Goal: Task Accomplishment & Management: Contribute content

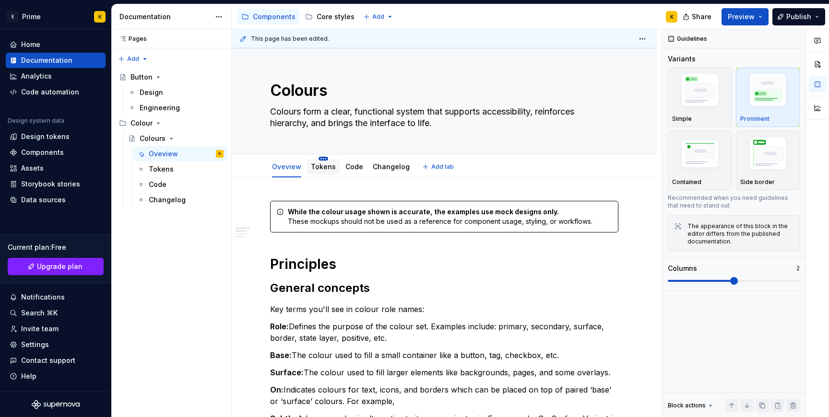
click at [317, 160] on html "E Prime K Home Documentation Analytics Code automation Design system data Desig…" at bounding box center [414, 208] width 829 height 417
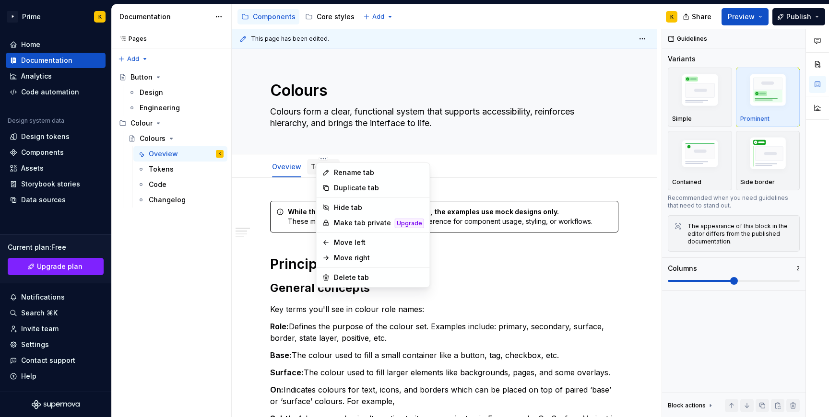
click at [306, 165] on html "E Prime K Home Documentation Analytics Code automation Design system data Desig…" at bounding box center [414, 208] width 829 height 417
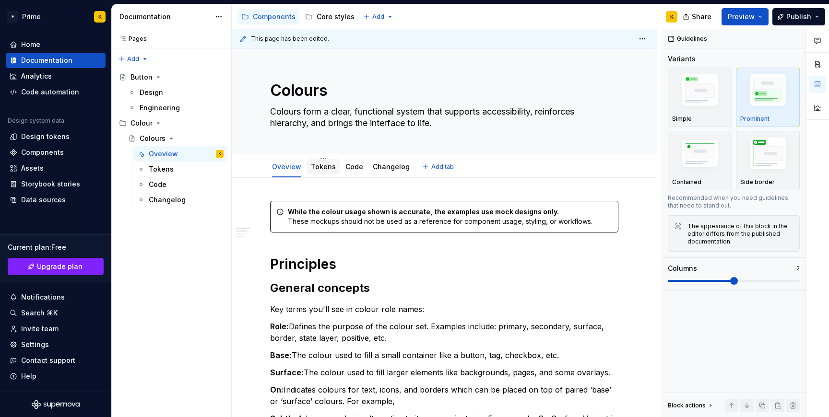
click at [319, 172] on div "Tokens" at bounding box center [323, 167] width 25 height 12
click at [328, 168] on link "Tokens" at bounding box center [323, 167] width 25 height 8
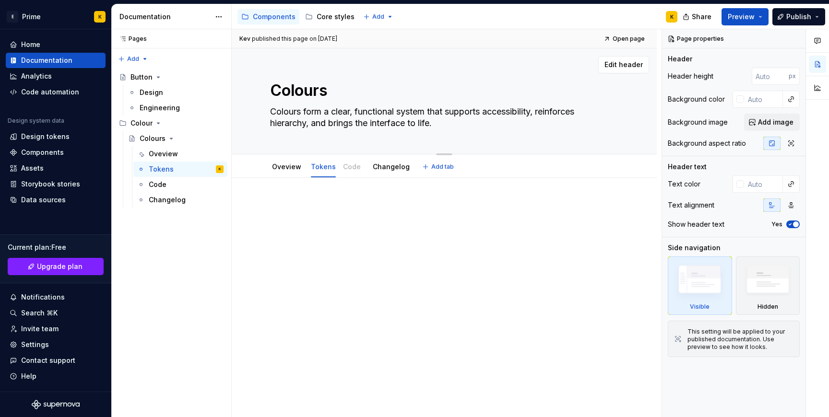
drag, startPoint x: 362, startPoint y: 162, endPoint x: 360, endPoint y: 153, distance: 9.9
click at [360, 153] on div "Colours Colours form a clear, functional system that supports accessibility, re…" at bounding box center [444, 113] width 425 height 130
click at [349, 310] on div at bounding box center [444, 276] width 425 height 196
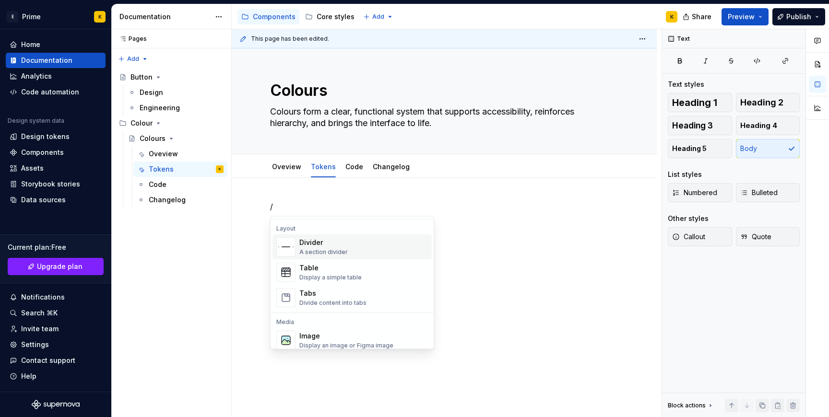
scroll to position [311, 0]
click at [355, 270] on div "Table" at bounding box center [330, 269] width 62 height 10
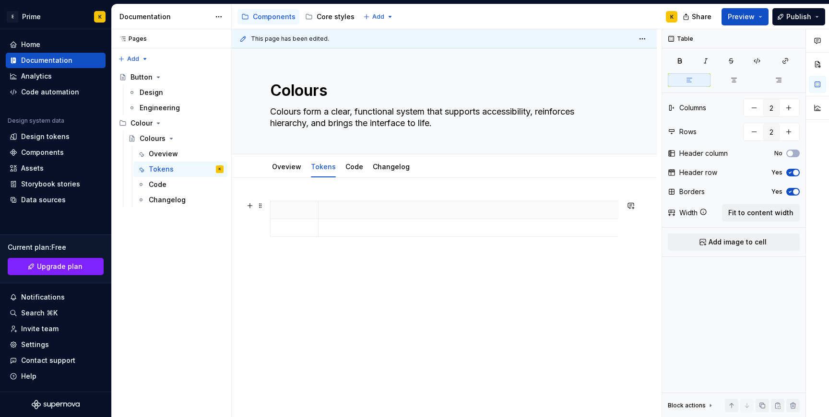
drag, startPoint x: 365, startPoint y: 204, endPoint x: 628, endPoint y: 207, distance: 263.0
click at [791, 153] on span "button" at bounding box center [790, 154] width 6 height 6
click at [743, 82] on button "button" at bounding box center [734, 79] width 43 height 13
click at [753, 209] on span "Fit to content width" at bounding box center [760, 213] width 65 height 10
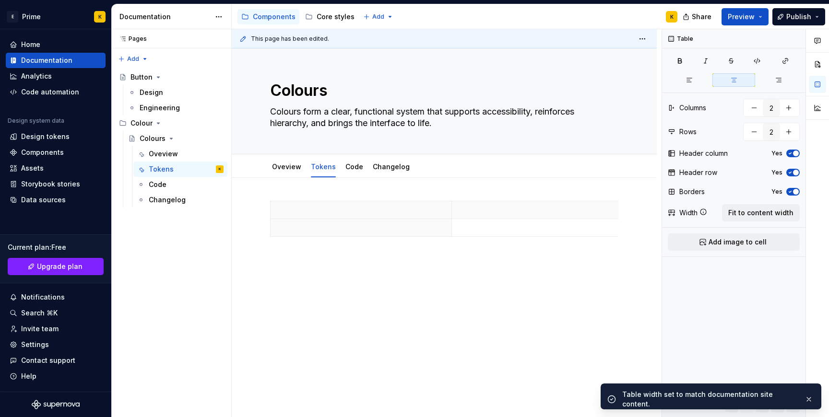
click at [459, 314] on div at bounding box center [444, 278] width 425 height 200
click at [495, 228] on p at bounding box center [542, 228] width 169 height 10
click at [417, 233] on th at bounding box center [361, 228] width 181 height 18
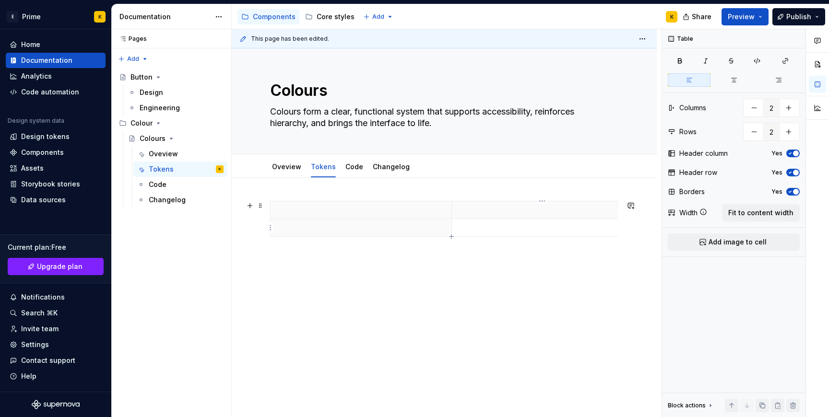
click at [522, 236] on td at bounding box center [542, 228] width 181 height 18
click at [800, 155] on div "Table Columns 2 Rows 2 Header column Yes Header row Yes Borders Yes Width Fit t…" at bounding box center [733, 223] width 143 height 389
click at [796, 155] on span "button" at bounding box center [796, 154] width 6 height 6
type textarea "*"
click at [326, 239] on div at bounding box center [444, 221] width 348 height 40
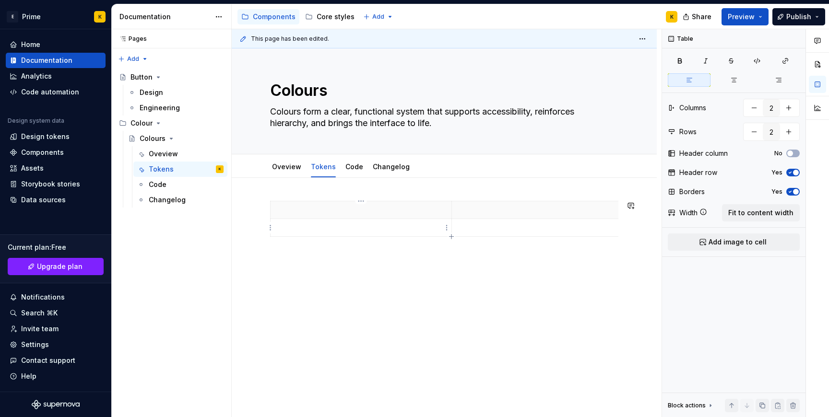
click at [326, 226] on p at bounding box center [360, 228] width 169 height 10
click at [581, 239] on td at bounding box center [542, 251] width 181 height 64
drag, startPoint x: 540, startPoint y: 244, endPoint x: 451, endPoint y: 224, distance: 91.5
click at [451, 224] on tr "jhghghj jbjhg jhugy" at bounding box center [452, 251] width 362 height 64
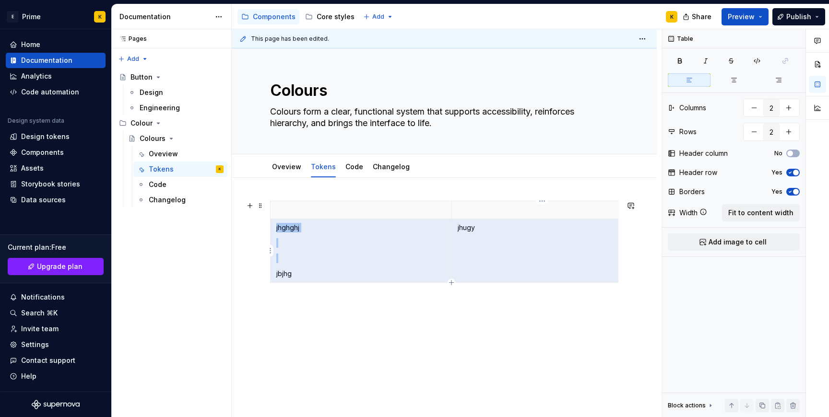
click at [473, 231] on p "jhugy" at bounding box center [542, 228] width 169 height 10
click at [461, 231] on p "jhugy" at bounding box center [542, 228] width 169 height 10
click at [479, 219] on td "jhugy" at bounding box center [542, 251] width 181 height 64
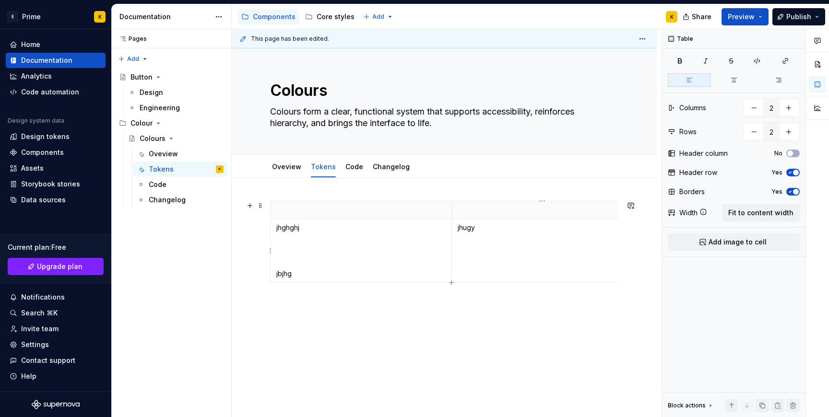
click at [470, 226] on p "jhugy" at bounding box center [542, 228] width 169 height 10
click at [739, 75] on button "button" at bounding box center [734, 79] width 43 height 13
click at [791, 191] on icon "button" at bounding box center [791, 192] width 8 height 6
click at [791, 191] on span "button" at bounding box center [790, 192] width 6 height 6
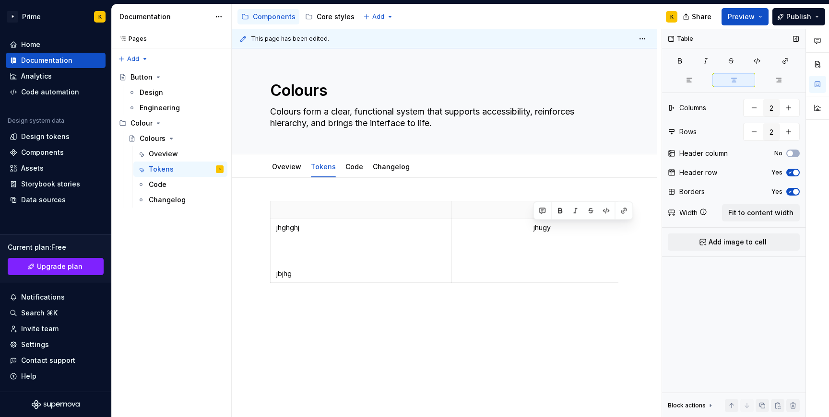
click at [793, 170] on icon "button" at bounding box center [791, 173] width 8 height 6
click at [765, 14] on button "Preview" at bounding box center [745, 16] width 47 height 17
click at [437, 305] on div "This page has been edited. Colours Colours form a clear, functional system that…" at bounding box center [447, 223] width 430 height 389
click at [382, 212] on p at bounding box center [360, 210] width 169 height 10
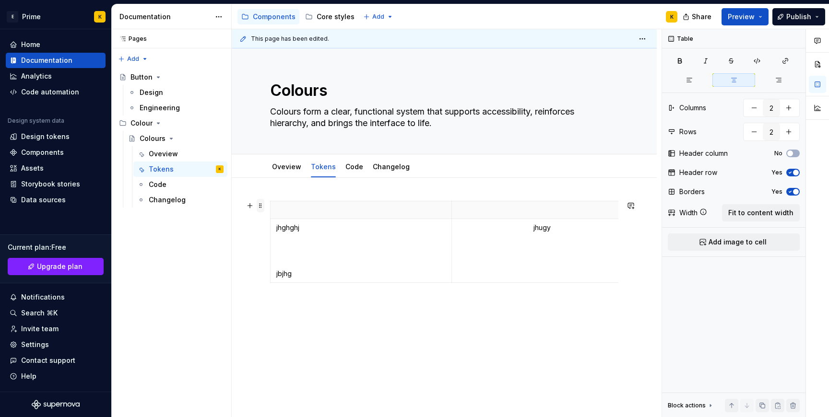
click at [259, 208] on span at bounding box center [261, 205] width 8 height 13
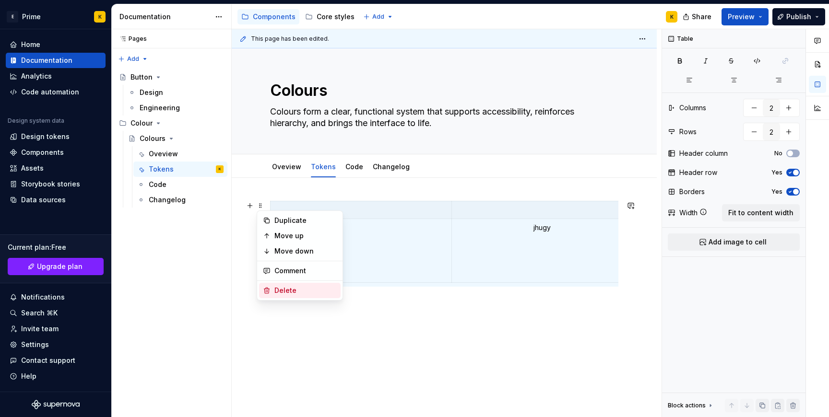
click at [309, 290] on div "Delete" at bounding box center [305, 291] width 62 height 10
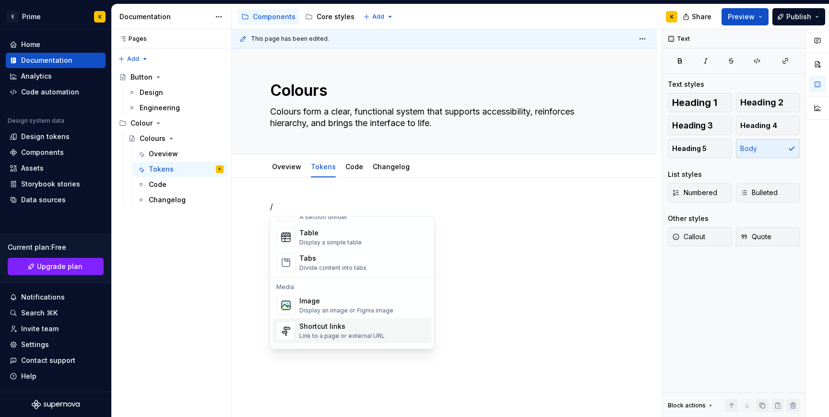
scroll to position [353, 0]
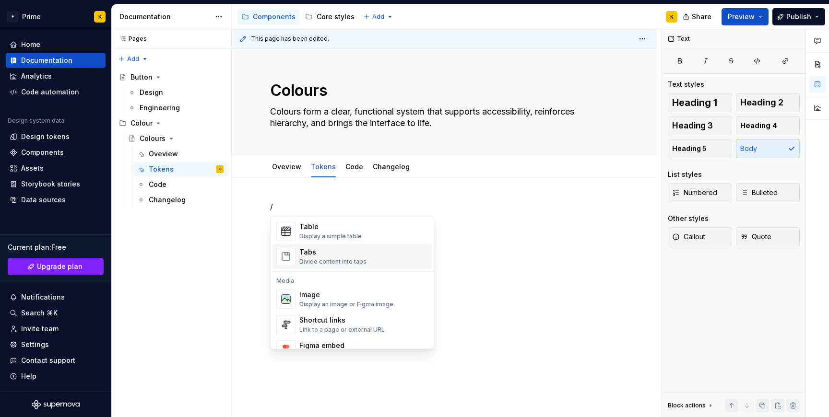
click at [368, 261] on div "Tabs Divide content into tabs" at bounding box center [363, 257] width 129 height 19
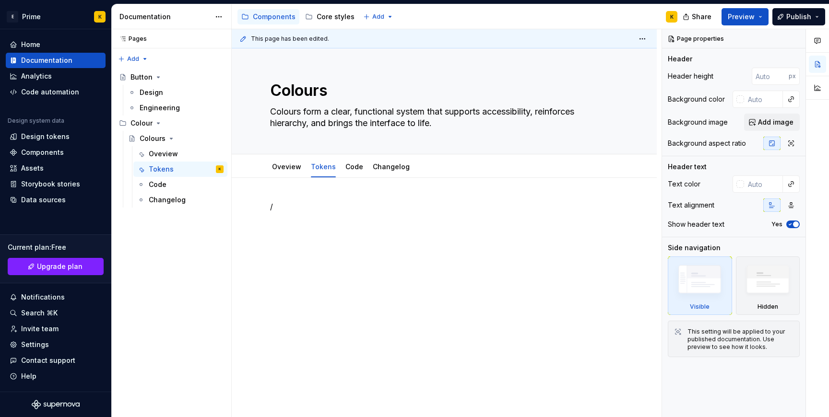
click at [311, 215] on div "/" at bounding box center [444, 219] width 348 height 36
click at [275, 206] on p "/" at bounding box center [444, 207] width 348 height 12
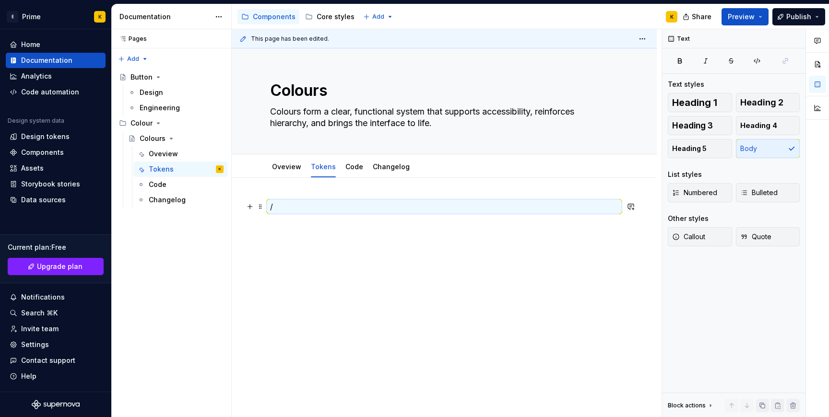
click at [273, 206] on p "/" at bounding box center [444, 207] width 348 height 12
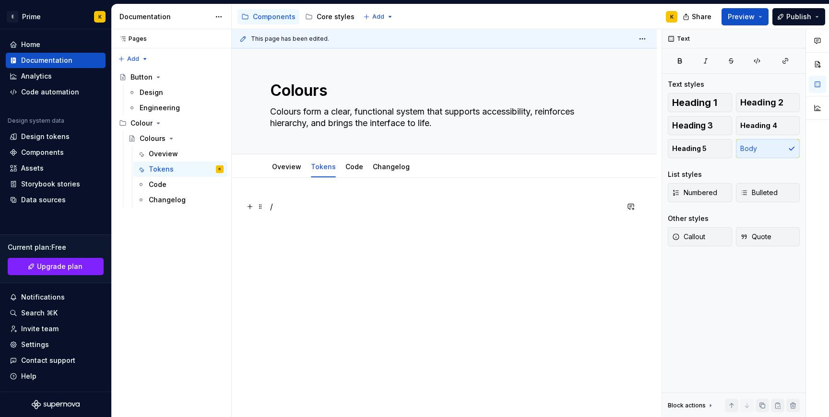
click at [284, 206] on p "/" at bounding box center [444, 207] width 348 height 12
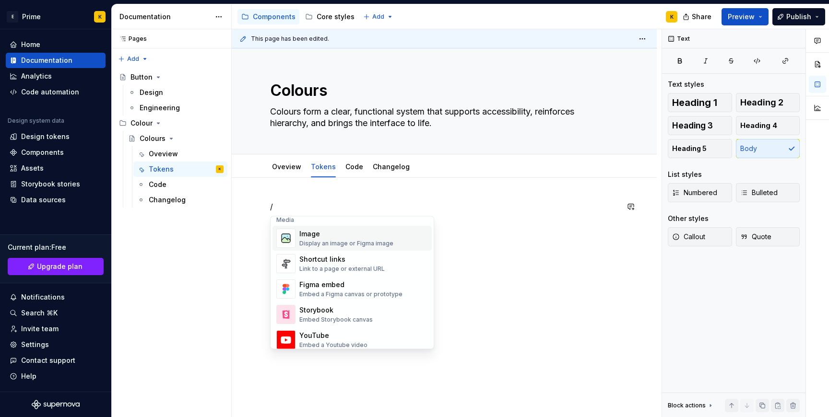
scroll to position [418, 0]
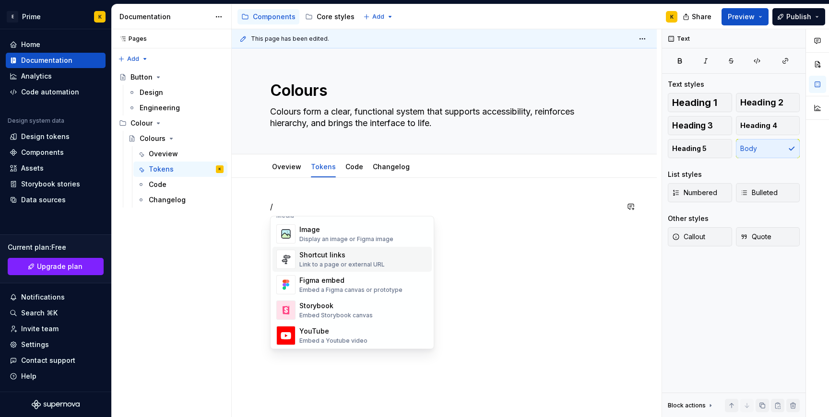
click at [337, 262] on div "Link to a page or external URL" at bounding box center [341, 266] width 85 height 8
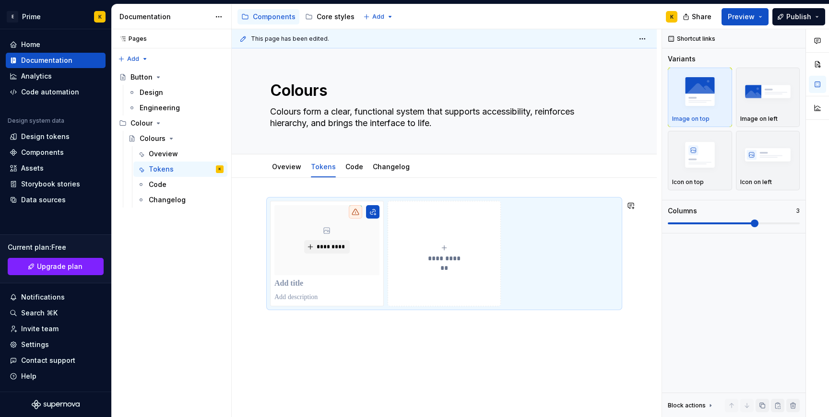
click at [414, 340] on div "**********" at bounding box center [444, 310] width 425 height 265
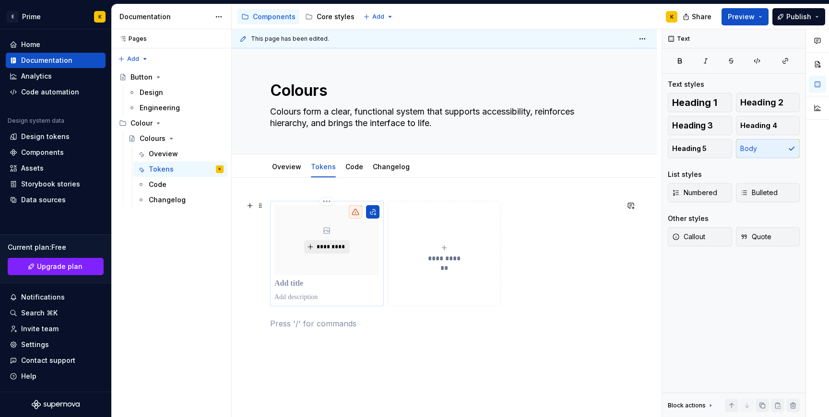
click at [337, 246] on span "*********" at bounding box center [330, 247] width 29 height 8
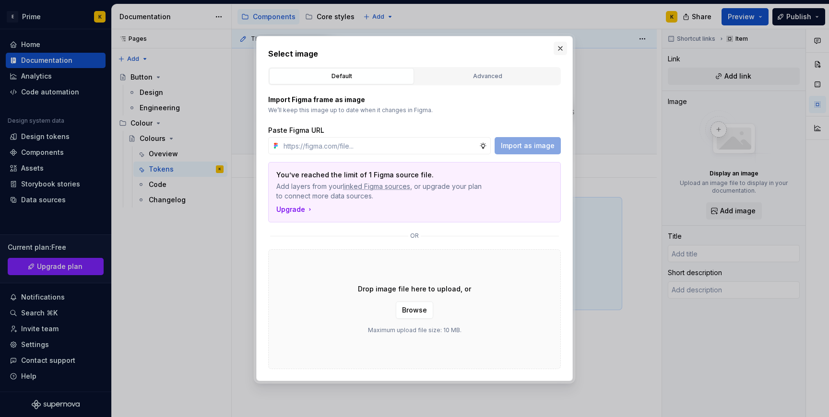
click at [560, 46] on button "button" at bounding box center [560, 48] width 13 height 13
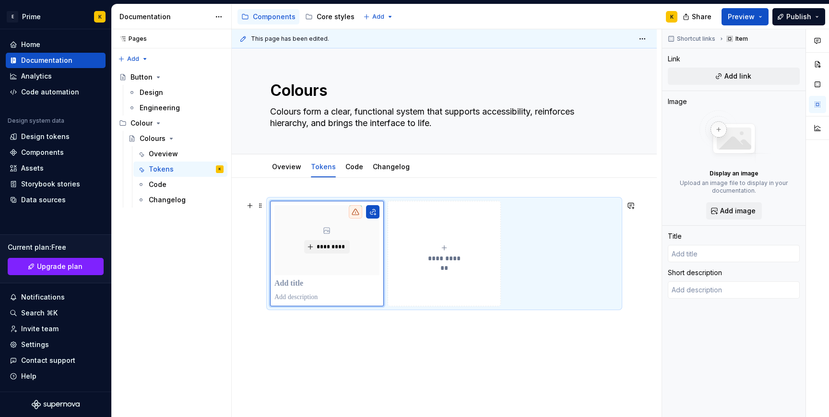
click at [386, 242] on div "**********" at bounding box center [444, 254] width 348 height 106
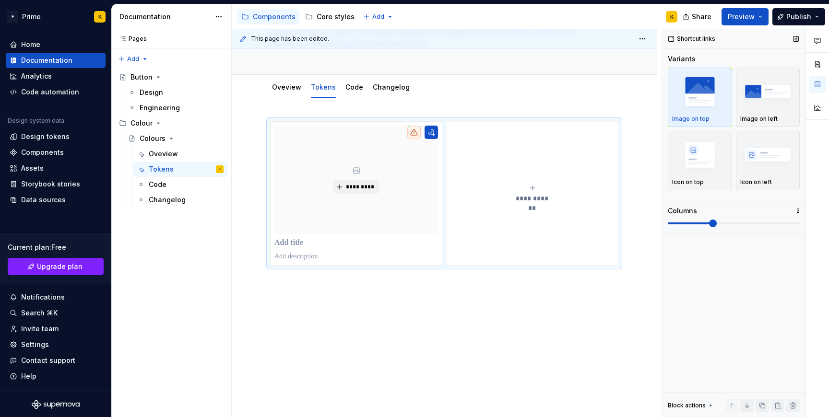
scroll to position [29, 0]
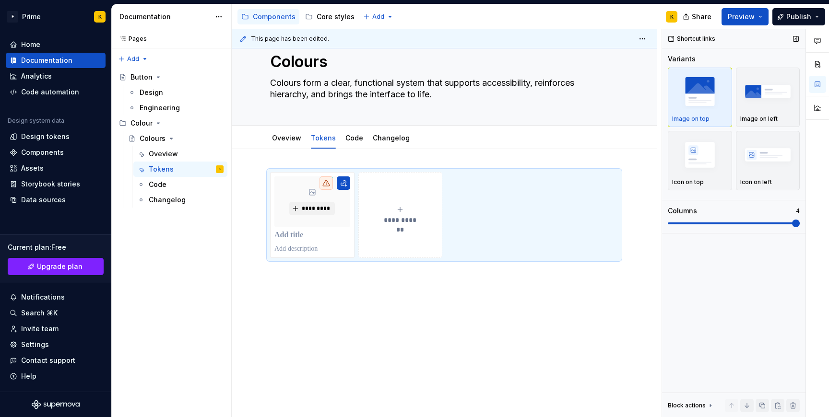
click at [800, 220] on span at bounding box center [796, 224] width 8 height 8
click at [631, 274] on button "button" at bounding box center [630, 276] width 13 height 13
click at [632, 332] on div "**********" at bounding box center [444, 283] width 425 height 269
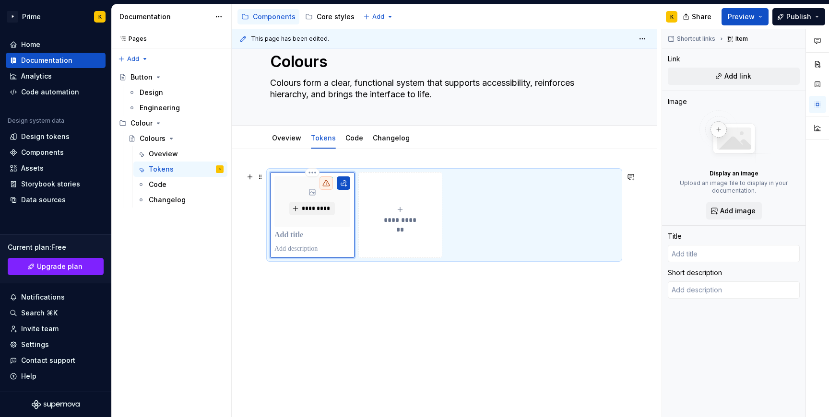
click at [328, 179] on icon at bounding box center [326, 183] width 8 height 8
click at [328, 183] on icon at bounding box center [326, 183] width 8 height 8
click at [391, 395] on div "**********" at bounding box center [444, 283] width 425 height 269
click at [699, 18] on span "Share" at bounding box center [702, 17] width 20 height 10
click at [642, 134] on div "Oveview Tokens Code Changelog Add tab" at bounding box center [444, 138] width 425 height 24
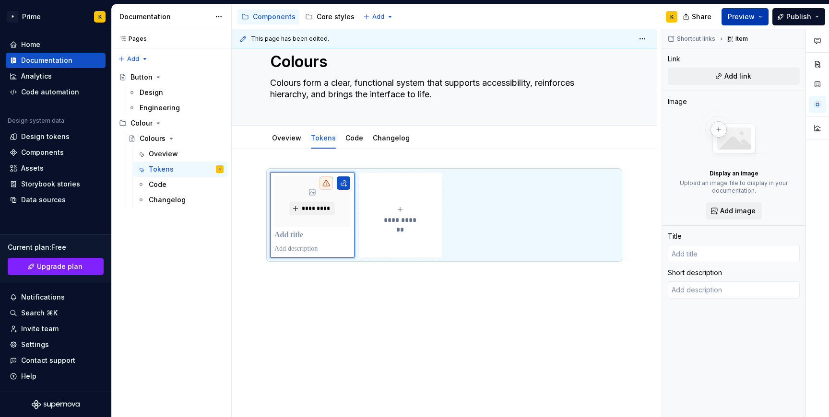
click at [758, 22] on button "Preview" at bounding box center [745, 16] width 47 height 17
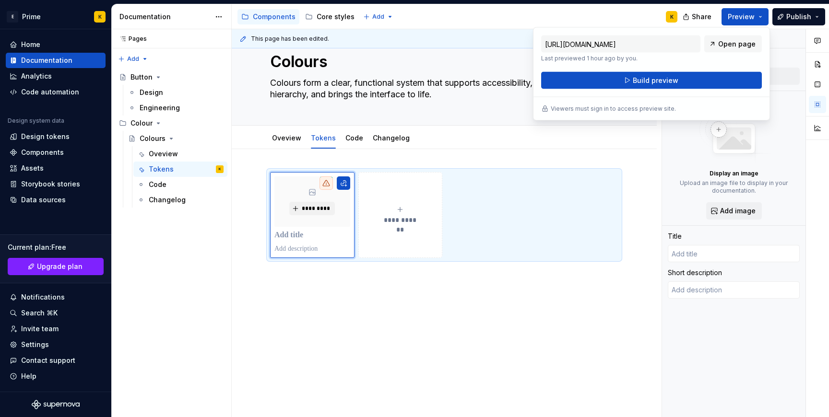
click at [721, 64] on div "https://delicate-copper-gopher.preview.supernova-docs.io/latest/components/colo…" at bounding box center [651, 63] width 221 height 54
click at [647, 103] on div "https://delicate-copper-gopher.preview.supernova-docs.io/latest/components/colo…" at bounding box center [651, 74] width 237 height 94
click at [733, 49] on link "Open page" at bounding box center [733, 44] width 58 height 17
click at [687, 77] on button "Build preview" at bounding box center [651, 80] width 221 height 17
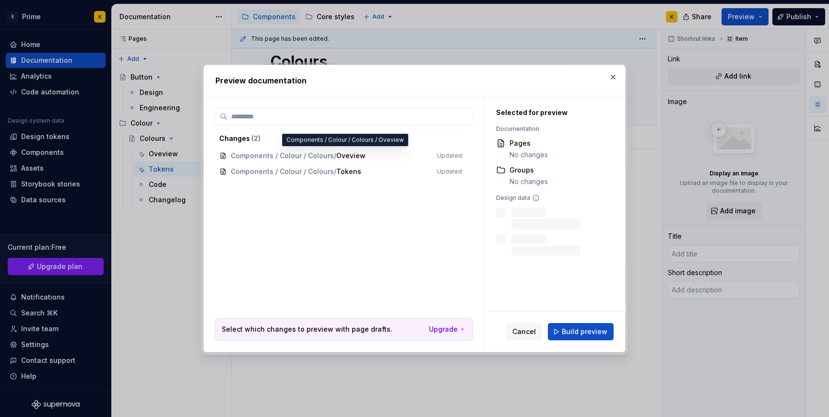
click at [458, 153] on span "Components / Colour / Colours / Oveview Updated" at bounding box center [340, 156] width 250 height 16
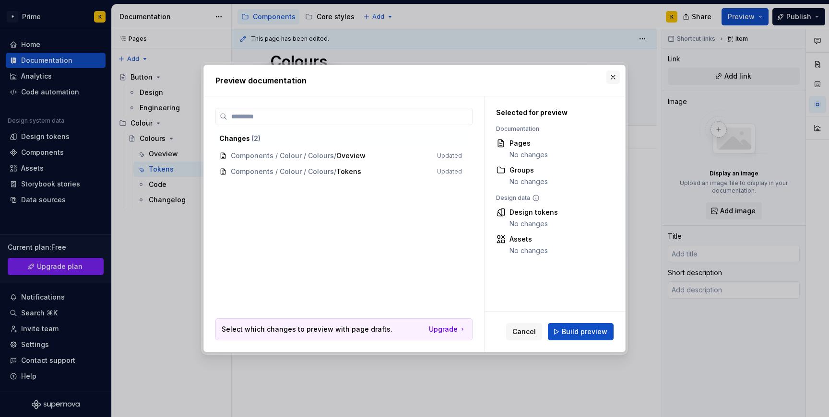
click at [613, 80] on button "button" at bounding box center [613, 77] width 13 height 13
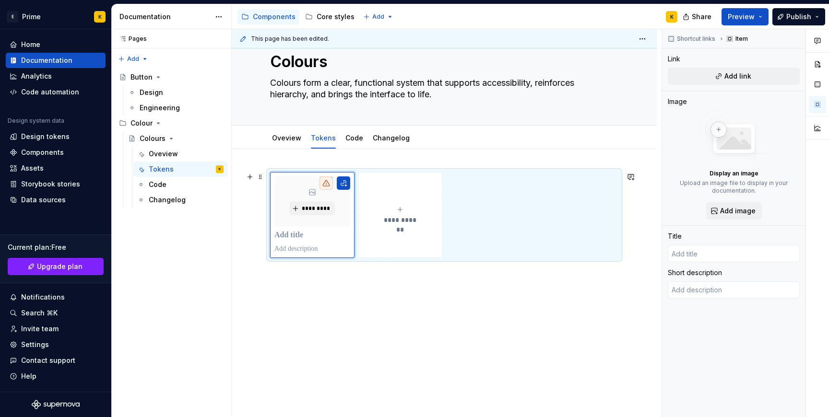
click at [607, 167] on div "**********" at bounding box center [444, 283] width 425 height 269
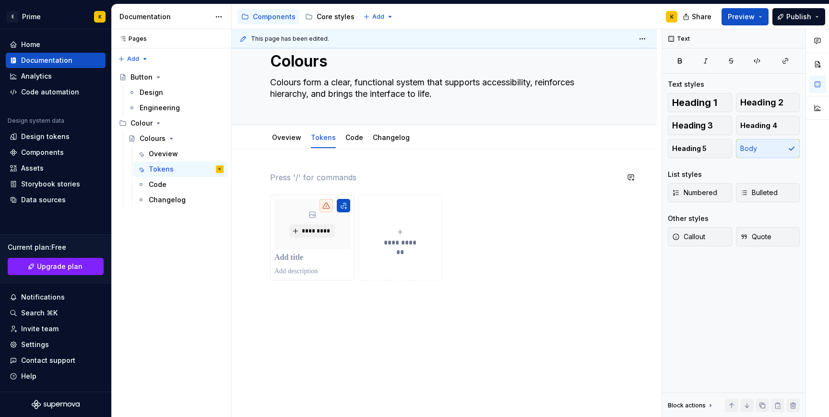
click at [363, 188] on div "**********" at bounding box center [444, 238] width 348 height 132
click at [283, 197] on div "*********" at bounding box center [312, 238] width 84 height 86
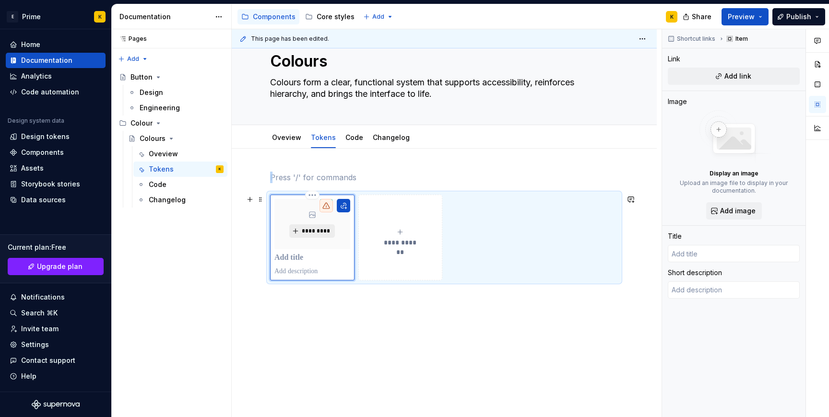
click at [308, 232] on span "*********" at bounding box center [315, 231] width 29 height 8
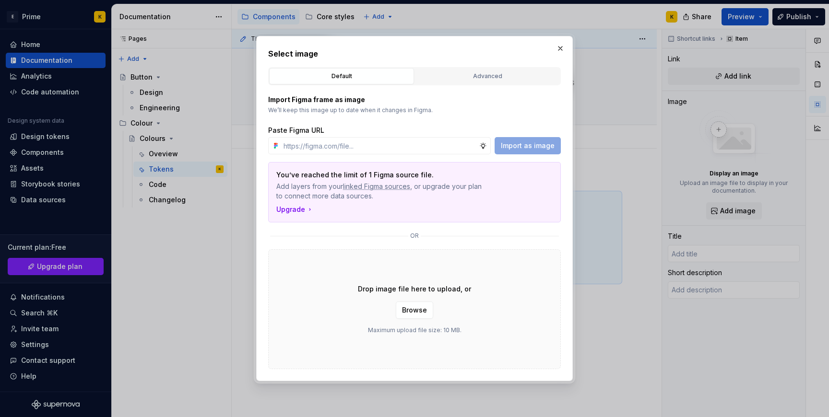
click at [408, 324] on div "Drop image file here to upload, or Browse Maximum upload file size: 10 MB." at bounding box center [414, 310] width 293 height 120
click at [410, 308] on span "Browse" at bounding box center [414, 311] width 25 height 10
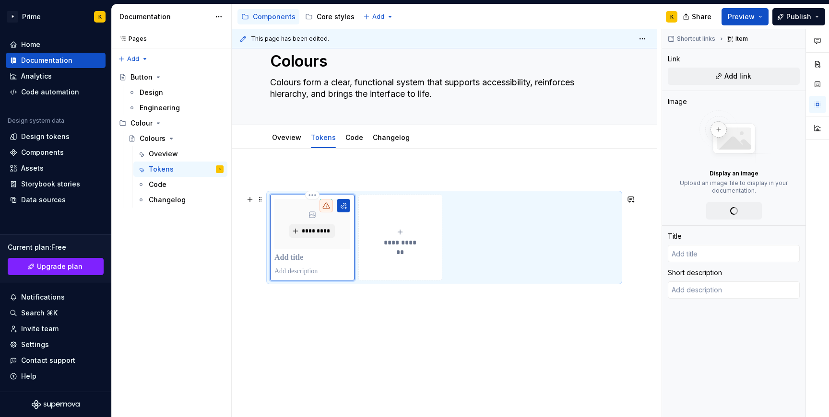
click at [297, 267] on p at bounding box center [312, 272] width 76 height 10
click at [297, 262] on p at bounding box center [312, 258] width 76 height 10
type textarea "*"
type input "C"
type textarea "*"
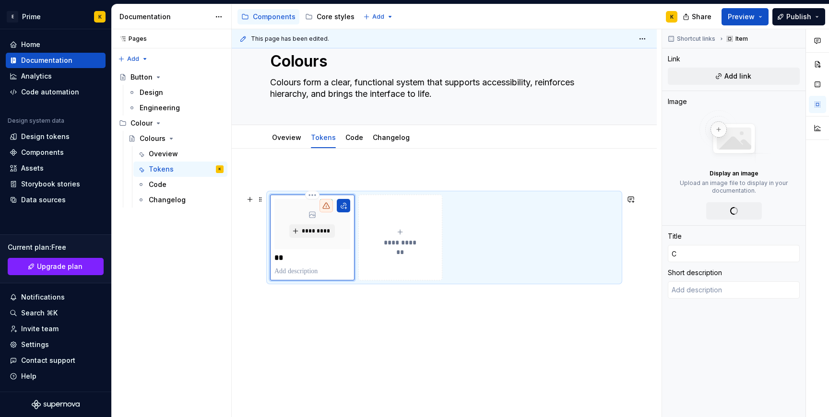
type input "Ca"
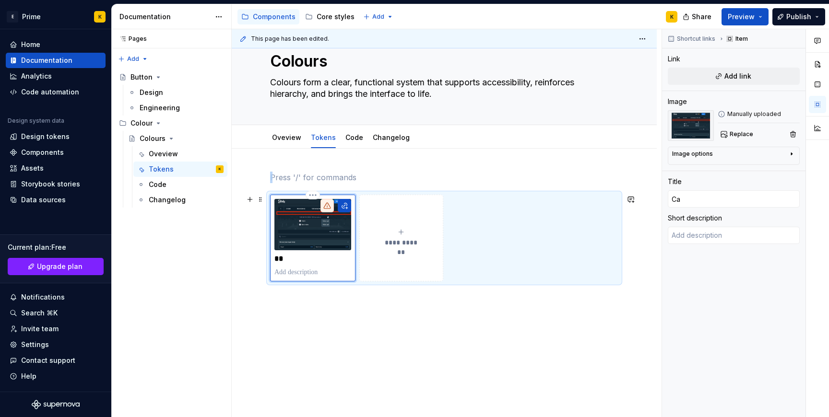
click at [293, 260] on p "**" at bounding box center [312, 259] width 77 height 10
type textarea "*"
type input "C"
type textarea "*"
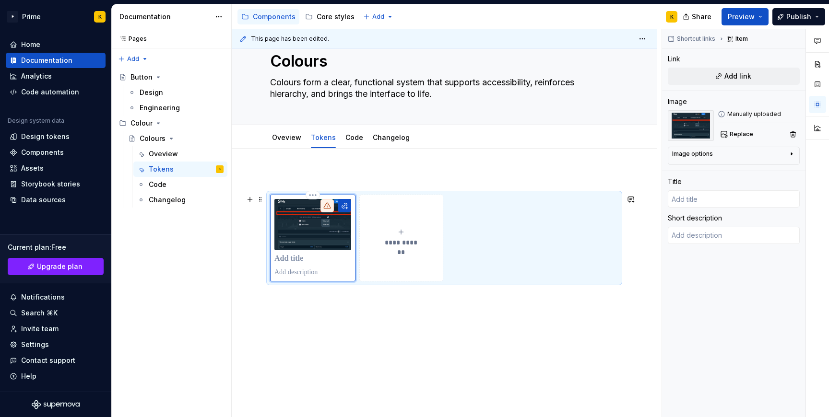
type textarea "*"
type input "B"
type textarea "*"
type input "Bu"
type textarea "*"
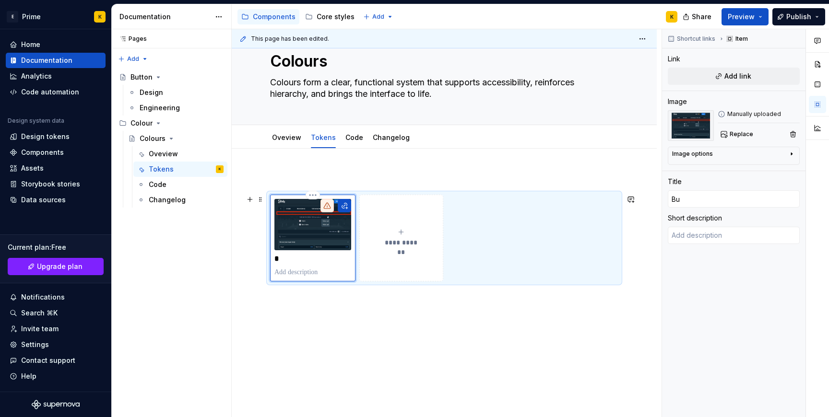
type input "But"
type textarea "*"
type input "Butt"
type textarea "*"
type input "Butto"
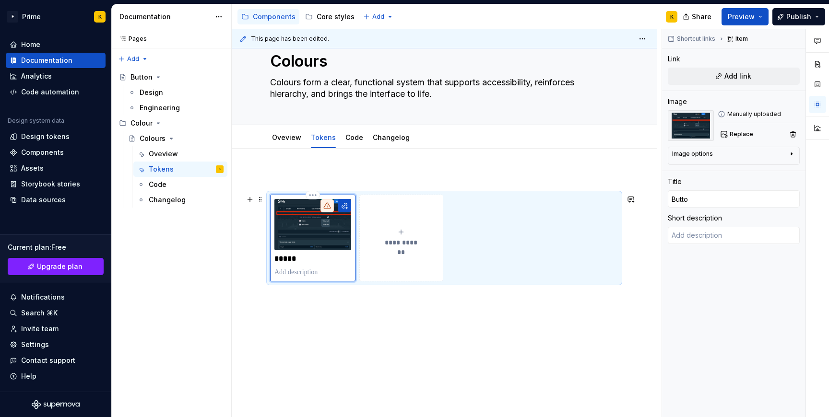
type textarea "*"
type input "Button"
type textarea "*"
type input "Buttons"
click at [291, 275] on p at bounding box center [312, 273] width 77 height 10
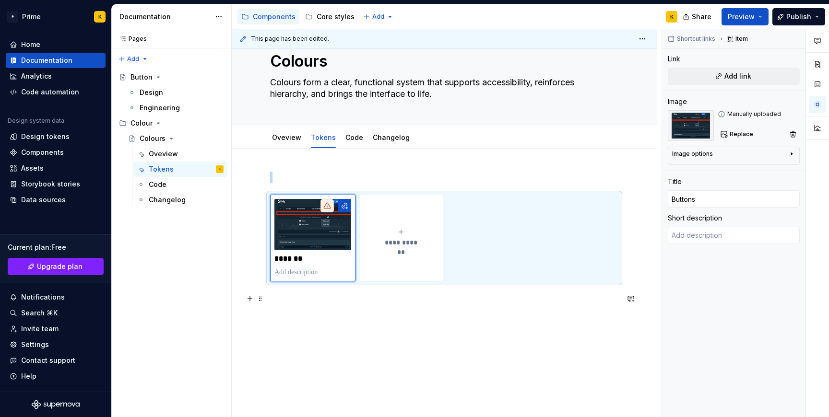
click at [354, 307] on div "**********" at bounding box center [444, 244] width 348 height 144
click at [471, 195] on div "**********" at bounding box center [444, 238] width 348 height 87
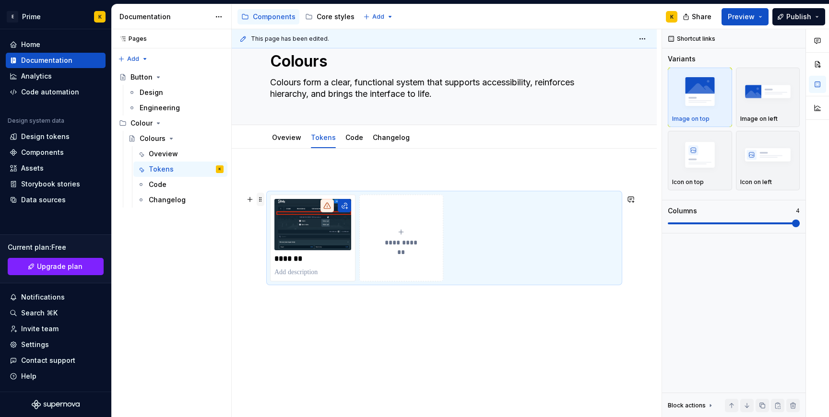
click at [262, 198] on span at bounding box center [261, 199] width 8 height 13
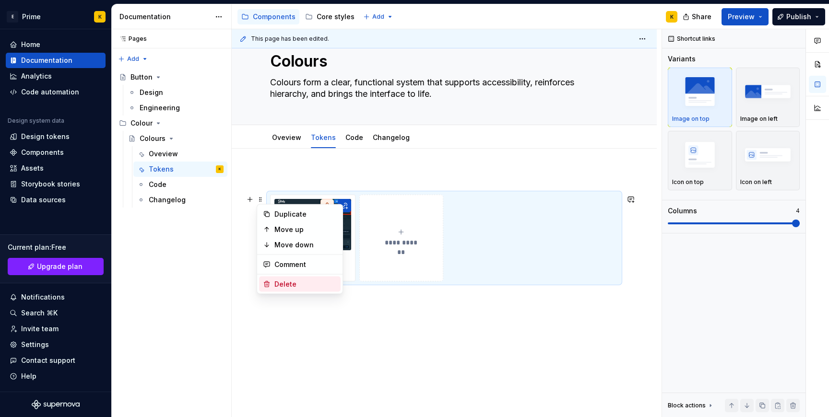
click at [299, 281] on div "Delete" at bounding box center [305, 285] width 62 height 10
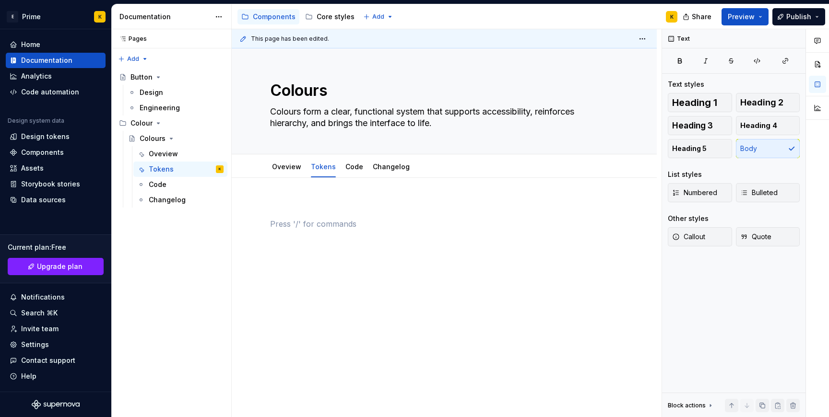
scroll to position [0, 0]
click at [418, 224] on p at bounding box center [444, 224] width 348 height 12
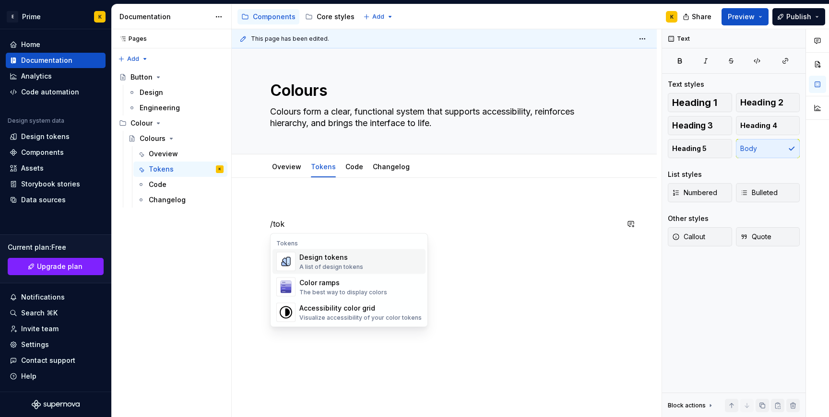
click at [386, 258] on div "Design tokens A list of design tokens" at bounding box center [360, 261] width 122 height 19
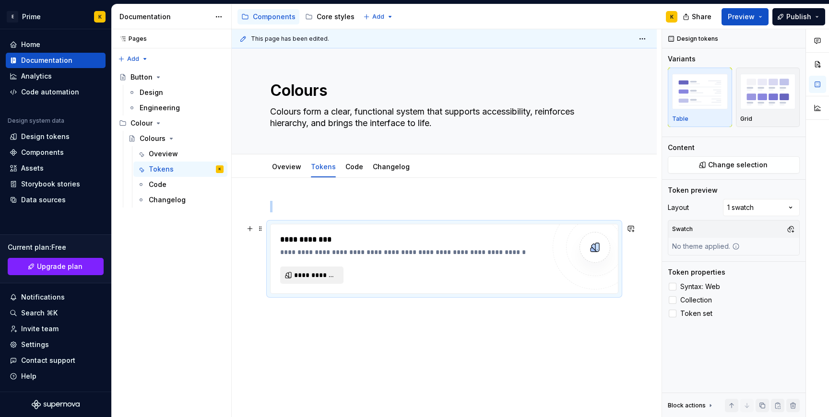
click at [330, 274] on span "**********" at bounding box center [315, 276] width 43 height 10
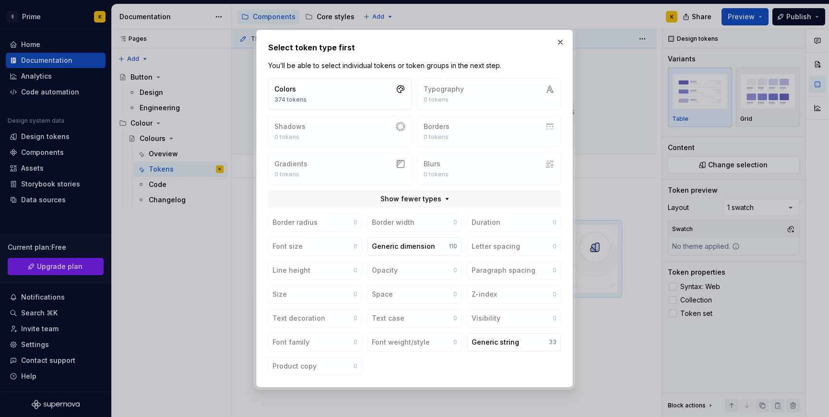
click at [381, 113] on div "Colors 374 tokens Typography 0 tokens Shadows 0 tokens Borders 0 tokens Gradien…" at bounding box center [414, 131] width 293 height 107
click at [375, 96] on button "Colors 374 tokens" at bounding box center [339, 94] width 143 height 32
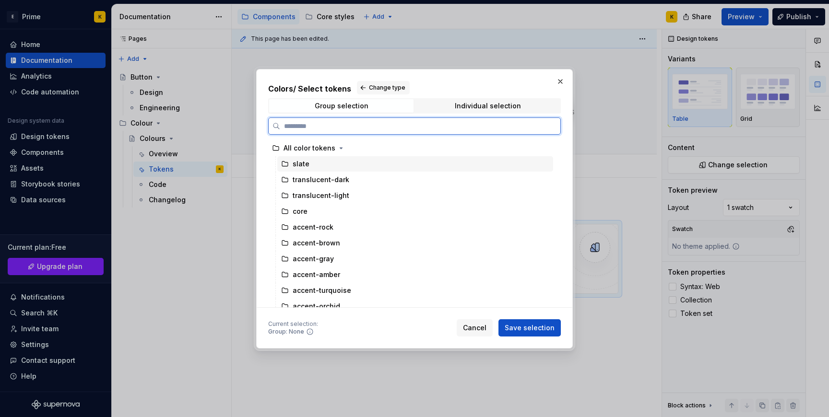
click at [303, 167] on div "slate" at bounding box center [301, 164] width 17 height 10
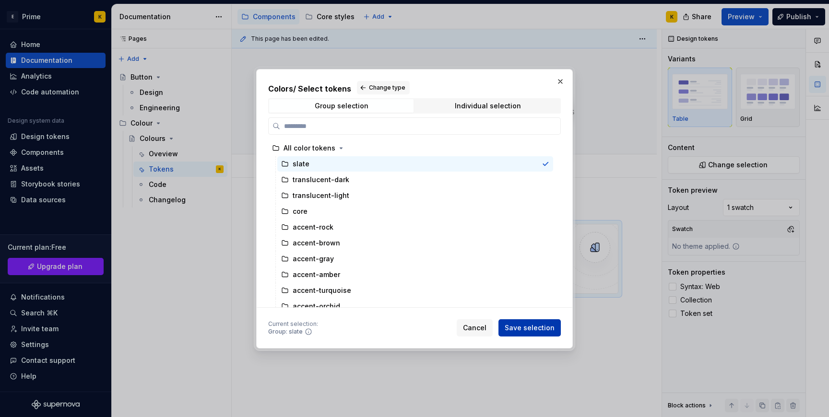
click at [543, 326] on span "Save selection" at bounding box center [530, 328] width 50 height 10
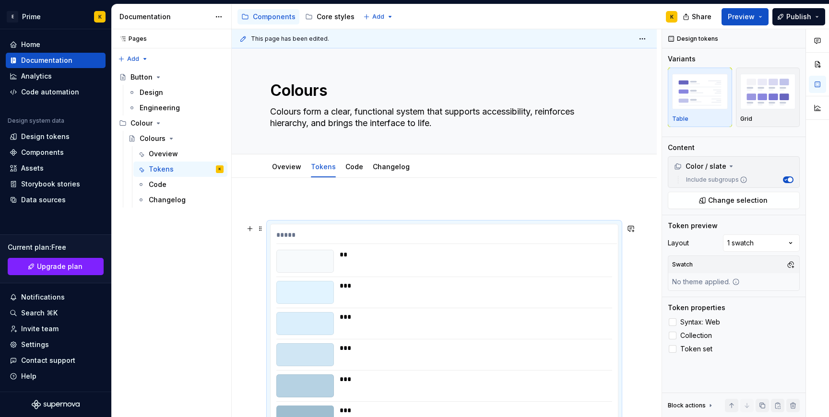
click at [262, 233] on span at bounding box center [261, 228] width 8 height 13
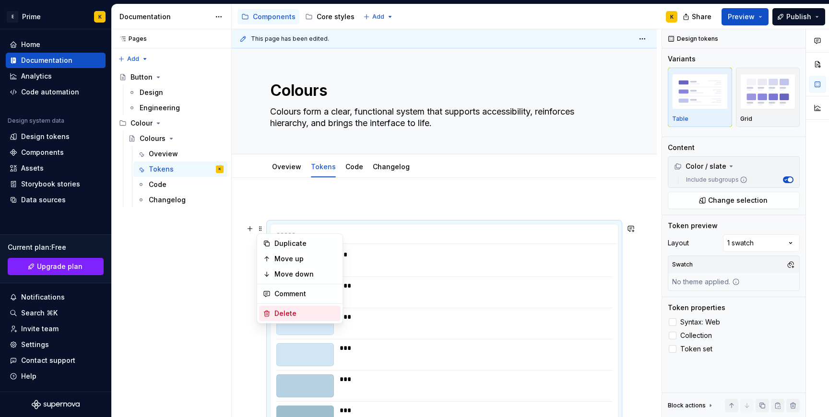
click at [288, 308] on div "Delete" at bounding box center [300, 313] width 82 height 15
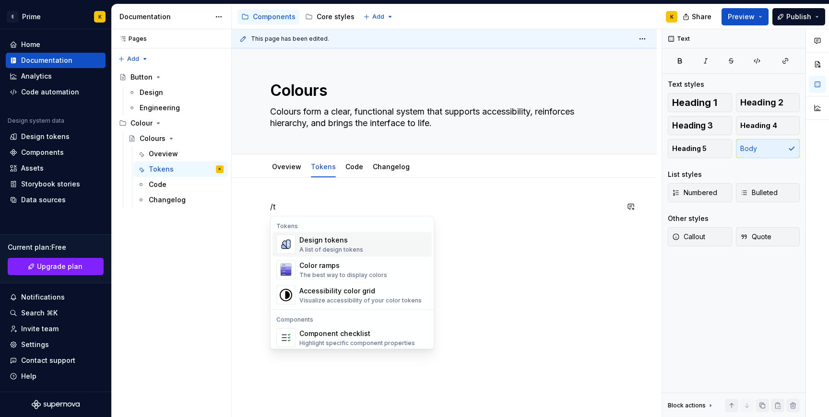
click at [338, 243] on div "Design tokens" at bounding box center [331, 241] width 64 height 10
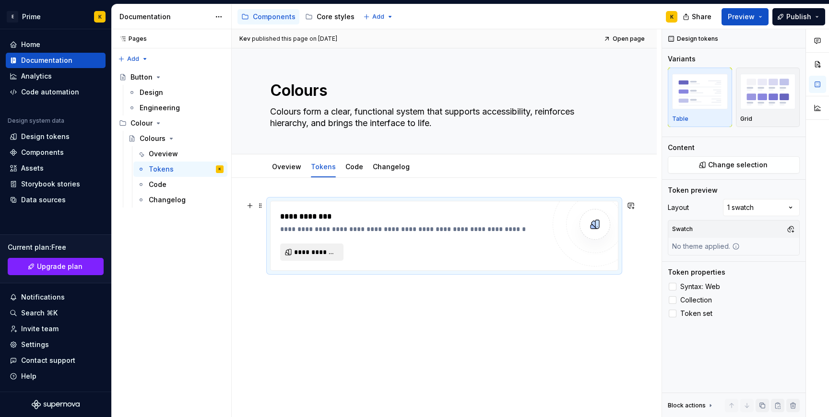
click at [325, 254] on span "**********" at bounding box center [315, 253] width 43 height 10
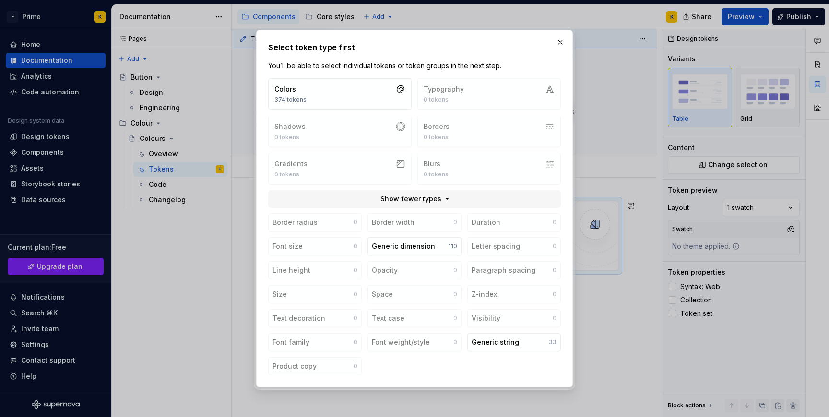
click at [402, 353] on div "Border radius 0 Border width 0 Duration 0 Font size 0 Generic dimension 110 Let…" at bounding box center [414, 295] width 293 height 162
click at [450, 199] on button "Show fewer types" at bounding box center [414, 199] width 293 height 17
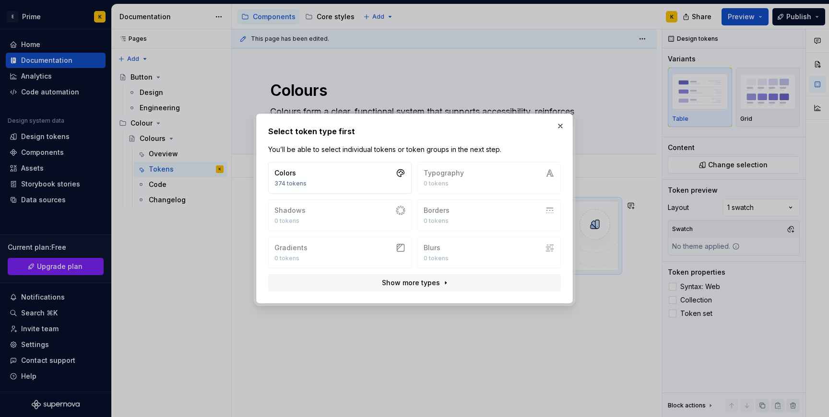
click at [485, 181] on div "Colors 374 tokens Typography 0 tokens Shadows 0 tokens Borders 0 tokens Gradien…" at bounding box center [414, 215] width 293 height 107
click at [305, 243] on div "Colors 374 tokens Typography 0 tokens Shadows 0 tokens Borders 0 tokens Gradien…" at bounding box center [414, 215] width 293 height 107
click at [353, 169] on button "Colors 374 tokens" at bounding box center [339, 178] width 143 height 32
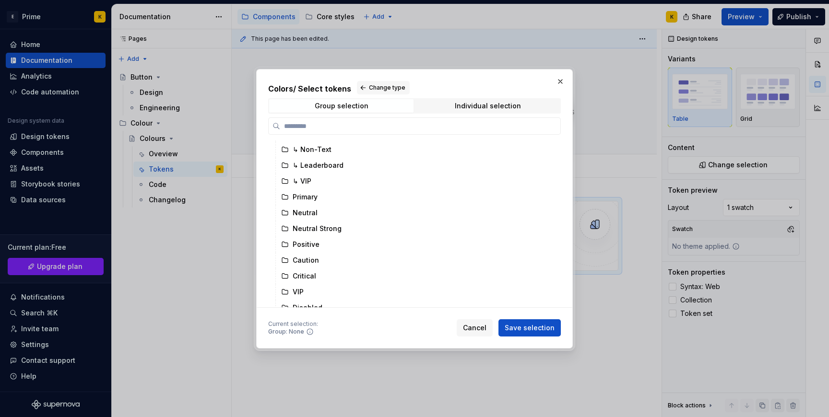
scroll to position [334, 0]
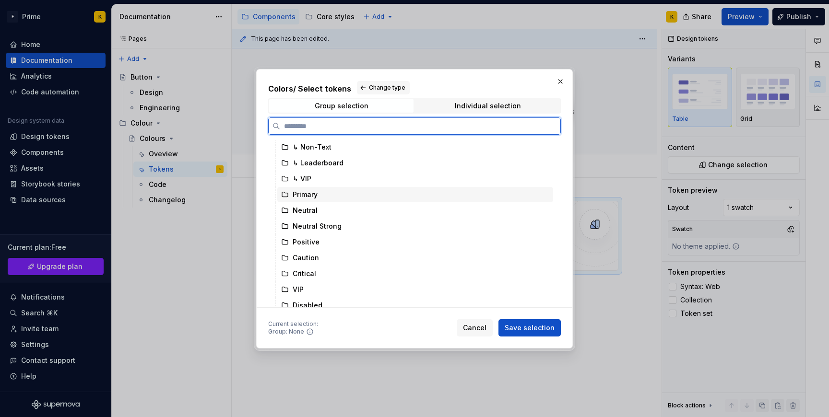
click at [304, 191] on div "Primary" at bounding box center [305, 195] width 25 height 10
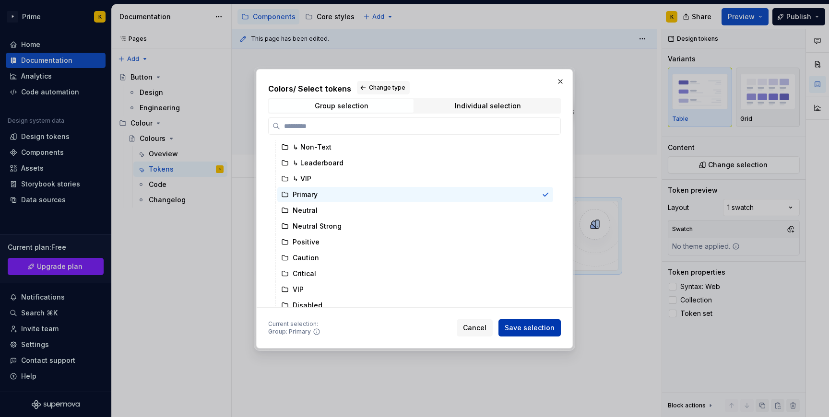
click at [557, 323] on button "Save selection" at bounding box center [530, 328] width 62 height 17
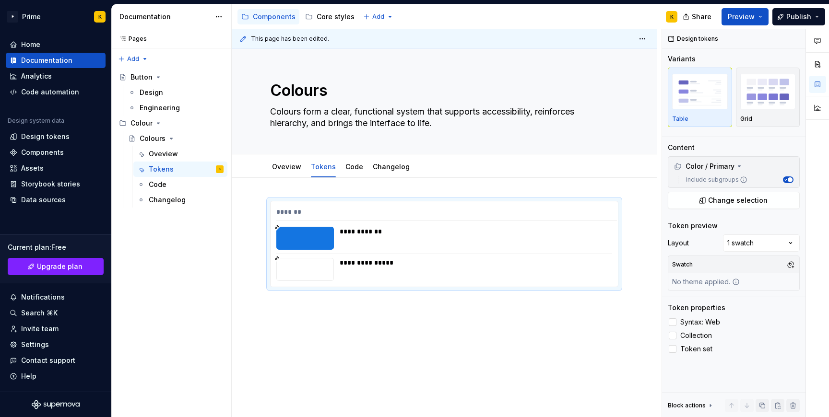
scroll to position [6, 0]
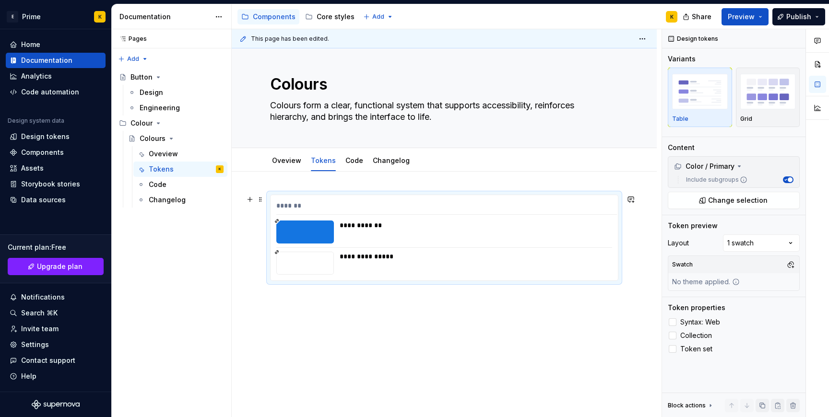
click at [385, 223] on div "**********" at bounding box center [476, 226] width 272 height 10
click at [465, 295] on div "**********" at bounding box center [444, 295] width 425 height 246
click at [678, 325] on label "Syntax: Web" at bounding box center [734, 323] width 132 height 12
click at [679, 336] on label "Collection" at bounding box center [734, 336] width 132 height 12
click at [678, 349] on label "Token set" at bounding box center [734, 350] width 132 height 12
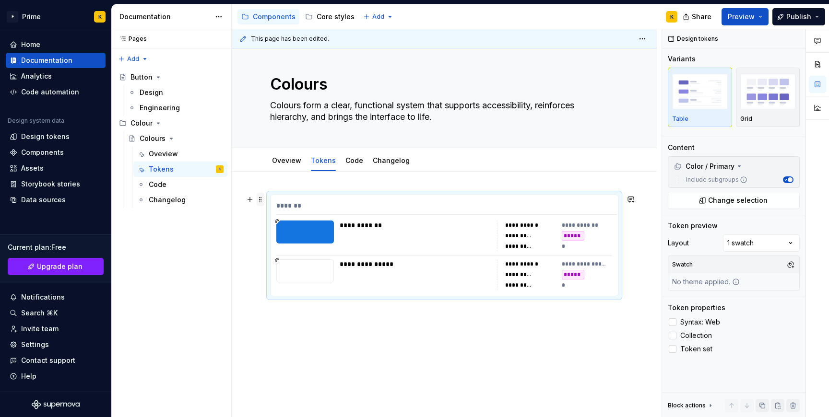
click at [262, 199] on span at bounding box center [261, 199] width 8 height 13
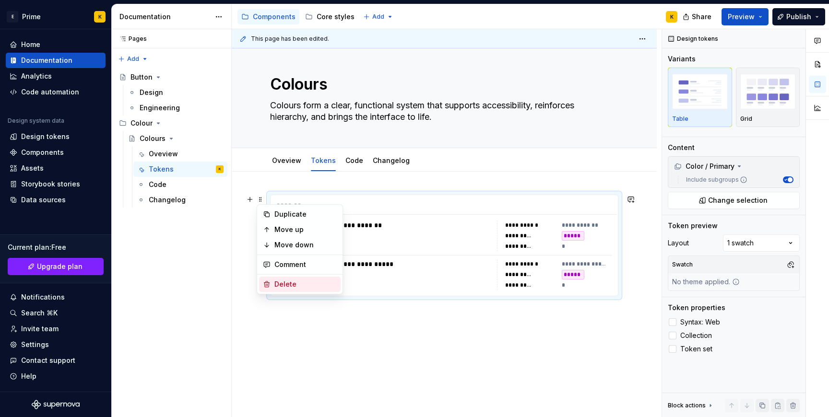
click at [288, 281] on div "Delete" at bounding box center [305, 285] width 62 height 10
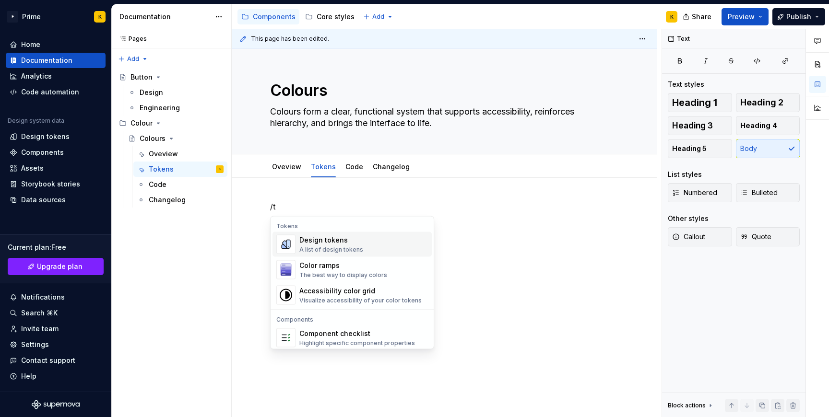
drag, startPoint x: 371, startPoint y: 274, endPoint x: 372, endPoint y: 240, distance: 33.6
click at [372, 240] on div "Design tokens A list of design tokens Color ramps The best way to display color…" at bounding box center [352, 270] width 159 height 76
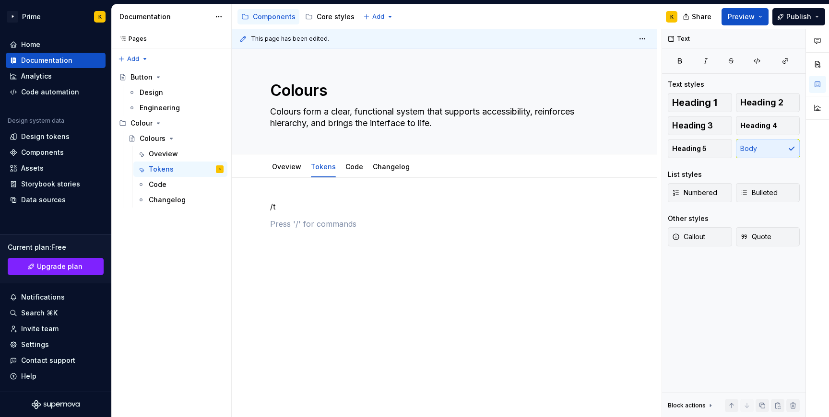
click at [372, 240] on div "/t" at bounding box center [444, 225] width 348 height 48
click at [329, 219] on p at bounding box center [444, 224] width 348 height 12
click at [327, 201] on p "/t" at bounding box center [444, 207] width 348 height 12
drag, startPoint x: 306, startPoint y: 211, endPoint x: 245, endPoint y: 203, distance: 61.0
click at [270, 203] on div "/de" at bounding box center [444, 225] width 348 height 48
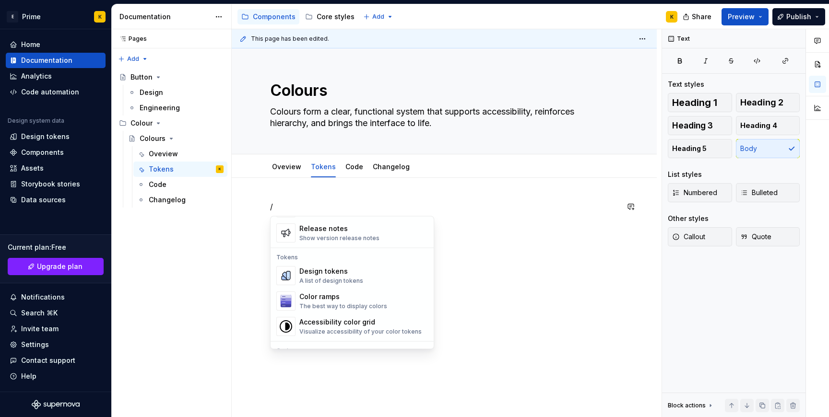
scroll to position [664, 0]
click at [318, 278] on div "Design tokens A list of design tokens" at bounding box center [331, 278] width 64 height 18
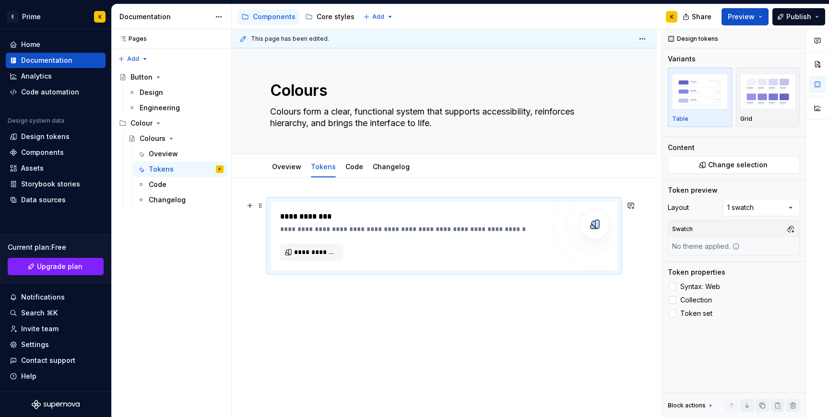
click at [322, 233] on div "**********" at bounding box center [415, 230] width 270 height 10
click at [314, 250] on span "**********" at bounding box center [315, 253] width 43 height 10
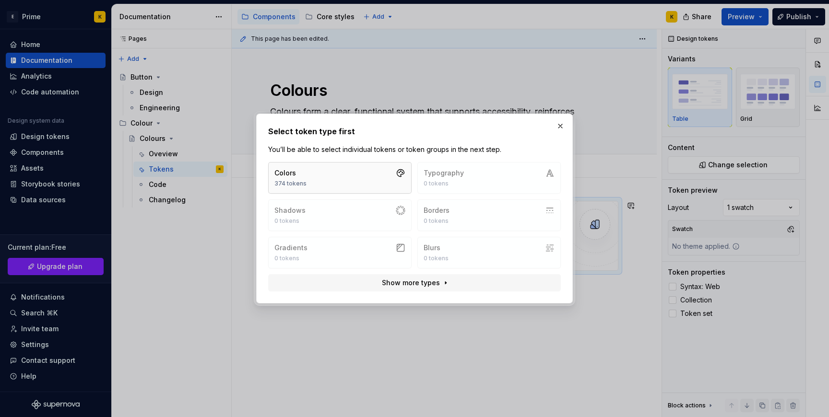
drag, startPoint x: 387, startPoint y: 282, endPoint x: 386, endPoint y: 186, distance: 96.0
click at [387, 187] on div "Colors 374 tokens Typography 0 tokens Shadows 0 tokens Borders 0 tokens Gradien…" at bounding box center [414, 227] width 323 height 130
click at [386, 186] on button "Colors 374 tokens" at bounding box center [339, 178] width 143 height 32
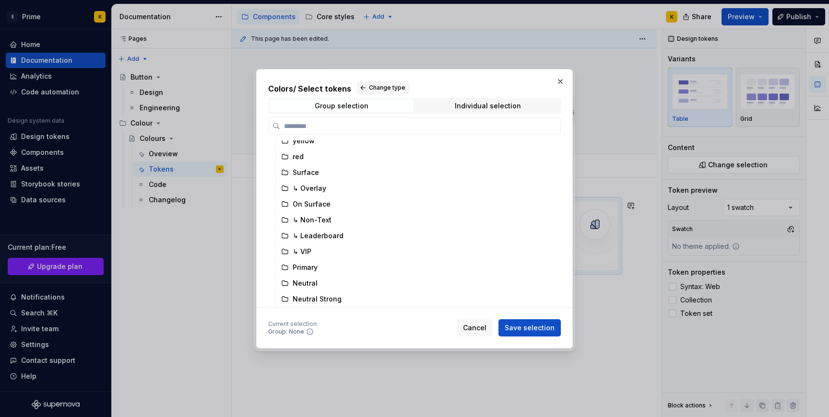
scroll to position [257, 0]
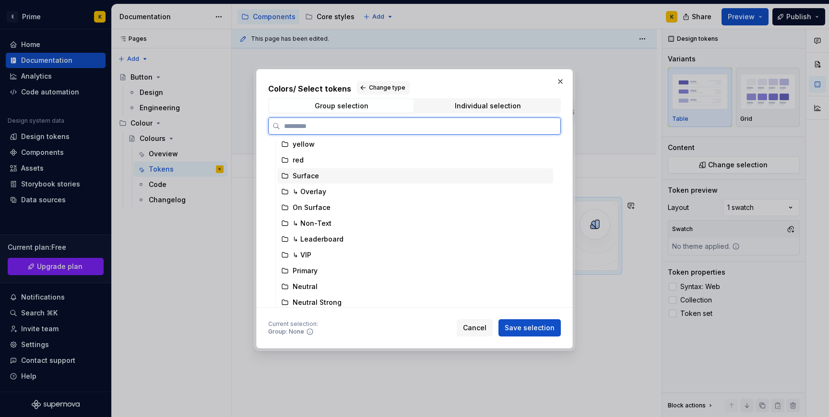
click at [305, 180] on div "Surface" at bounding box center [415, 175] width 276 height 15
click at [286, 176] on icon at bounding box center [285, 176] width 8 height 8
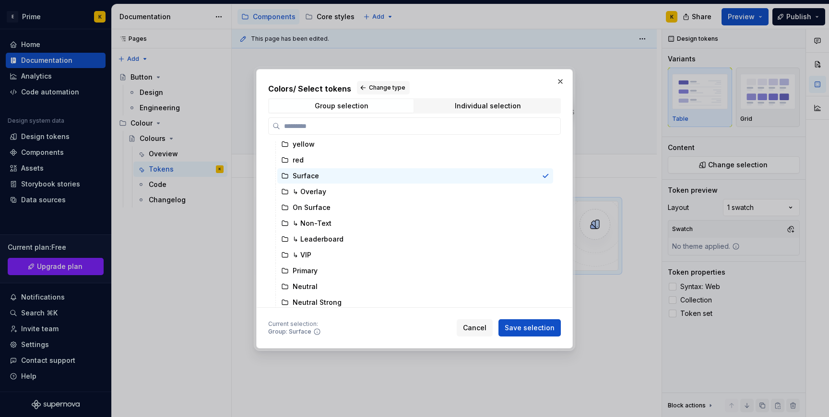
click at [533, 312] on div "Colors / Select tokens Change type Group selection Individual selection green y…" at bounding box center [414, 209] width 293 height 256
click at [530, 331] on span "Save selection" at bounding box center [530, 328] width 50 height 10
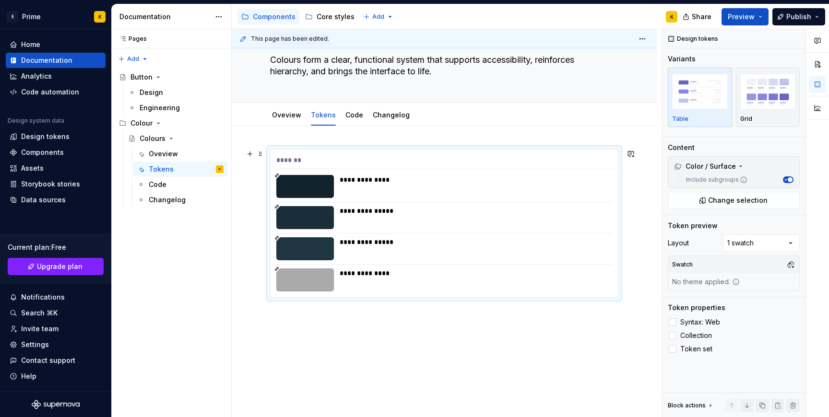
scroll to position [59, 0]
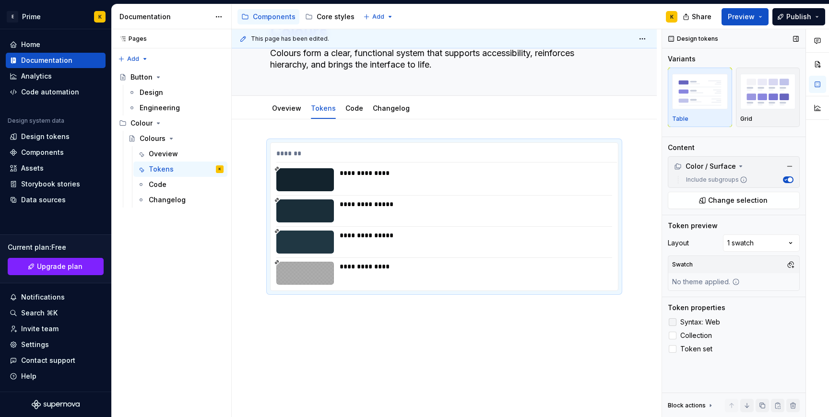
click at [668, 320] on label "Syntax: Web" at bounding box center [734, 323] width 132 height 12
click at [672, 336] on div at bounding box center [673, 336] width 8 height 8
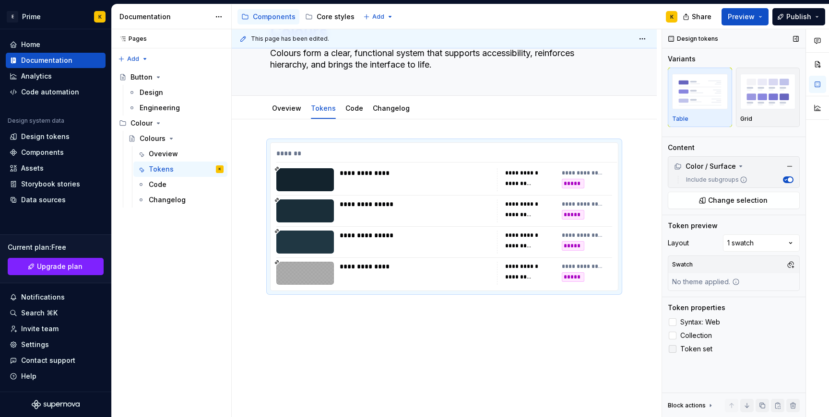
click at [674, 348] on div at bounding box center [673, 350] width 8 height 8
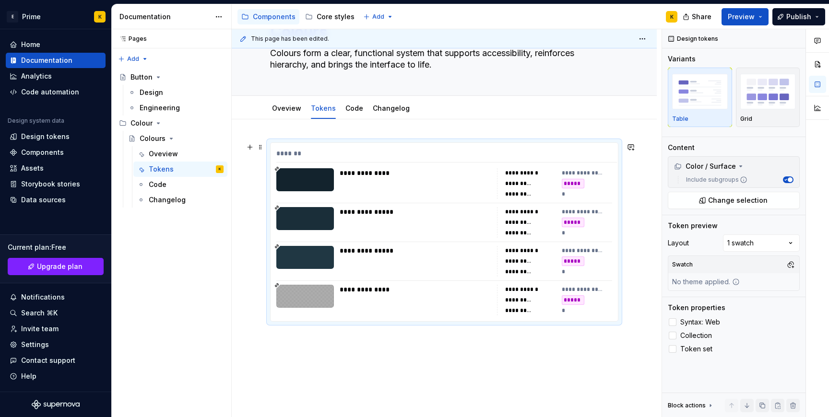
click at [585, 180] on div "*****" at bounding box center [573, 184] width 23 height 10
click at [675, 319] on div at bounding box center [673, 323] width 8 height 8
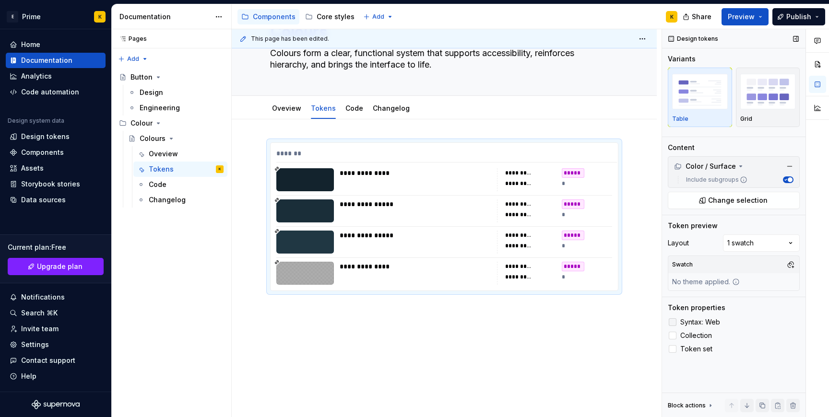
click at [675, 319] on div at bounding box center [673, 323] width 8 height 8
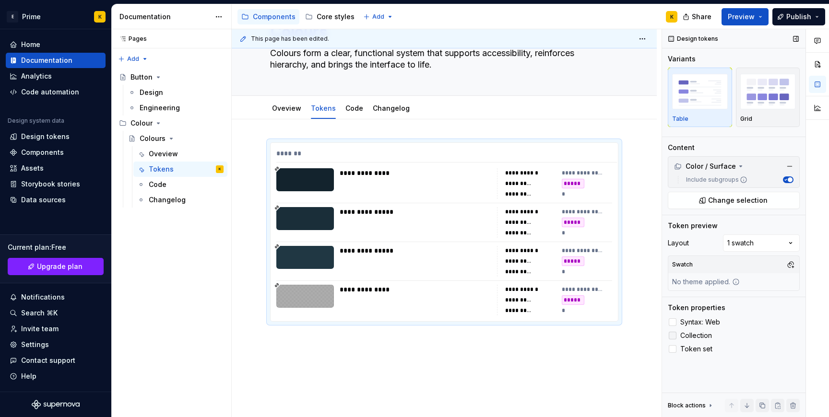
click at [673, 336] on icon at bounding box center [673, 336] width 0 height 0
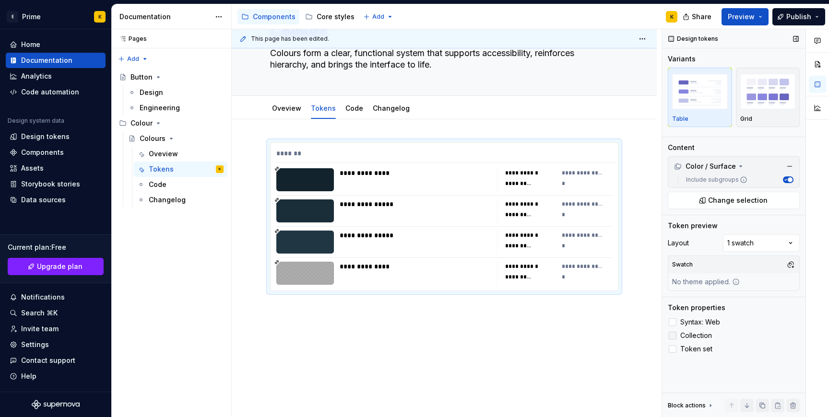
click at [675, 337] on div at bounding box center [673, 336] width 8 height 8
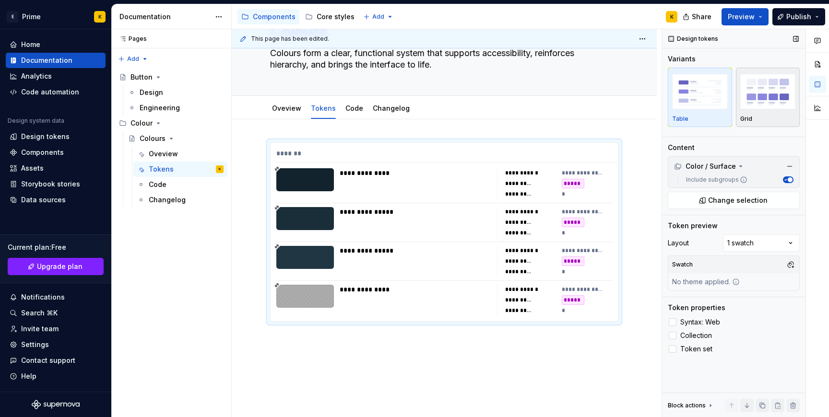
click at [774, 99] on img "button" at bounding box center [768, 91] width 56 height 35
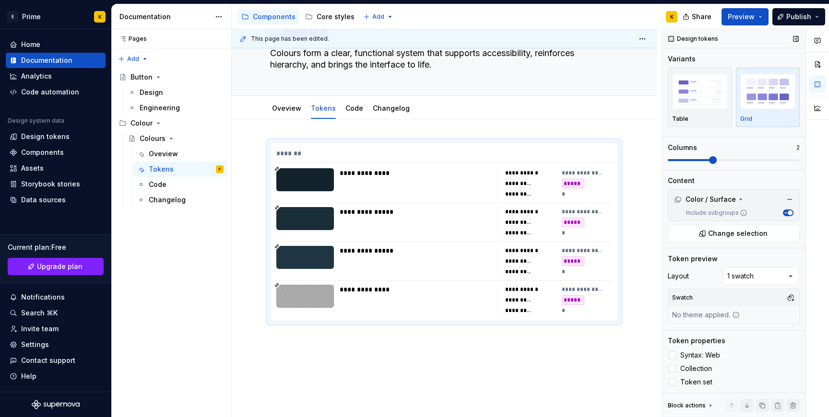
click at [709, 159] on span at bounding box center [713, 160] width 8 height 8
click at [692, 159] on span at bounding box center [734, 160] width 132 height 8
click at [668, 158] on span at bounding box center [734, 160] width 132 height 8
click at [719, 106] on img "button" at bounding box center [700, 91] width 56 height 35
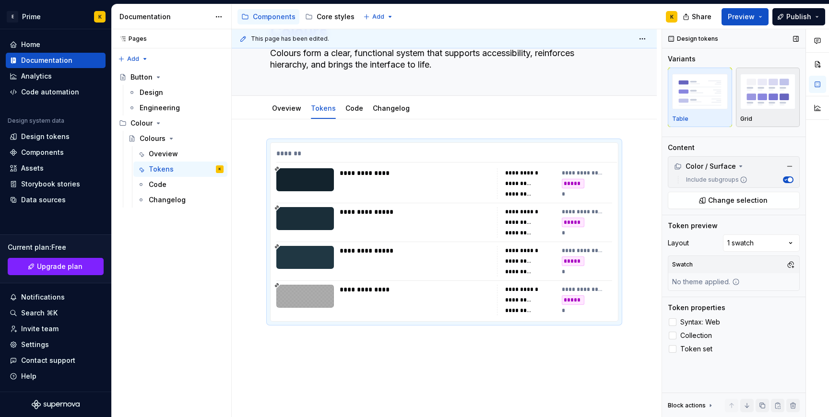
click at [743, 106] on img "button" at bounding box center [768, 91] width 56 height 35
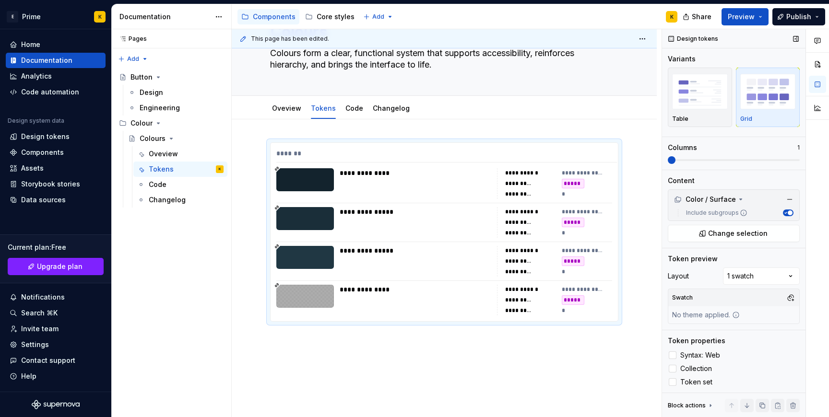
scroll to position [1, 0]
click at [762, 13] on button "Preview" at bounding box center [745, 16] width 47 height 17
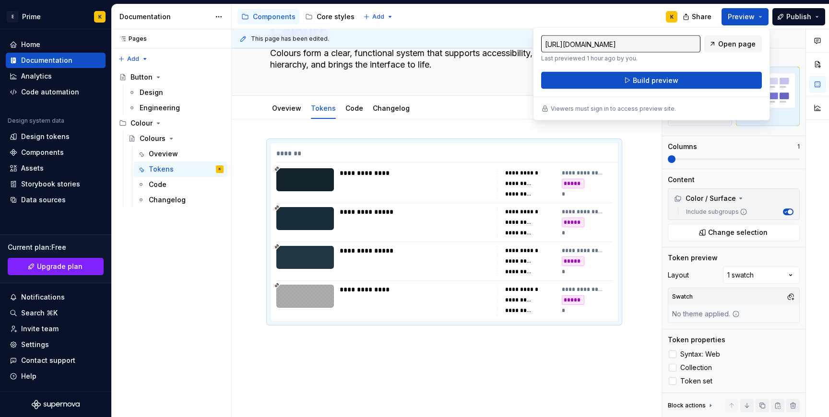
click at [751, 31] on div "https://delicate-copper-gopher.preview.supernova-docs.io/latest/components/colo…" at bounding box center [651, 74] width 237 height 94
click at [738, 49] on link "Open page" at bounding box center [733, 44] width 58 height 17
click at [719, 86] on button "Build preview" at bounding box center [651, 80] width 221 height 17
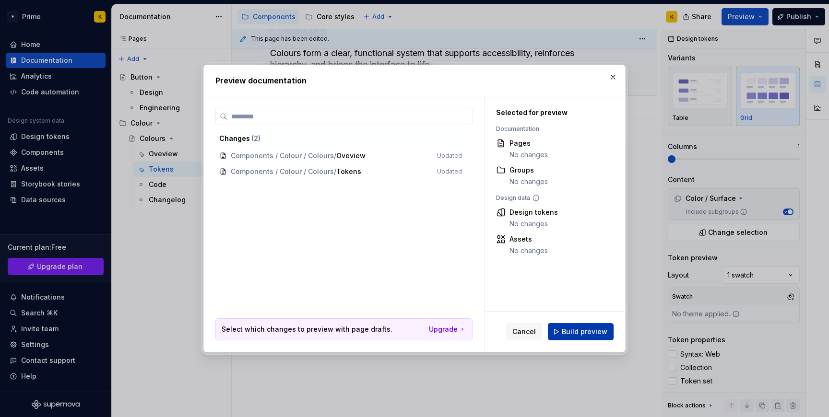
click at [556, 334] on button "Build preview" at bounding box center [581, 331] width 66 height 17
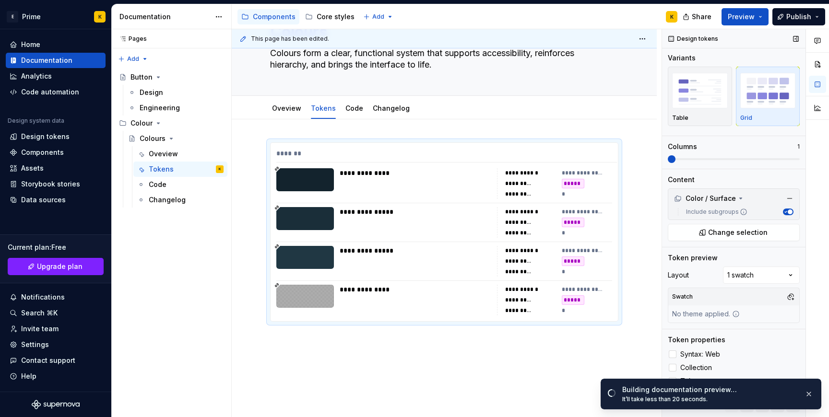
scroll to position [0, 0]
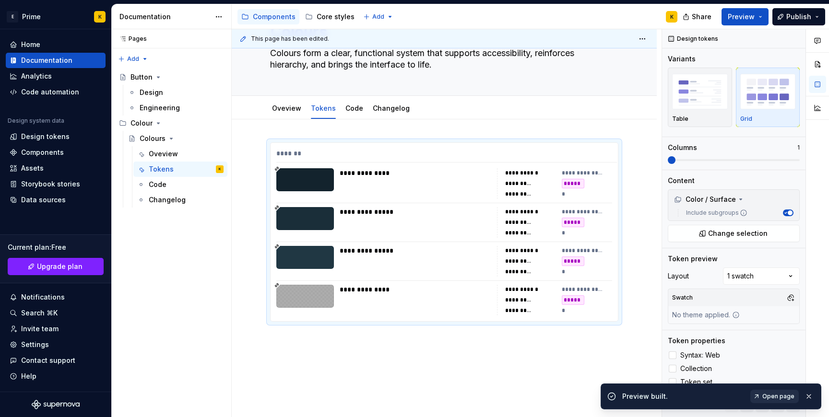
click at [787, 399] on span "Open page" at bounding box center [779, 397] width 32 height 8
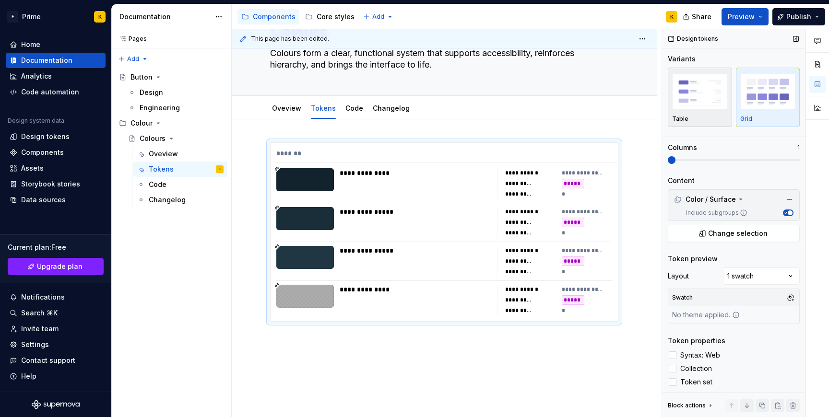
click at [720, 101] on img "button" at bounding box center [700, 91] width 56 height 35
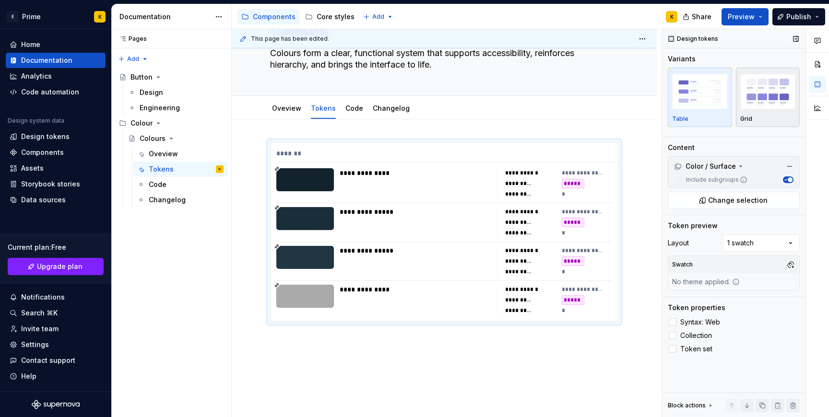
click at [750, 112] on div "Grid" at bounding box center [768, 97] width 56 height 51
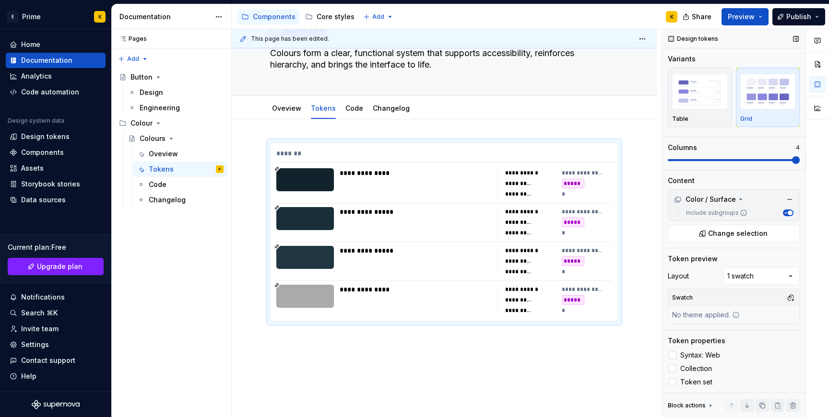
click at [792, 164] on span at bounding box center [796, 160] width 8 height 8
click at [668, 157] on span at bounding box center [672, 160] width 8 height 8
click at [683, 127] on div "Table Grid" at bounding box center [734, 99] width 132 height 63
click at [682, 117] on p "Table" at bounding box center [680, 119] width 16 height 8
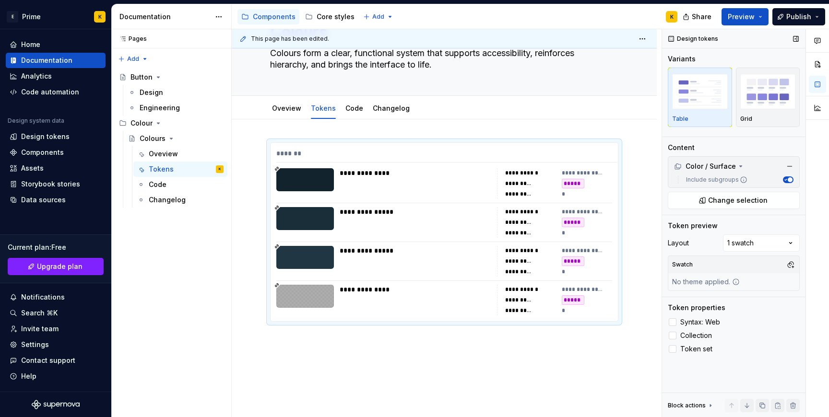
click at [785, 180] on icon "button" at bounding box center [786, 179] width 2 height 1
click at [788, 185] on div "Include subgroups" at bounding box center [733, 180] width 127 height 12
click at [789, 179] on button "Include subgroups" at bounding box center [788, 180] width 11 height 7
click at [780, 250] on div "Comments Open comments No comments yet Select ‘Comment’ from the block context …" at bounding box center [745, 223] width 167 height 389
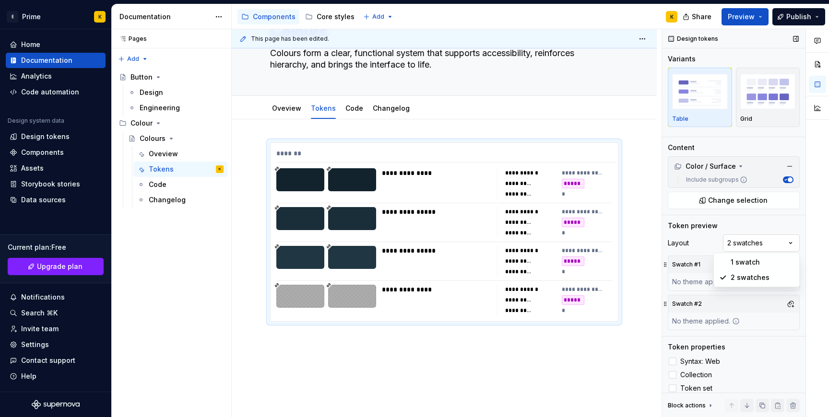
click at [774, 246] on div "Comments Open comments No comments yet Select ‘Comment’ from the block context …" at bounding box center [745, 223] width 167 height 389
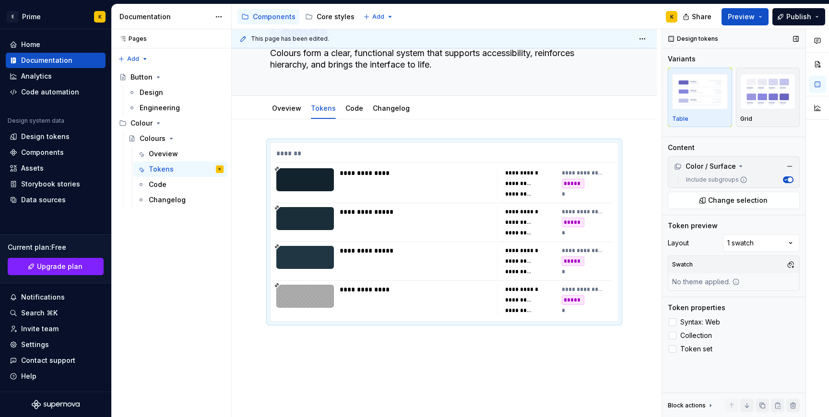
click at [718, 277] on div "No theme applied." at bounding box center [705, 282] width 75 height 17
click at [767, 236] on div "Comments Open comments No comments yet Select ‘Comment’ from the block context …" at bounding box center [745, 223] width 167 height 389
click at [659, 227] on html "E Prime K Home Documentation Analytics Code automation Design system data Desig…" at bounding box center [414, 208] width 829 height 417
click at [647, 225] on div "**********" at bounding box center [444, 300] width 425 height 362
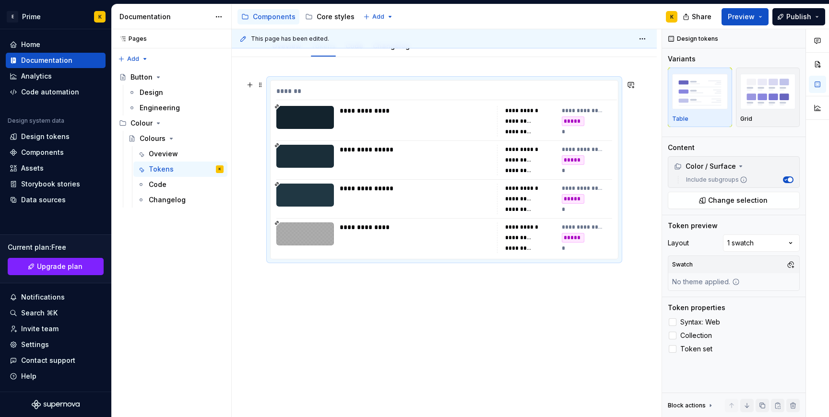
scroll to position [122, 0]
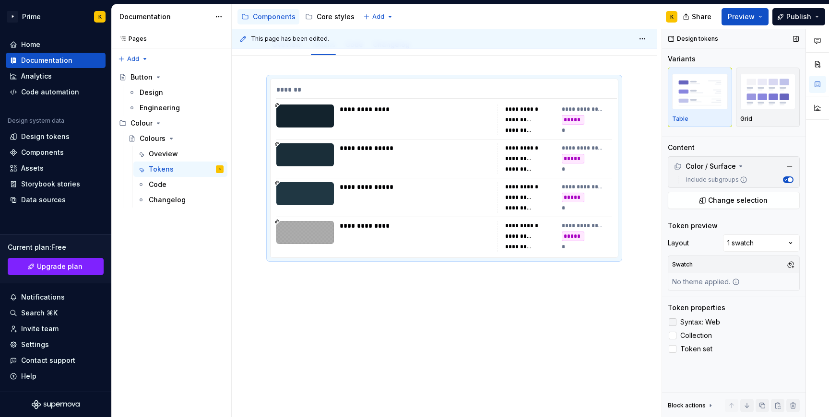
click at [675, 317] on label "Syntax: Web" at bounding box center [734, 323] width 132 height 12
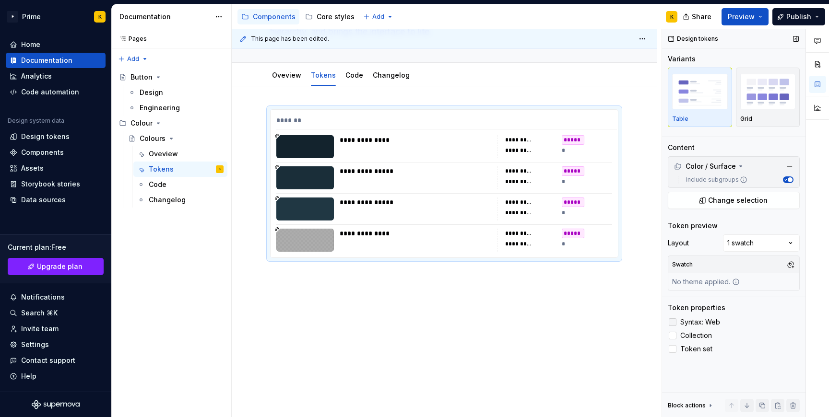
click at [675, 317] on label "Syntax: Web" at bounding box center [734, 323] width 132 height 12
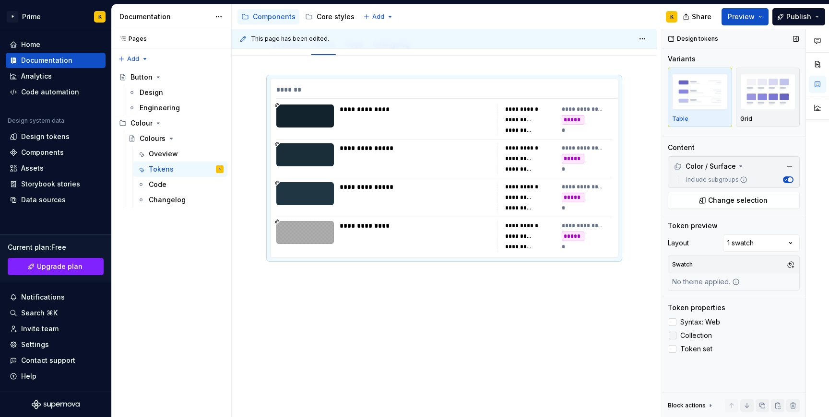
click at [676, 332] on span at bounding box center [673, 336] width 8 height 8
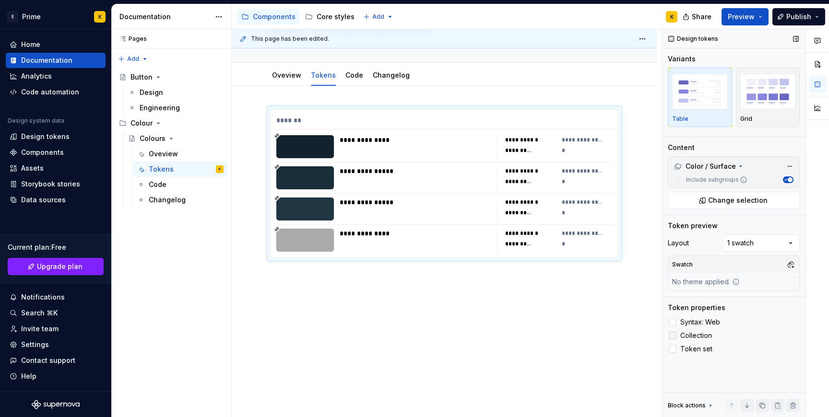
scroll to position [92, 0]
click at [673, 349] on icon at bounding box center [673, 349] width 0 height 0
click at [674, 350] on div at bounding box center [673, 350] width 8 height 8
click at [674, 335] on div at bounding box center [673, 336] width 8 height 8
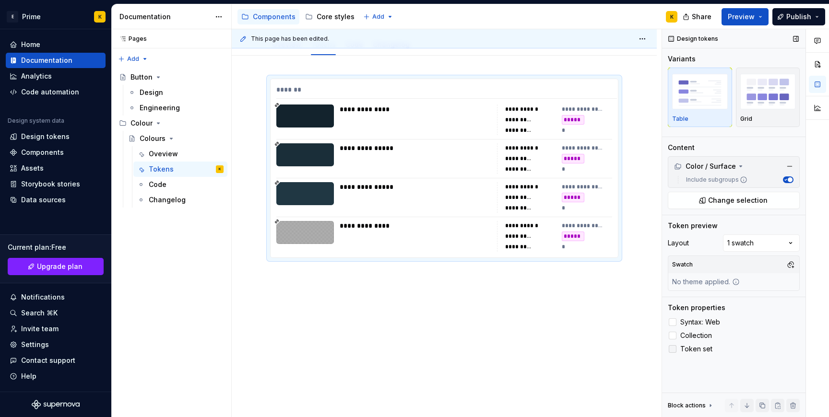
click at [677, 347] on label "Token set" at bounding box center [734, 350] width 132 height 12
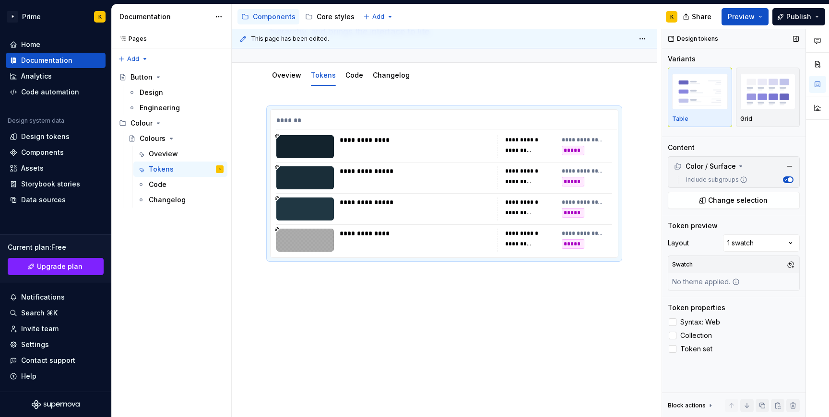
click at [789, 178] on span "button" at bounding box center [790, 180] width 5 height 5
click at [789, 178] on button "Include subgroups" at bounding box center [788, 180] width 11 height 7
click at [528, 228] on div "**********" at bounding box center [444, 184] width 347 height 148
click at [349, 75] on link "Code" at bounding box center [355, 75] width 18 height 8
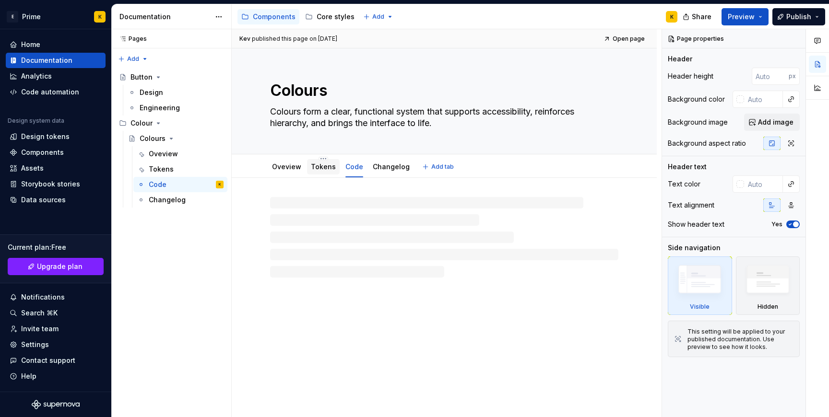
click at [317, 165] on link "Tokens" at bounding box center [323, 167] width 25 height 8
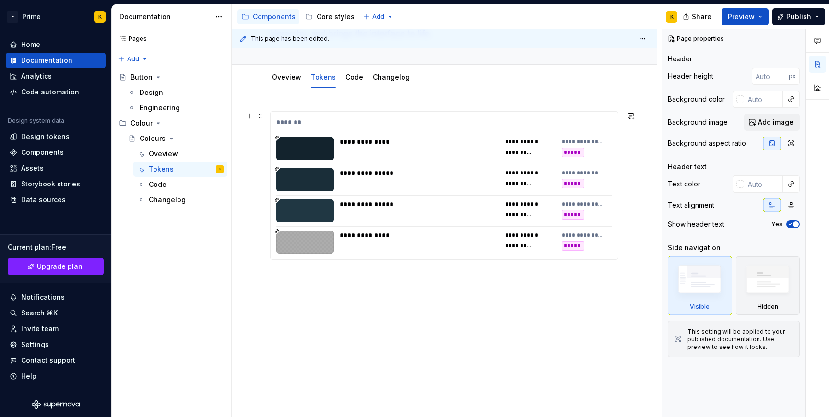
scroll to position [92, 0]
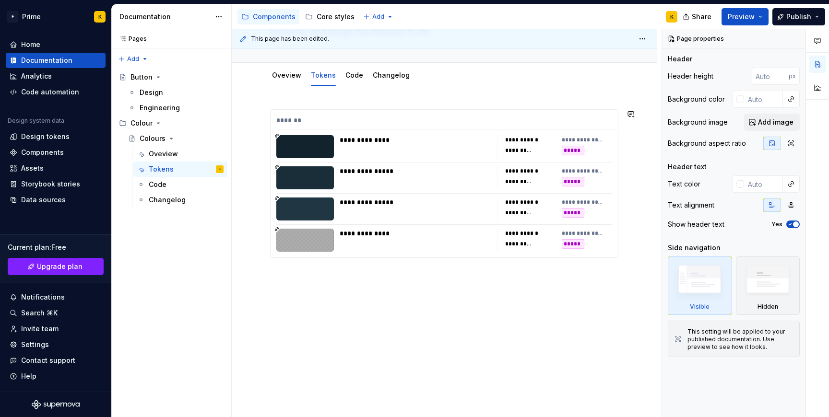
click at [321, 267] on div "**********" at bounding box center [444, 195] width 348 height 172
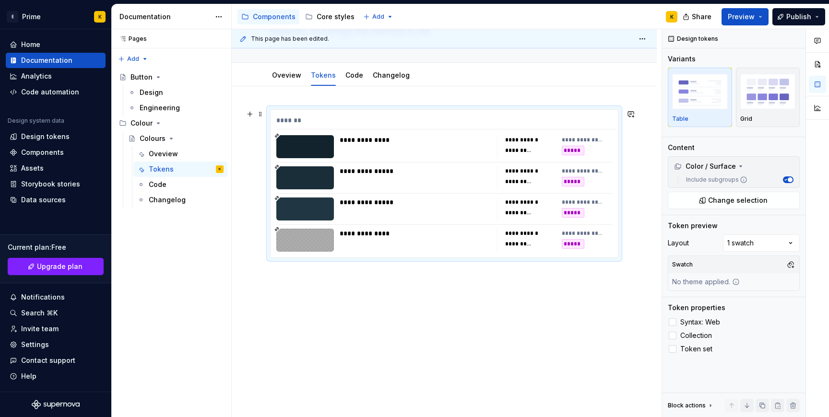
click at [376, 255] on div "**********" at bounding box center [444, 184] width 347 height 148
click at [742, 167] on icon at bounding box center [741, 167] width 8 height 8
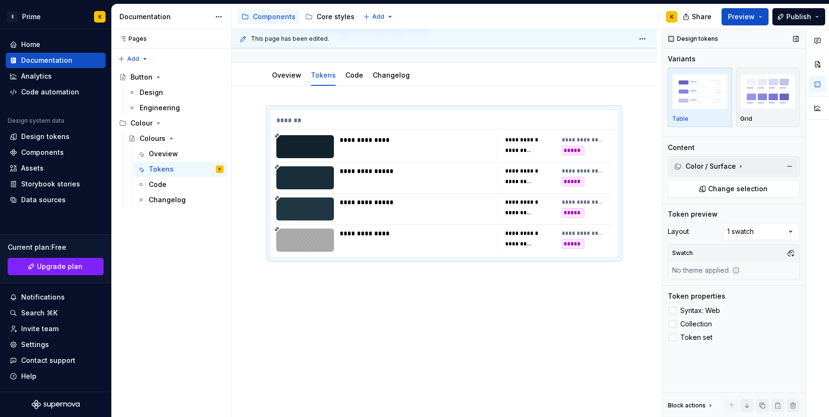
click at [742, 167] on icon at bounding box center [741, 167] width 8 height 8
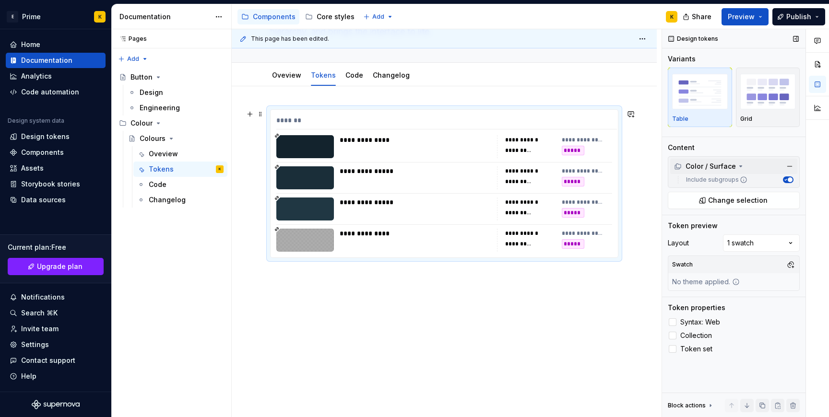
click at [362, 203] on div "**********" at bounding box center [418, 203] width 156 height 10
click at [568, 203] on div "**********" at bounding box center [583, 203] width 43 height 8
click at [422, 190] on div "**********" at bounding box center [444, 184] width 347 height 148
click at [392, 277] on p at bounding box center [444, 276] width 348 height 12
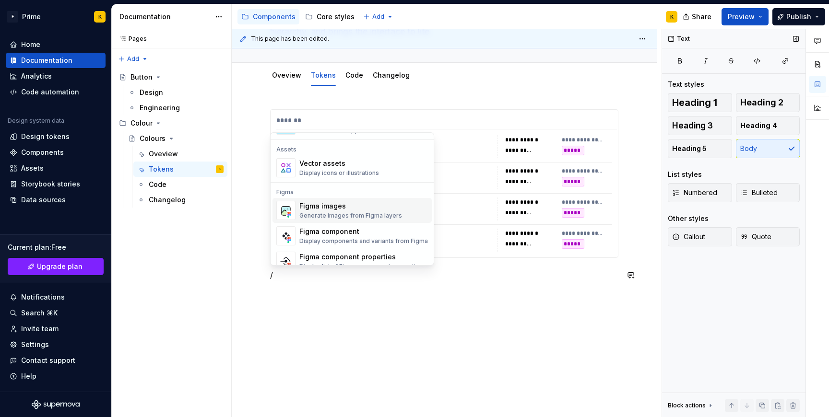
scroll to position [839, 0]
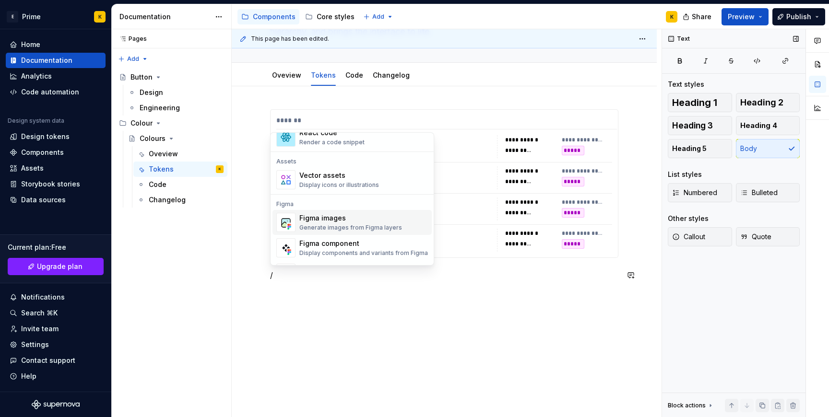
click at [359, 178] on div "Vector assets" at bounding box center [339, 176] width 80 height 10
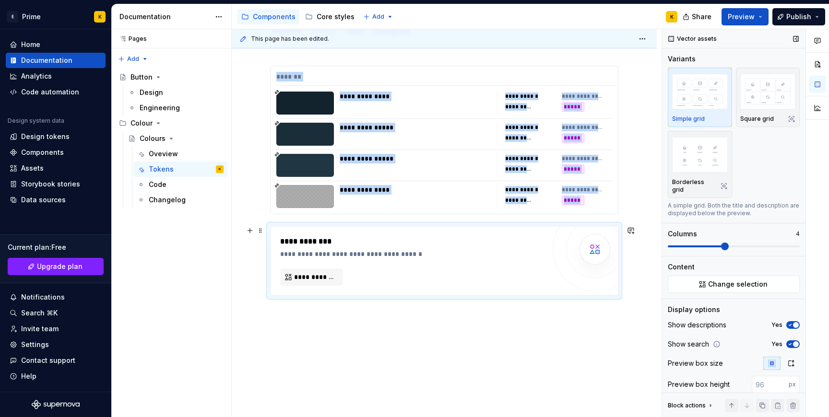
scroll to position [137, 0]
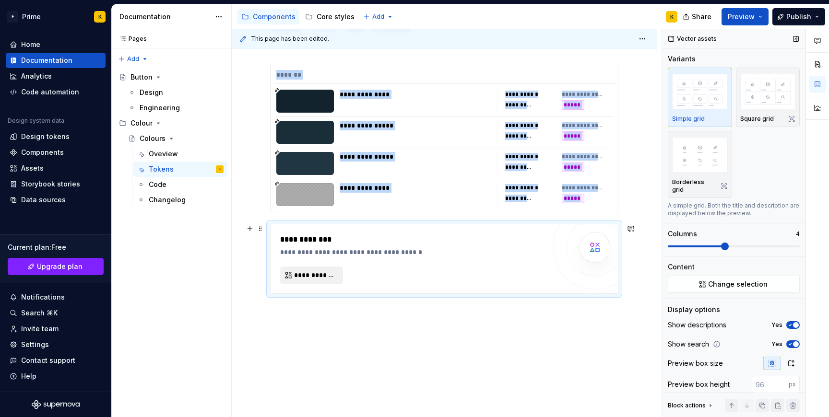
click at [318, 267] on button "**********" at bounding box center [311, 275] width 63 height 17
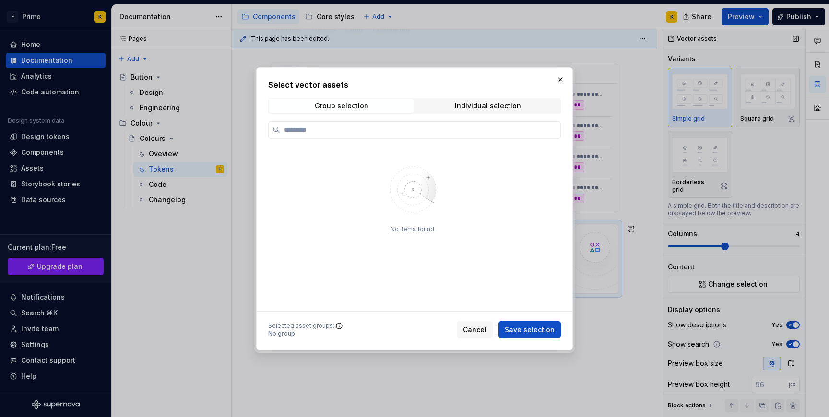
drag, startPoint x: 536, startPoint y: 328, endPoint x: 512, endPoint y: 268, distance: 65.0
click at [513, 269] on div "No items found. Selected asset groups : No group Cancel Save selection" at bounding box center [414, 229] width 293 height 217
click at [512, 268] on div "No items found." at bounding box center [413, 227] width 290 height 167
click at [493, 130] on input "search" at bounding box center [420, 130] width 280 height 10
click at [489, 105] on div "Individual selection" at bounding box center [488, 106] width 66 height 8
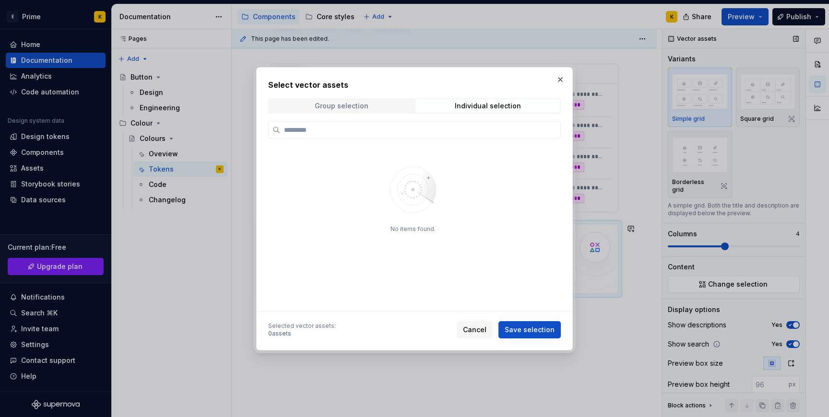
click at [408, 106] on span "Group selection" at bounding box center [341, 105] width 144 height 13
click at [403, 126] on input "search" at bounding box center [420, 130] width 280 height 10
click at [286, 304] on div "No items found." at bounding box center [413, 227] width 290 height 167
drag, startPoint x: 343, startPoint y: 122, endPoint x: 441, endPoint y: 279, distance: 184.8
click at [440, 274] on div "No items found." at bounding box center [414, 216] width 293 height 190
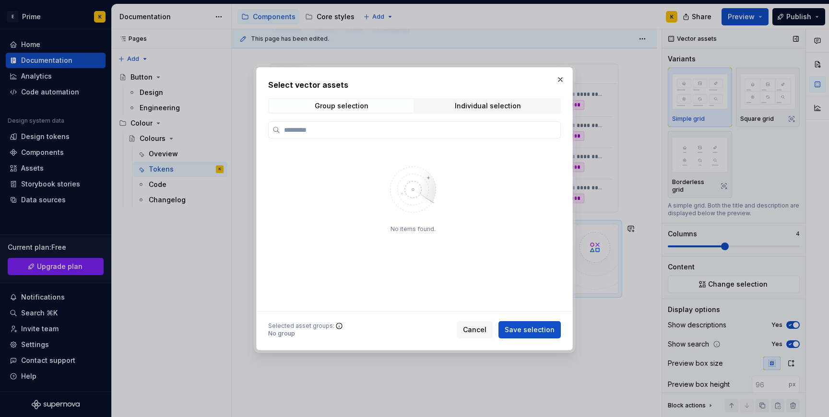
drag, startPoint x: 485, startPoint y: 323, endPoint x: 472, endPoint y: 259, distance: 65.7
click at [480, 303] on div "No items found. Selected asset groups : No group Cancel Save selection" at bounding box center [414, 229] width 293 height 217
click at [471, 250] on div "No items found." at bounding box center [413, 228] width 125 height 144
click at [556, 79] on button "button" at bounding box center [560, 79] width 13 height 13
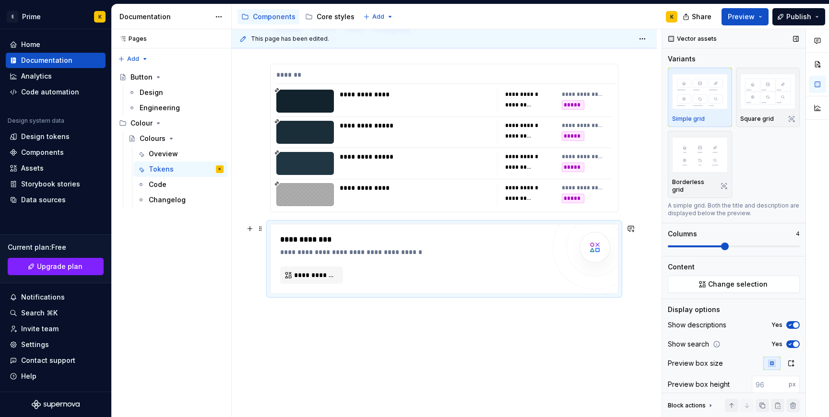
click at [381, 273] on div "**********" at bounding box center [412, 259] width 265 height 50
click at [331, 281] on button "**********" at bounding box center [311, 275] width 63 height 17
type textarea "*"
click at [327, 249] on div "**********" at bounding box center [415, 253] width 270 height 10
click at [318, 279] on span "**********" at bounding box center [315, 276] width 43 height 10
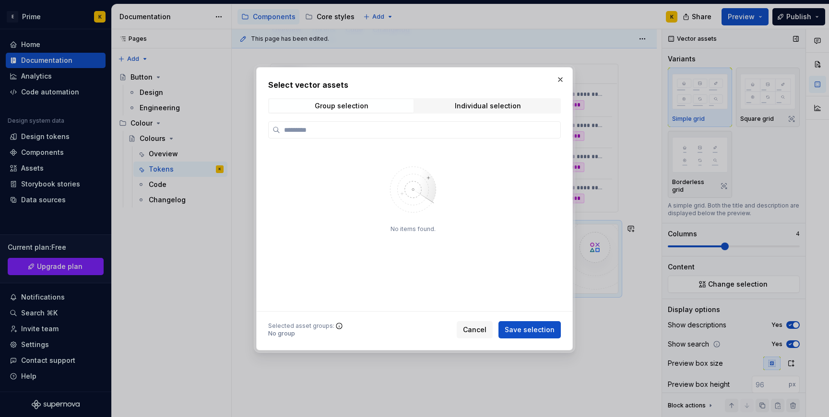
click at [426, 220] on img at bounding box center [413, 190] width 125 height 68
click at [382, 122] on label at bounding box center [414, 129] width 293 height 17
click at [382, 125] on input "search" at bounding box center [420, 130] width 280 height 10
type input "***"
click at [325, 330] on div "Selected asset groups :" at bounding box center [301, 326] width 66 height 8
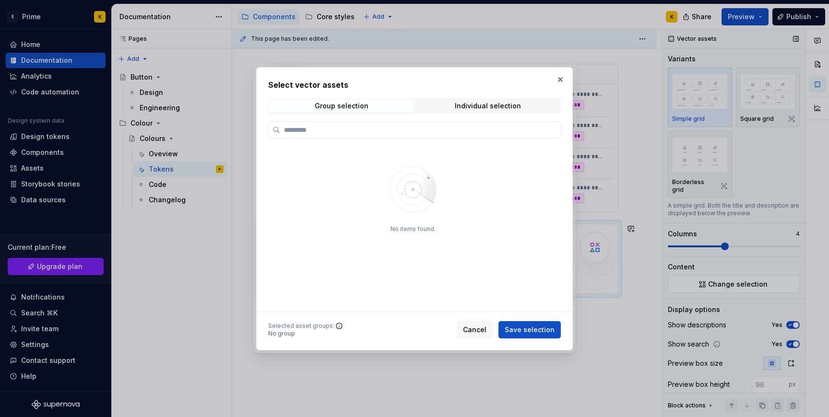
click at [337, 323] on icon at bounding box center [339, 326] width 6 height 6
click at [506, 103] on div "Individual selection" at bounding box center [488, 106] width 66 height 8
click at [345, 111] on span "Group selection" at bounding box center [341, 105] width 144 height 13
click at [494, 139] on div "No items found." at bounding box center [414, 216] width 293 height 190
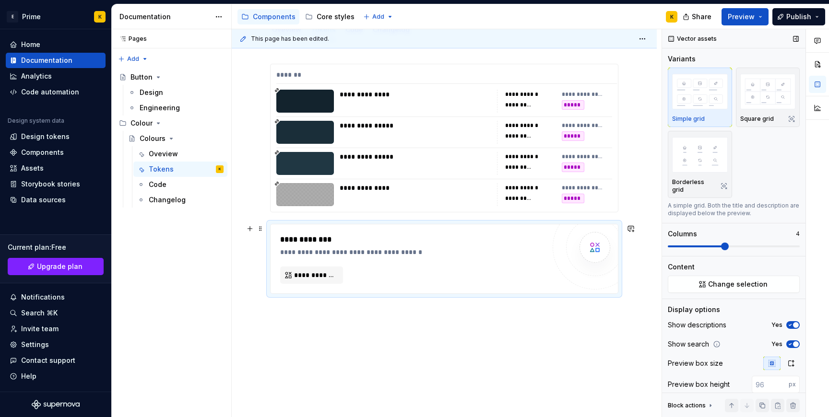
click at [301, 241] on div "**********" at bounding box center [415, 240] width 270 height 12
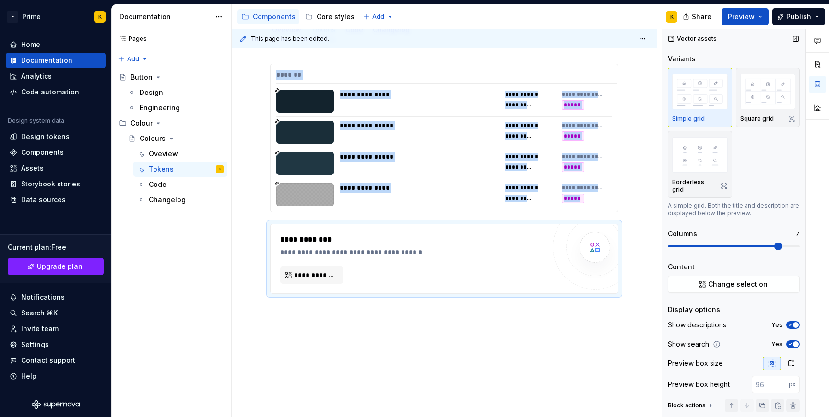
click at [782, 243] on span at bounding box center [779, 247] width 8 height 8
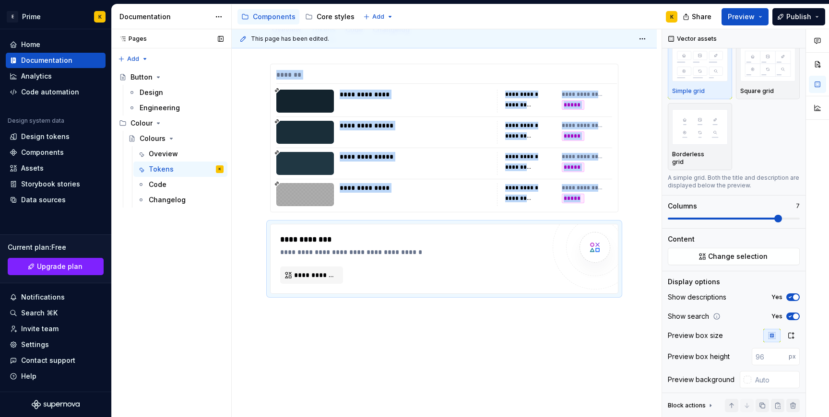
type textarea "*"
click at [362, 339] on div "**********" at bounding box center [444, 236] width 425 height 390
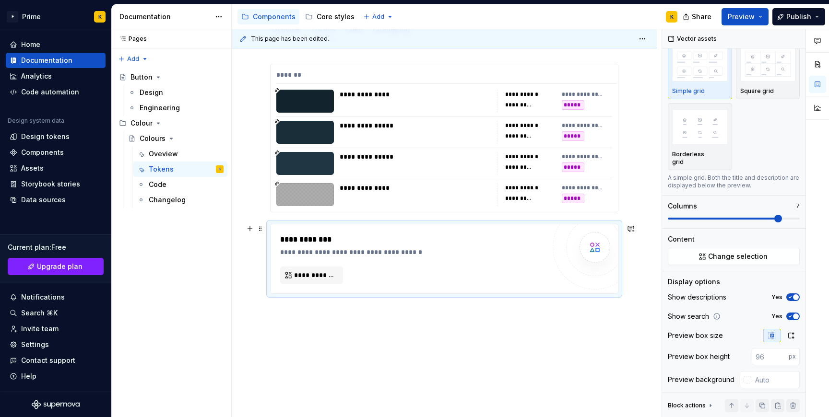
click at [314, 262] on div "**********" at bounding box center [412, 259] width 265 height 50
click at [318, 282] on button "**********" at bounding box center [311, 275] width 63 height 17
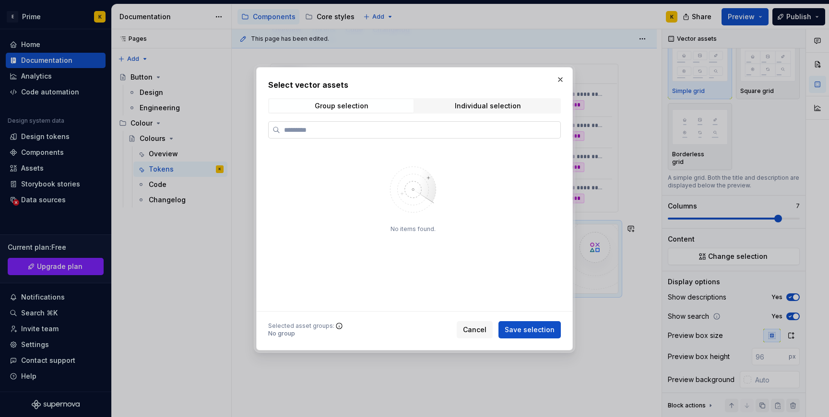
click at [365, 129] on input "search" at bounding box center [420, 130] width 280 height 10
type input "****"
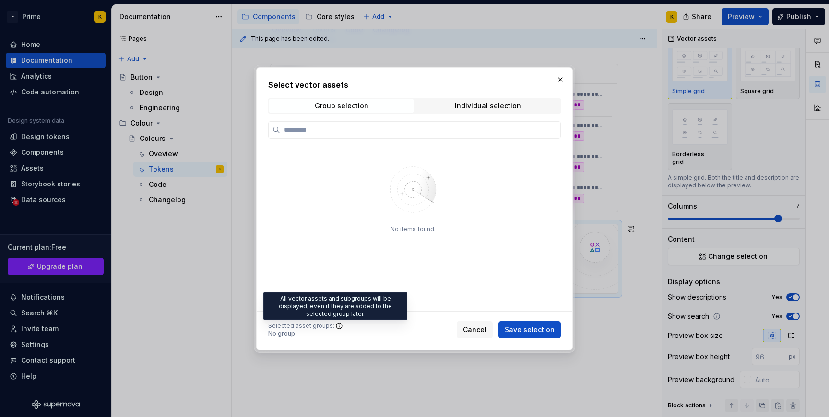
click at [335, 327] on icon at bounding box center [339, 326] width 8 height 8
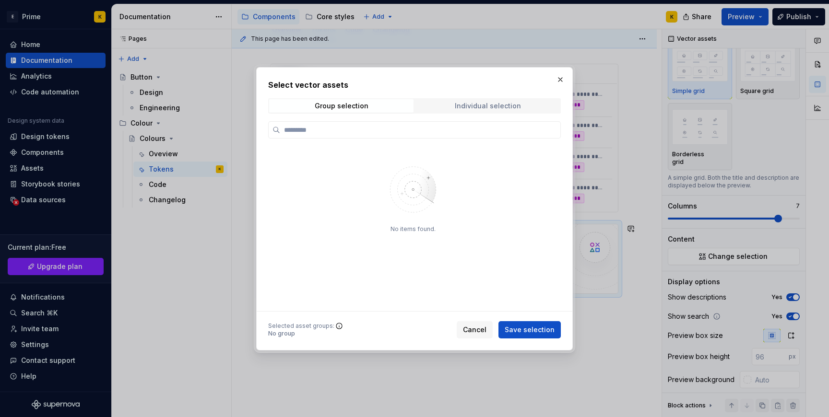
click at [510, 110] on span "Individual selection" at bounding box center [488, 105] width 144 height 13
type input "*"
click at [562, 85] on button "button" at bounding box center [560, 79] width 13 height 13
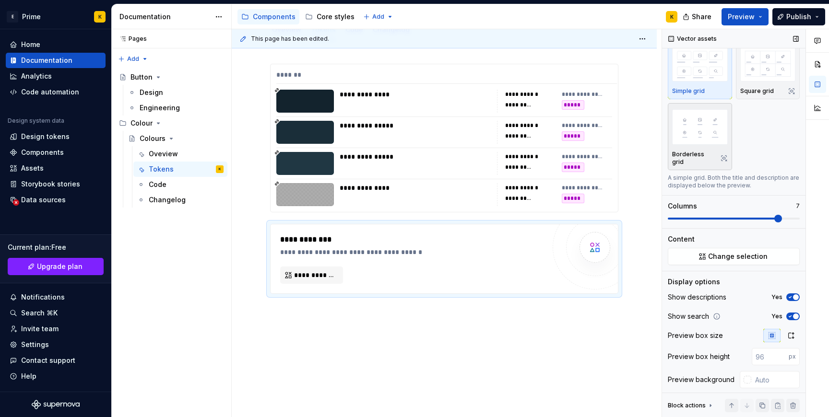
scroll to position [0, 0]
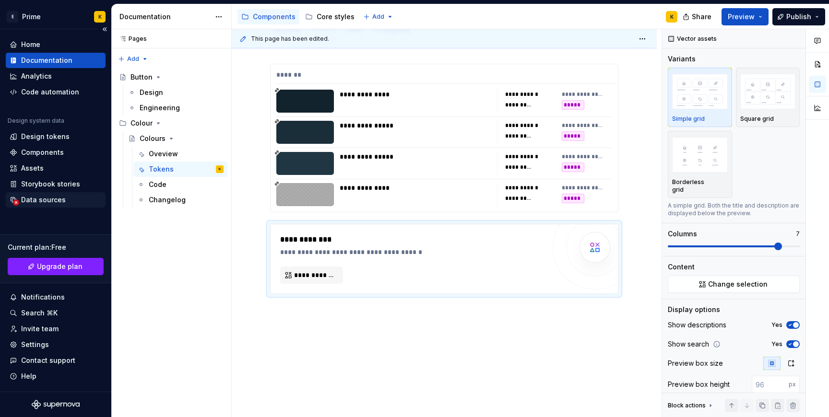
click at [41, 206] on div "Data sources" at bounding box center [56, 199] width 100 height 15
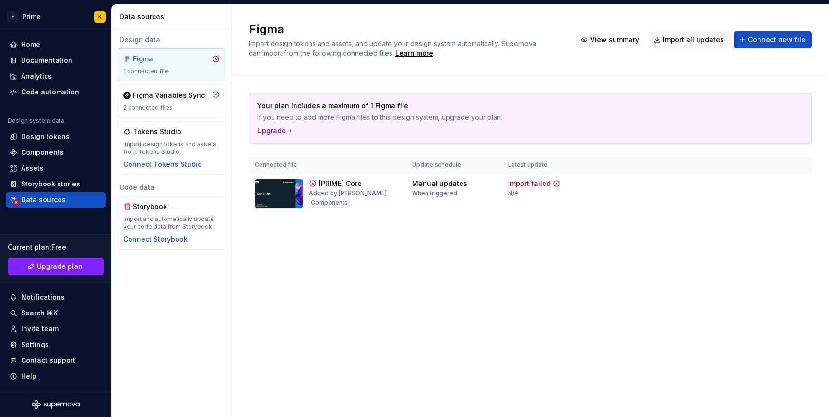
click at [326, 268] on div "Figma Import design tokens and assets, and update your design system automatica…" at bounding box center [530, 210] width 597 height 413
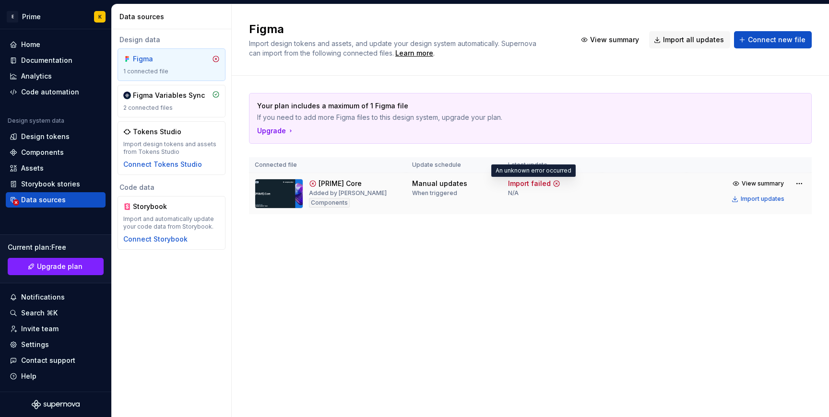
click at [553, 183] on icon at bounding box center [557, 184] width 8 height 8
click at [514, 185] on div "Import failed" at bounding box center [529, 184] width 43 height 10
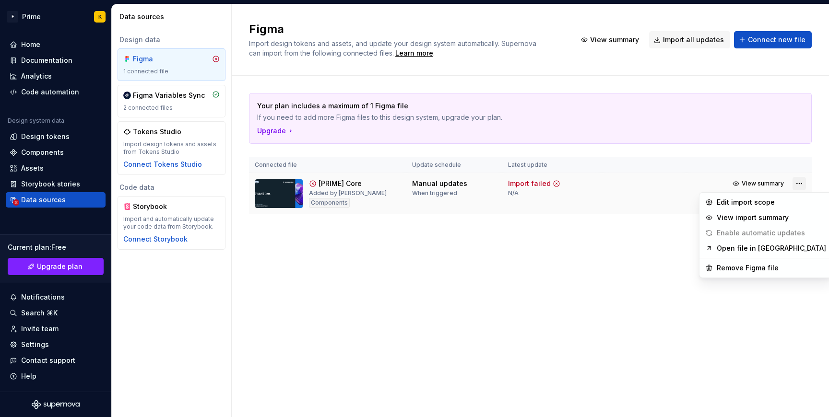
click at [801, 183] on html "E Prime K Home Documentation Analytics Code automation Design system data Desig…" at bounding box center [414, 208] width 829 height 417
click at [745, 275] on div "Remove Figma file" at bounding box center [766, 268] width 129 height 15
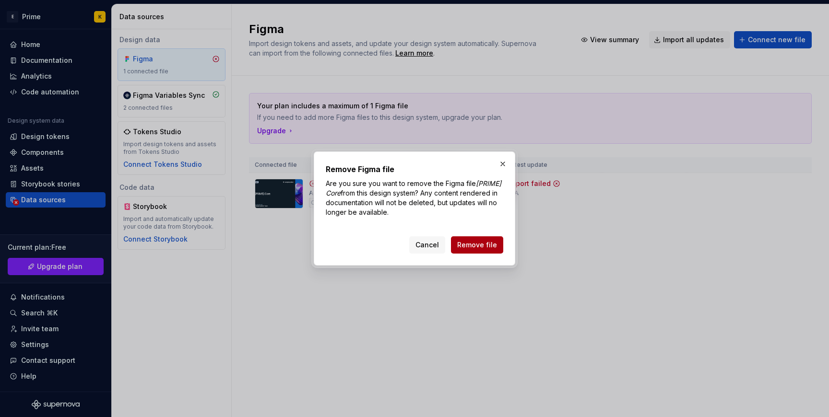
click at [493, 247] on span "Remove file" at bounding box center [477, 245] width 40 height 10
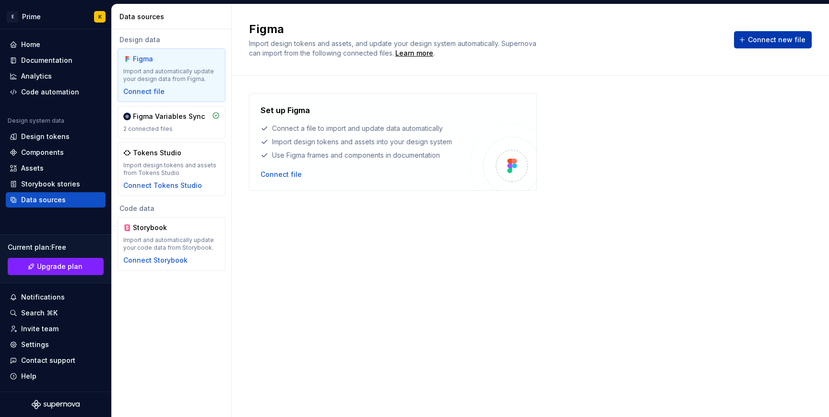
click at [782, 48] on button "Connect new file" at bounding box center [773, 39] width 78 height 17
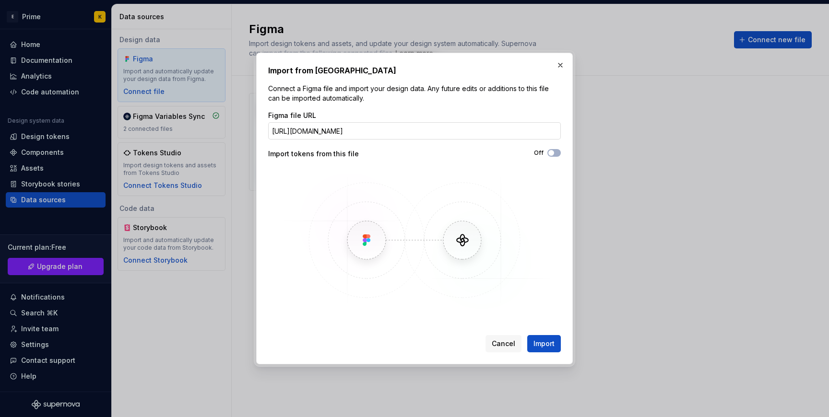
scroll to position [0, 101]
type input "https://www.figma.com/design/IIngLIoTA7rQ6sLbmfImVu/-PRIME--Core?m=auto&node-id…"
click at [548, 341] on span "Import" at bounding box center [544, 344] width 21 height 10
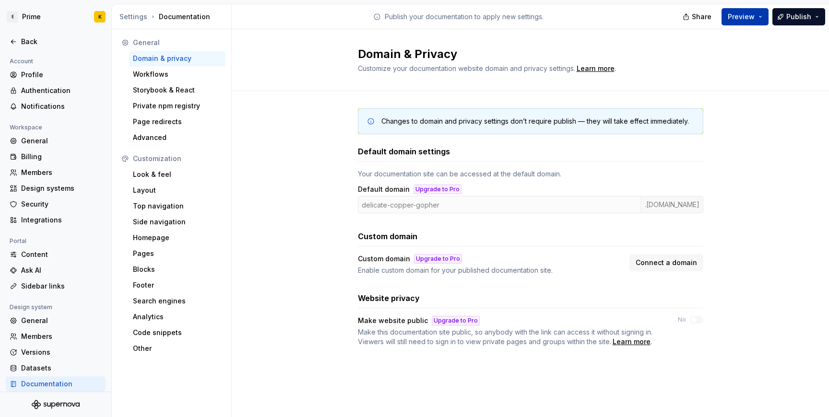
click at [738, 15] on span "Preview" at bounding box center [741, 17] width 27 height 10
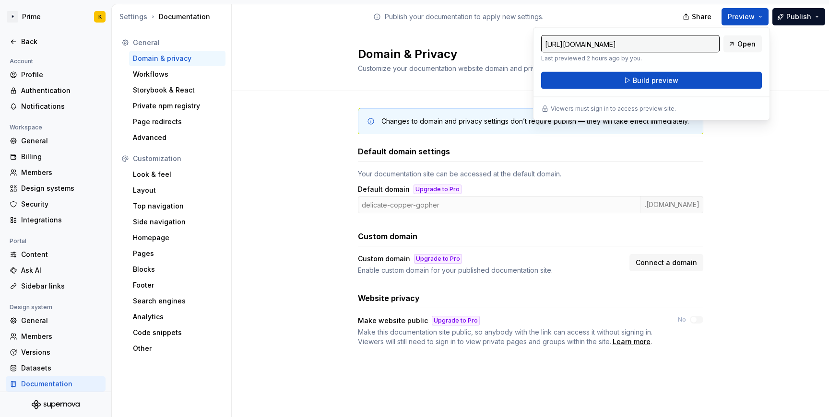
click at [619, 15] on div "Publish your documentation to apply new settings." at bounding box center [458, 16] width 453 height 24
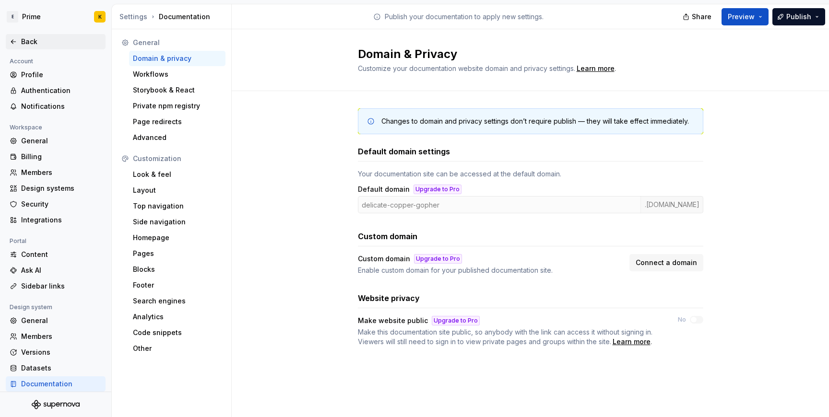
click at [16, 46] on div "Back" at bounding box center [56, 41] width 100 height 15
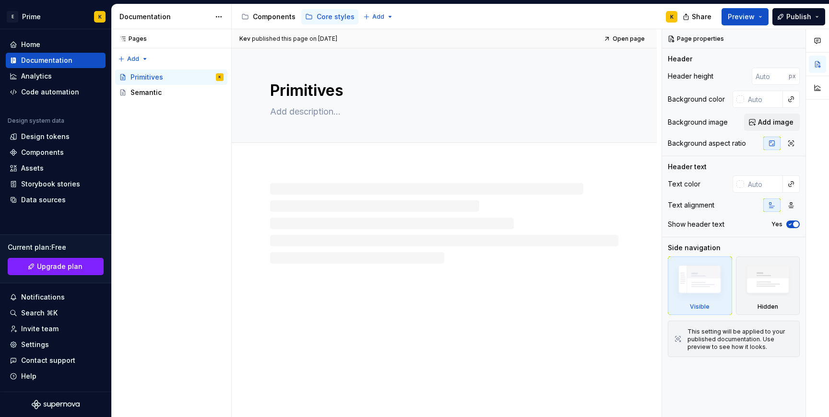
type textarea "*"
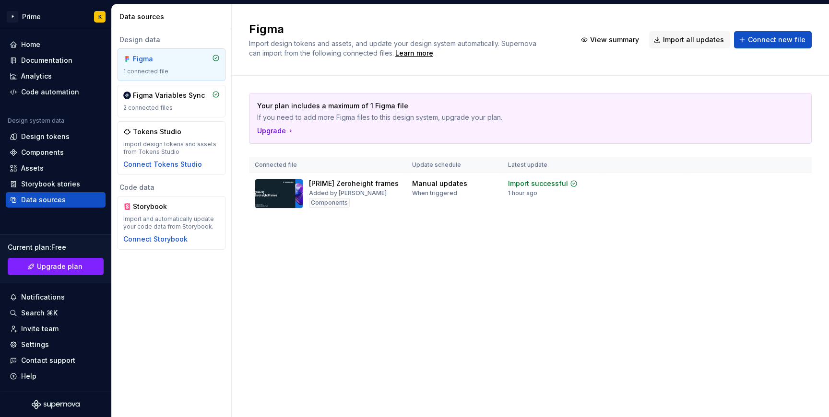
click at [310, 234] on div "Your plan includes a maximum of 1 Figma file If you need to add more Figma file…" at bounding box center [530, 163] width 563 height 175
click at [763, 46] on button "Connect new file" at bounding box center [773, 39] width 78 height 17
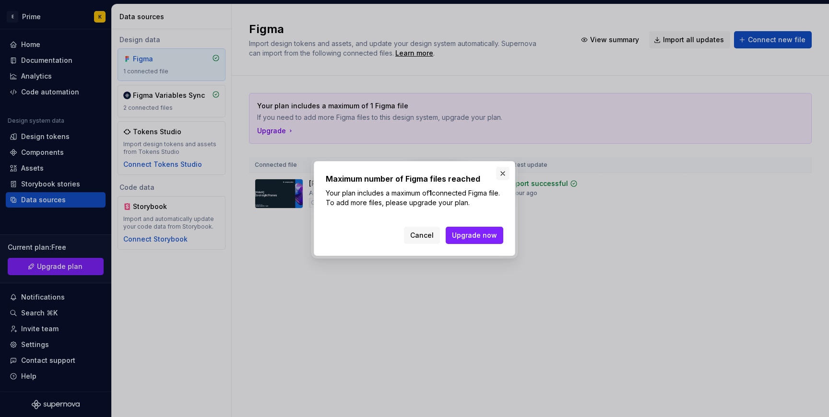
click at [507, 174] on button "button" at bounding box center [502, 173] width 13 height 13
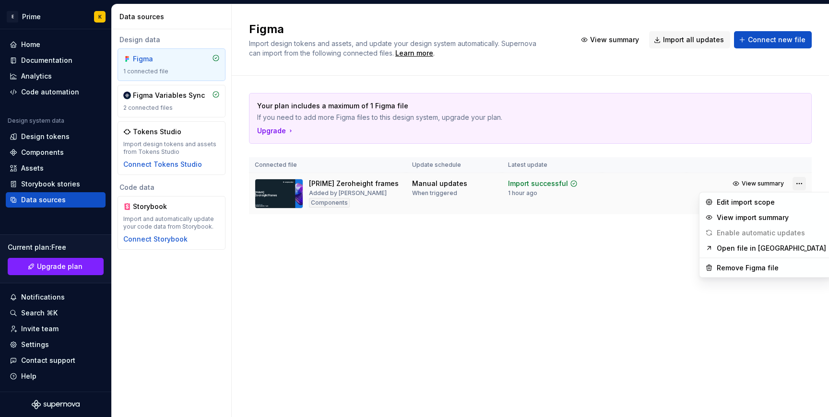
click at [796, 185] on html "E Prime K Home Documentation Analytics Code automation Design system data Desig…" at bounding box center [414, 208] width 829 height 417
click at [750, 269] on div "Remove Figma file" at bounding box center [771, 268] width 109 height 10
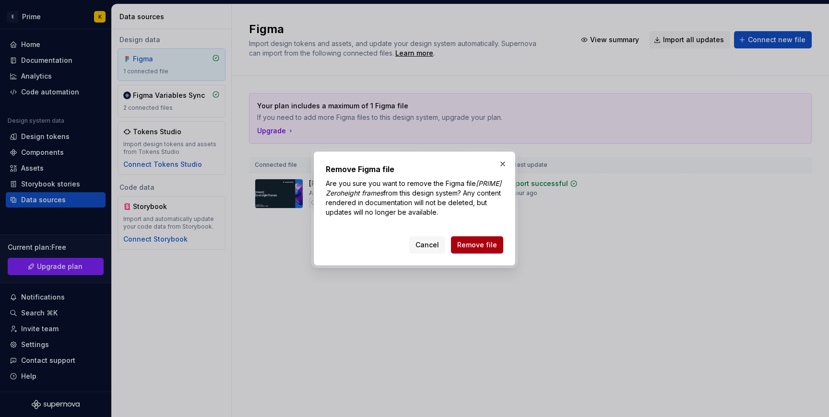
click at [478, 246] on span "Remove file" at bounding box center [477, 245] width 40 height 10
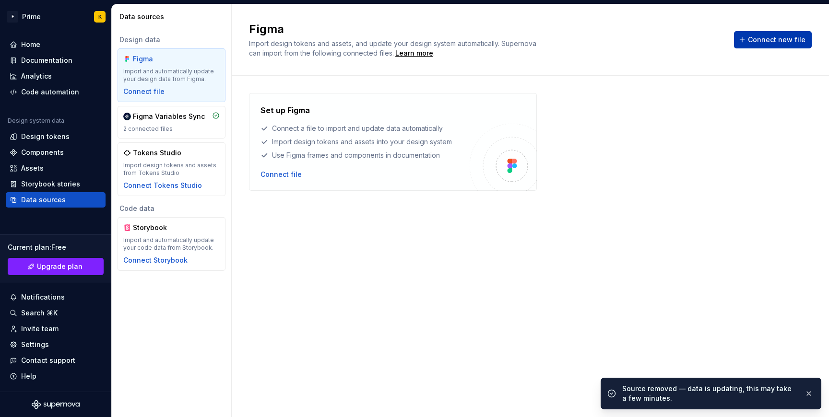
click at [780, 36] on span "Connect new file" at bounding box center [777, 40] width 58 height 10
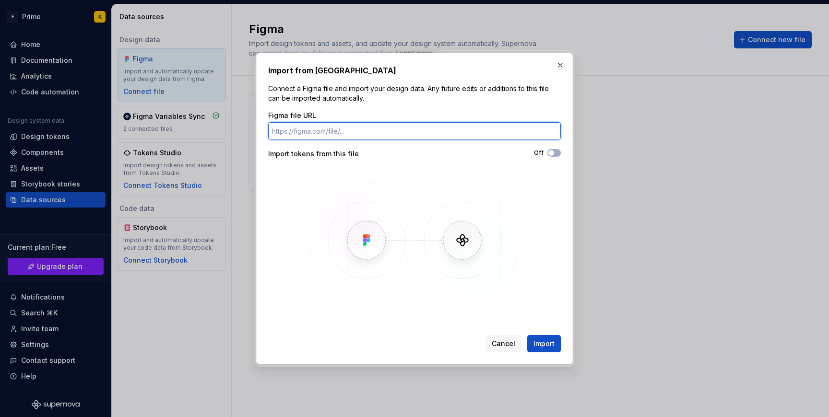
paste input "https://www.figma.com/design/IIngLIoTA7rQ6sLbmfImVu/-PRIME--Core?m=auto&node-id…"
type input "https://www.figma.com/design/IIngLIoTA7rQ6sLbmfImVu/-PRIME--Core?m=auto&node-id…"
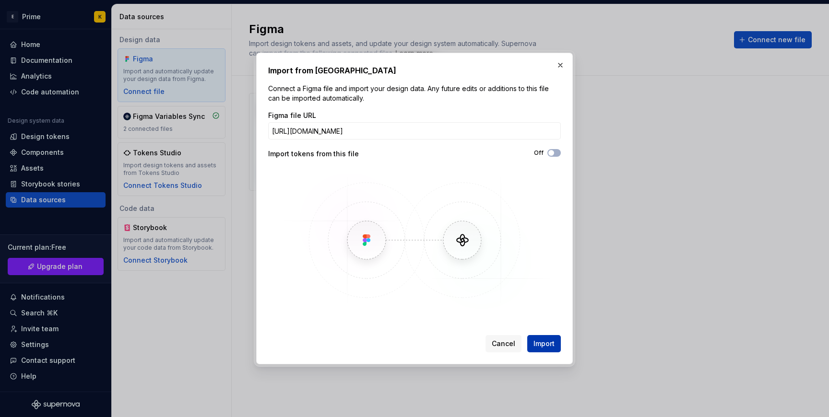
scroll to position [0, 0]
click at [547, 350] on button "Import" at bounding box center [544, 343] width 34 height 17
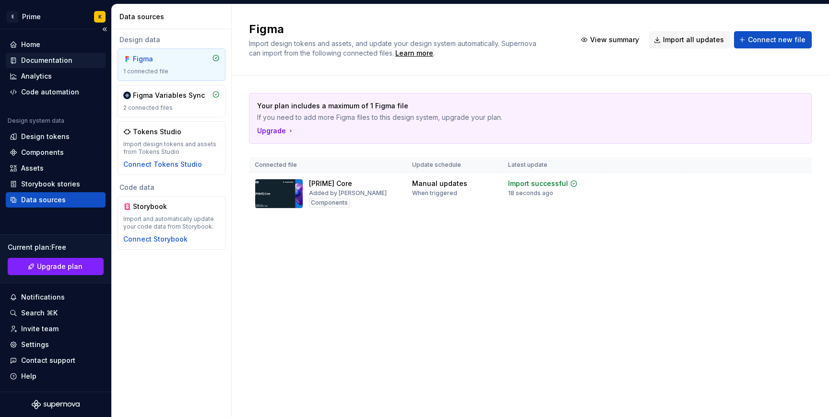
click at [63, 66] on div "Documentation" at bounding box center [56, 60] width 100 height 15
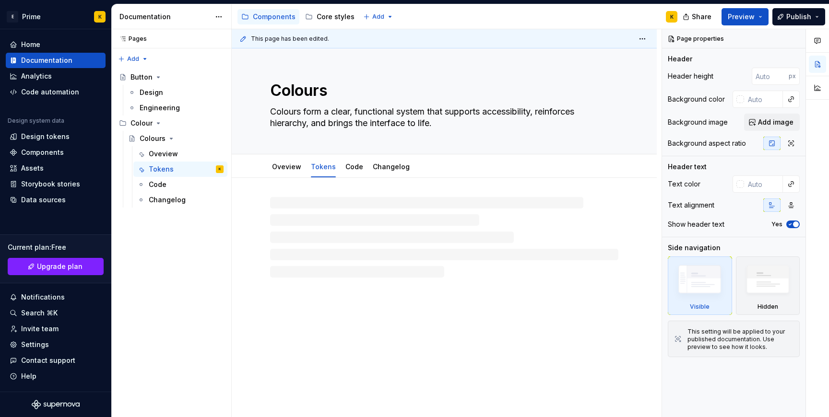
type textarea "*"
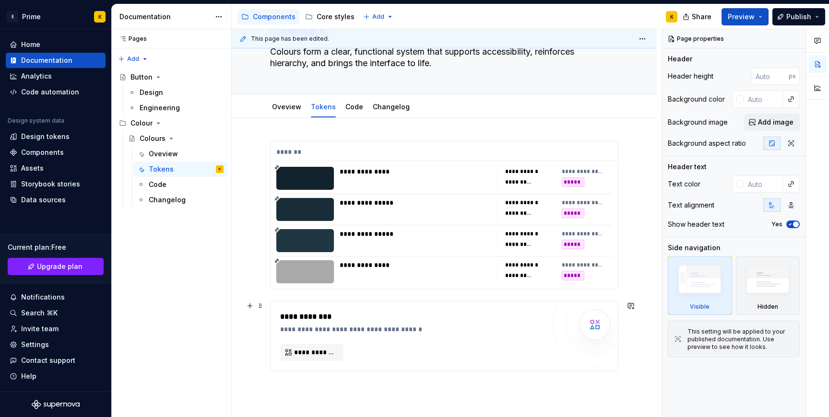
scroll to position [77, 0]
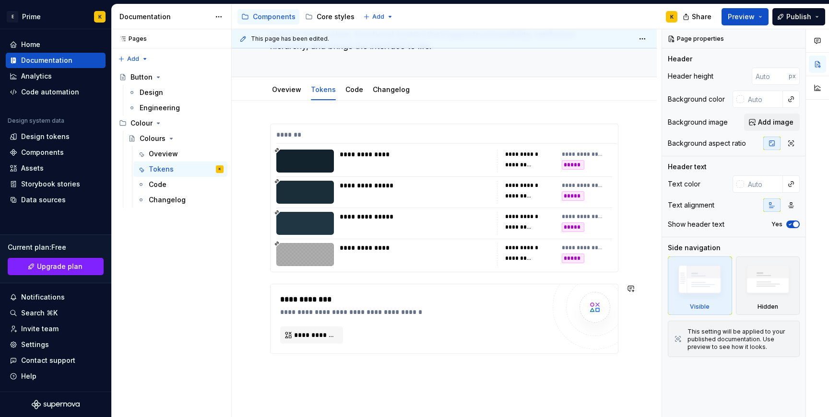
click at [297, 369] on div "**********" at bounding box center [444, 296] width 425 height 390
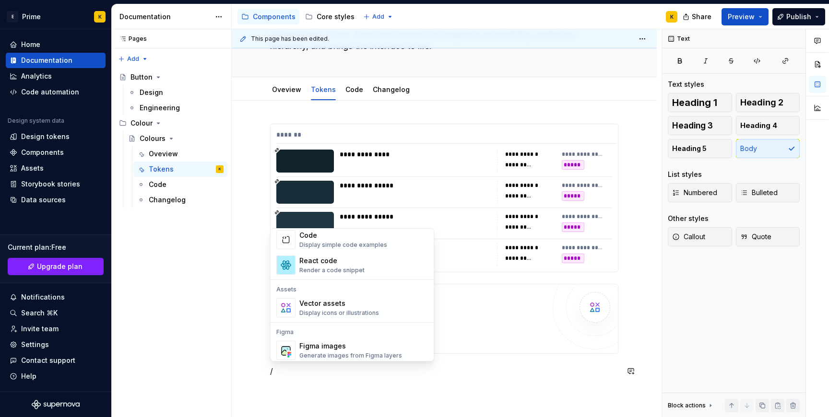
scroll to position [805, 0]
click at [365, 302] on div "Vector assets" at bounding box center [339, 306] width 80 height 10
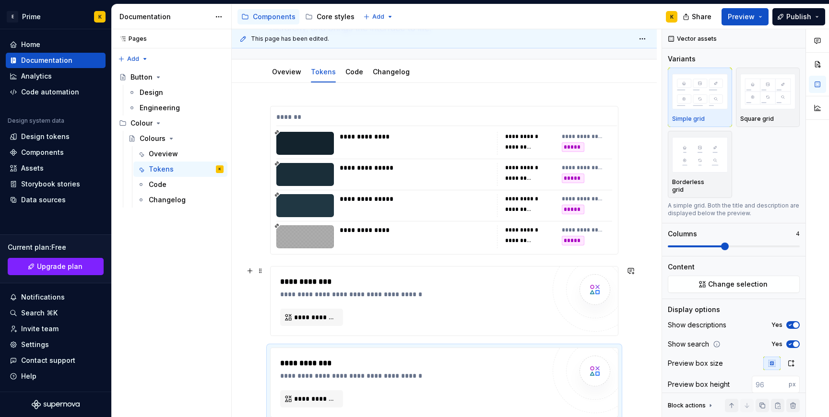
scroll to position [232, 0]
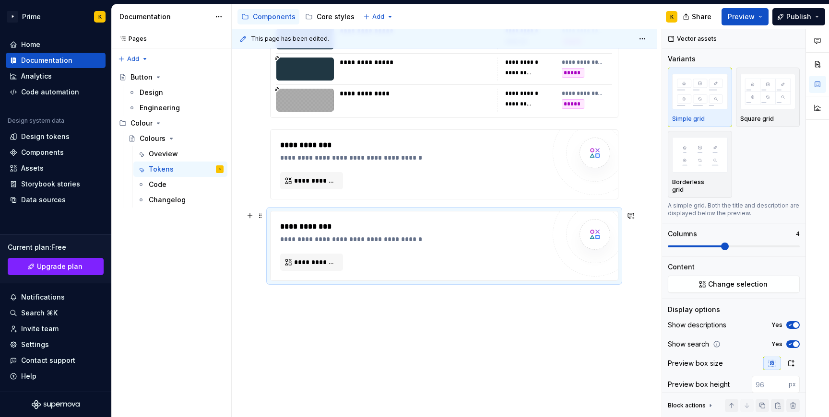
click at [344, 215] on div "**********" at bounding box center [444, 246] width 347 height 69
click at [302, 267] on span "**********" at bounding box center [315, 263] width 43 height 10
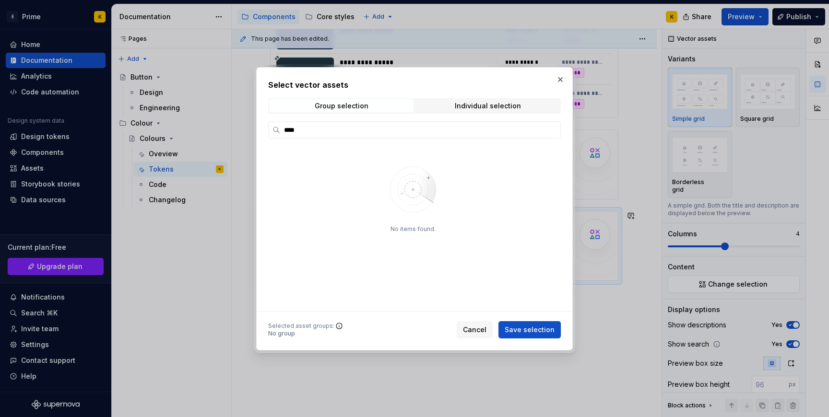
type input "****"
click at [516, 315] on div "**** No items found. Selected asset groups : No group Cancel Save selection" at bounding box center [414, 229] width 293 height 217
click at [516, 320] on div "Selected asset groups : No group Cancel Save selection" at bounding box center [414, 328] width 293 height 21
click at [498, 107] on div "Individual selection" at bounding box center [488, 106] width 66 height 8
click at [435, 184] on img at bounding box center [413, 190] width 125 height 68
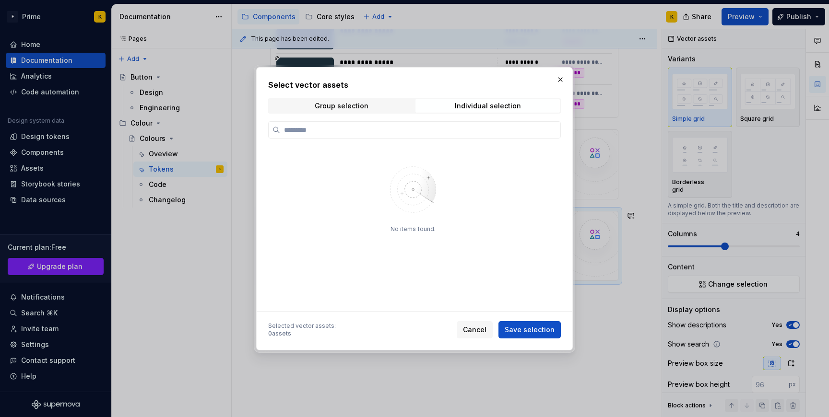
click at [429, 186] on img at bounding box center [413, 190] width 125 height 68
click at [430, 181] on img at bounding box center [413, 190] width 125 height 68
click at [563, 81] on button "button" at bounding box center [560, 79] width 13 height 13
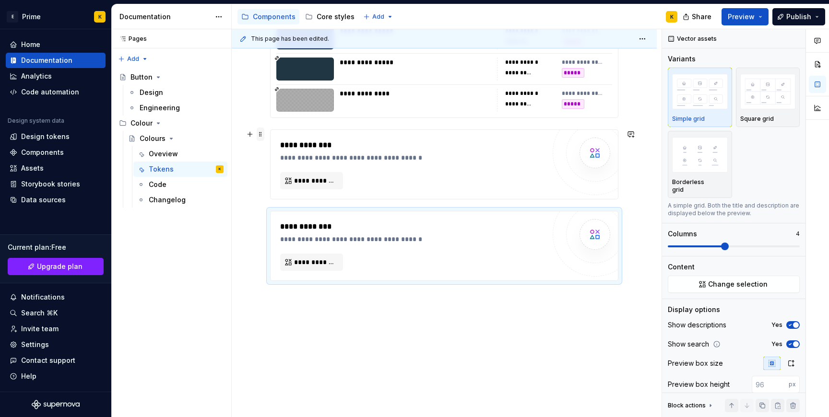
click at [260, 135] on span at bounding box center [261, 134] width 8 height 13
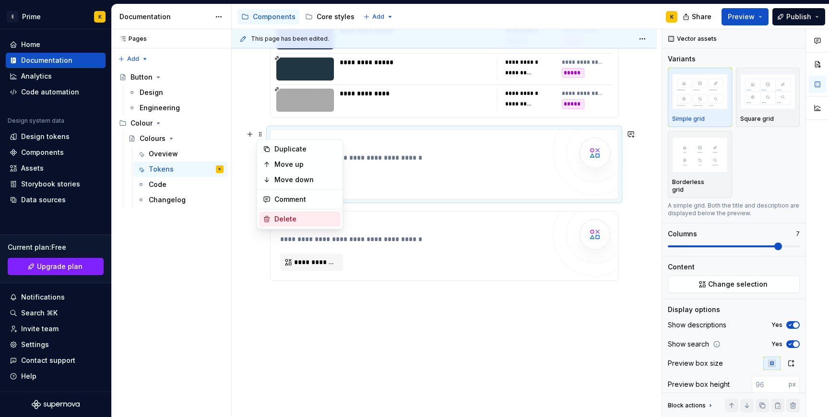
click at [286, 219] on div "Delete" at bounding box center [305, 220] width 62 height 10
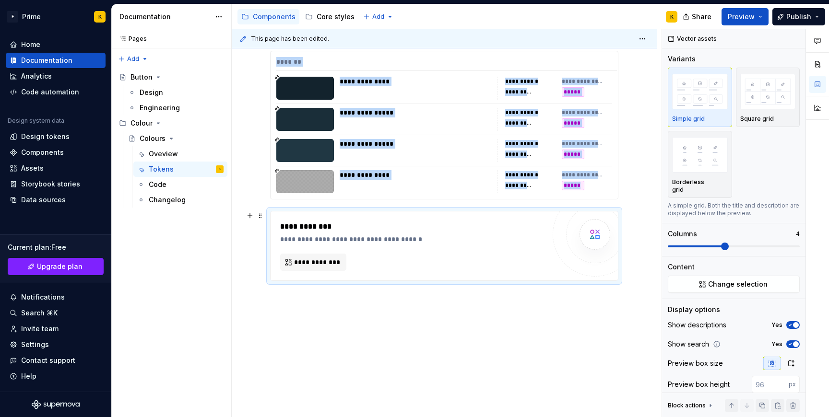
scroll to position [150, 0]
type textarea "*"
click at [29, 164] on div "Assets" at bounding box center [32, 169] width 23 height 10
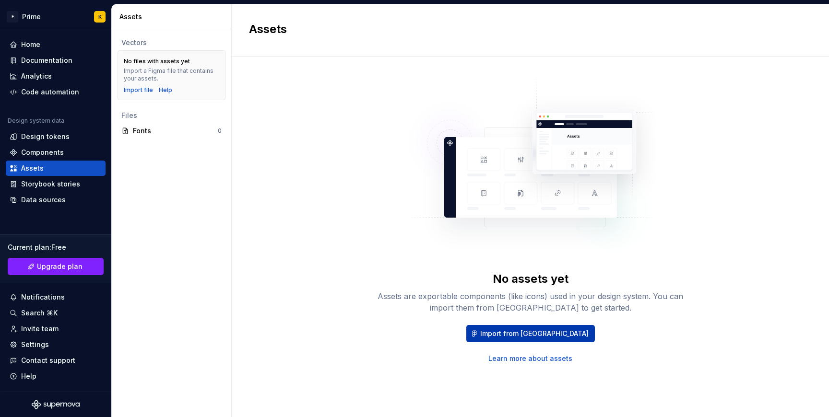
click at [531, 330] on span "Import from [GEOGRAPHIC_DATA]" at bounding box center [534, 334] width 108 height 10
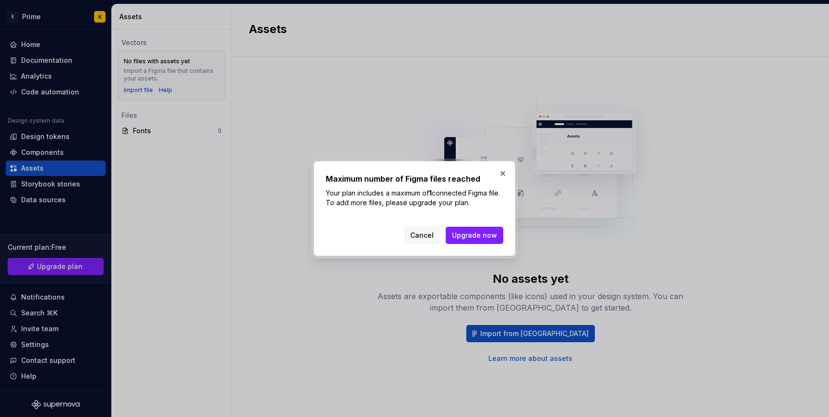
drag, startPoint x: 487, startPoint y: 230, endPoint x: 438, endPoint y: 210, distance: 52.7
click at [438, 210] on div "Maximum number of Figma files reached Your plan includes a maximum of 1 connect…" at bounding box center [415, 208] width 178 height 71
click at [426, 236] on span "Cancel" at bounding box center [422, 236] width 24 height 10
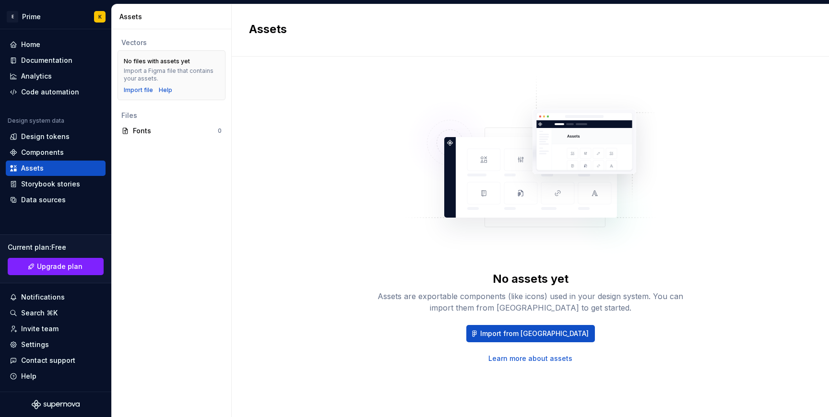
click at [494, 323] on div "No assets yet Assets are exportable components (like icons) used in your design…" at bounding box center [530, 318] width 307 height 92
click at [499, 338] on button "Import from [GEOGRAPHIC_DATA]" at bounding box center [530, 333] width 129 height 17
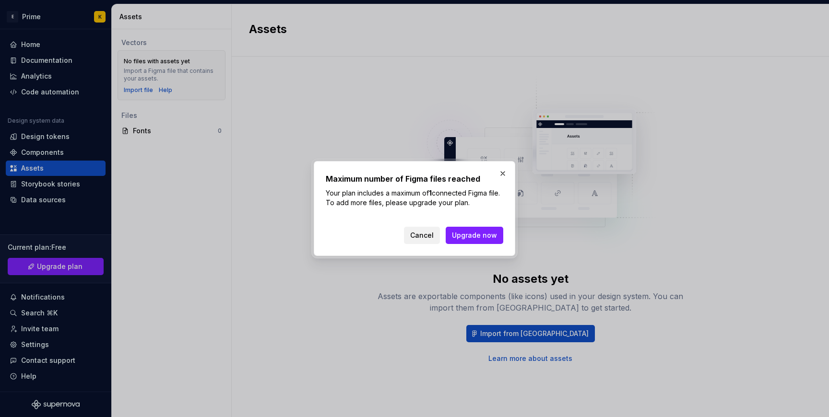
click at [409, 236] on button "Cancel" at bounding box center [422, 235] width 36 height 17
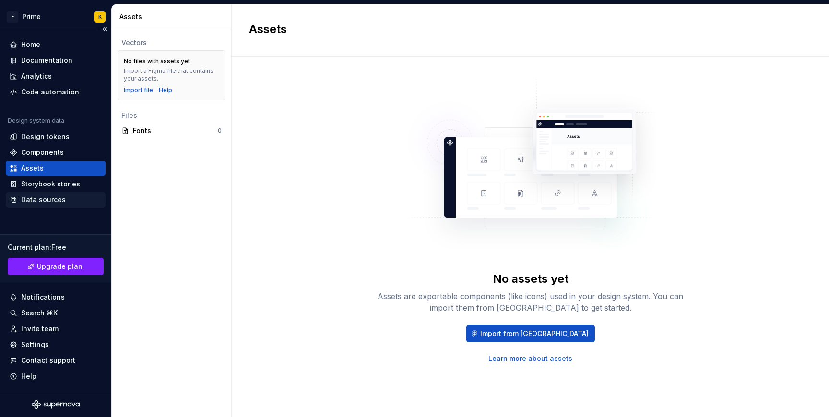
click at [51, 200] on div "Data sources" at bounding box center [43, 200] width 45 height 10
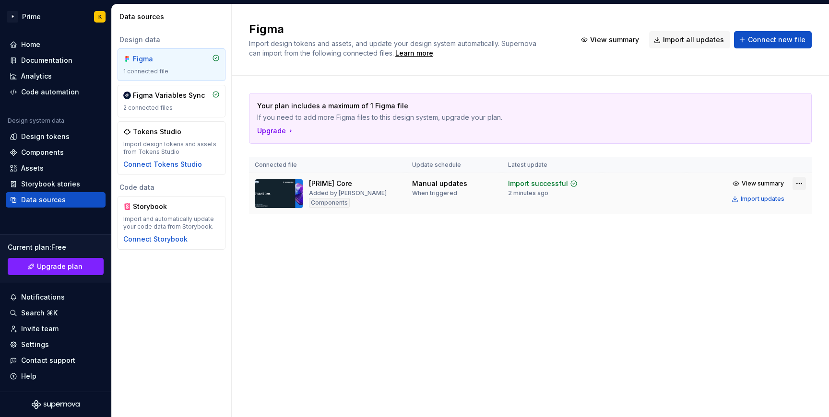
click at [801, 187] on html "E Prime K Home Documentation Analytics Code automation Design system data Desig…" at bounding box center [414, 208] width 829 height 417
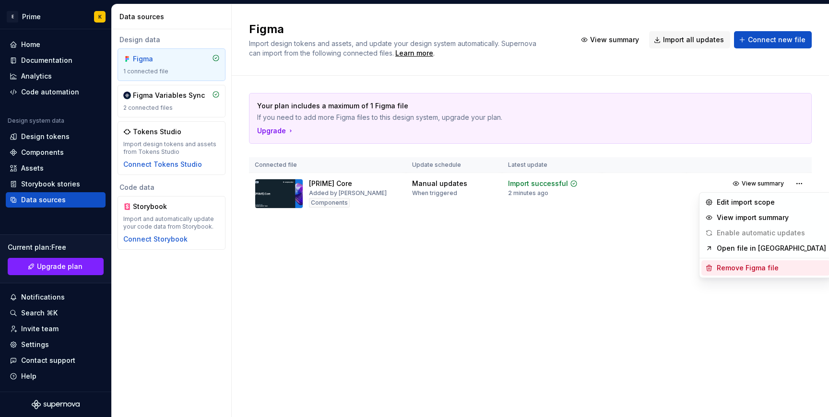
click at [752, 271] on div "Remove Figma file" at bounding box center [771, 268] width 109 height 10
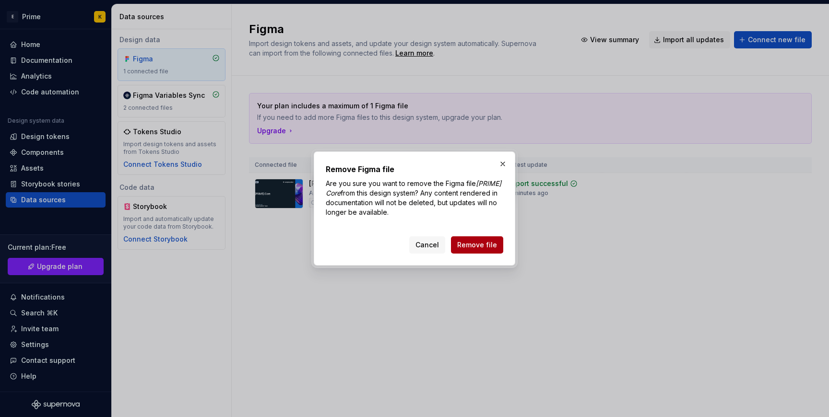
click at [492, 243] on span "Remove file" at bounding box center [477, 245] width 40 height 10
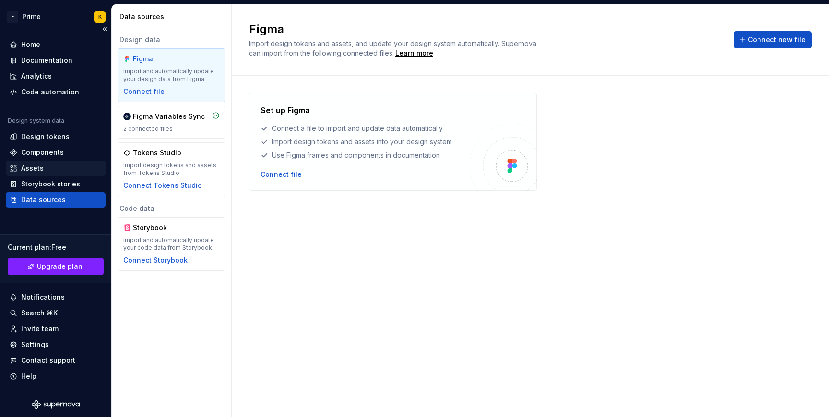
click at [74, 167] on div "Assets" at bounding box center [56, 169] width 92 height 10
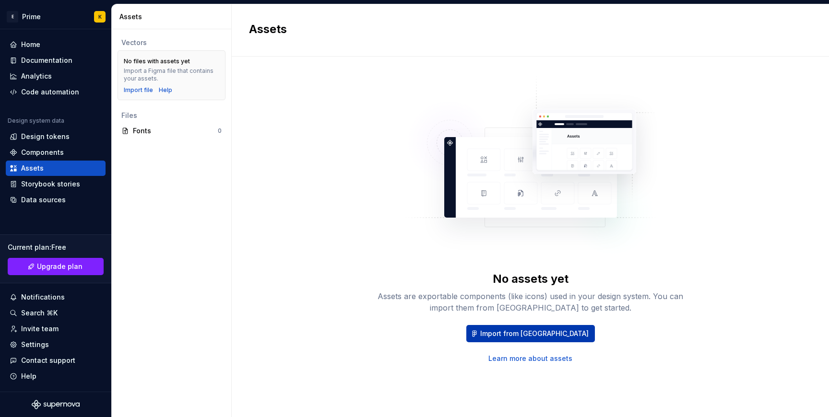
click at [521, 334] on span "Import from [GEOGRAPHIC_DATA]" at bounding box center [534, 334] width 108 height 10
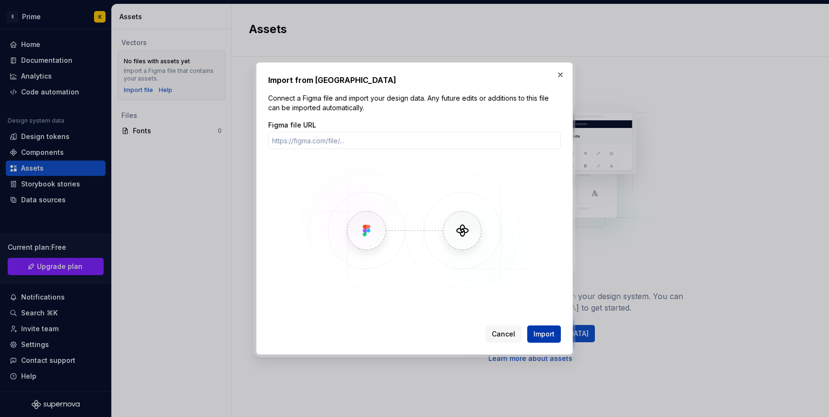
click at [548, 335] on span "Import" at bounding box center [544, 335] width 21 height 10
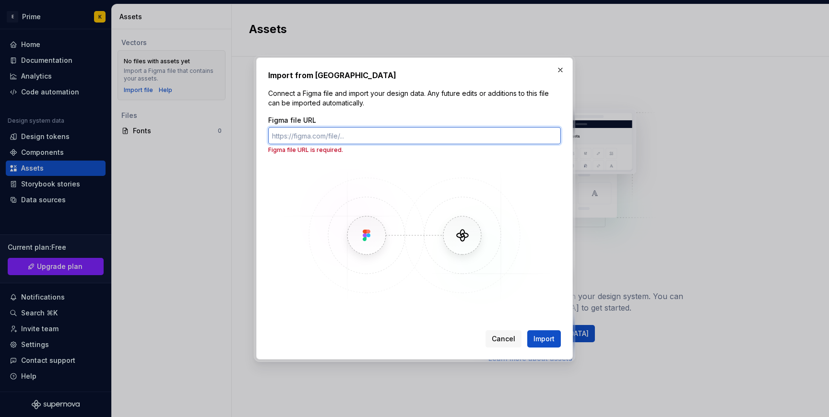
click at [447, 143] on input "Figma file URL" at bounding box center [414, 135] width 293 height 17
paste input "https://www.figma.com/design/IIngLIoTA7rQ6sLbmfImVu/-PRIME--Core?m=auto&node-id…"
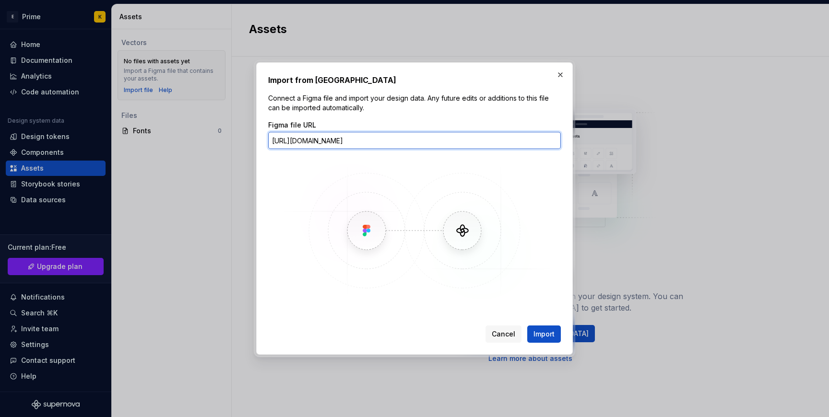
scroll to position [0, 101]
type input "https://www.figma.com/design/IIngLIoTA7rQ6sLbmfImVu/-PRIME--Core?m=auto&node-id…"
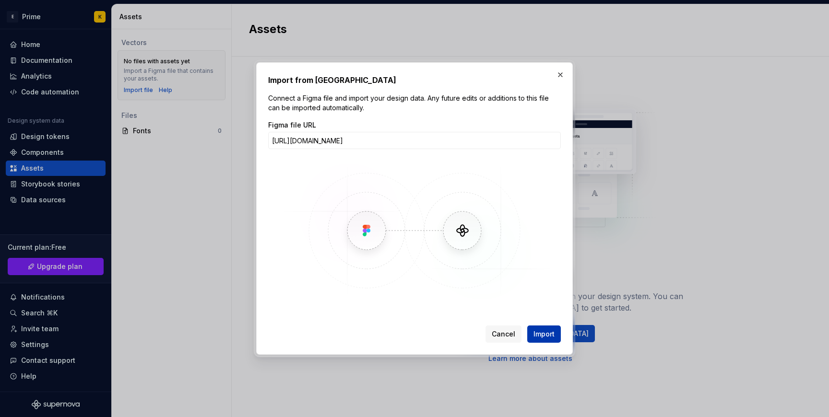
scroll to position [0, 0]
click at [549, 333] on span "Import" at bounding box center [544, 335] width 21 height 10
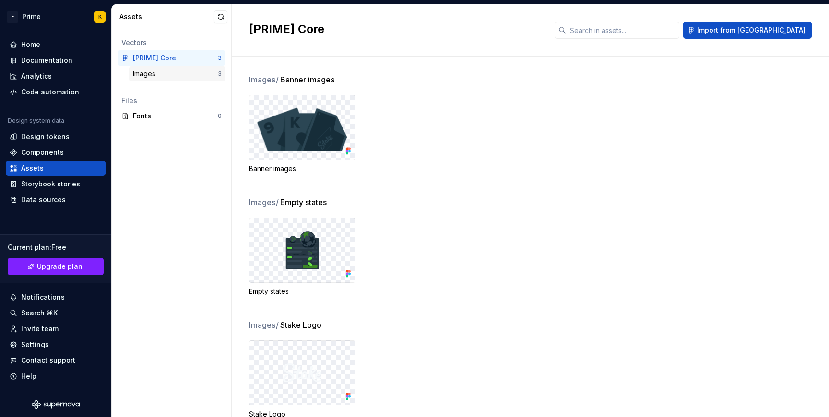
click at [173, 77] on div "Images" at bounding box center [175, 74] width 85 height 10
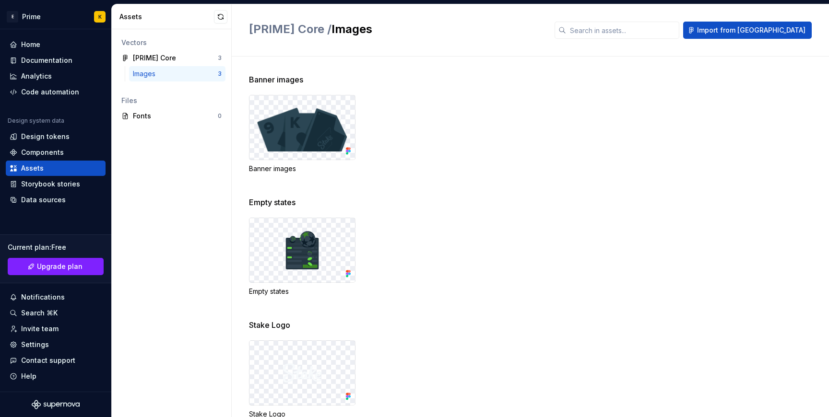
scroll to position [25, 0]
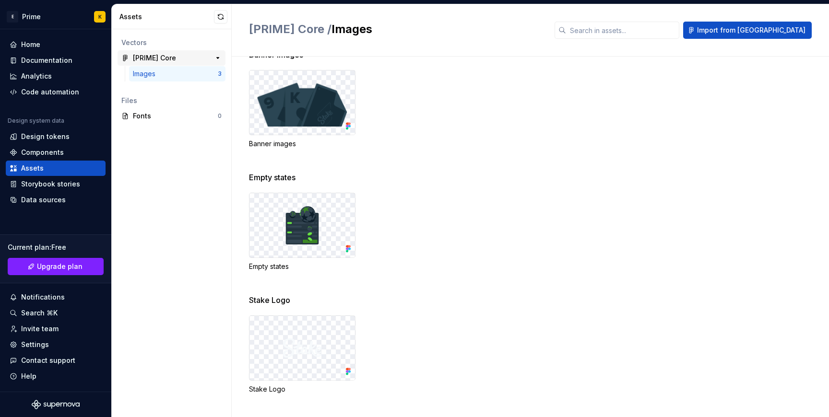
click at [203, 58] on div "[PRIME] Core" at bounding box center [169, 58] width 72 height 10
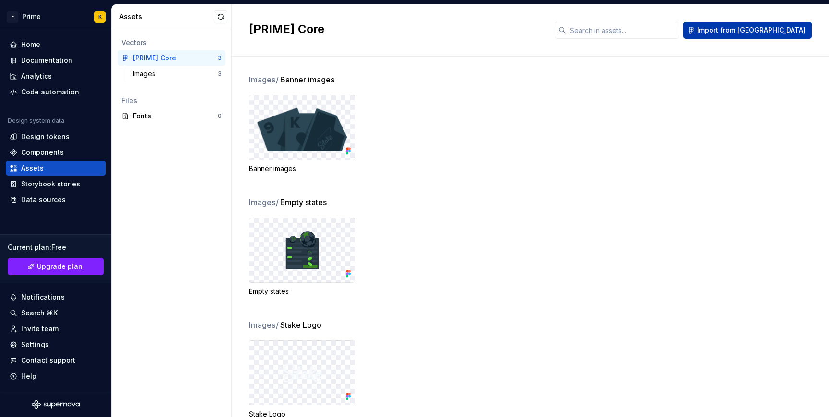
click at [780, 35] on span "Import from [GEOGRAPHIC_DATA]" at bounding box center [751, 30] width 108 height 10
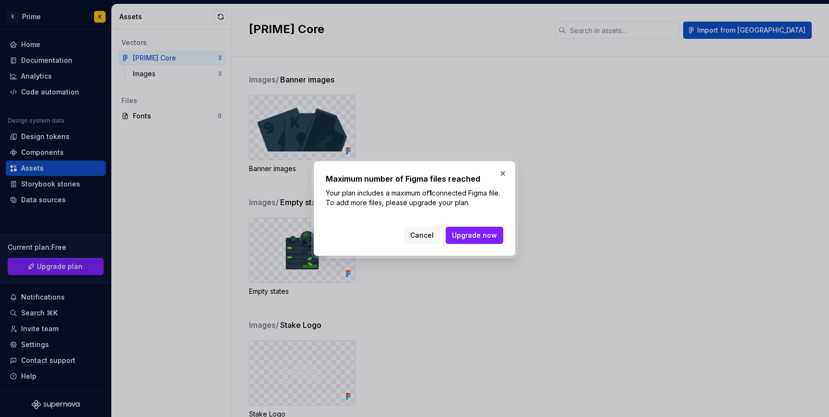
click at [512, 168] on div "Maximum number of Figma files reached Your plan includes a maximum of 1 connect…" at bounding box center [415, 208] width 202 height 95
click at [504, 169] on button "button" at bounding box center [502, 173] width 13 height 13
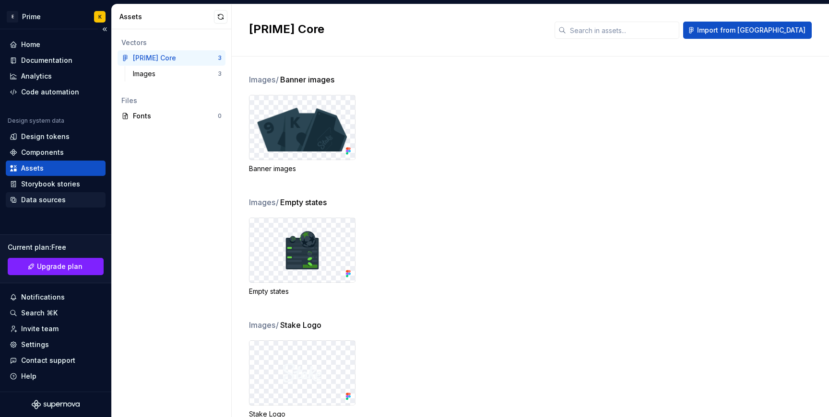
click at [63, 203] on div "Data sources" at bounding box center [56, 200] width 92 height 10
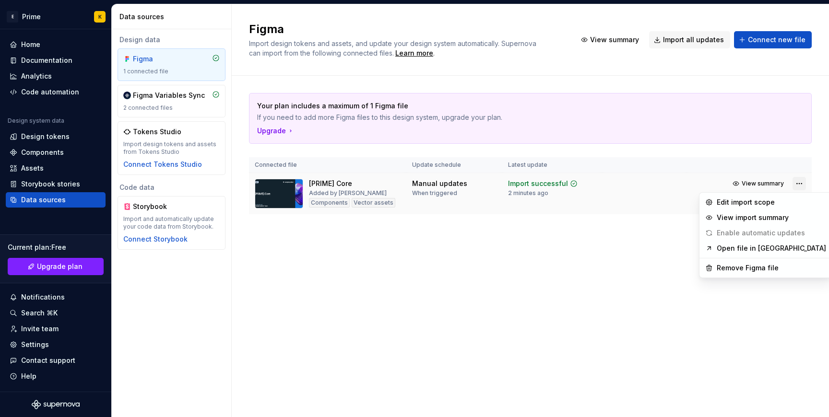
click at [797, 183] on html "E Prime K Home Documentation Analytics Code automation Design system data Desig…" at bounding box center [414, 208] width 829 height 417
click at [761, 266] on div "Remove Figma file" at bounding box center [771, 268] width 109 height 10
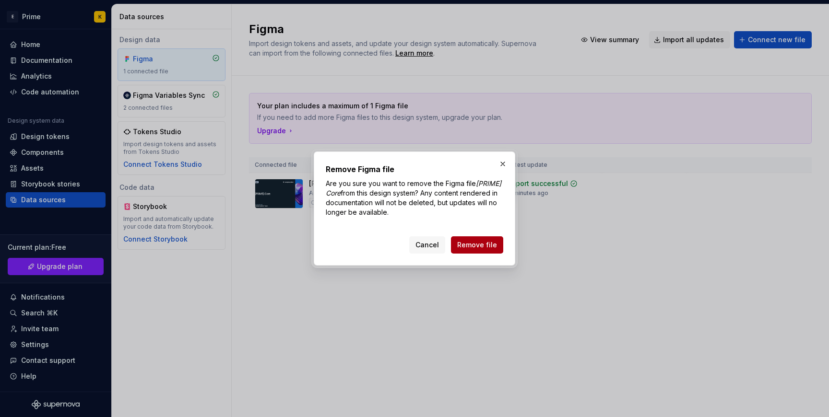
click at [485, 245] on span "Remove file" at bounding box center [477, 245] width 40 height 10
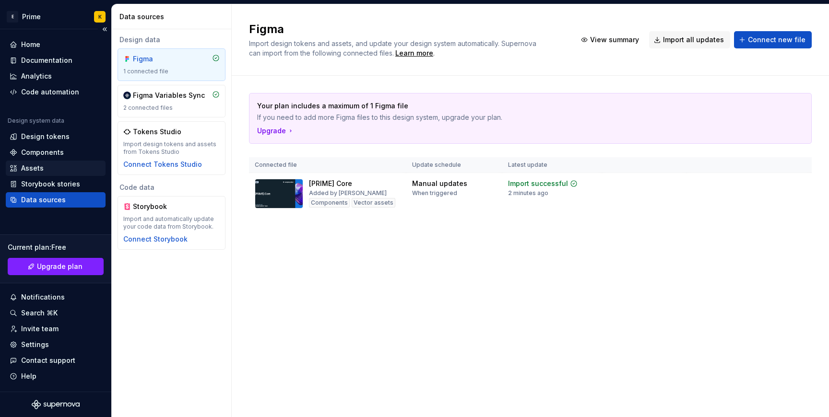
click at [40, 161] on div "Assets" at bounding box center [56, 168] width 100 height 15
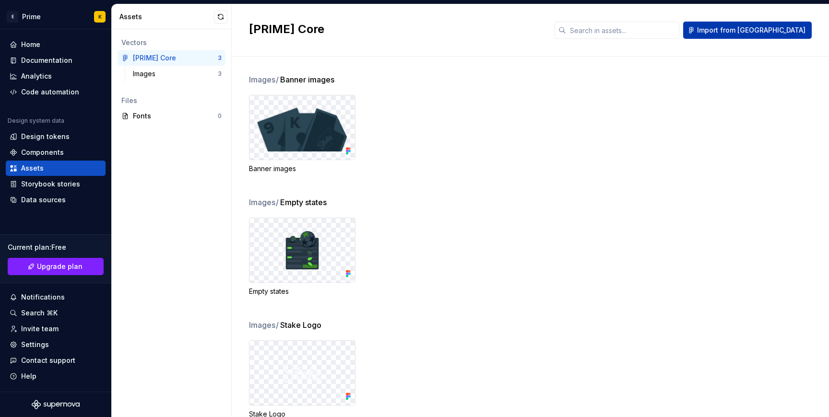
click at [769, 27] on span "Import from [GEOGRAPHIC_DATA]" at bounding box center [751, 30] width 108 height 10
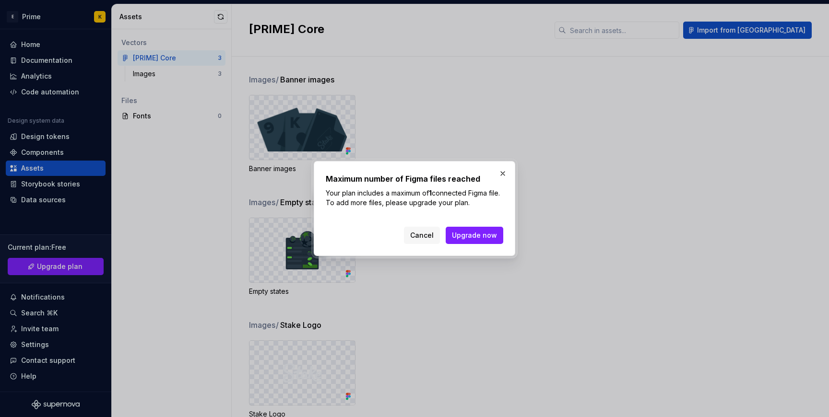
click at [502, 166] on div "Maximum number of Figma files reached Your plan includes a maximum of 1 connect…" at bounding box center [415, 208] width 202 height 95
click at [502, 170] on button "button" at bounding box center [502, 173] width 13 height 13
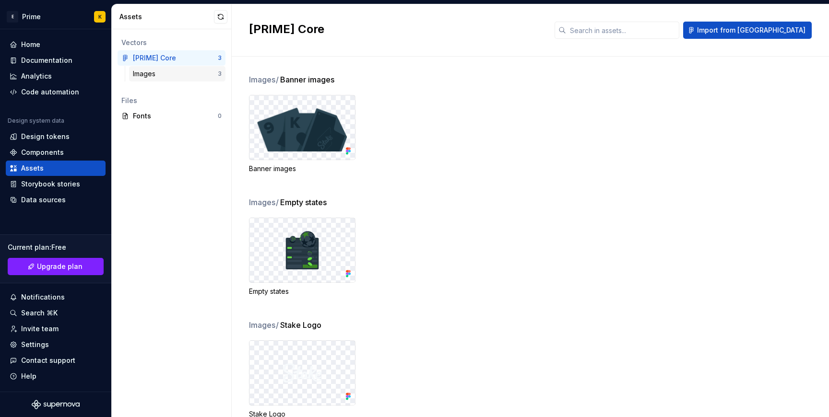
click at [171, 77] on div "Images" at bounding box center [175, 74] width 85 height 10
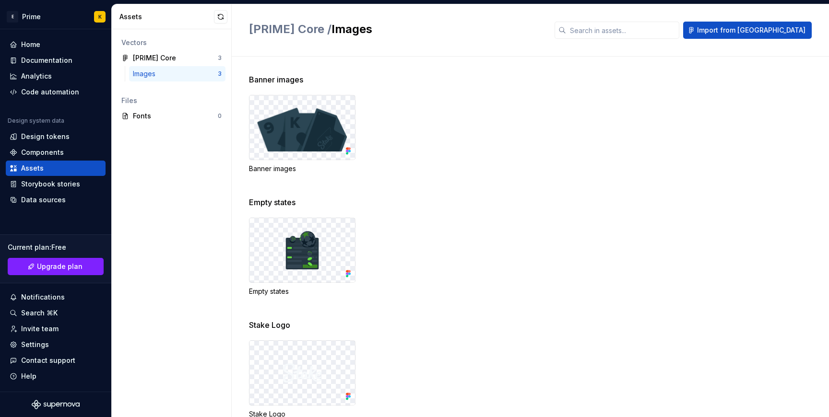
click at [278, 120] on img at bounding box center [302, 128] width 90 height 48
click at [291, 142] on img at bounding box center [302, 128] width 90 height 48
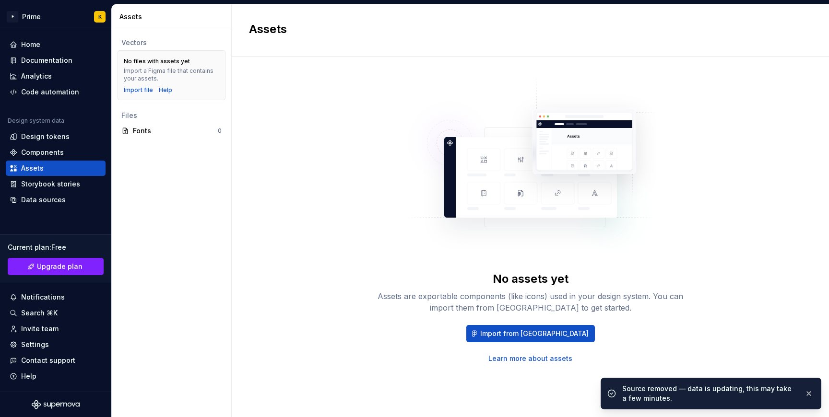
click at [305, 266] on div "No assets yet Assets are exportable components (like icons) used in your design…" at bounding box center [530, 219] width 563 height 290
click at [141, 91] on div "Import file" at bounding box center [138, 90] width 29 height 8
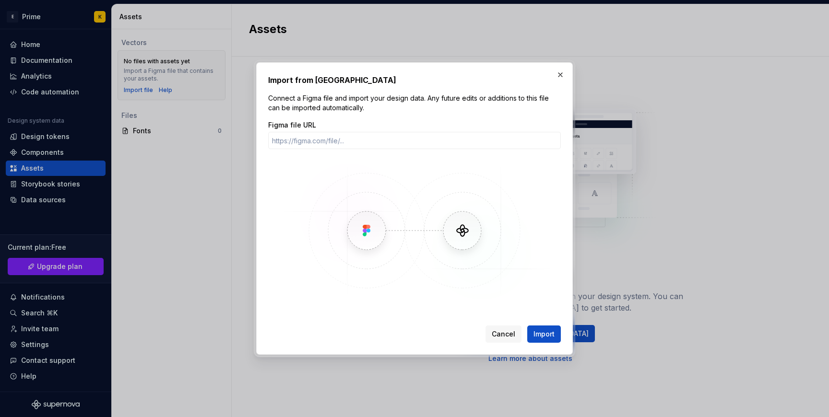
click at [361, 126] on div "Figma file URL" at bounding box center [414, 125] width 293 height 10
click at [361, 137] on input "Figma file URL" at bounding box center [414, 140] width 293 height 17
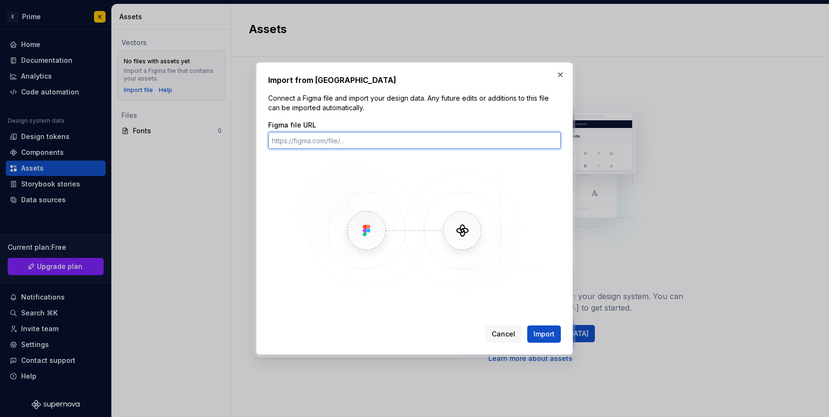
paste input "https://www.figma.com/design/IIngLIoTA7rQ6sLbmfImVu/-PRIME--Core?m=auto&node-id…"
drag, startPoint x: 400, startPoint y: 137, endPoint x: 243, endPoint y: 141, distance: 157.4
click at [243, 141] on div "Import from Figma Connect a Figma file and import your design data. Any future …" at bounding box center [414, 208] width 829 height 417
type input "https://www.figma.com/design/IIngLIoTA7rQ6sLbmfImVu/-PRIME--Core?m=auto&node-id…"
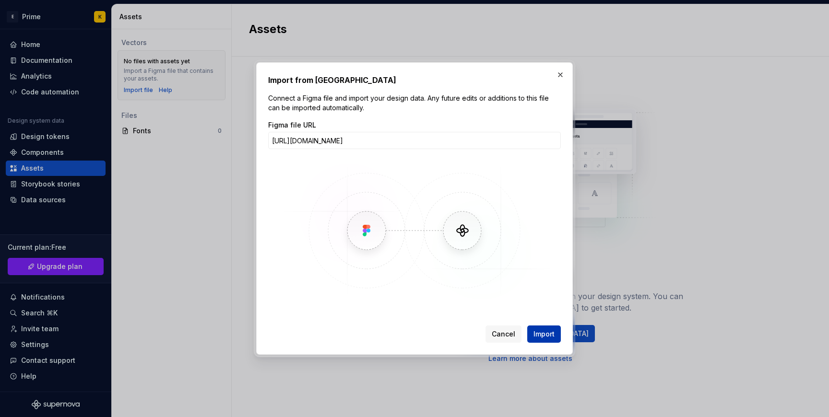
click at [551, 330] on span "Import" at bounding box center [544, 335] width 21 height 10
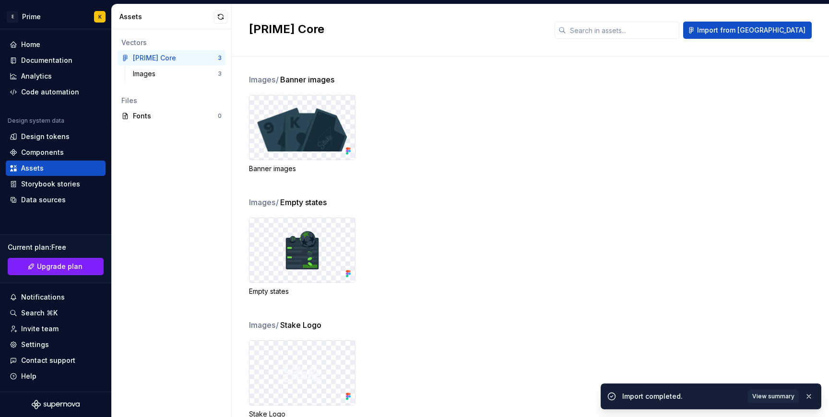
scroll to position [25, 0]
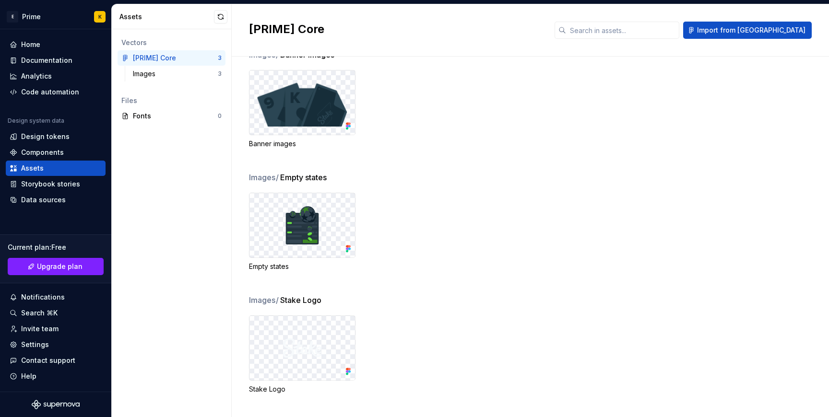
click at [343, 241] on div at bounding box center [303, 225] width 106 height 64
click at [206, 76] on div "Images" at bounding box center [175, 74] width 85 height 10
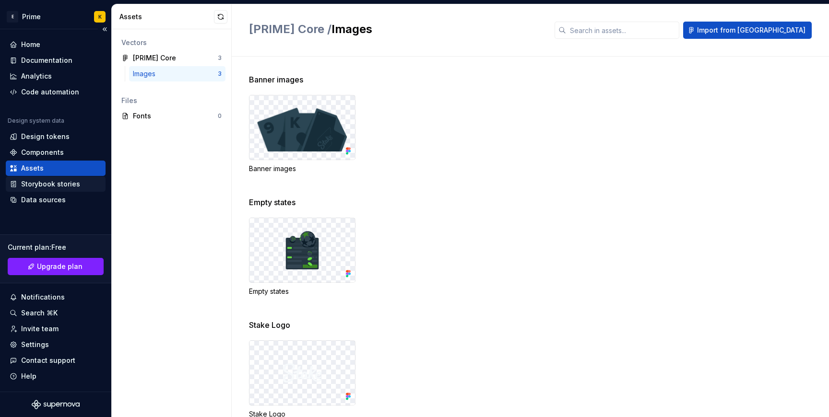
click at [76, 189] on div "Storybook stories" at bounding box center [50, 184] width 59 height 10
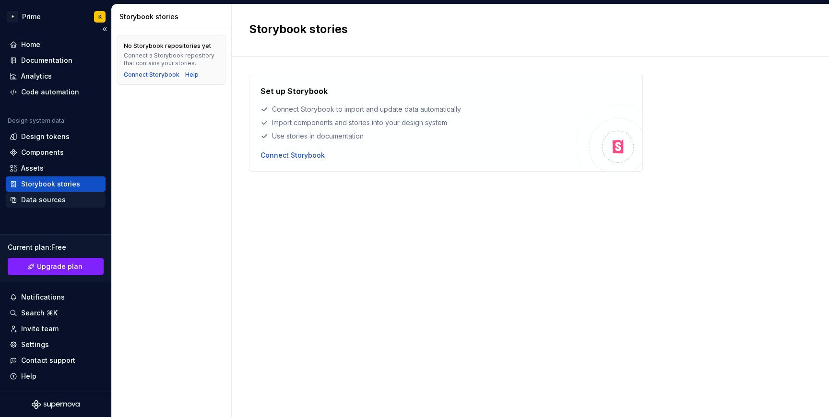
click at [74, 195] on div "Data sources" at bounding box center [56, 199] width 100 height 15
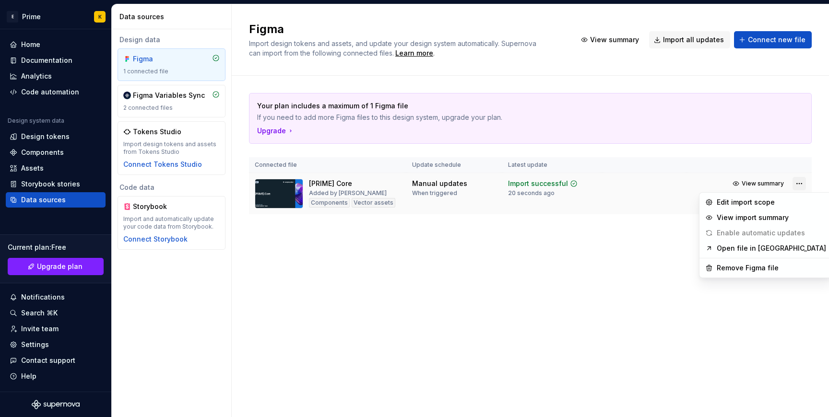
click at [798, 190] on html "E Prime K Home Documentation Analytics Code automation Design system data Desig…" at bounding box center [414, 208] width 829 height 417
click at [741, 274] on div "Remove Figma file" at bounding box center [766, 268] width 129 height 15
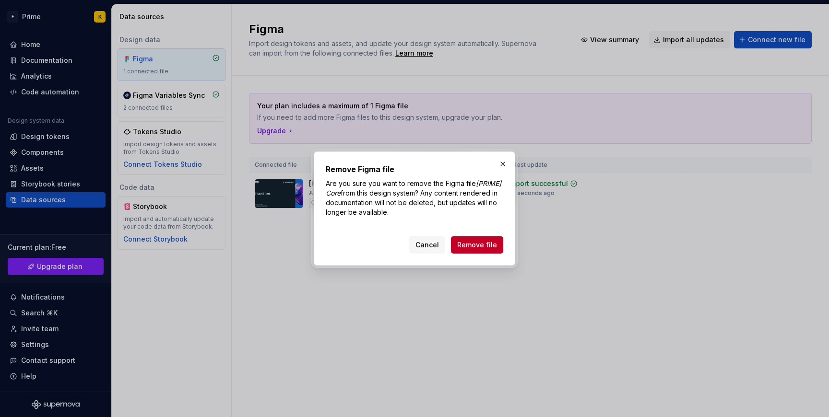
click at [484, 255] on div "Remove Figma file Are you sure you want to remove the Figma file [PRIME] Core f…" at bounding box center [415, 209] width 202 height 114
click at [483, 250] on button "Remove file" at bounding box center [477, 245] width 52 height 17
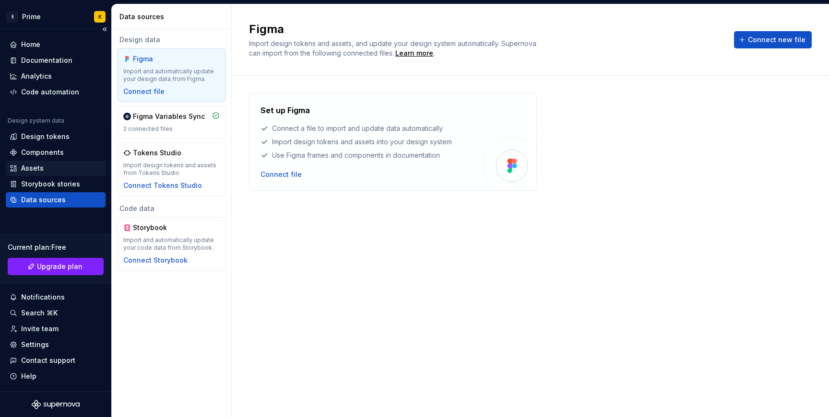
click at [43, 167] on div "Assets" at bounding box center [56, 169] width 92 height 10
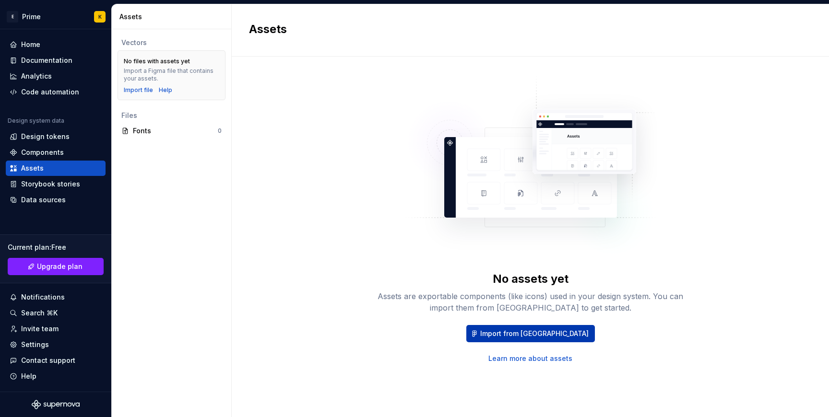
click at [530, 332] on span "Import from [GEOGRAPHIC_DATA]" at bounding box center [534, 334] width 108 height 10
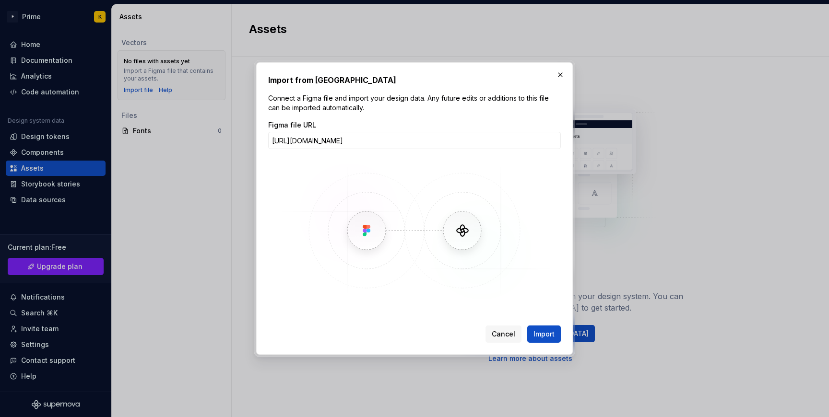
type input "https://www.figma.com/design/IIngLIoTA7rQ6sLbmfImVu/-PRIME--Core?m=auto"
click at [498, 245] on img at bounding box center [414, 231] width 278 height 144
click at [544, 339] on button "Import" at bounding box center [544, 334] width 34 height 17
click at [543, 328] on div "Cancel Import" at bounding box center [523, 334] width 75 height 17
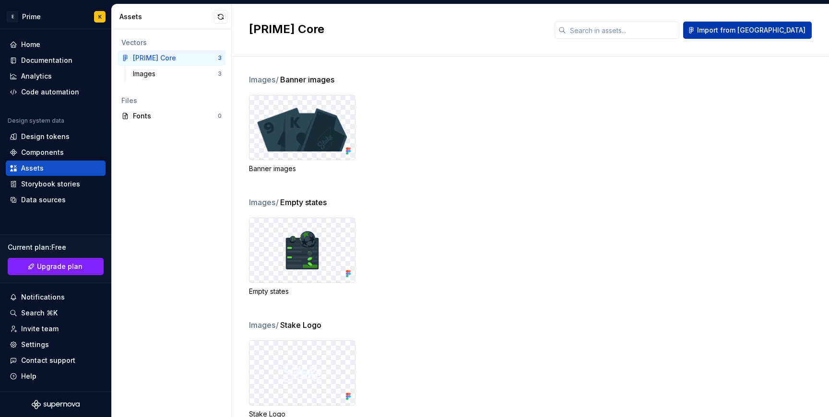
click at [739, 33] on button "Import from [GEOGRAPHIC_DATA]" at bounding box center [747, 30] width 129 height 17
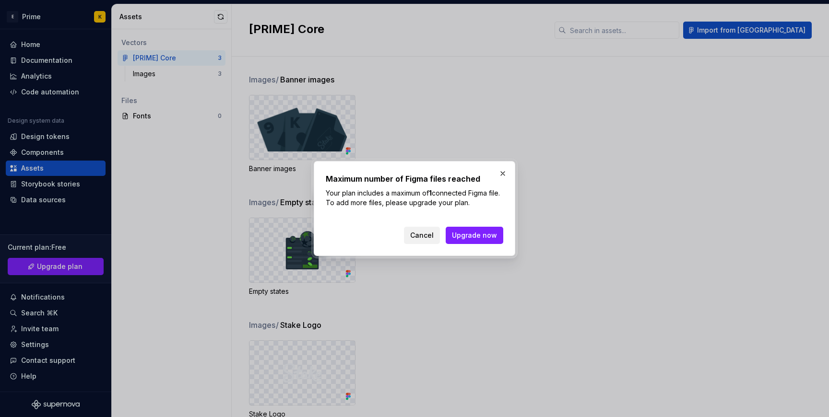
click at [426, 236] on span "Cancel" at bounding box center [422, 236] width 24 height 10
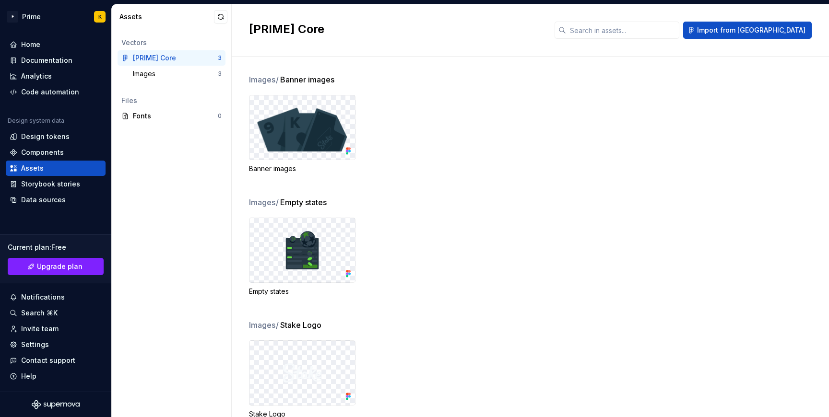
click at [332, 109] on img at bounding box center [302, 128] width 90 height 48
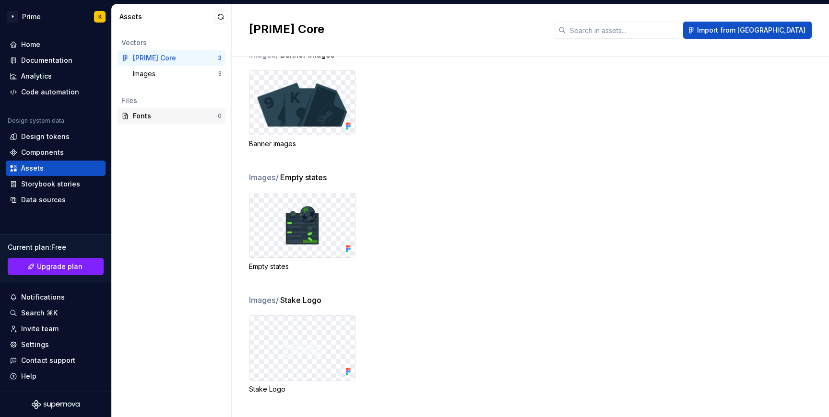
click at [173, 118] on div "Fonts" at bounding box center [175, 116] width 85 height 10
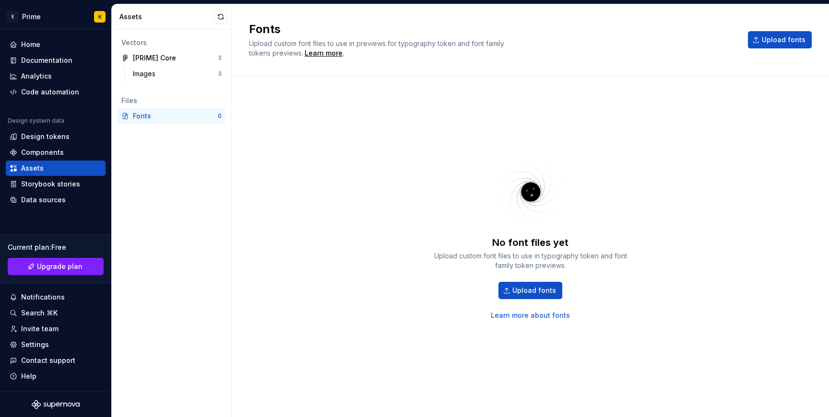
click at [192, 84] on div "Images 3" at bounding box center [172, 75] width 108 height 19
click at [192, 63] on div "[PRIME] Core 3" at bounding box center [172, 57] width 108 height 15
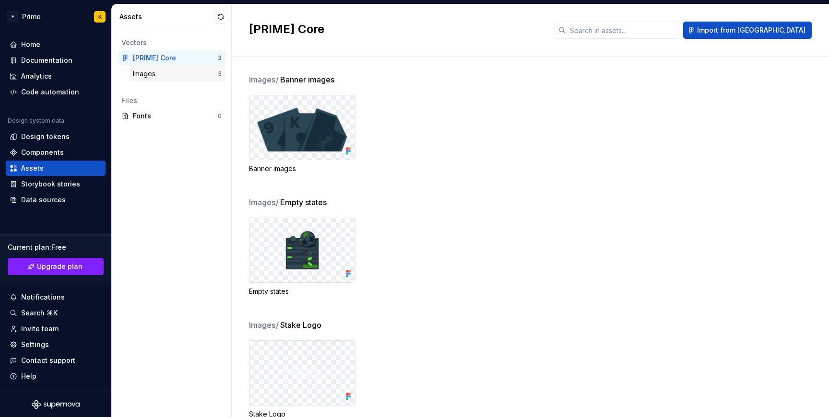
click at [194, 77] on div "Images" at bounding box center [175, 74] width 85 height 10
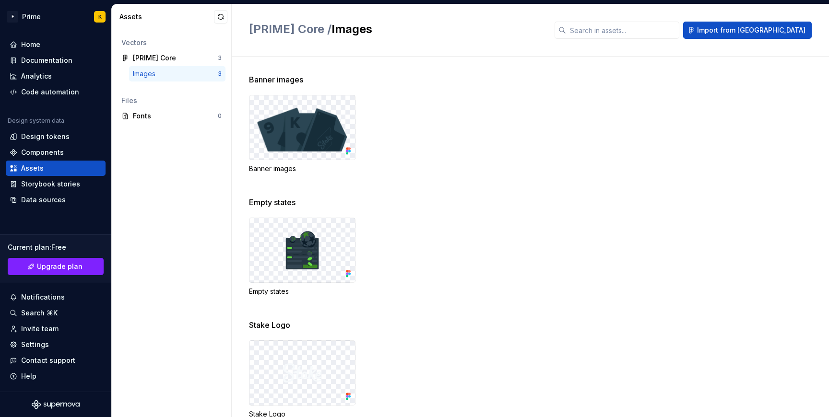
click at [283, 236] on img at bounding box center [302, 250] width 38 height 38
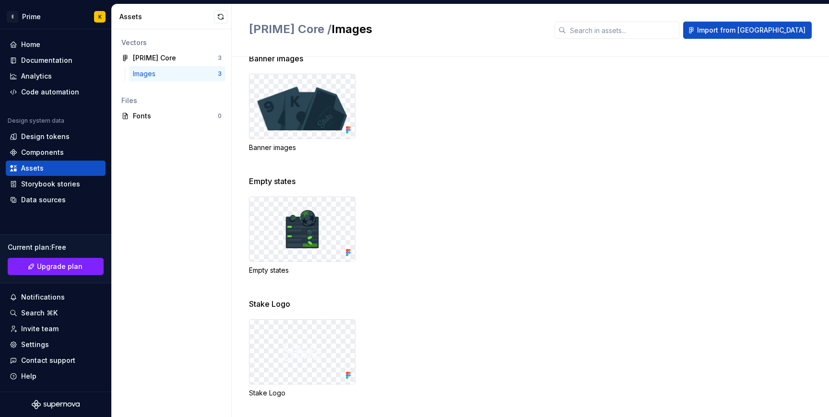
scroll to position [25, 0]
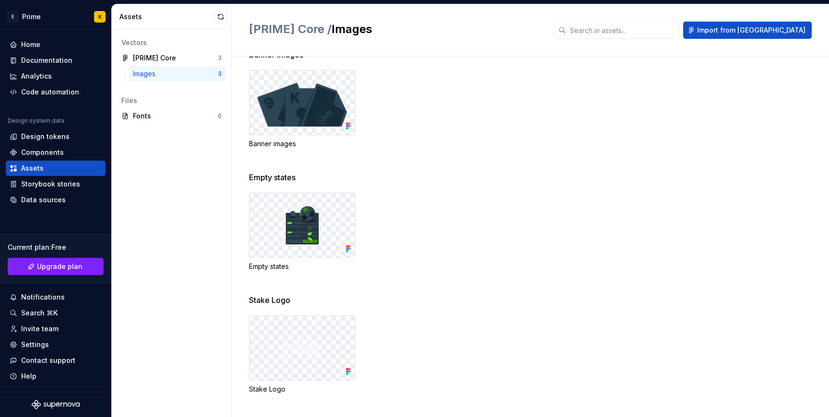
click at [310, 232] on img at bounding box center [302, 225] width 38 height 38
click at [327, 143] on div "Banner images" at bounding box center [302, 144] width 107 height 10
click at [325, 140] on div "Banner images" at bounding box center [302, 144] width 107 height 10
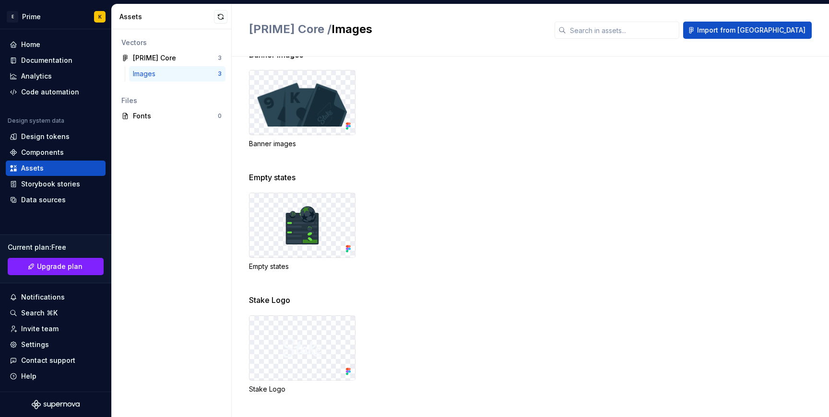
scroll to position [0, 0]
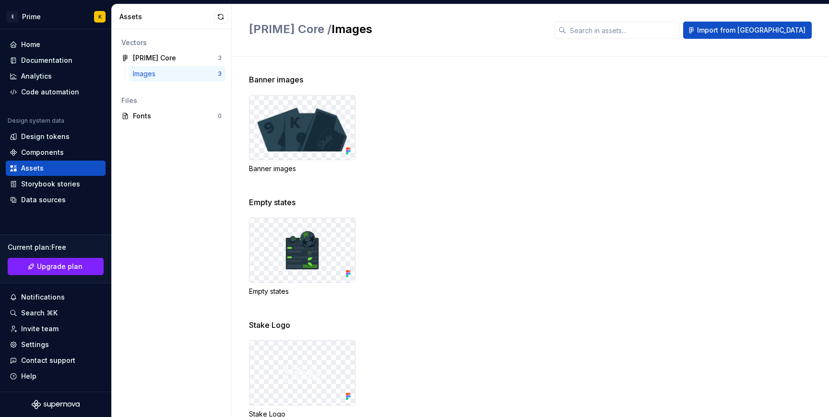
click at [325, 140] on img at bounding box center [302, 128] width 90 height 48
click at [173, 58] on div "[PRIME] Core" at bounding box center [154, 58] width 43 height 10
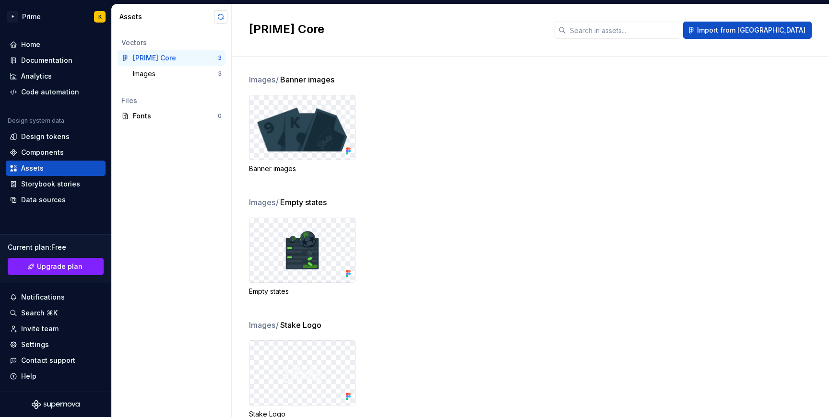
click at [218, 14] on button "button" at bounding box center [220, 16] width 13 height 13
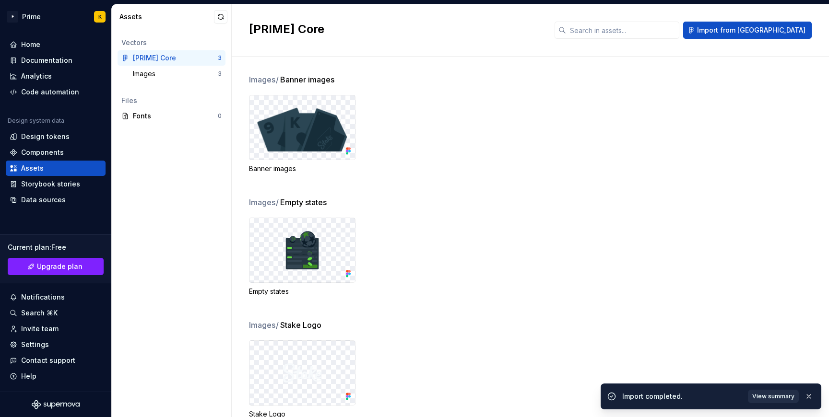
click at [785, 394] on span "View summary" at bounding box center [773, 397] width 42 height 8
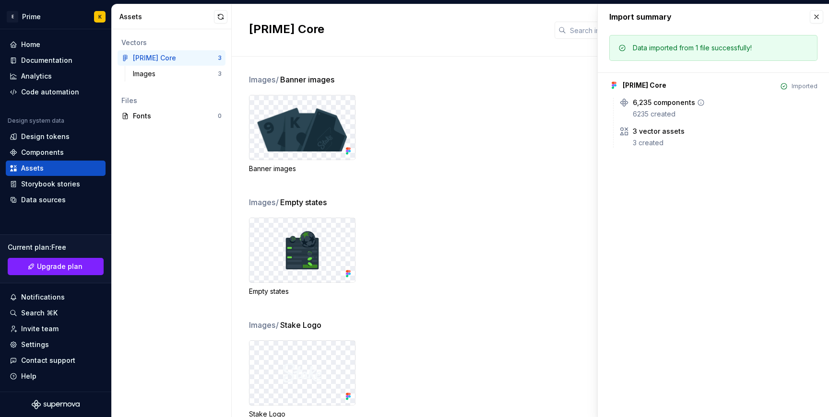
click at [680, 116] on div "6235 created" at bounding box center [725, 114] width 185 height 10
click at [681, 141] on div "3 created" at bounding box center [725, 143] width 185 height 10
click at [688, 133] on icon at bounding box center [691, 132] width 6 height 6
click at [689, 132] on icon at bounding box center [691, 132] width 8 height 8
click at [652, 97] on div "[PRIME] Core Imported 6,235 components 6235 created 3 vector assets 3 created" at bounding box center [713, 109] width 208 height 75
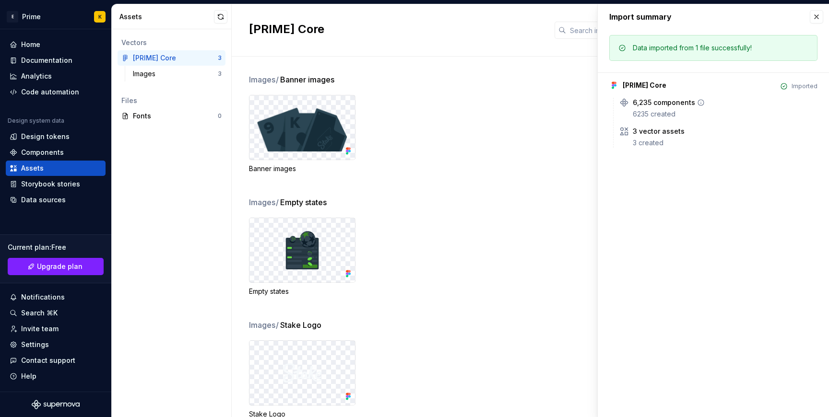
click at [653, 104] on div "6,235 components" at bounding box center [664, 103] width 62 height 10
click at [672, 103] on div "6,235 components" at bounding box center [664, 103] width 62 height 10
click at [670, 131] on div "3 vector assets" at bounding box center [659, 132] width 52 height 10
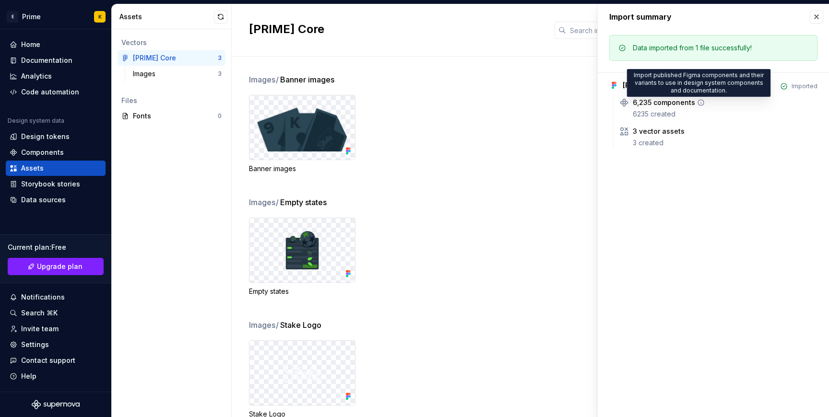
click at [699, 101] on icon at bounding box center [701, 103] width 8 height 8
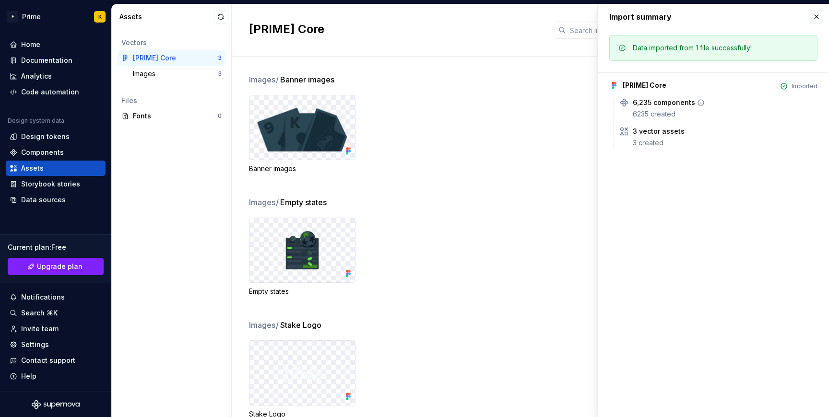
click at [699, 101] on icon at bounding box center [701, 103] width 8 height 8
click at [589, 113] on div "Banner images" at bounding box center [539, 134] width 580 height 79
click at [819, 19] on button "button" at bounding box center [816, 16] width 13 height 13
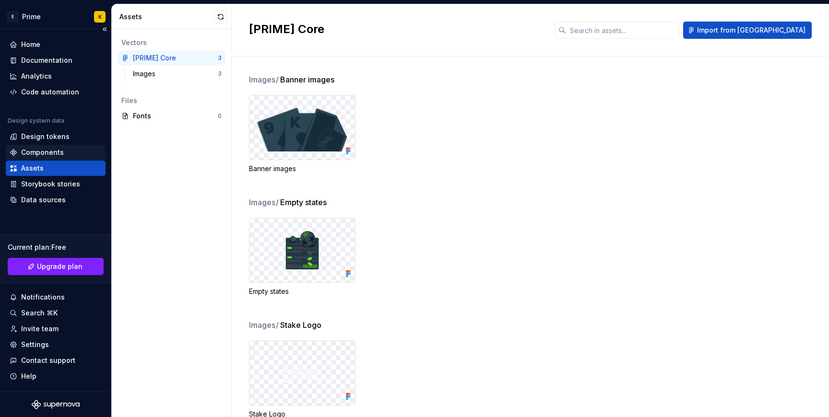
click at [41, 148] on div "Components" at bounding box center [42, 153] width 43 height 10
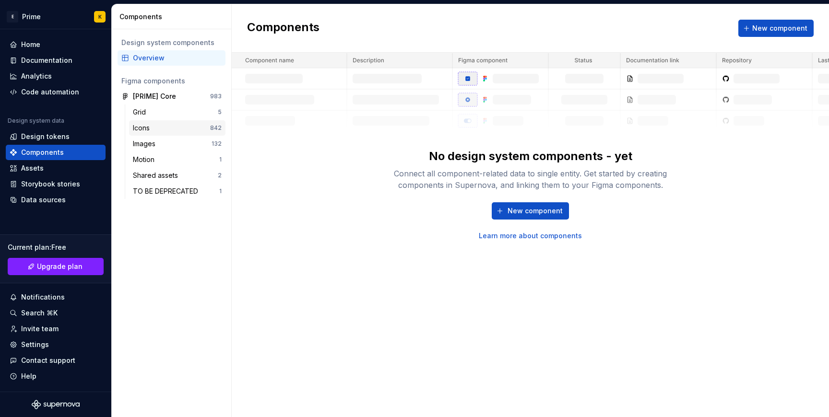
click at [172, 130] on div "Icons" at bounding box center [171, 128] width 77 height 10
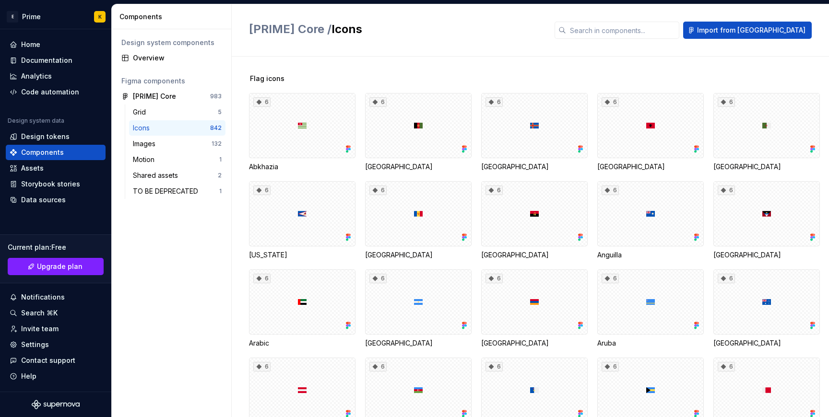
click at [129, 142] on div "Grid 5 Icons 842 Images 132 Motion 1 Shared assets 2 TO BE DEPRECATED 1" at bounding box center [172, 154] width 108 height 98
click at [138, 143] on div "Images" at bounding box center [146, 144] width 26 height 10
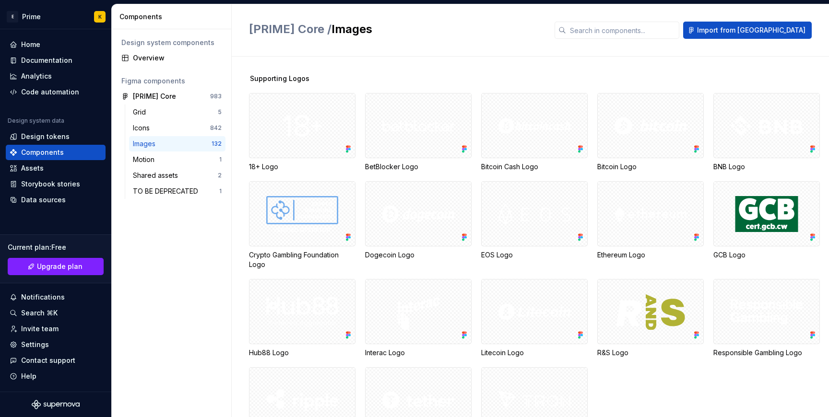
click at [213, 142] on div "132" at bounding box center [217, 144] width 10 height 8
click at [168, 158] on div "Motion" at bounding box center [176, 160] width 86 height 10
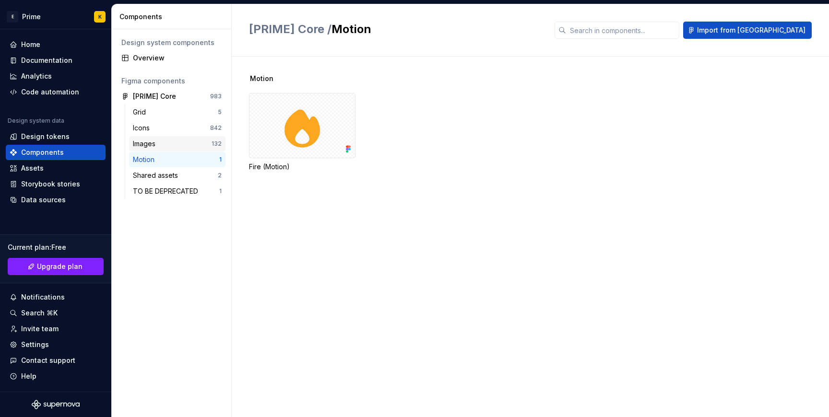
click at [168, 142] on div "Images" at bounding box center [172, 144] width 79 height 10
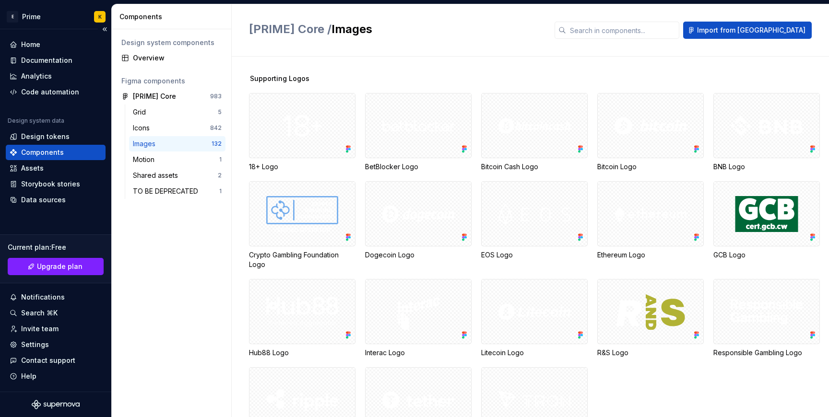
click at [24, 156] on div "Components" at bounding box center [42, 153] width 43 height 10
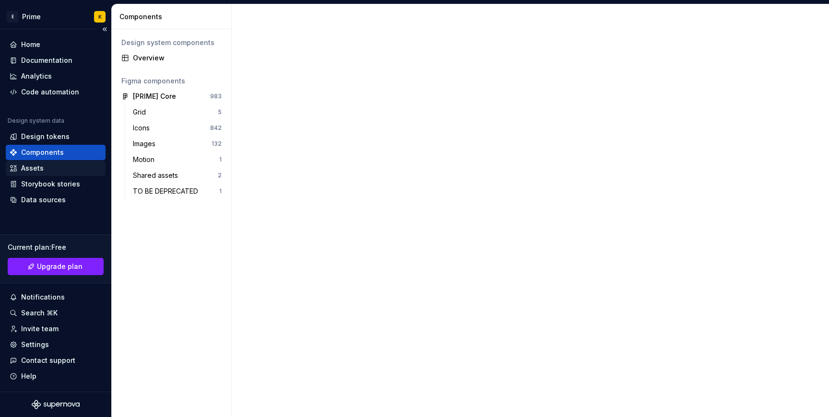
click at [28, 167] on div "Assets" at bounding box center [32, 169] width 23 height 10
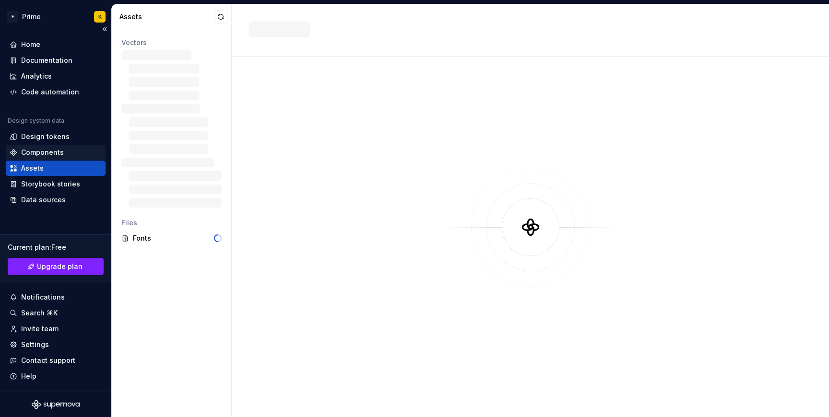
click at [29, 145] on div "Components" at bounding box center [56, 152] width 100 height 15
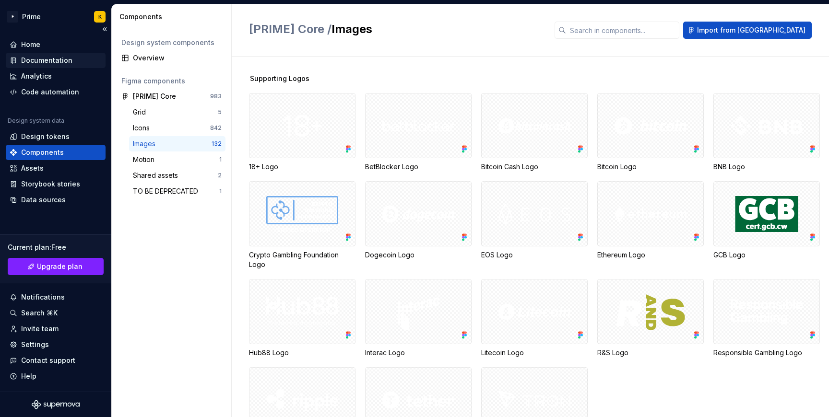
click at [49, 57] on div "Documentation" at bounding box center [46, 61] width 51 height 10
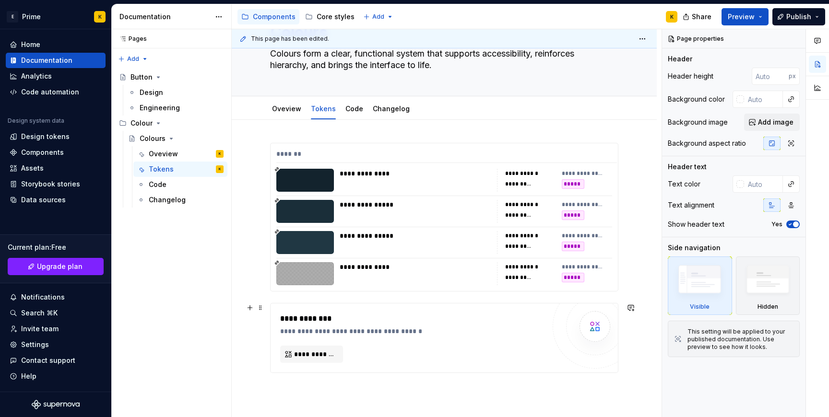
scroll to position [150, 0]
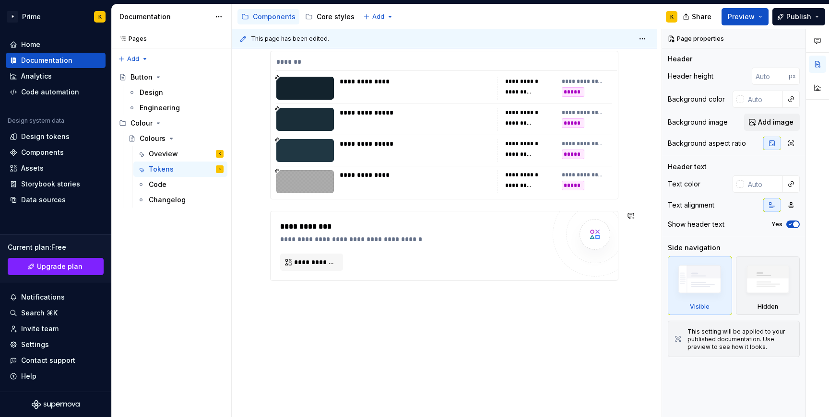
click at [384, 337] on div "**********" at bounding box center [444, 223] width 425 height 390
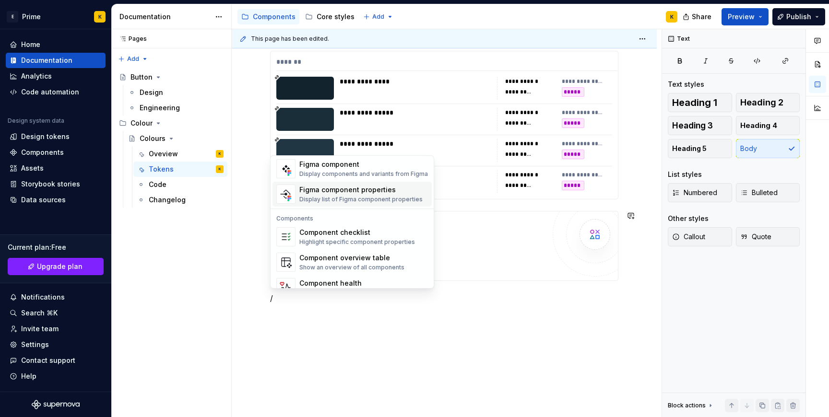
scroll to position [955, 0]
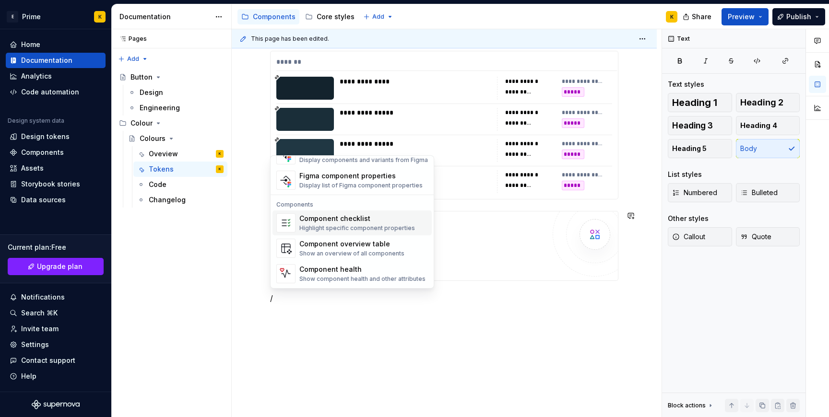
click at [342, 216] on div "Component checklist" at bounding box center [357, 219] width 116 height 10
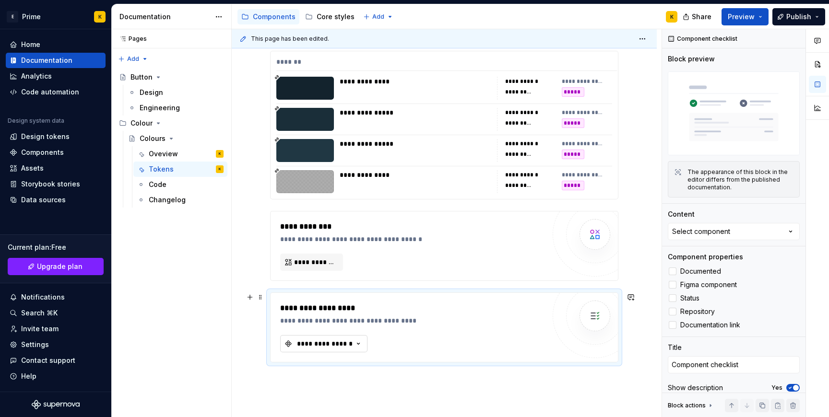
click at [326, 346] on div "**********" at bounding box center [325, 344] width 58 height 10
click at [328, 349] on button "**********" at bounding box center [323, 343] width 87 height 17
click at [330, 320] on div "**********" at bounding box center [415, 321] width 270 height 10
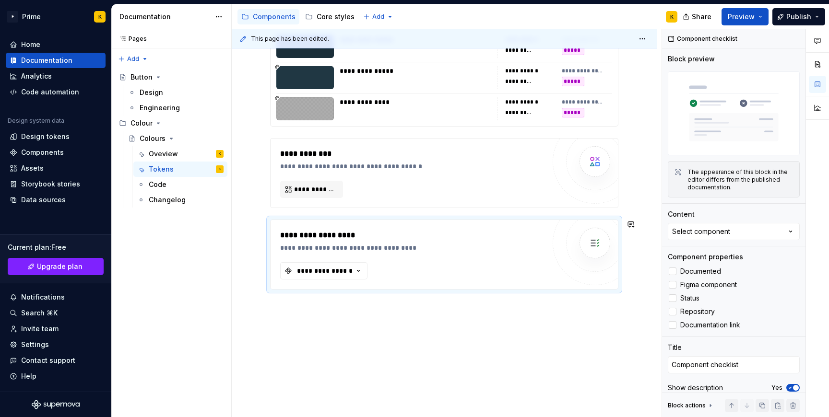
scroll to position [232, 0]
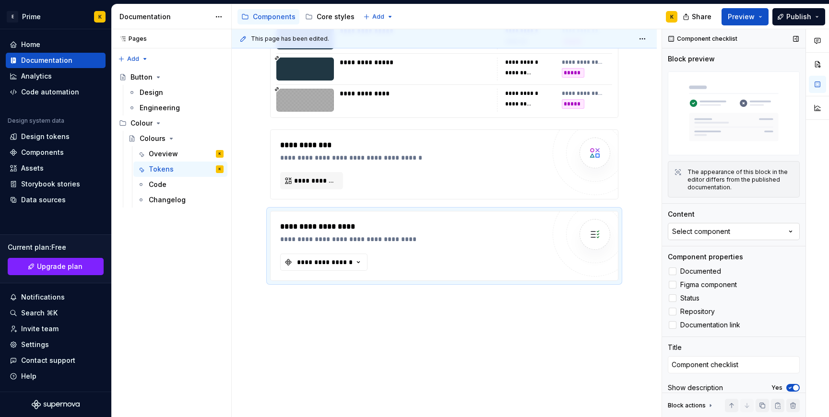
click at [763, 233] on button "Select component" at bounding box center [734, 231] width 132 height 17
click at [699, 284] on span "Figma component" at bounding box center [708, 285] width 57 height 8
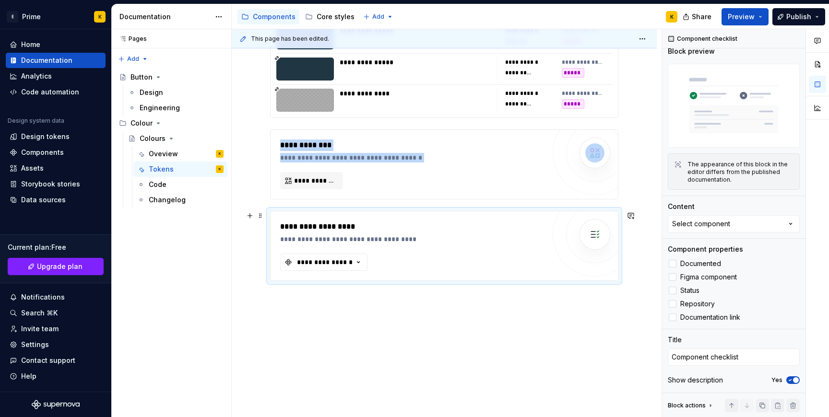
type textarea "*"
click at [419, 264] on div "**********" at bounding box center [412, 246] width 265 height 50
click at [348, 211] on div "**********" at bounding box center [444, 246] width 348 height 70
click at [344, 259] on div "**********" at bounding box center [412, 246] width 265 height 50
click at [343, 270] on button "**********" at bounding box center [323, 262] width 87 height 17
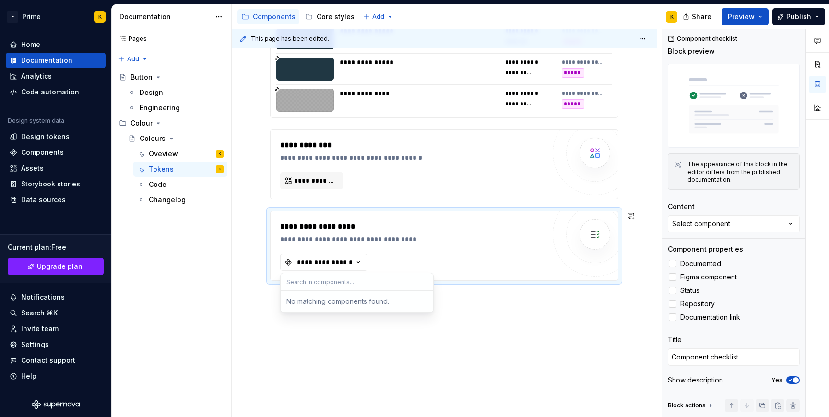
click at [338, 299] on div "No matching components found." at bounding box center [357, 301] width 149 height 17
click at [352, 353] on div "**********" at bounding box center [444, 182] width 425 height 472
click at [318, 310] on div "**********" at bounding box center [444, 182] width 425 height 472
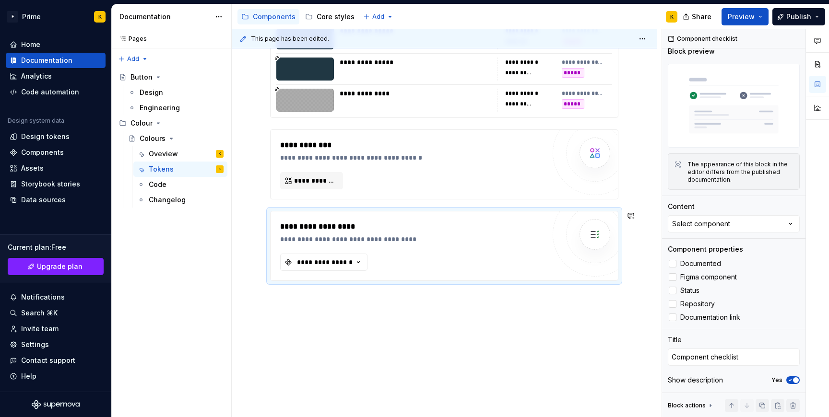
scroll to position [0, 0]
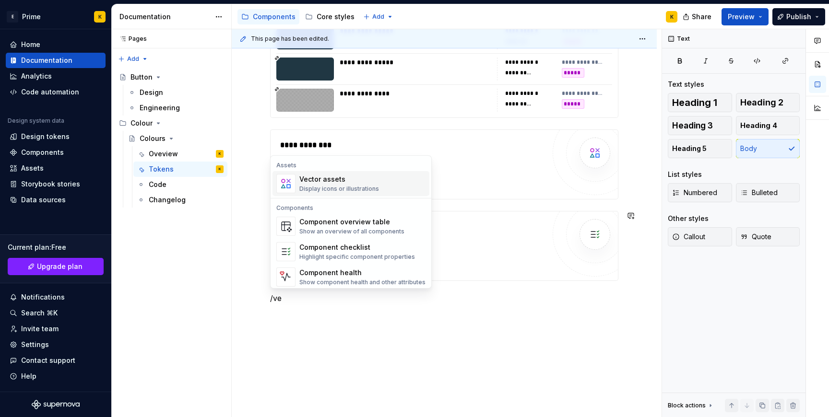
click at [320, 184] on div "Vector assets" at bounding box center [339, 180] width 80 height 10
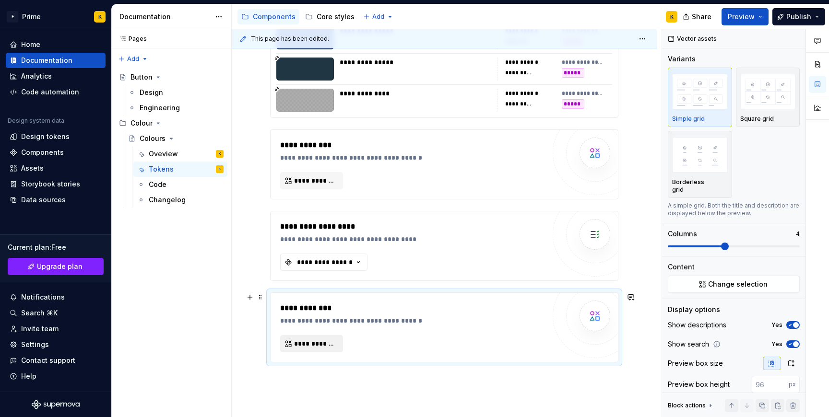
click at [315, 341] on span "**********" at bounding box center [315, 344] width 43 height 10
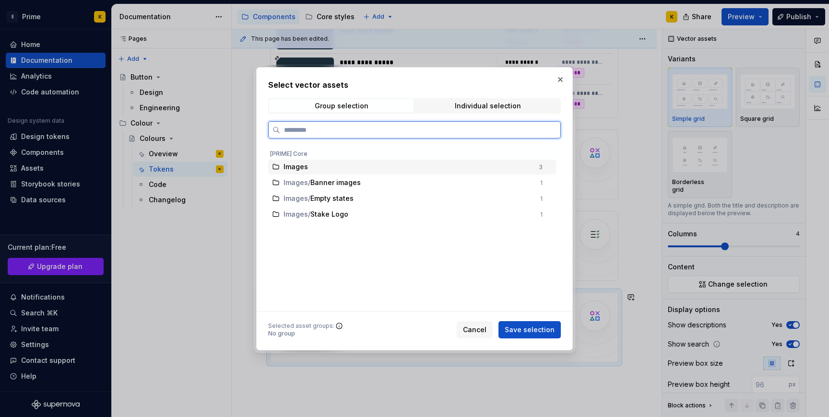
click at [292, 170] on span "Images" at bounding box center [296, 167] width 24 height 10
click at [496, 191] on div "Images / Empty states 1" at bounding box center [412, 198] width 288 height 15
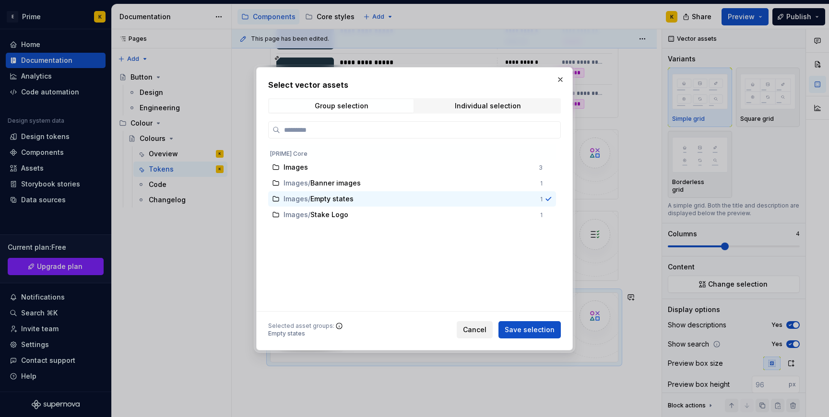
click at [475, 332] on span "Cancel" at bounding box center [475, 330] width 24 height 10
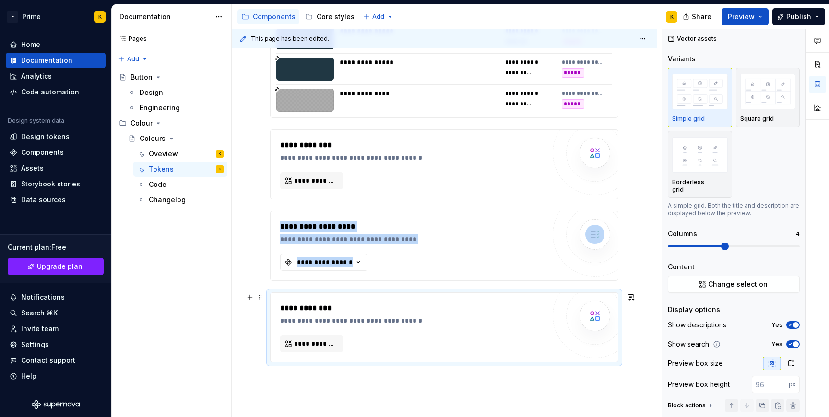
drag, startPoint x: 307, startPoint y: 284, endPoint x: 307, endPoint y: 276, distance: 7.2
click at [307, 282] on div "**********" at bounding box center [444, 165] width 348 height 393
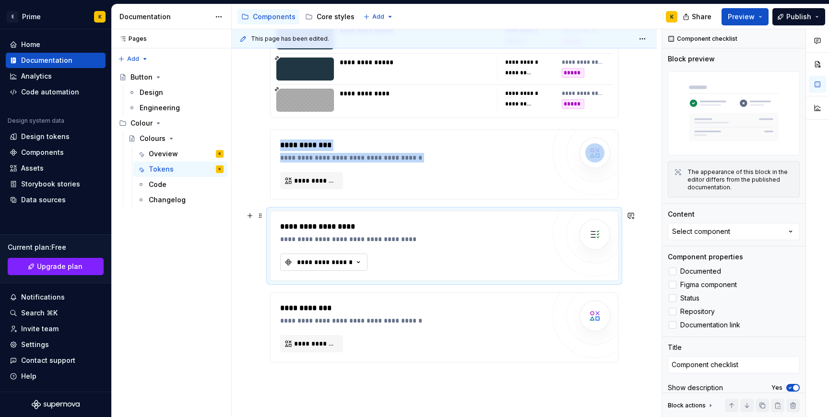
click at [308, 256] on button "**********" at bounding box center [323, 262] width 87 height 17
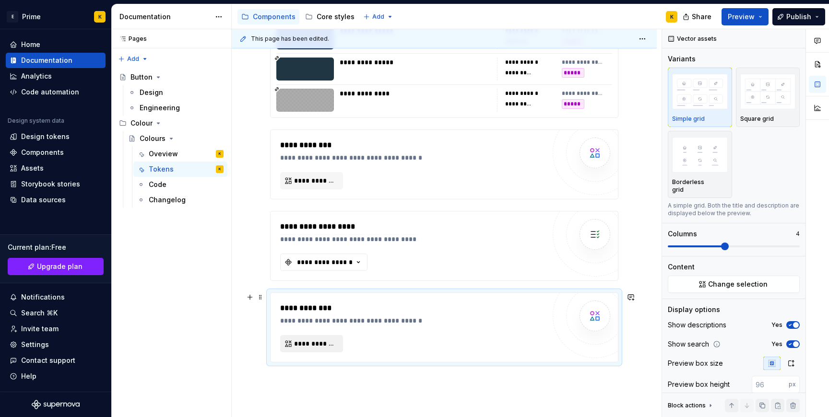
click at [312, 349] on button "**********" at bounding box center [311, 343] width 63 height 17
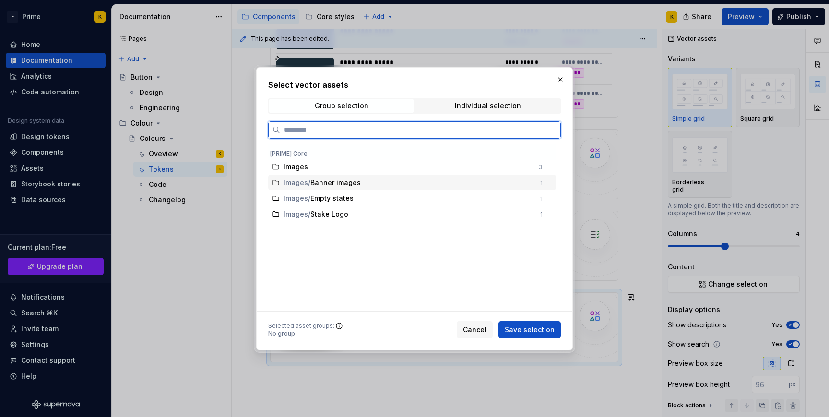
click at [325, 181] on span "Banner images" at bounding box center [335, 183] width 50 height 10
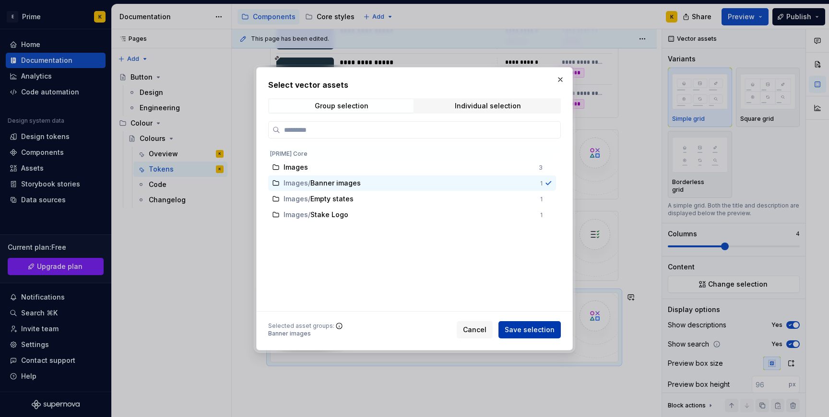
click at [543, 332] on span "Save selection" at bounding box center [530, 330] width 50 height 10
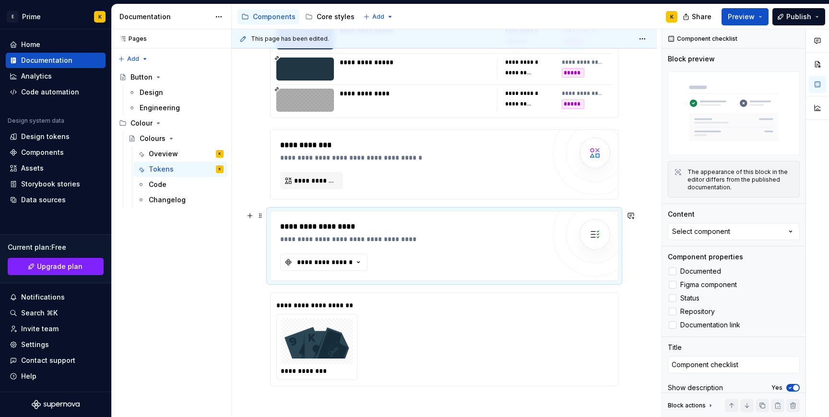
click at [320, 279] on div "**********" at bounding box center [444, 246] width 347 height 69
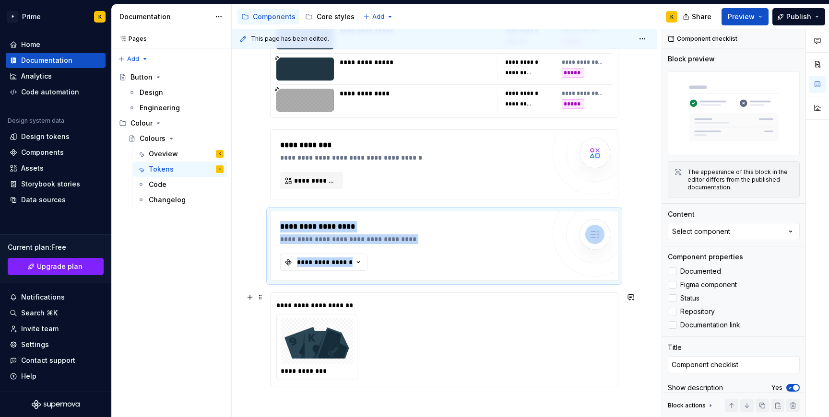
click at [322, 334] on img at bounding box center [317, 341] width 65 height 38
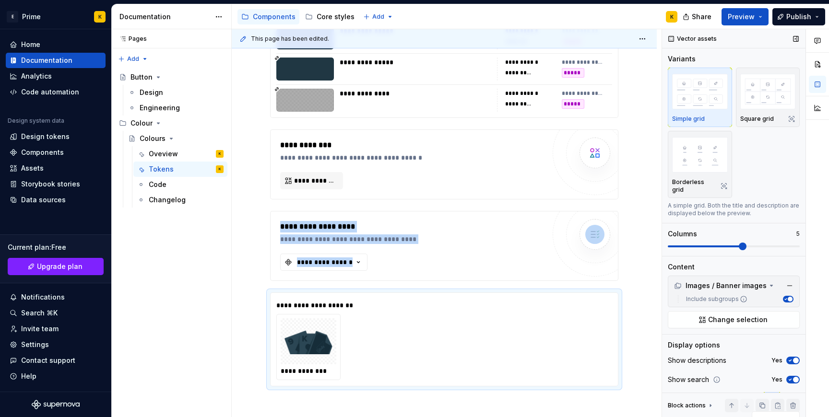
click at [740, 250] on span at bounding box center [743, 247] width 8 height 8
click at [739, 105] on button "Square grid" at bounding box center [768, 98] width 64 height 60
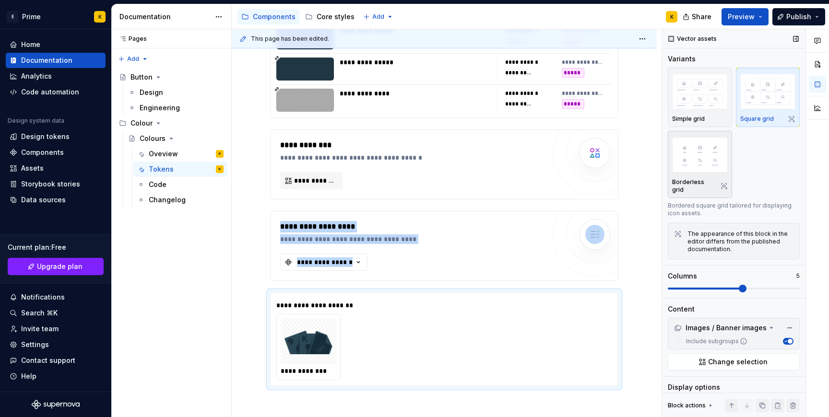
click at [709, 171] on img "button" at bounding box center [700, 154] width 56 height 35
type textarea "*"
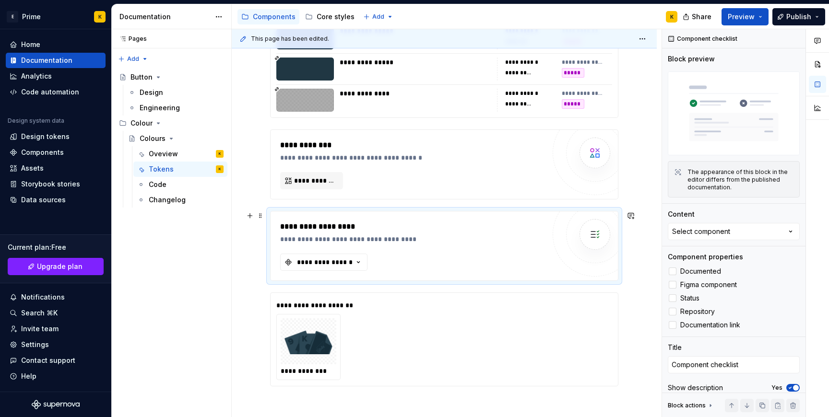
click at [517, 245] on div "**********" at bounding box center [412, 246] width 265 height 50
click at [366, 262] on button "**********" at bounding box center [323, 262] width 87 height 17
type input "i"
type input "che"
click at [365, 261] on button "**********" at bounding box center [323, 262] width 87 height 17
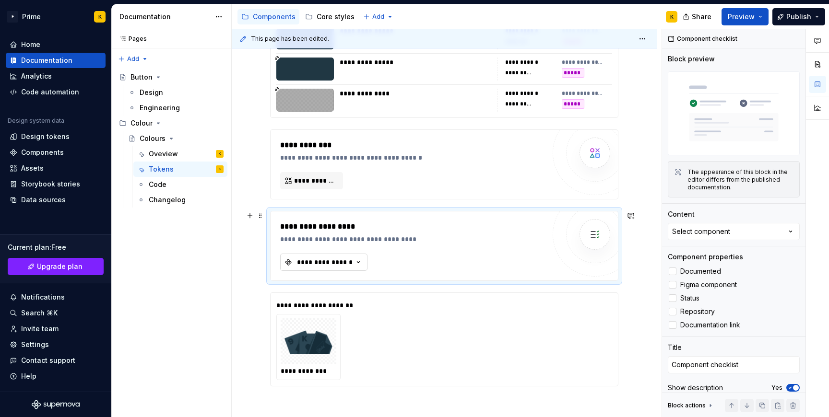
click at [365, 261] on button "**********" at bounding box center [323, 262] width 87 height 17
click at [587, 259] on div at bounding box center [595, 235] width 58 height 58
drag, startPoint x: 735, startPoint y: 189, endPoint x: 727, endPoint y: 172, distance: 18.5
click at [727, 172] on div "The appearance of this block in the editor differs from the published documenta…" at bounding box center [741, 179] width 106 height 23
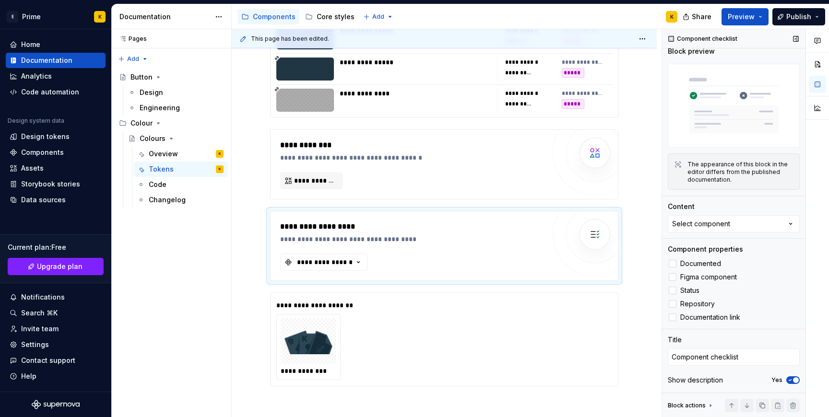
click at [727, 234] on div "Component checklist Block preview The appearance of this block in the editor di…" at bounding box center [733, 216] width 143 height 389
click at [727, 225] on div "Select component" at bounding box center [701, 224] width 58 height 10
click at [726, 254] on div "No matching components found." at bounding box center [723, 263] width 153 height 21
click at [726, 263] on div "No matching components found." at bounding box center [723, 263] width 149 height 17
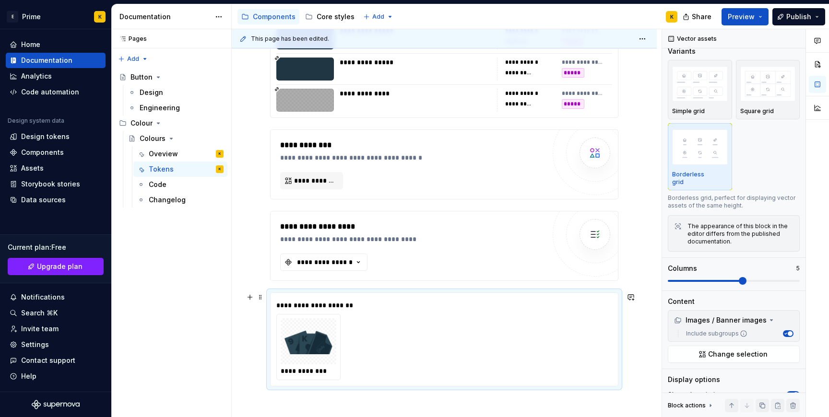
click at [612, 325] on div "**********" at bounding box center [444, 347] width 336 height 66
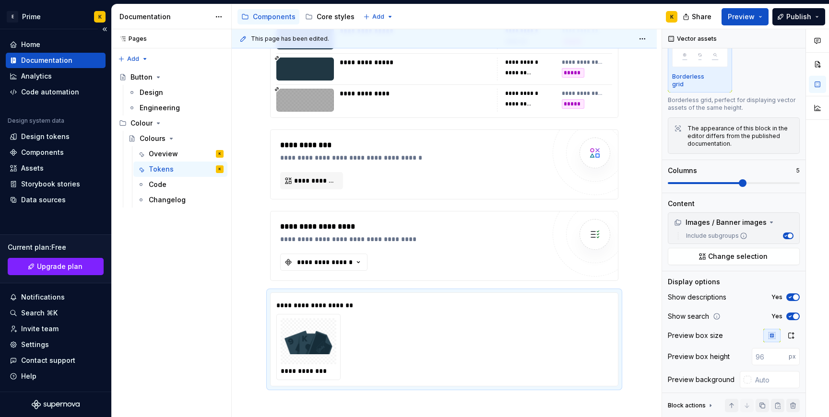
click at [40, 64] on div "Documentation" at bounding box center [46, 61] width 51 height 10
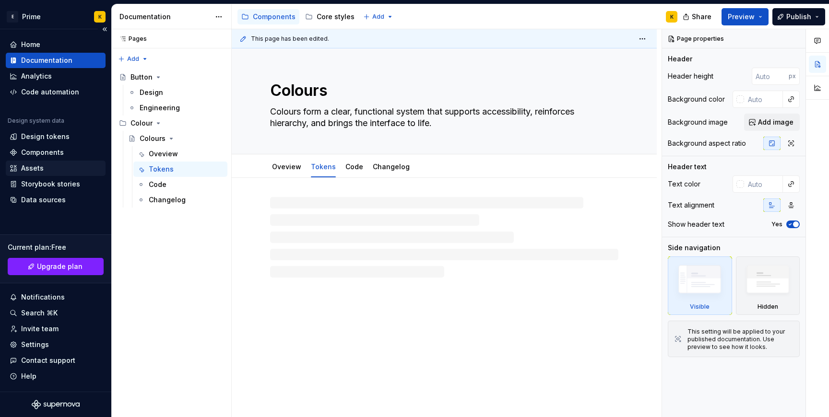
click at [38, 176] on div "Assets" at bounding box center [56, 168] width 100 height 15
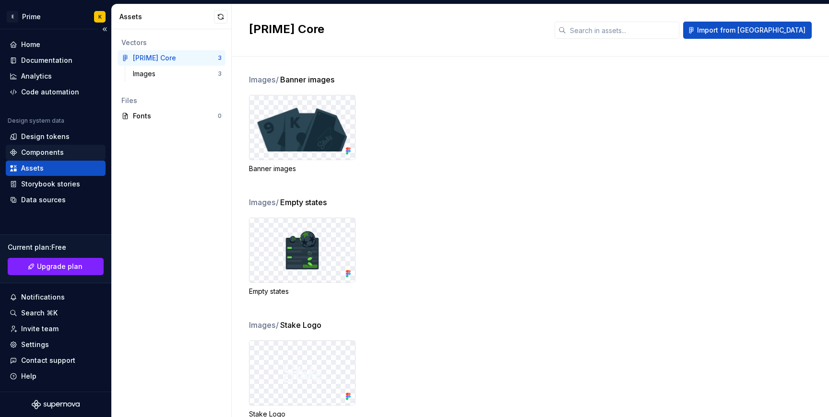
click at [32, 158] on div "Components" at bounding box center [56, 152] width 100 height 15
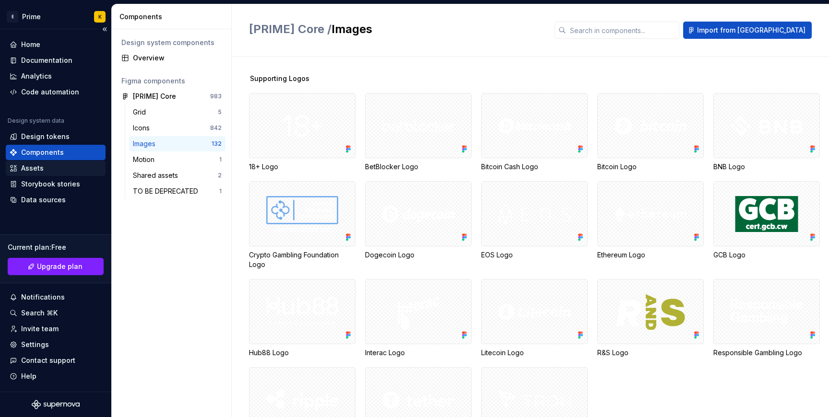
click at [17, 166] on div "Assets" at bounding box center [56, 169] width 92 height 10
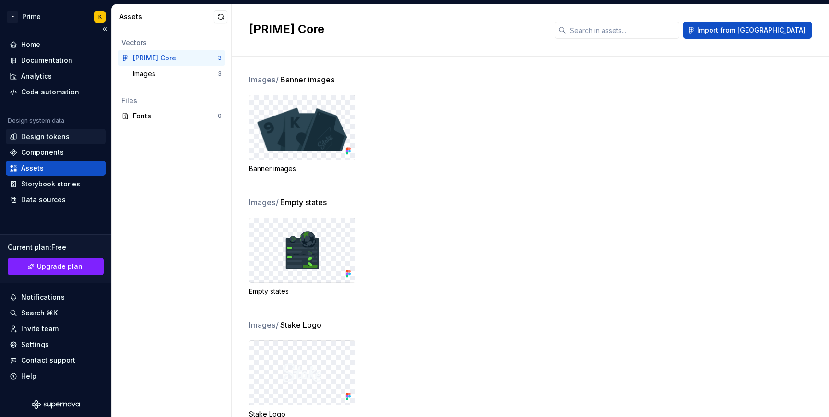
click at [52, 141] on div "Design tokens" at bounding box center [45, 137] width 48 height 10
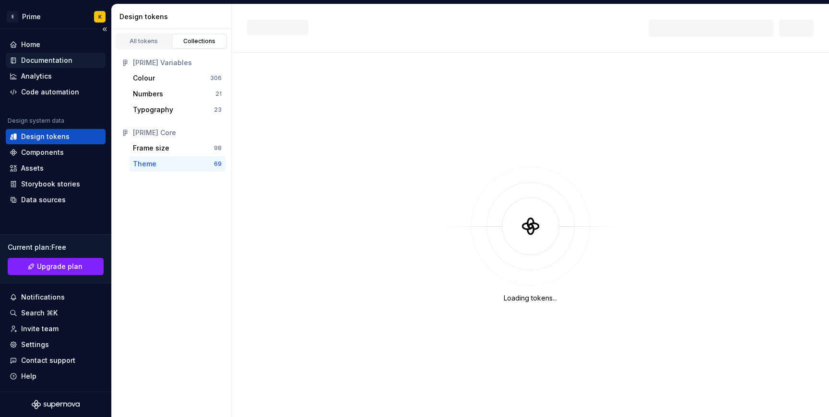
click at [37, 63] on div "Documentation" at bounding box center [46, 61] width 51 height 10
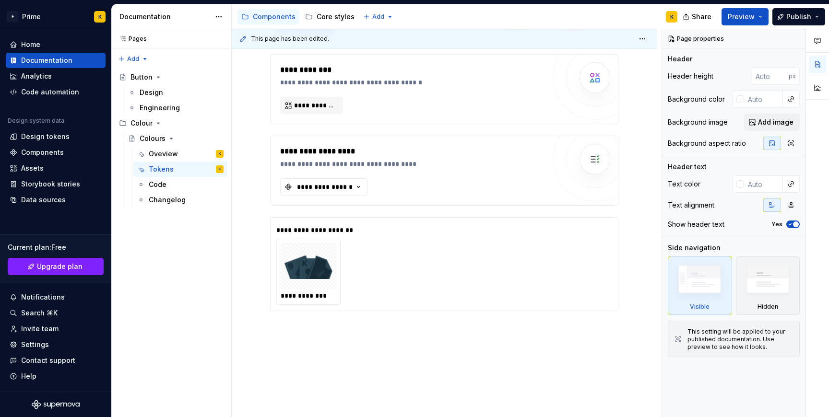
scroll to position [337, 0]
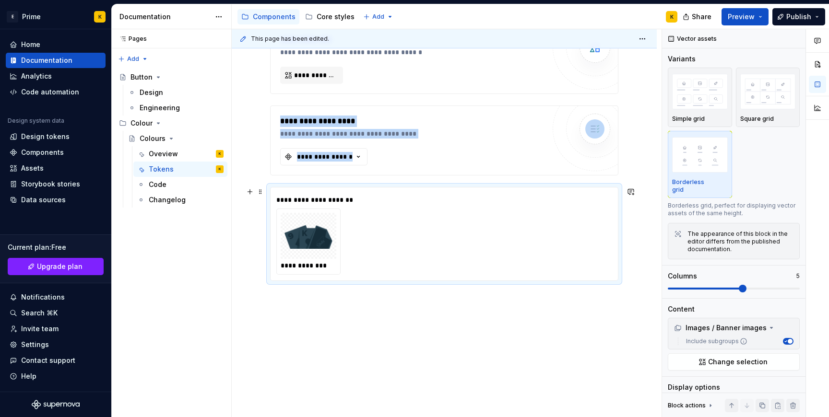
click at [313, 249] on img at bounding box center [309, 236] width 48 height 38
click at [327, 325] on div "**********" at bounding box center [444, 129] width 425 height 577
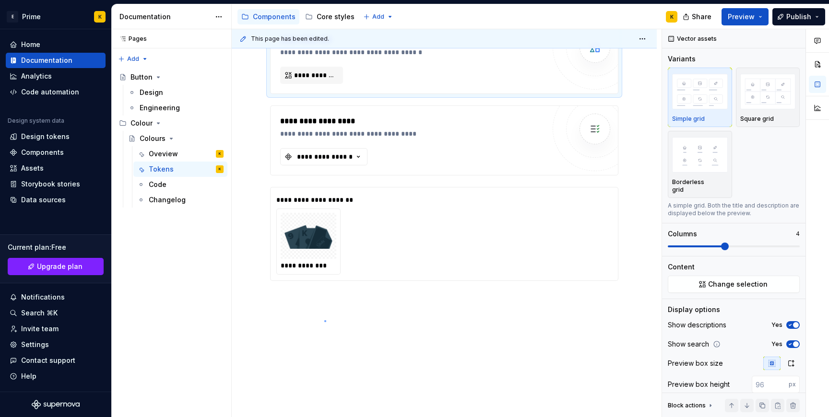
click at [324, 321] on div "**********" at bounding box center [447, 223] width 430 height 389
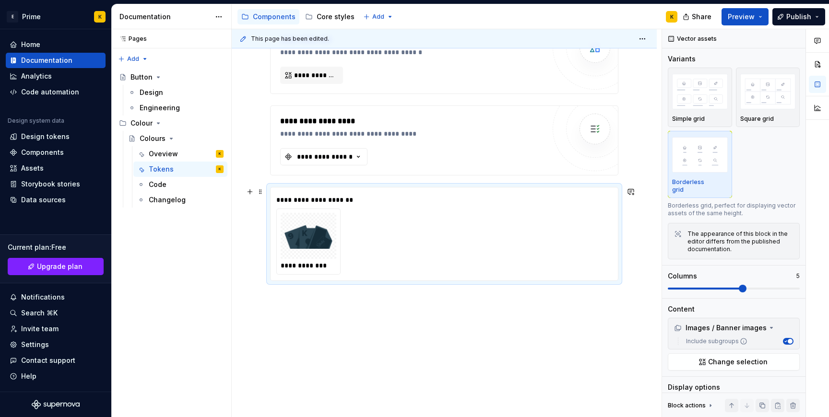
click at [315, 279] on div "**********" at bounding box center [444, 234] width 347 height 93
type textarea "*"
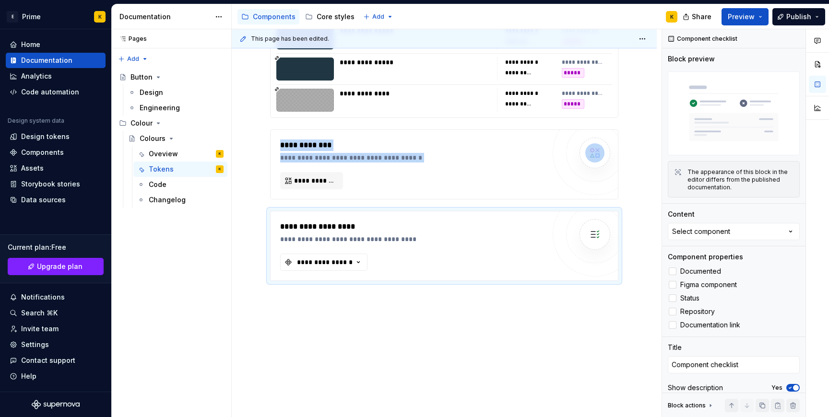
scroll to position [232, 0]
click at [332, 342] on div "**********" at bounding box center [444, 182] width 425 height 472
click at [322, 281] on div "**********" at bounding box center [444, 246] width 348 height 70
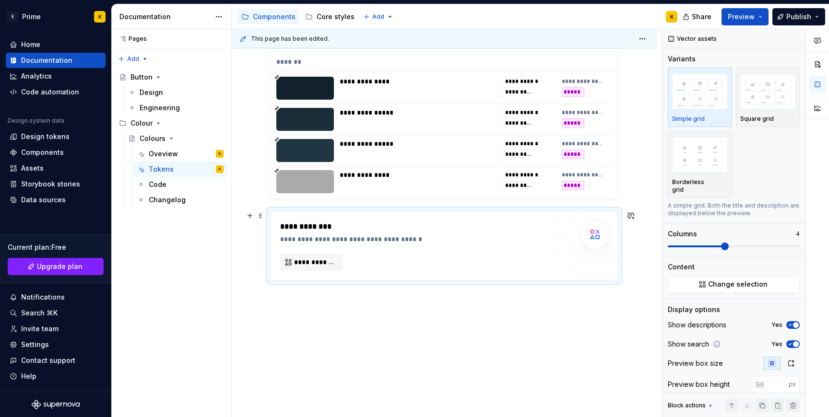
scroll to position [69, 0]
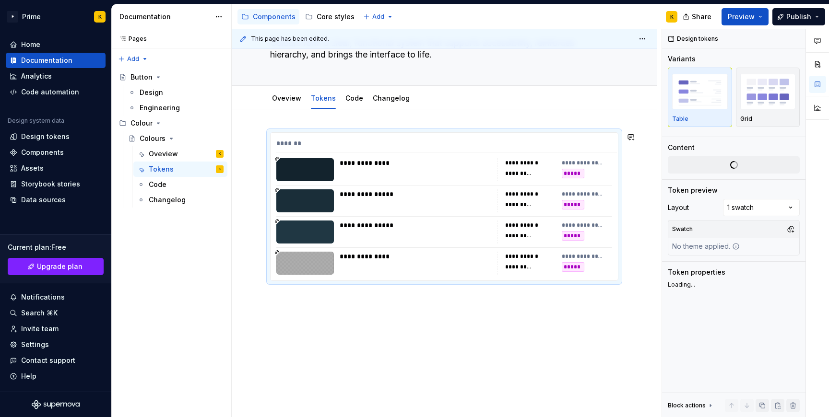
click at [307, 325] on div "**********" at bounding box center [444, 263] width 425 height 309
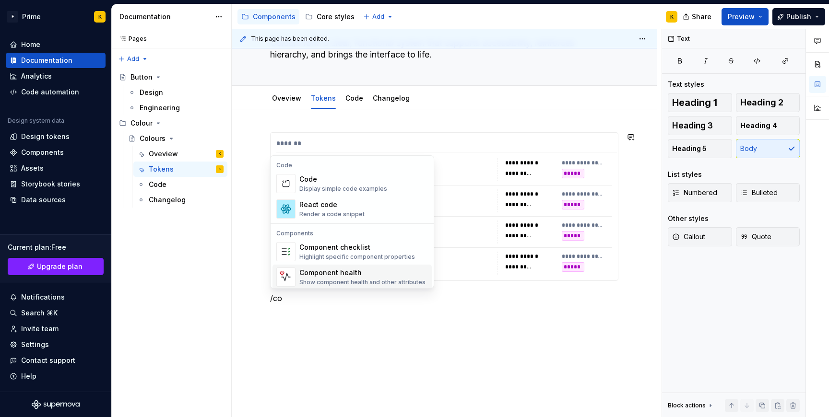
click at [312, 265] on span "Component health Show component health and other attributes" at bounding box center [352, 277] width 159 height 25
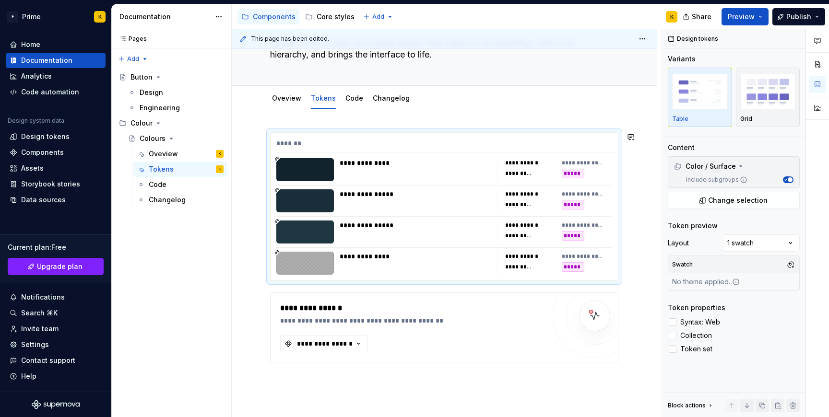
click at [312, 262] on div at bounding box center [305, 263] width 58 height 23
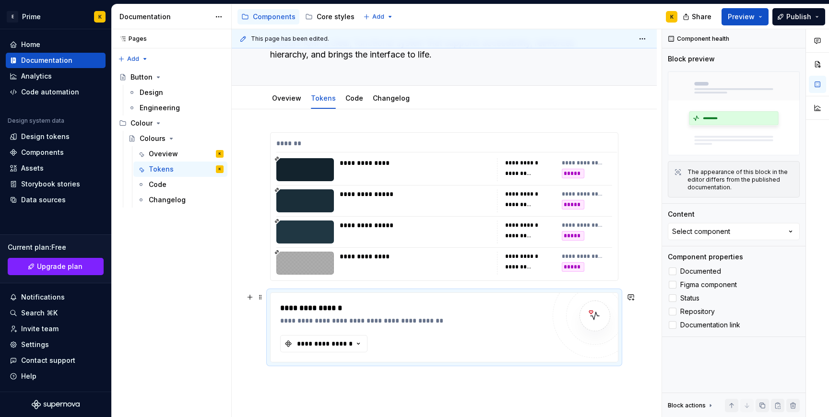
click at [337, 333] on div "**********" at bounding box center [412, 328] width 265 height 50
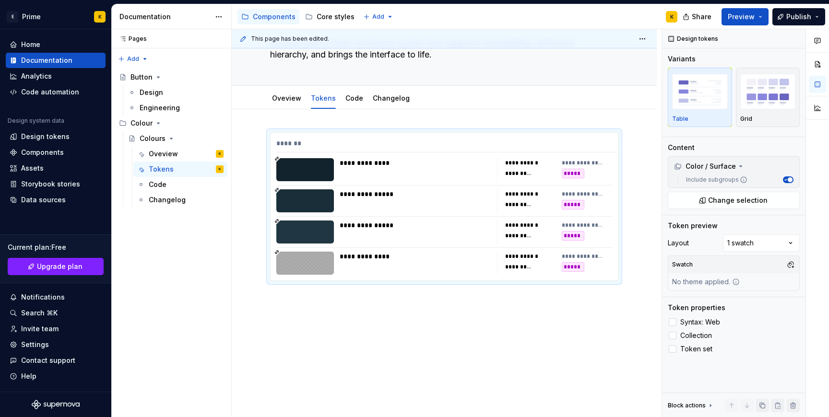
click at [349, 333] on div "**********" at bounding box center [444, 263] width 425 height 309
click at [261, 323] on div "**********" at bounding box center [444, 263] width 425 height 309
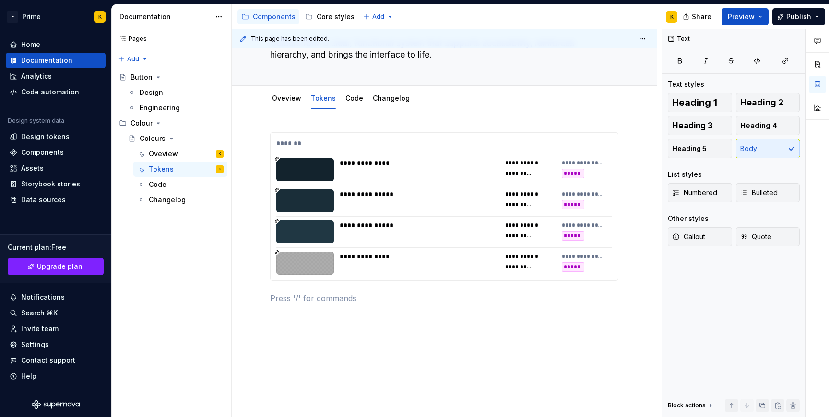
click at [328, 312] on div "**********" at bounding box center [444, 223] width 348 height 183
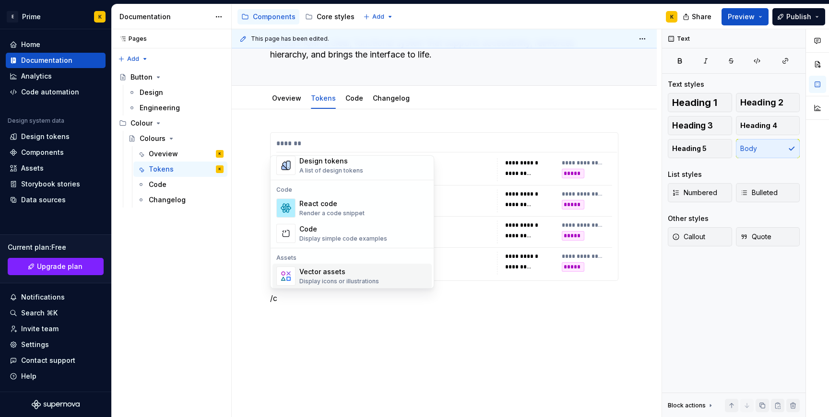
scroll to position [0, 0]
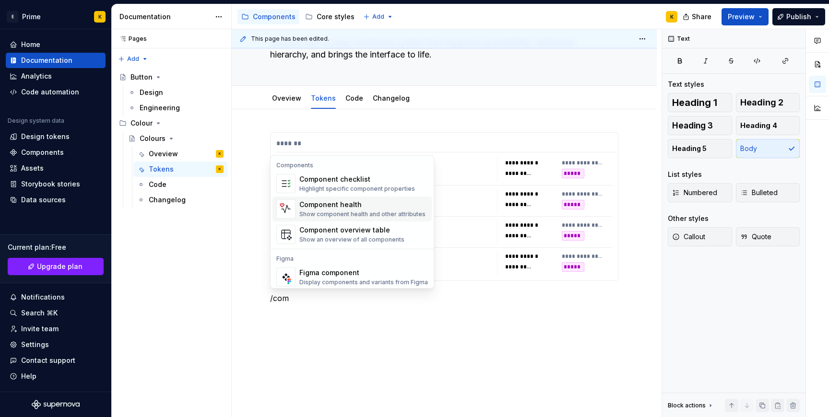
click at [381, 212] on div "Show component health and other attributes" at bounding box center [362, 215] width 126 height 8
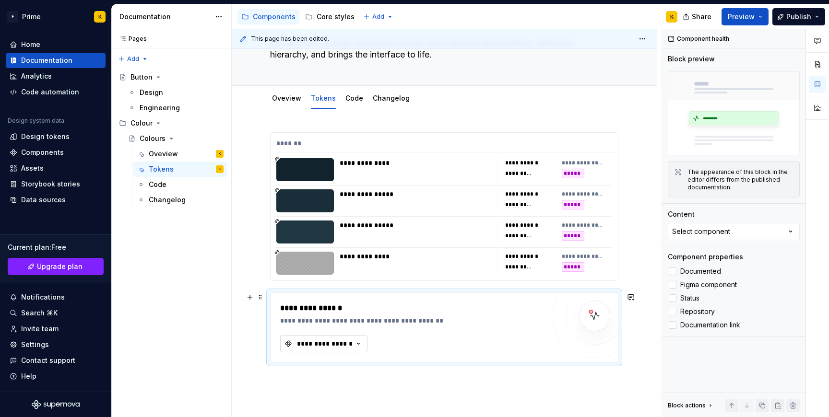
click at [310, 343] on div "**********" at bounding box center [325, 344] width 58 height 10
click at [324, 303] on div "**********" at bounding box center [415, 309] width 270 height 12
click at [252, 319] on div "**********" at bounding box center [444, 304] width 425 height 390
click at [279, 321] on div "**********" at bounding box center [444, 327] width 347 height 69
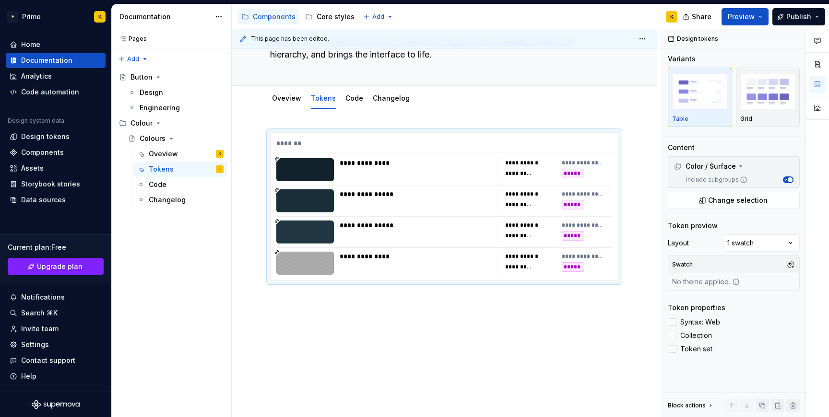
type textarea "*"
click at [299, 315] on div "**********" at bounding box center [444, 263] width 425 height 309
click at [329, 327] on div "**********" at bounding box center [444, 263] width 425 height 309
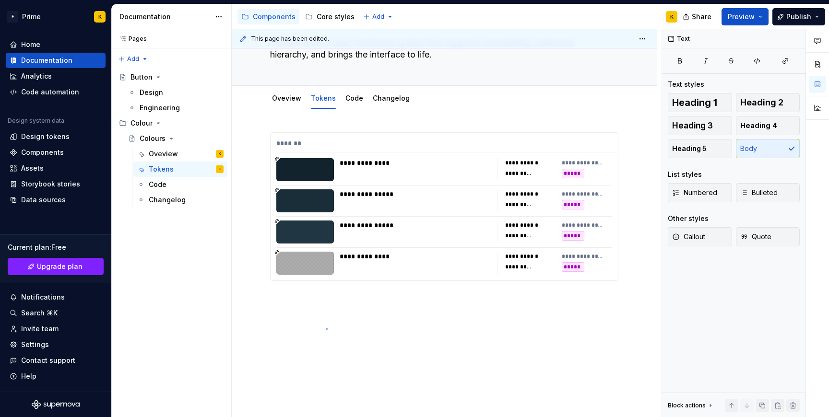
click at [326, 329] on div "**********" at bounding box center [447, 223] width 430 height 389
click at [346, 356] on div "**********" at bounding box center [444, 275] width 425 height 332
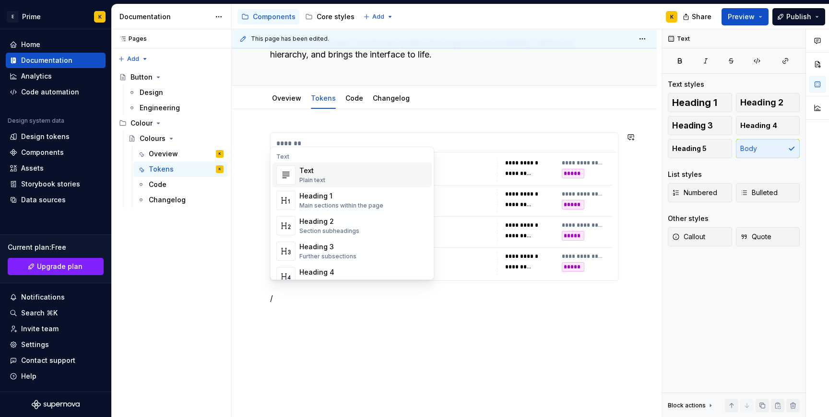
scroll to position [85, 0]
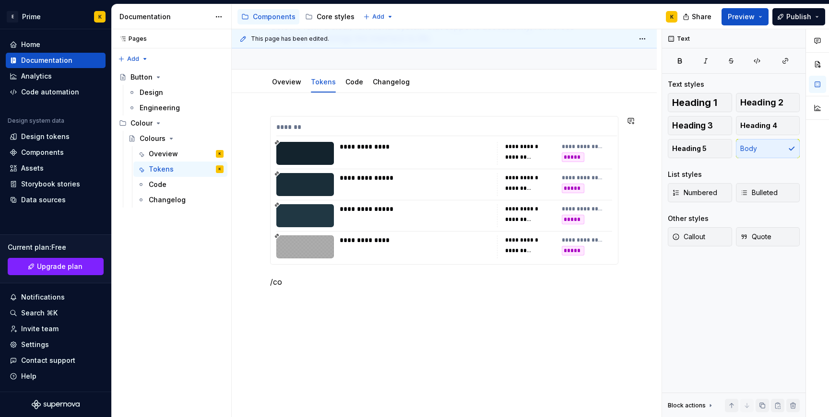
click at [386, 299] on div "**********" at bounding box center [444, 259] width 425 height 332
click at [46, 153] on div "Components" at bounding box center [42, 153] width 43 height 10
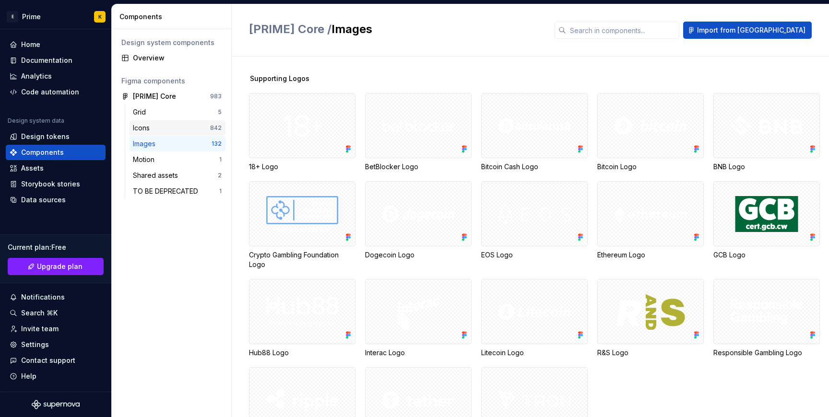
click at [166, 126] on div "Icons" at bounding box center [171, 128] width 77 height 10
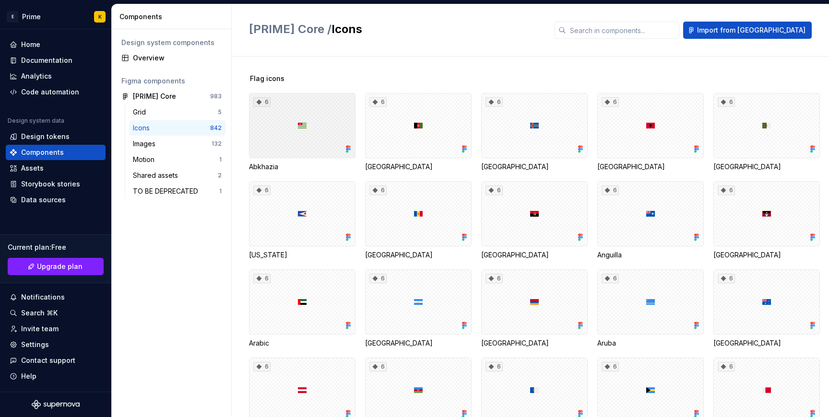
click at [296, 146] on div "6" at bounding box center [302, 125] width 107 height 65
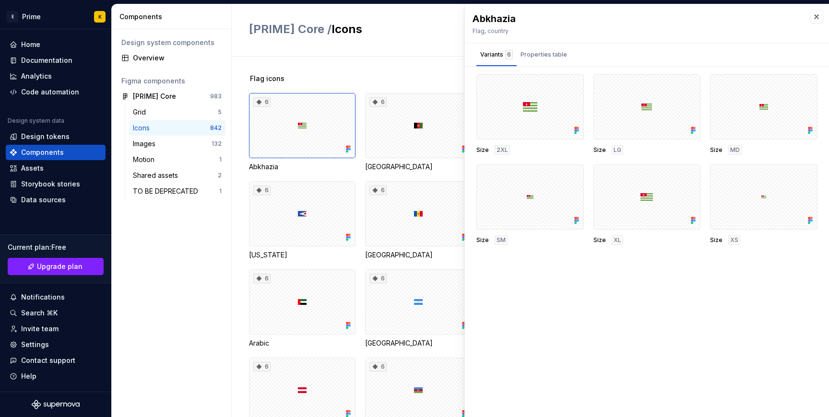
click at [628, 343] on div "Abkhazia Flag, country Variants 6 Properties table Size 2XL Size LG Size MD Siz…" at bounding box center [647, 210] width 364 height 413
click at [549, 57] on div "Properties table" at bounding box center [544, 55] width 47 height 10
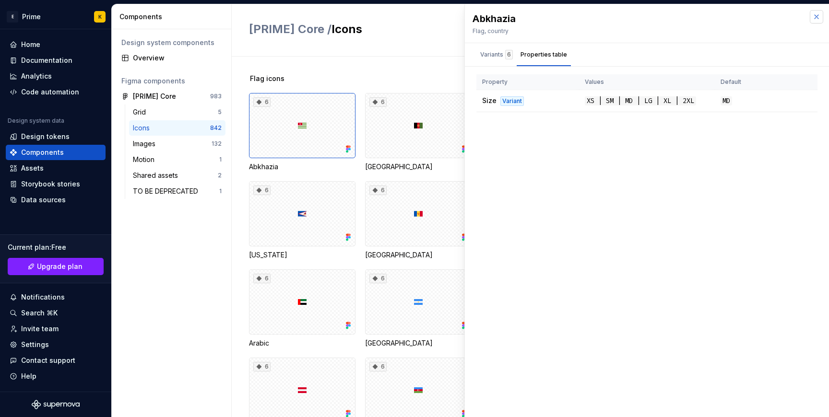
click at [814, 21] on button "button" at bounding box center [816, 16] width 13 height 13
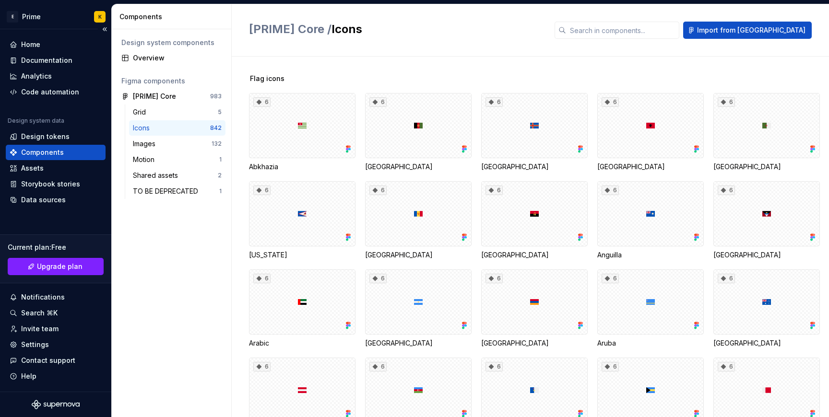
click at [86, 150] on div "Components" at bounding box center [56, 153] width 92 height 10
click at [48, 165] on div "Assets" at bounding box center [56, 169] width 92 height 10
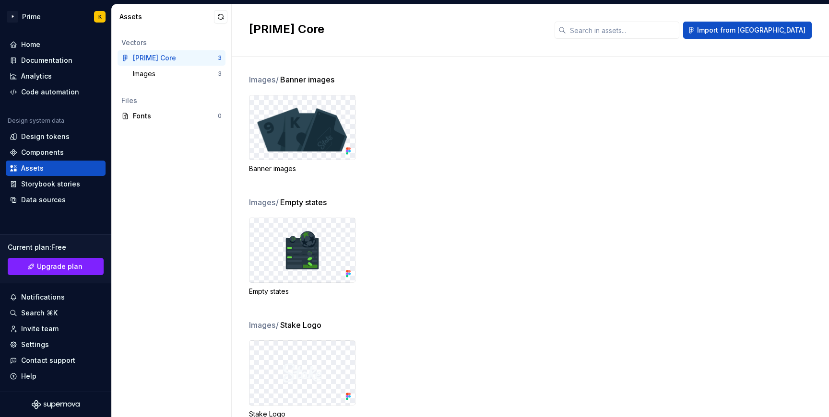
click at [201, 220] on div "Vectors [PRIME] Core 3 Images 3 Files Fonts 0" at bounding box center [171, 223] width 119 height 388
click at [48, 200] on div "Data sources" at bounding box center [43, 200] width 45 height 10
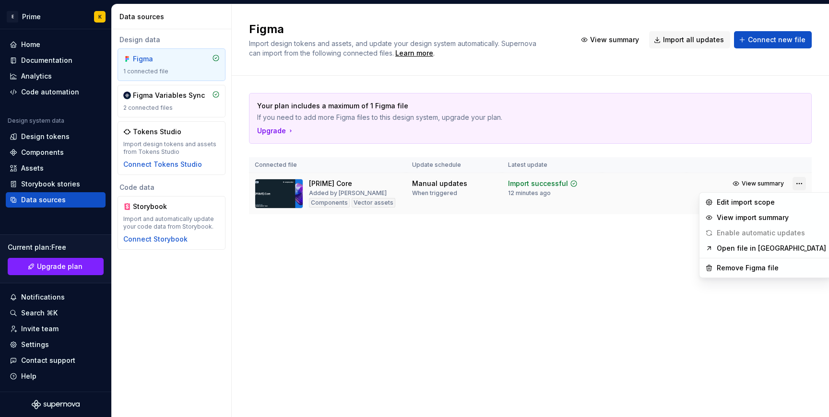
click at [803, 188] on html "E Prime K Home Documentation Analytics Code automation Design system data Desig…" at bounding box center [414, 208] width 829 height 417
click at [763, 268] on div "Remove Figma file" at bounding box center [771, 268] width 109 height 10
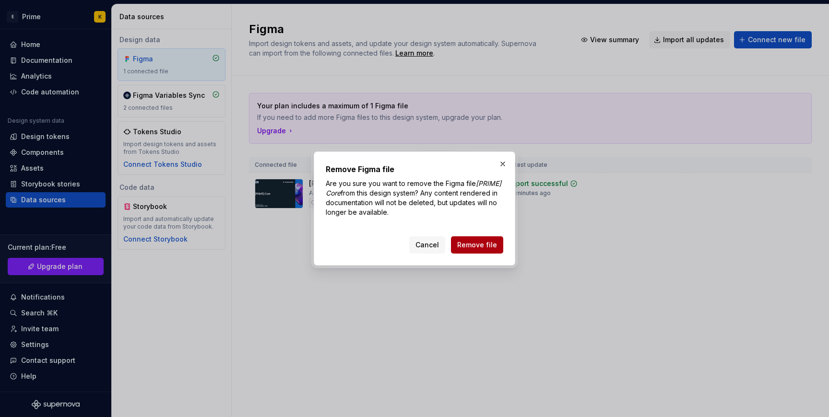
click at [470, 244] on span "Remove file" at bounding box center [477, 245] width 40 height 10
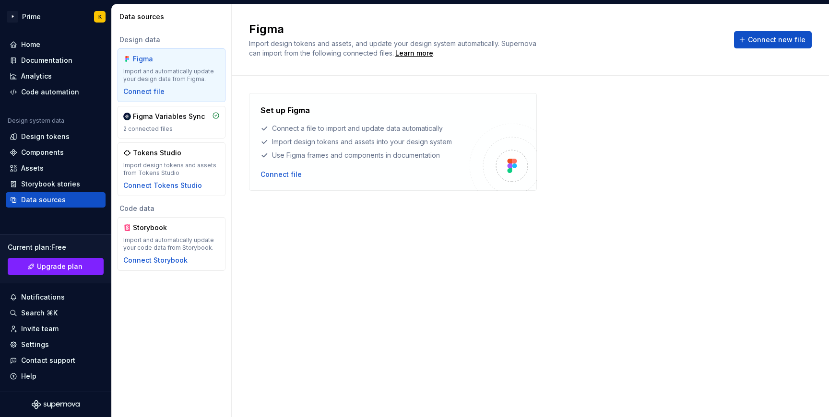
click at [315, 198] on div "Set up Figma Connect a file to import and update data automatically Import desi…" at bounding box center [530, 237] width 563 height 288
click at [33, 161] on div "Assets" at bounding box center [56, 168] width 100 height 15
click at [33, 154] on div "Components" at bounding box center [42, 153] width 43 height 10
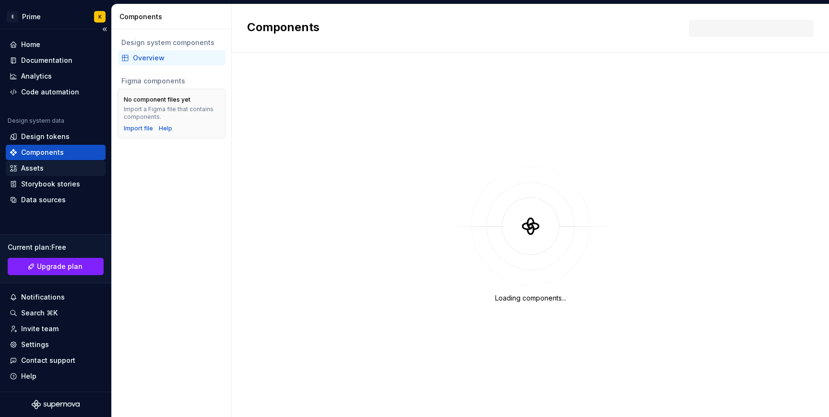
click at [40, 163] on div "Assets" at bounding box center [56, 168] width 100 height 15
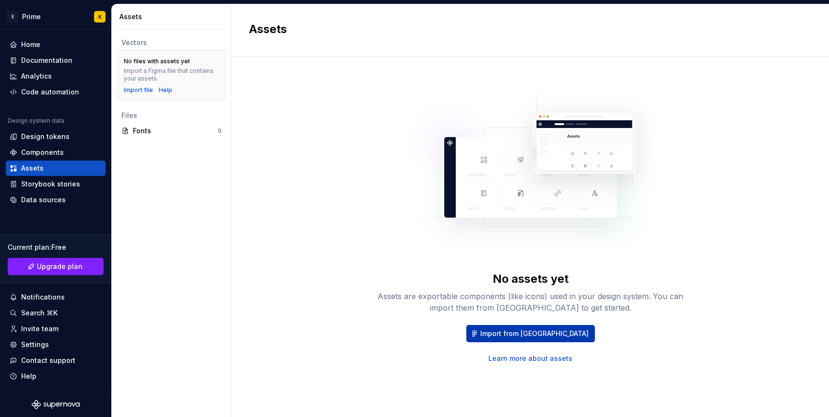
click at [556, 332] on span "Import from [GEOGRAPHIC_DATA]" at bounding box center [534, 334] width 108 height 10
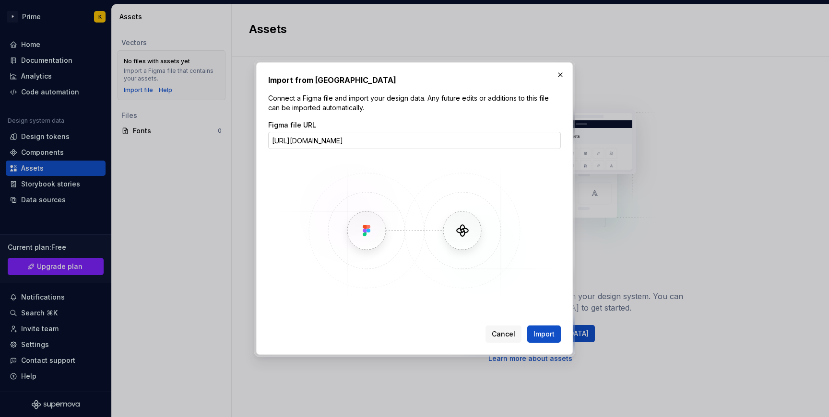
type input "https://www.figma.com/design/t4r5K3hVz6hRQW6awk7Lwq/-NEON--Core?m=auto&node-id=…"
click at [542, 328] on button "Import" at bounding box center [544, 334] width 34 height 17
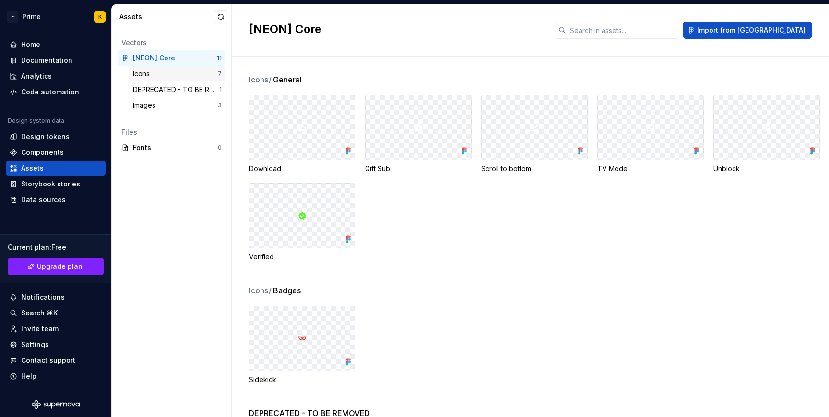
click at [181, 76] on div "Icons" at bounding box center [175, 74] width 85 height 10
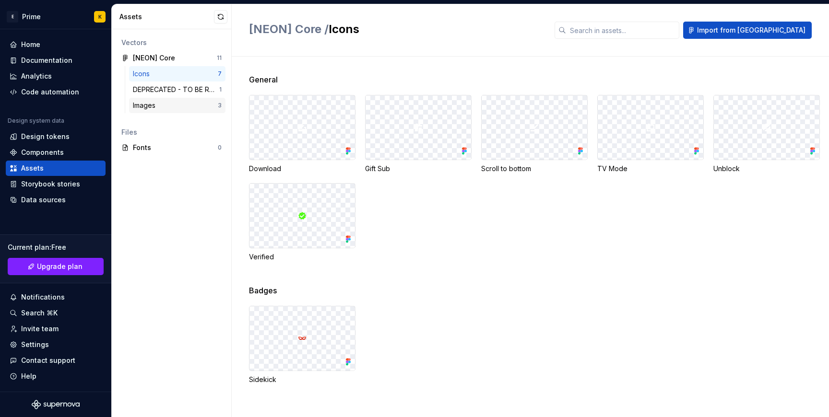
click at [184, 98] on div "Images 3" at bounding box center [177, 105] width 96 height 15
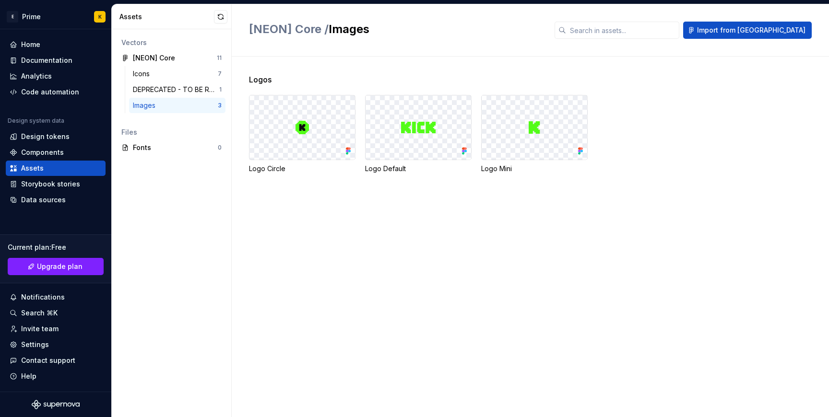
click at [179, 104] on div "Images" at bounding box center [175, 106] width 85 height 10
click at [181, 89] on div "DEPRECATED - TO BE REMOVED" at bounding box center [176, 90] width 86 height 10
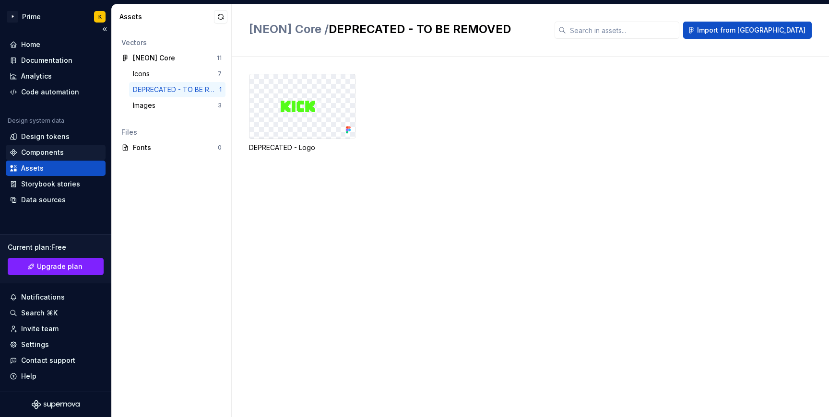
click at [63, 153] on div "Components" at bounding box center [56, 153] width 92 height 10
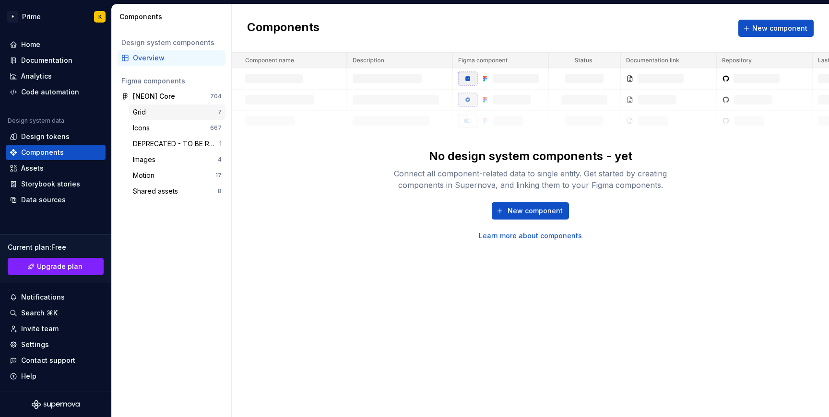
click at [194, 109] on div "Grid" at bounding box center [175, 112] width 85 height 10
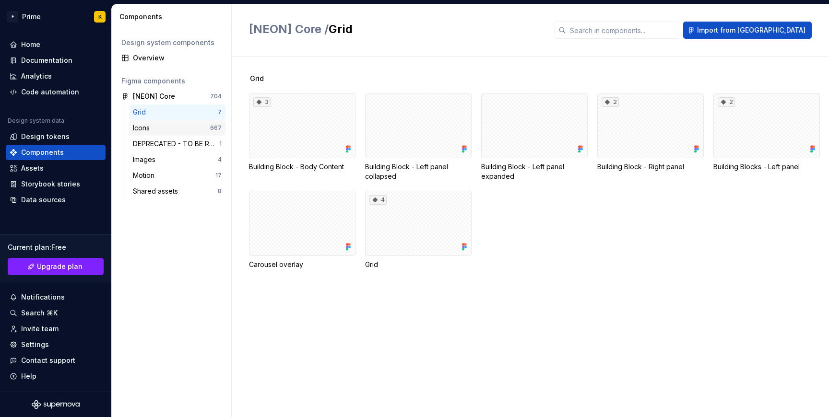
click at [197, 125] on div "Icons" at bounding box center [171, 128] width 77 height 10
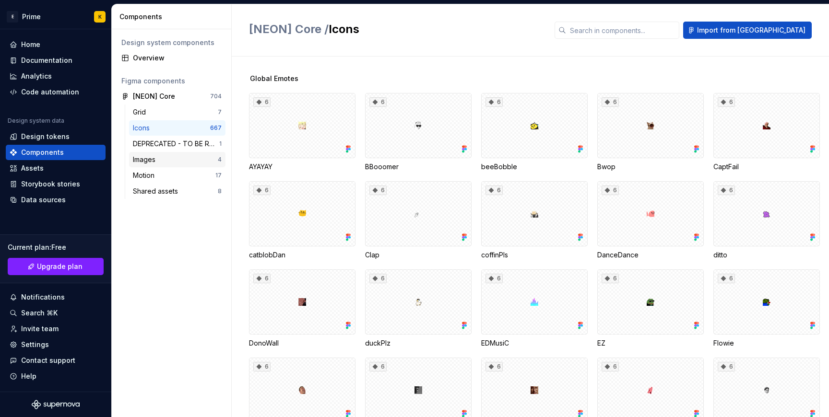
click at [213, 157] on div "Images" at bounding box center [175, 160] width 85 height 10
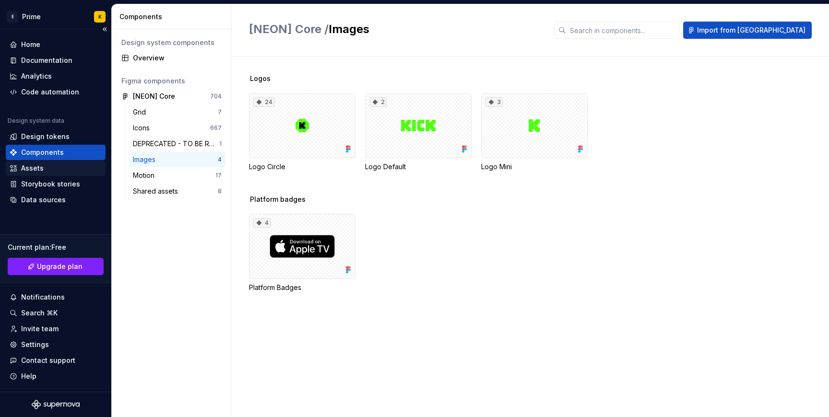
click at [51, 169] on div "Assets" at bounding box center [56, 169] width 92 height 10
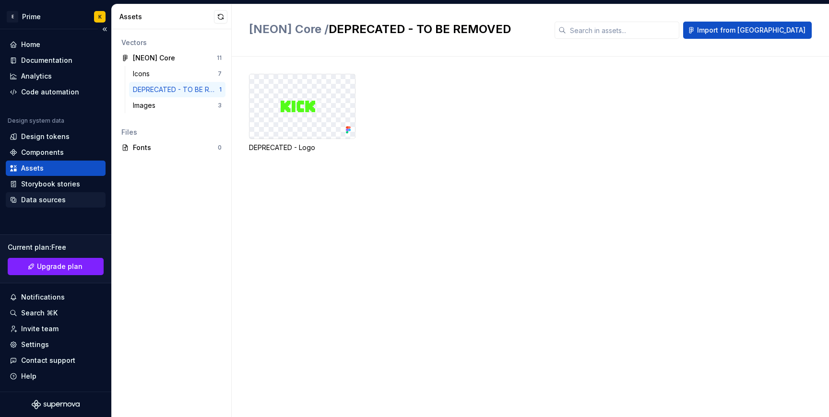
click at [57, 193] on div "Data sources" at bounding box center [56, 199] width 100 height 15
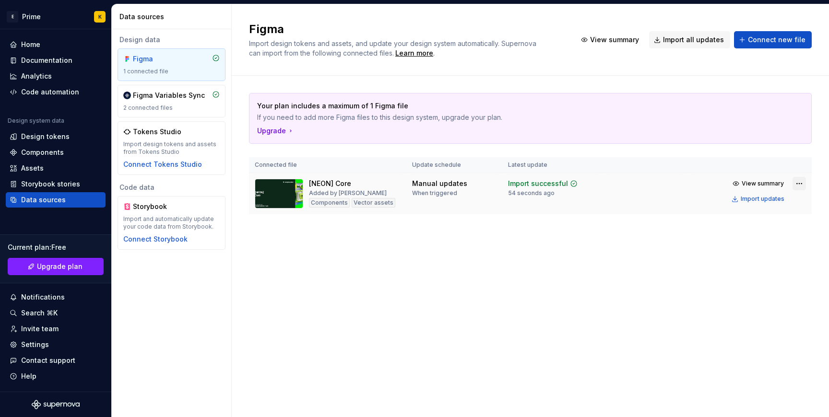
click at [797, 181] on html "E Prime K Home Documentation Analytics Code automation Design system data Desig…" at bounding box center [414, 208] width 829 height 417
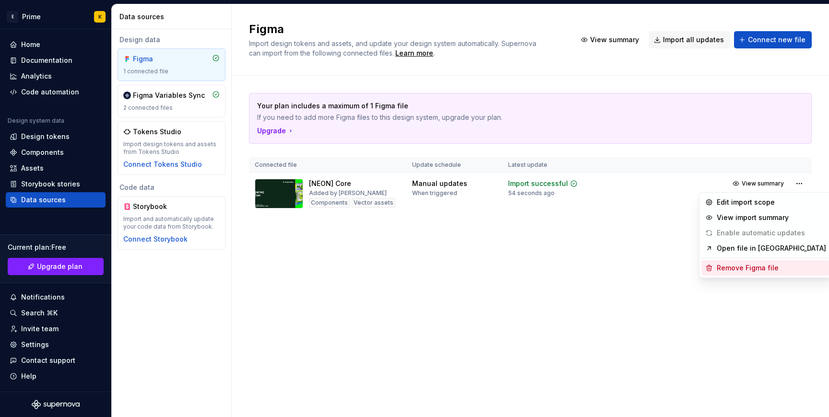
click at [737, 265] on div "Remove Figma file" at bounding box center [771, 268] width 109 height 10
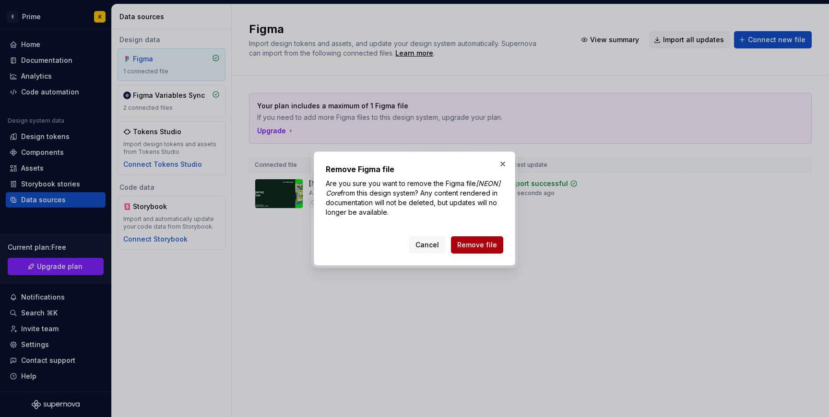
click at [502, 244] on button "Remove file" at bounding box center [477, 245] width 52 height 17
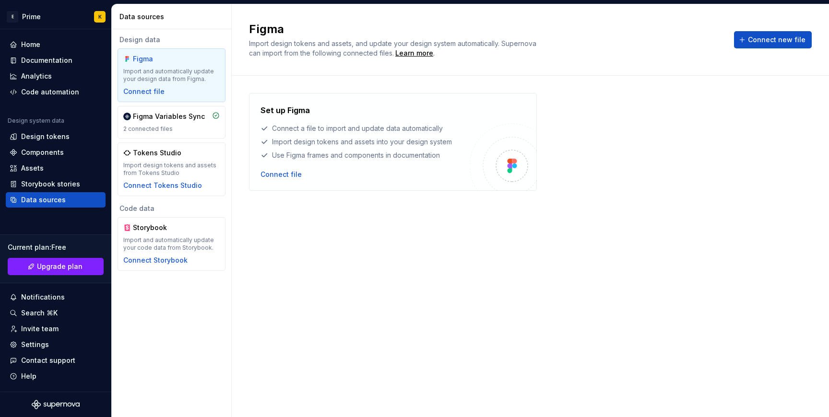
click at [445, 259] on div "Set up Figma Connect a file to import and update data automatically Import desi…" at bounding box center [530, 237] width 563 height 288
click at [38, 169] on div "Assets" at bounding box center [32, 169] width 23 height 10
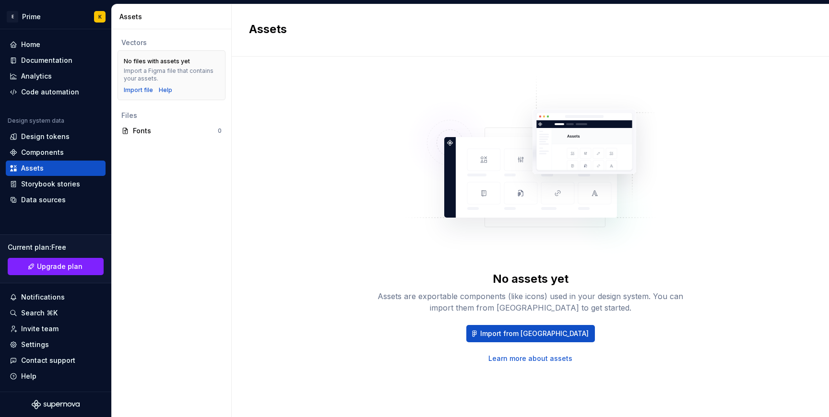
click at [535, 324] on div "No assets yet Assets are exportable components (like icons) used in your design…" at bounding box center [530, 318] width 307 height 92
click at [534, 330] on span "Import from [GEOGRAPHIC_DATA]" at bounding box center [534, 334] width 108 height 10
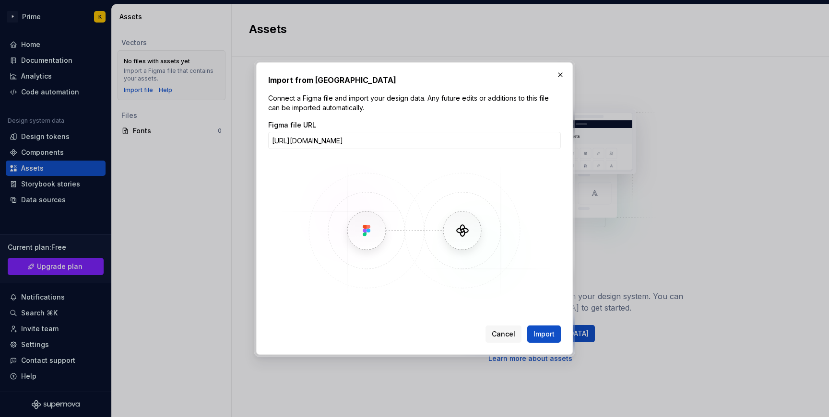
scroll to position [0, 118]
type input "https://www.figma.com/design/IIngLIoTA7rQ6sLbmfImVu/-PRIME--Core?m=auto&node-id…"
click at [527, 326] on button "Import" at bounding box center [544, 334] width 34 height 17
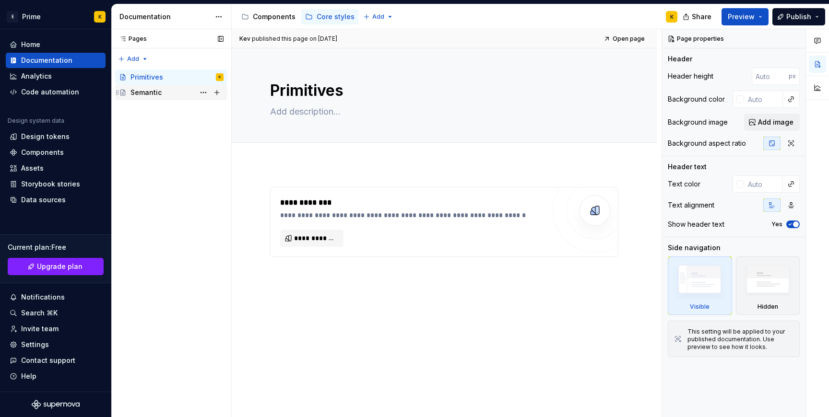
click at [155, 93] on div "Semantic" at bounding box center [146, 93] width 31 height 10
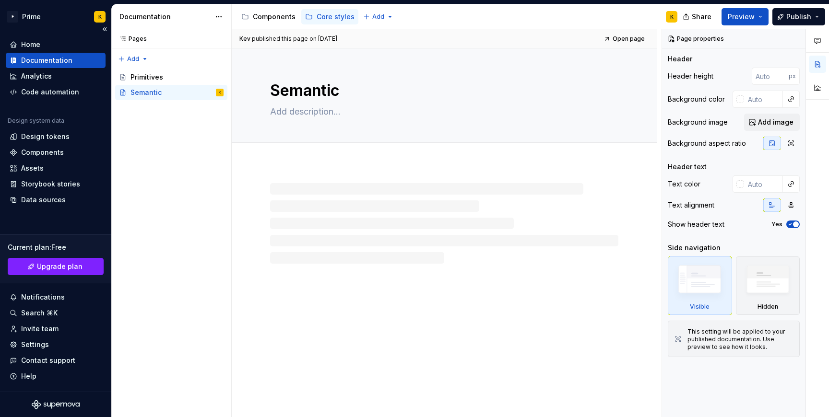
click at [33, 102] on div "Home Documentation Analytics Code automation Design system data Design tokens C…" at bounding box center [56, 122] width 100 height 171
click at [52, 100] on div "Home Documentation Analytics Code automation Design system data Design tokens C…" at bounding box center [56, 122] width 100 height 171
click at [51, 95] on div "Code automation" at bounding box center [50, 92] width 58 height 10
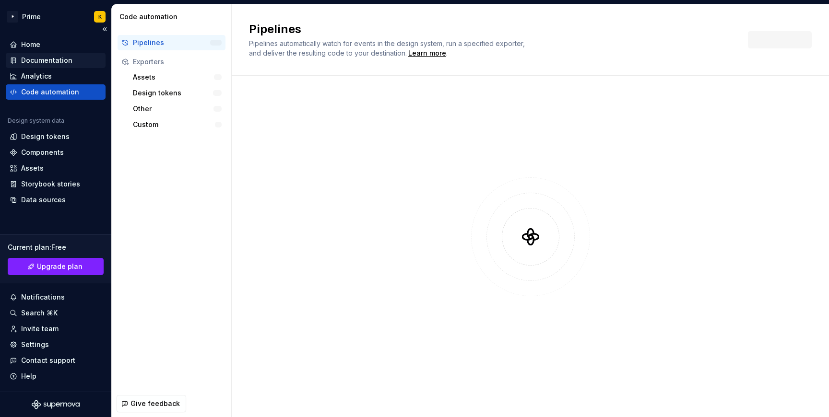
click at [46, 60] on div "Documentation" at bounding box center [46, 61] width 51 height 10
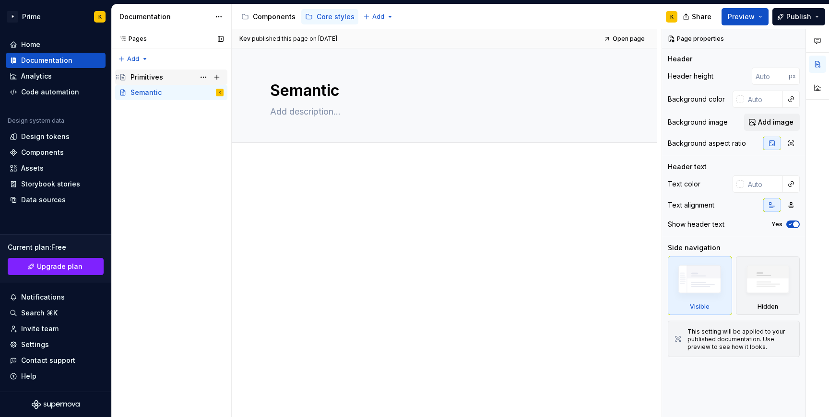
click at [149, 83] on div "Primitives" at bounding box center [177, 77] width 93 height 13
click at [275, 26] on div "Accessibility guide for tree Page tree. Navigate the tree with the arrow keys. …" at bounding box center [458, 16] width 453 height 25
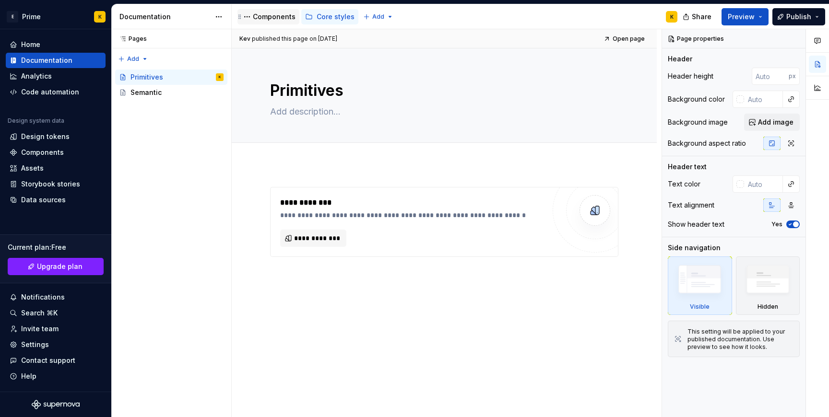
click at [273, 24] on div "Components" at bounding box center [269, 16] width 62 height 15
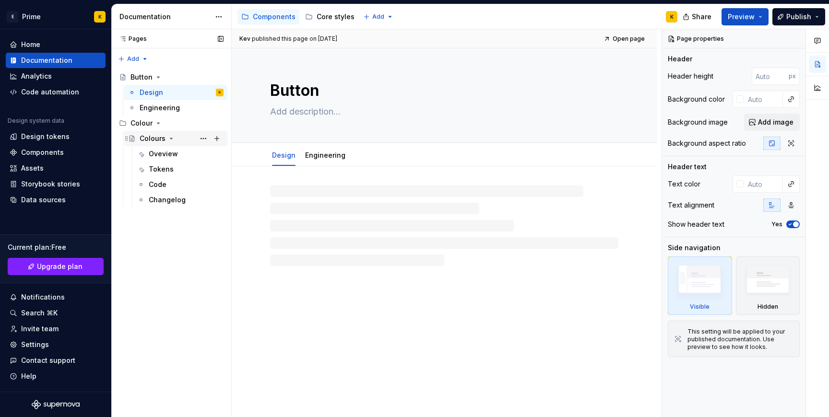
click at [141, 139] on div "Colours" at bounding box center [153, 139] width 26 height 10
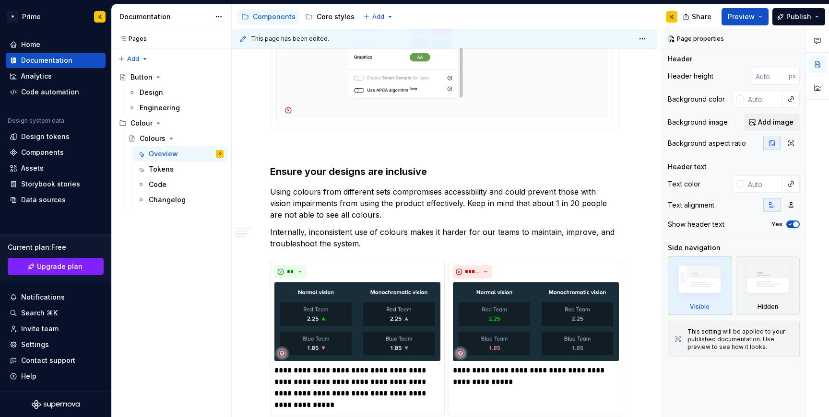
scroll to position [1082, 0]
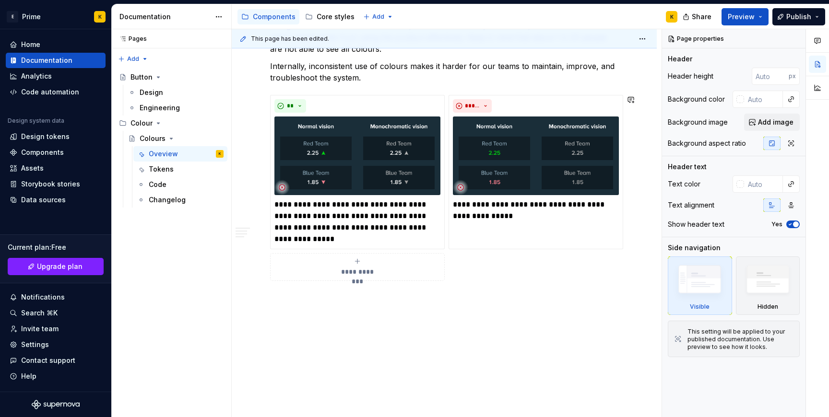
type textarea "*"
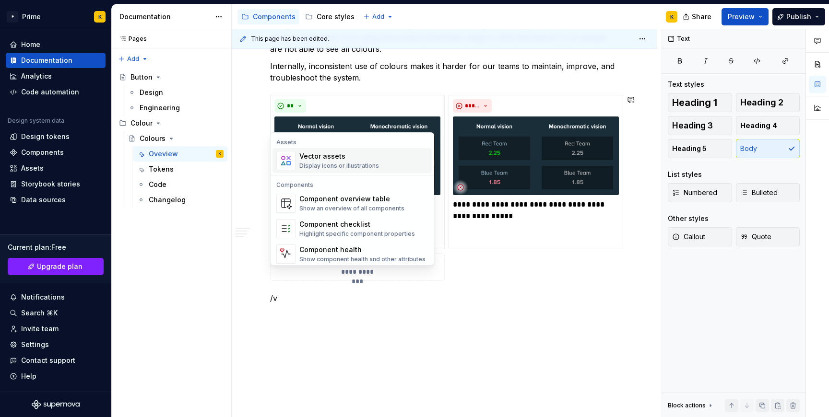
click at [356, 153] on div "Vector assets" at bounding box center [339, 157] width 80 height 10
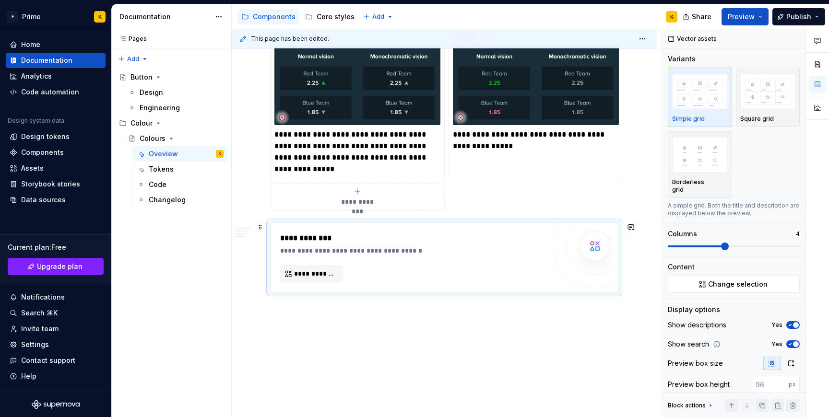
scroll to position [1164, 0]
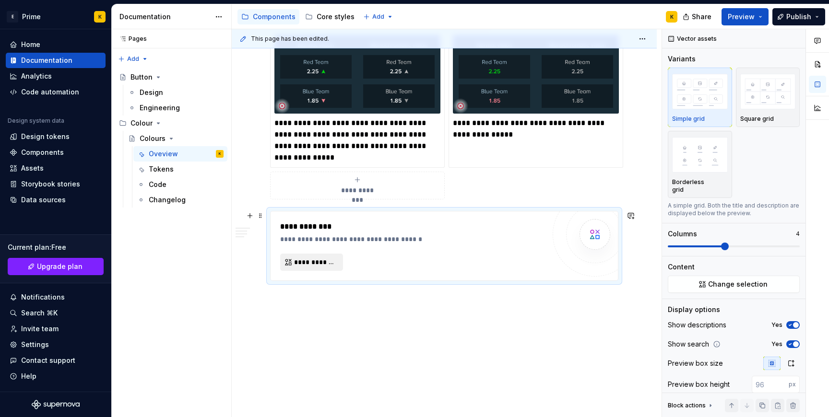
click at [320, 256] on button "**********" at bounding box center [311, 262] width 63 height 17
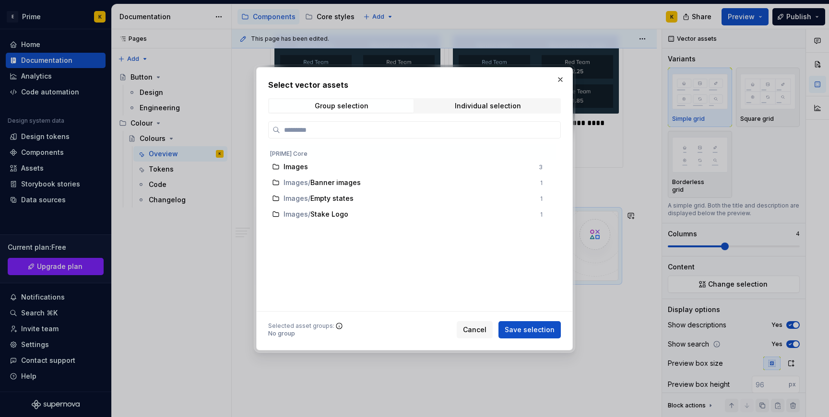
click at [319, 268] on div "Images 3 Images / Banner images 1 Images / Empty states 1 Images / Stake Logo 1" at bounding box center [413, 227] width 290 height 167
click at [461, 117] on div "Select vector assets Group selection Individual selection [PRIME] Core Images 3…" at bounding box center [414, 209] width 293 height 260
click at [461, 112] on span "Individual selection" at bounding box center [488, 105] width 144 height 13
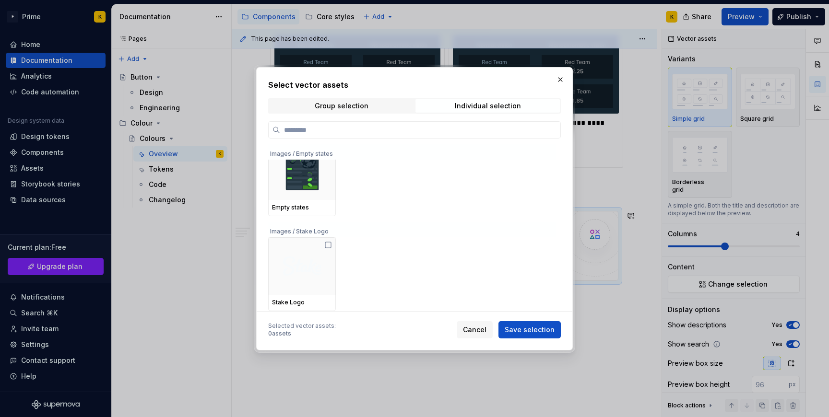
scroll to position [0, 0]
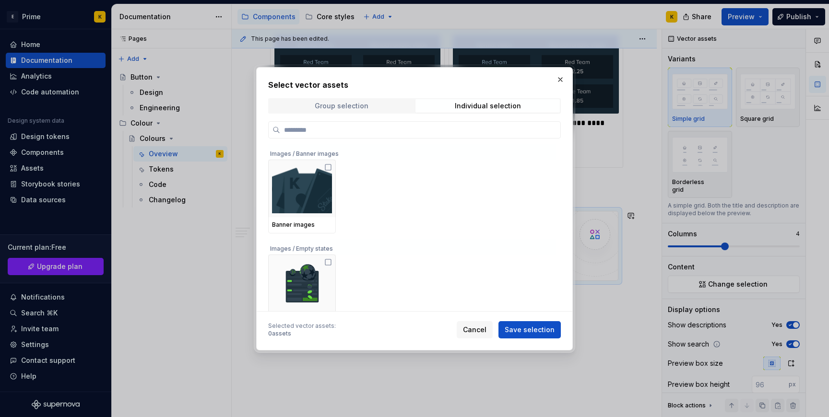
click at [372, 111] on span "Group selection" at bounding box center [341, 105] width 144 height 13
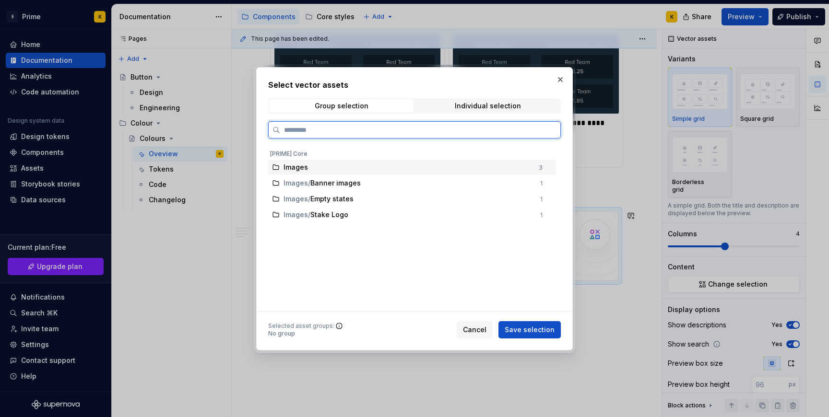
click at [282, 169] on div "Images" at bounding box center [402, 168] width 261 height 10
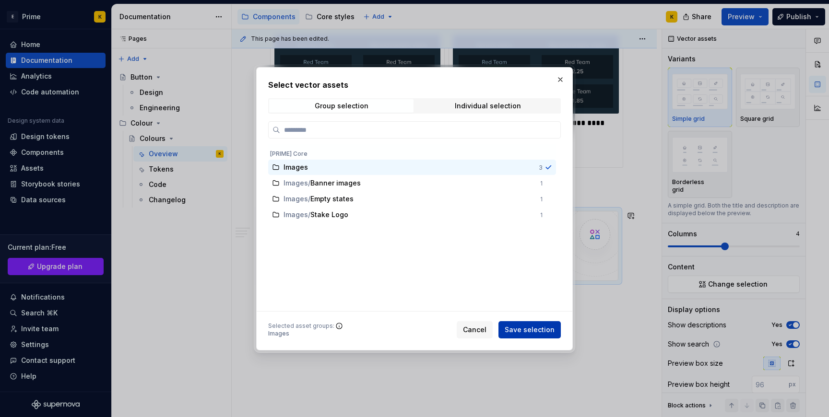
click at [538, 331] on span "Save selection" at bounding box center [530, 330] width 50 height 10
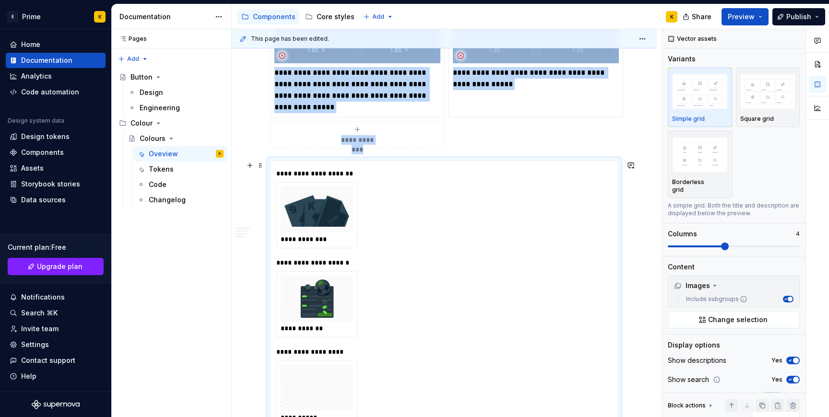
scroll to position [1206, 0]
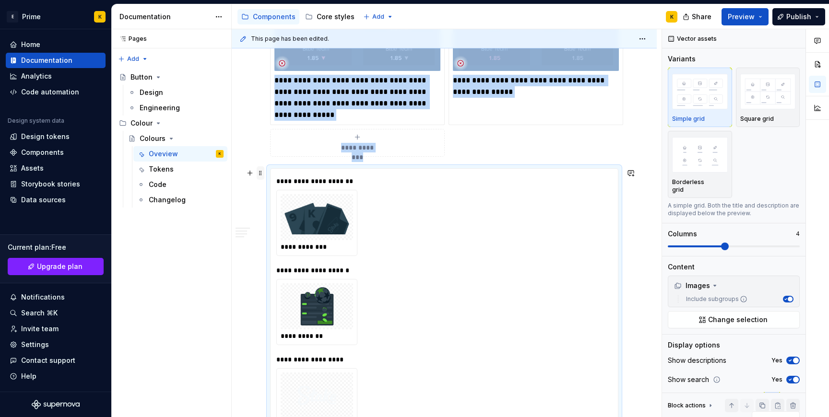
click at [260, 171] on span at bounding box center [261, 173] width 8 height 13
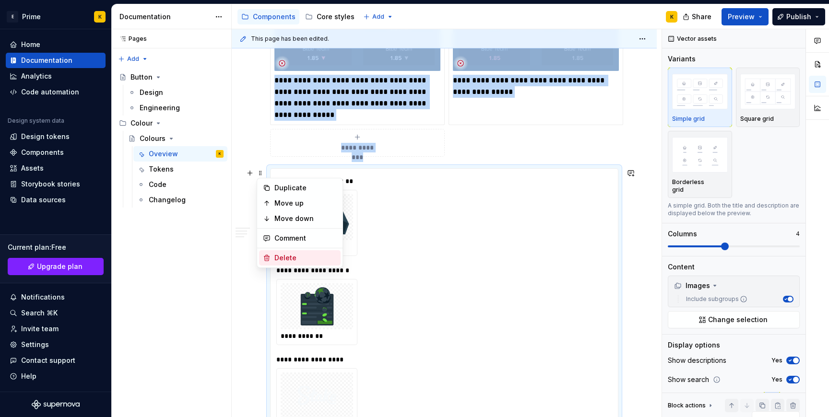
click at [275, 253] on div "Delete" at bounding box center [305, 258] width 62 height 10
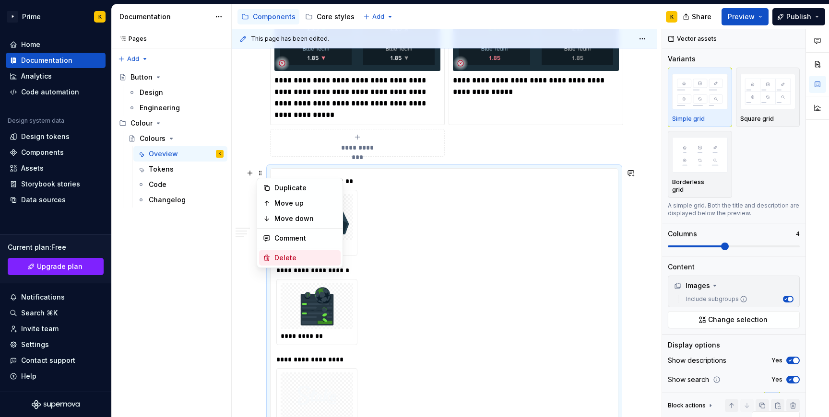
scroll to position [1082, 0]
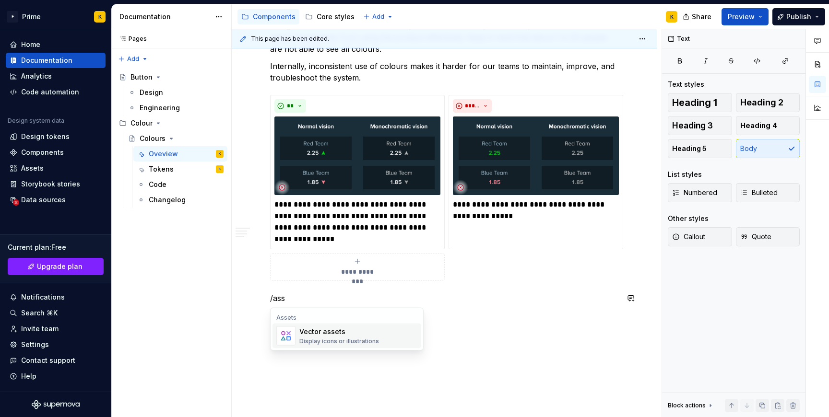
click at [327, 330] on div "Vector assets" at bounding box center [339, 332] width 80 height 10
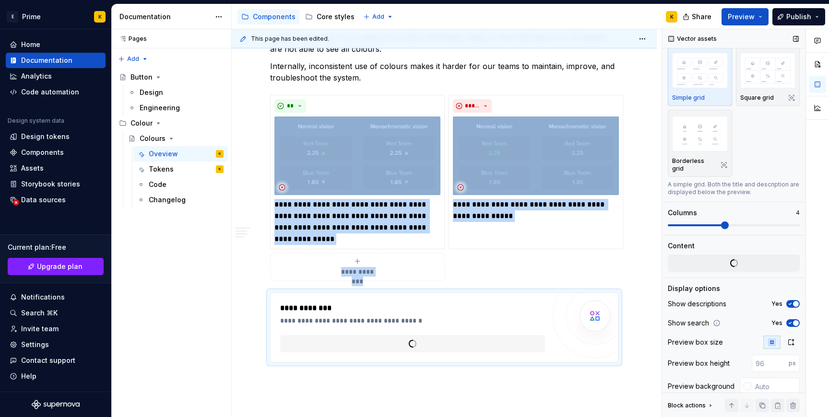
scroll to position [28, 0]
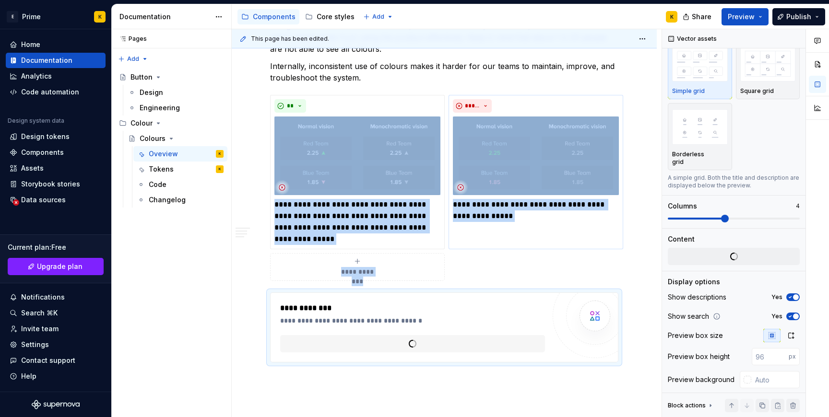
type textarea "*"
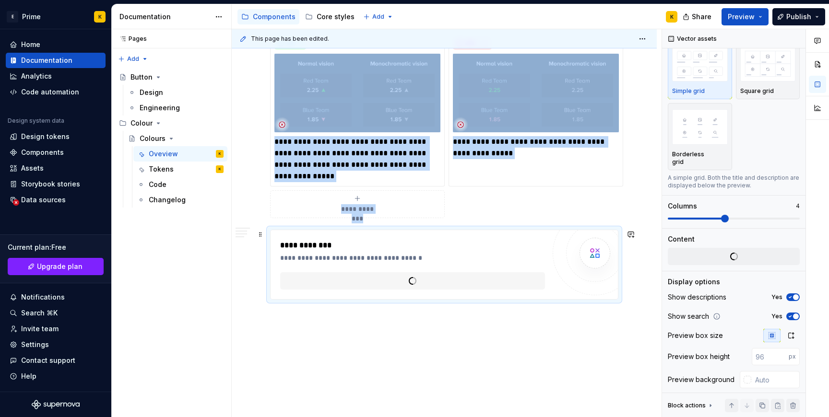
scroll to position [1164, 0]
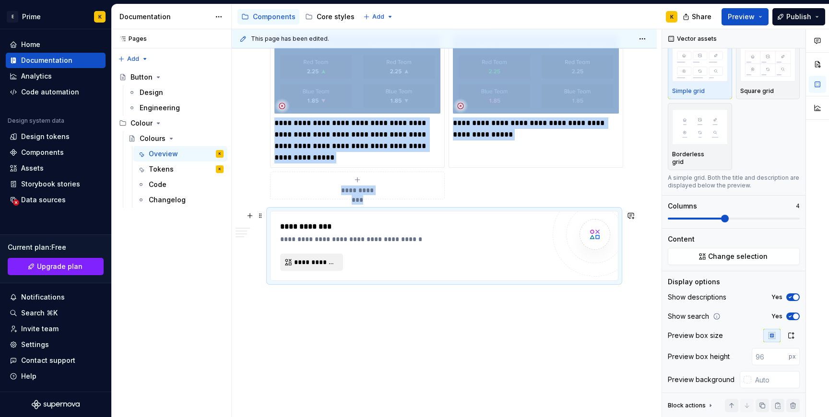
click at [326, 259] on span "**********" at bounding box center [315, 263] width 43 height 10
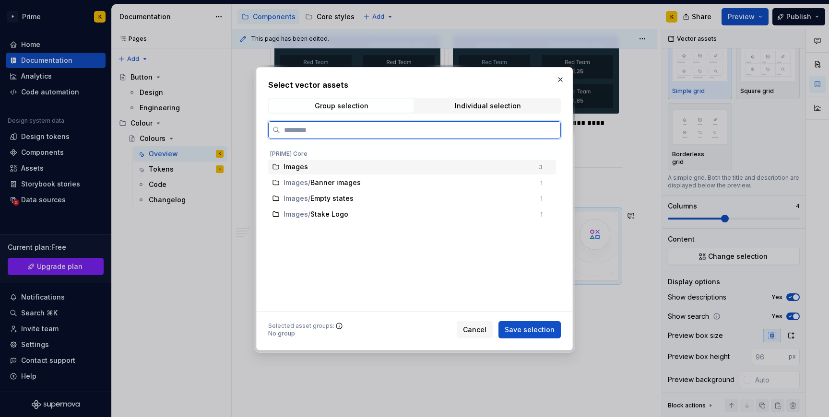
click at [533, 164] on div "Images" at bounding box center [409, 167] width 250 height 10
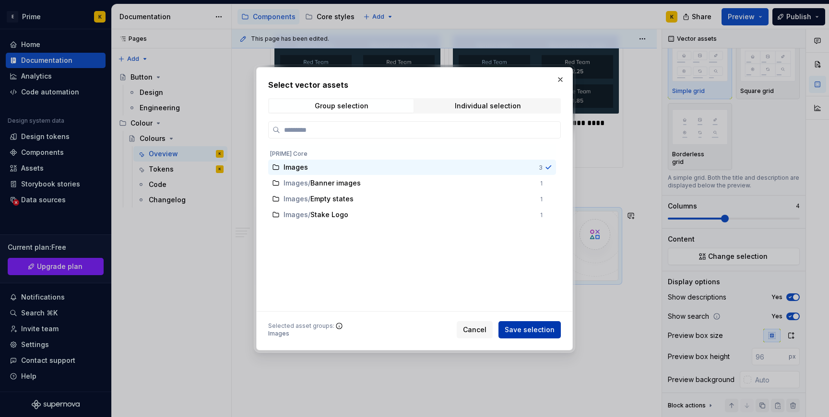
click at [515, 333] on span "Save selection" at bounding box center [530, 330] width 50 height 10
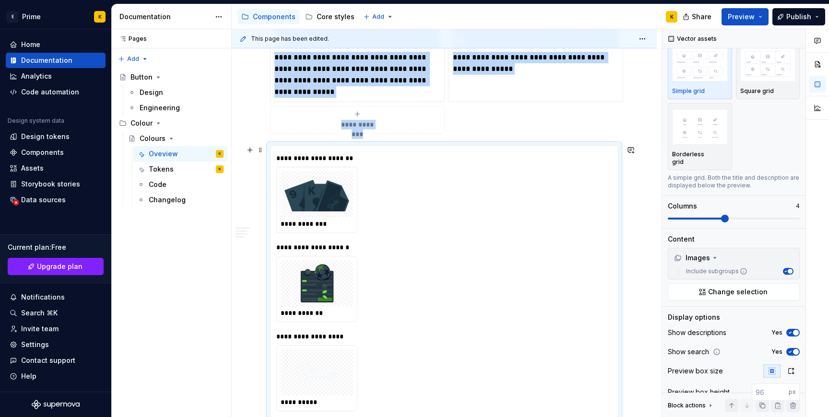
scroll to position [1303, 0]
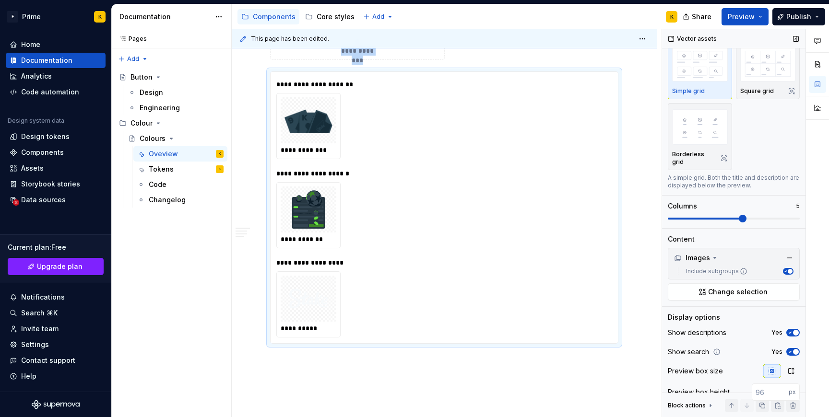
click at [741, 215] on span at bounding box center [743, 219] width 8 height 8
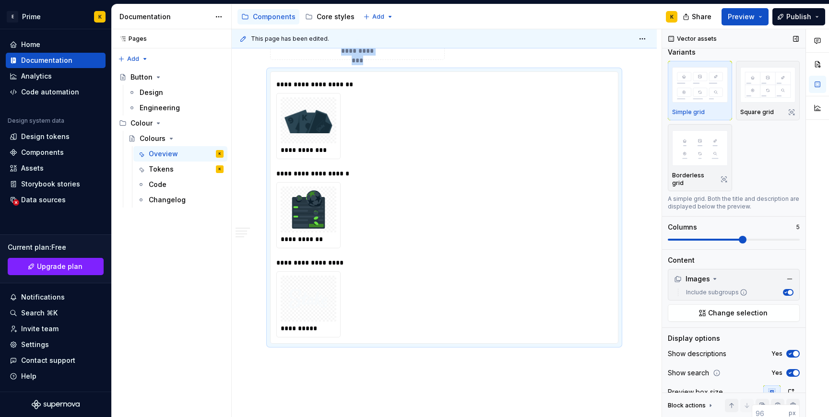
scroll to position [0, 0]
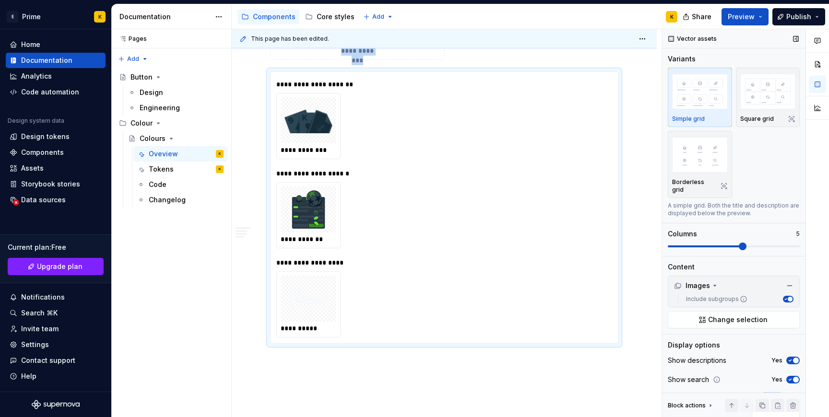
click at [788, 296] on button "Include subgroups" at bounding box center [788, 299] width 11 height 7
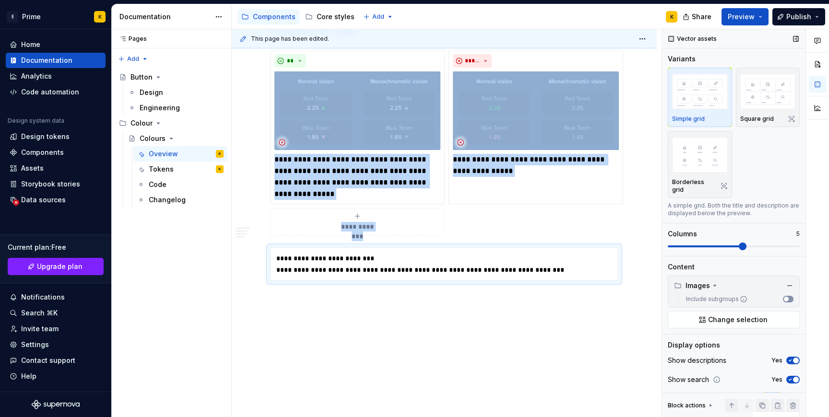
click at [788, 296] on button "Include subgroups" at bounding box center [788, 299] width 11 height 7
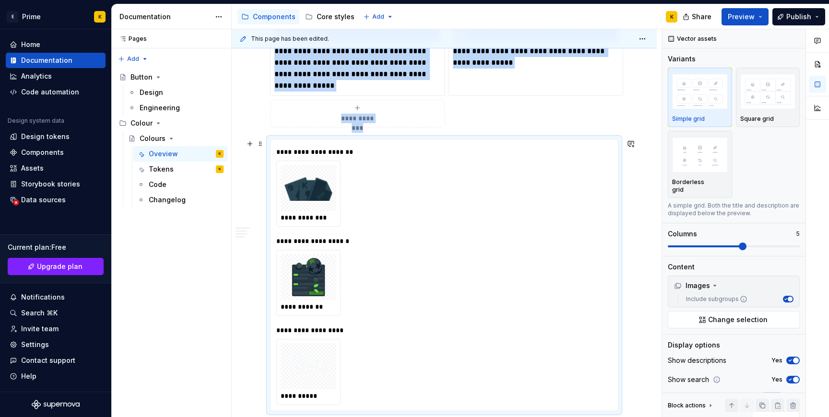
scroll to position [1231, 0]
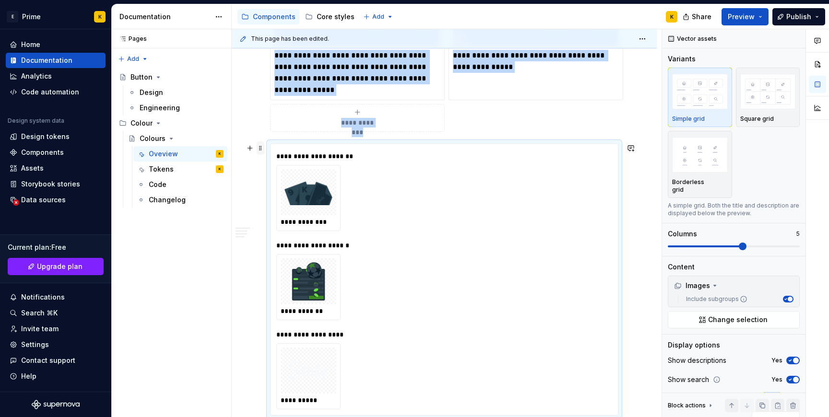
click at [262, 151] on span at bounding box center [261, 148] width 8 height 13
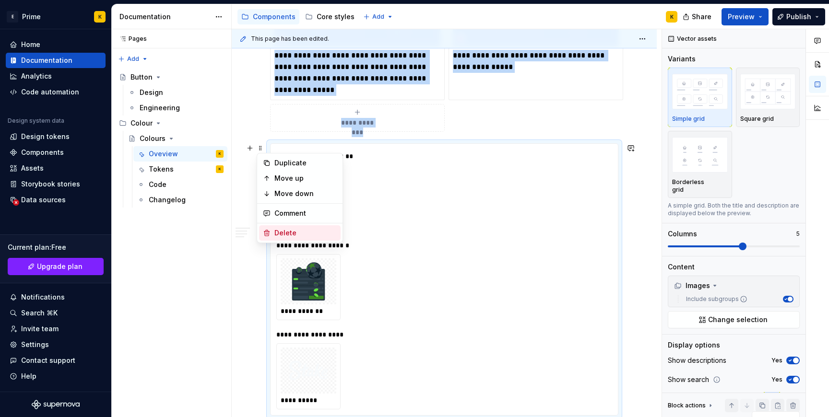
click at [292, 233] on div "Delete" at bounding box center [305, 233] width 62 height 10
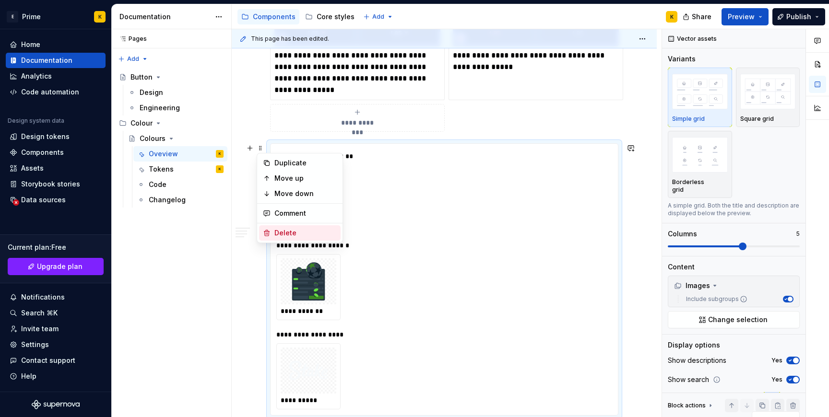
scroll to position [1082, 0]
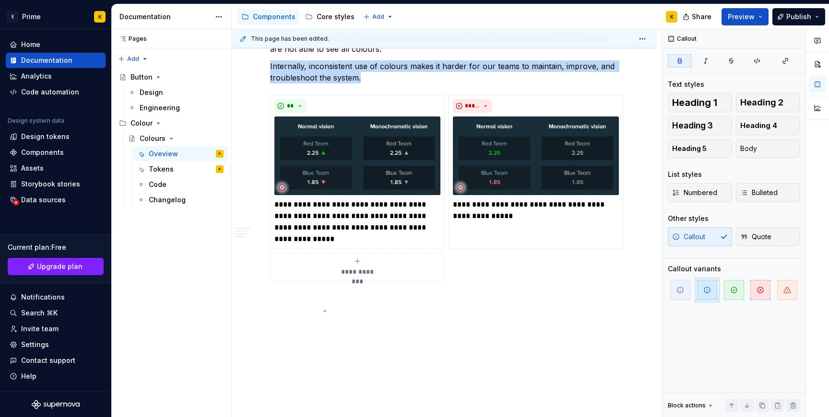
click at [324, 311] on div "This page has been edited. Colours Colours form a clear, functional system that…" at bounding box center [447, 223] width 430 height 389
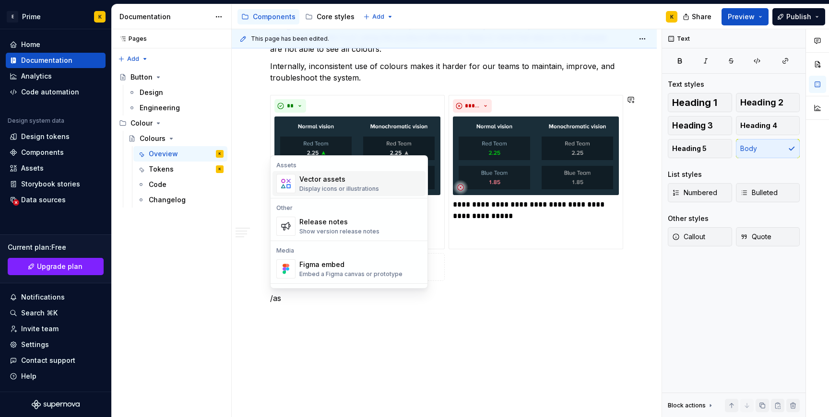
click at [329, 187] on div "Display icons or illustrations" at bounding box center [339, 189] width 80 height 8
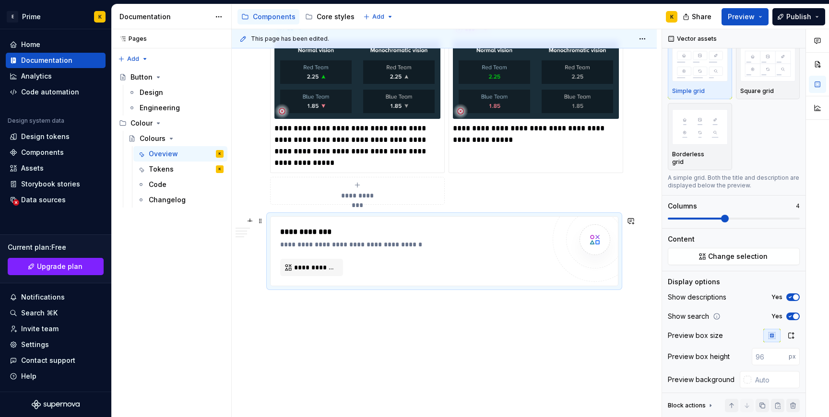
scroll to position [1164, 0]
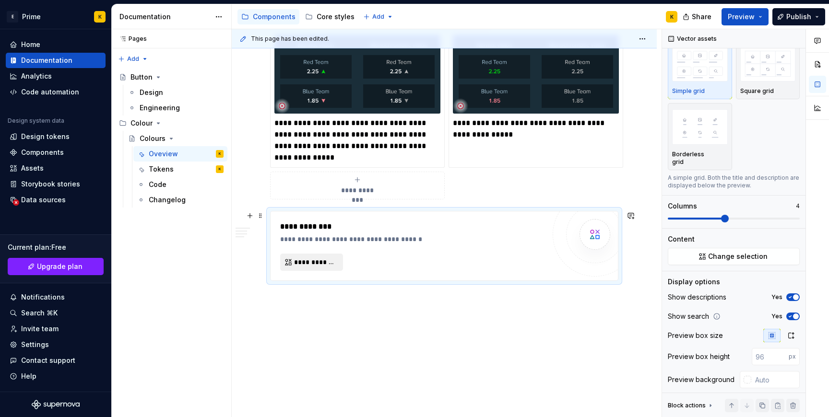
click at [326, 263] on span "**********" at bounding box center [315, 263] width 43 height 10
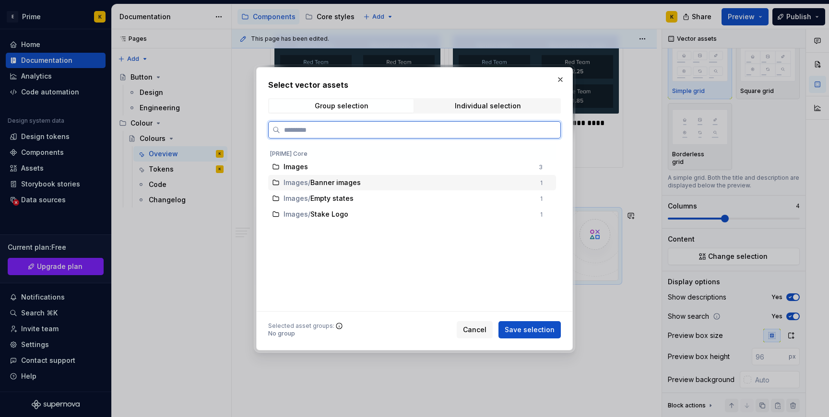
click at [552, 179] on div at bounding box center [549, 183] width 8 height 8
click at [551, 190] on div "Images / Banner images 1" at bounding box center [412, 183] width 288 height 15
click at [551, 199] on div at bounding box center [549, 199] width 8 height 8
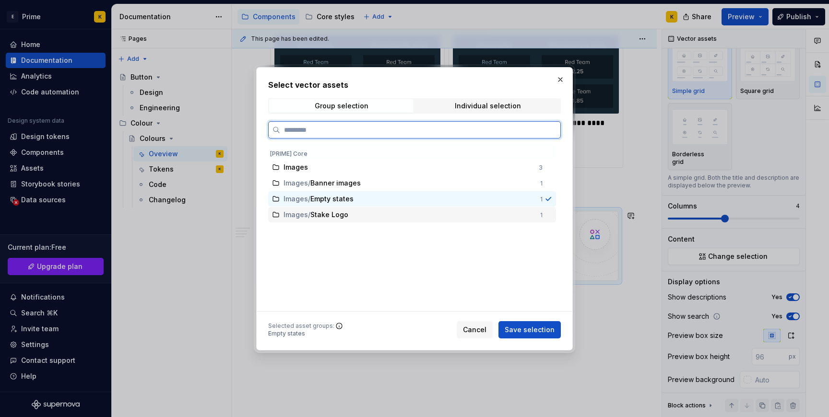
click at [551, 214] on div at bounding box center [549, 215] width 8 height 8
click at [545, 197] on span "1" at bounding box center [542, 200] width 4 height 8
click at [549, 176] on div "Images / Banner images 1" at bounding box center [412, 183] width 288 height 15
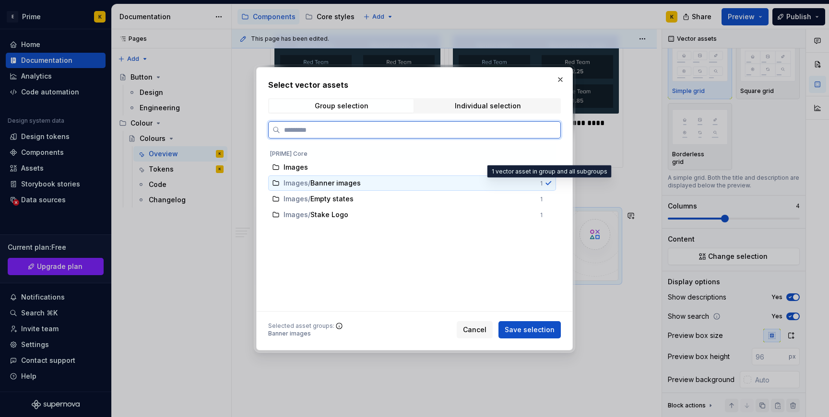
click at [543, 185] on div "1" at bounding box center [541, 184] width 2 height 8
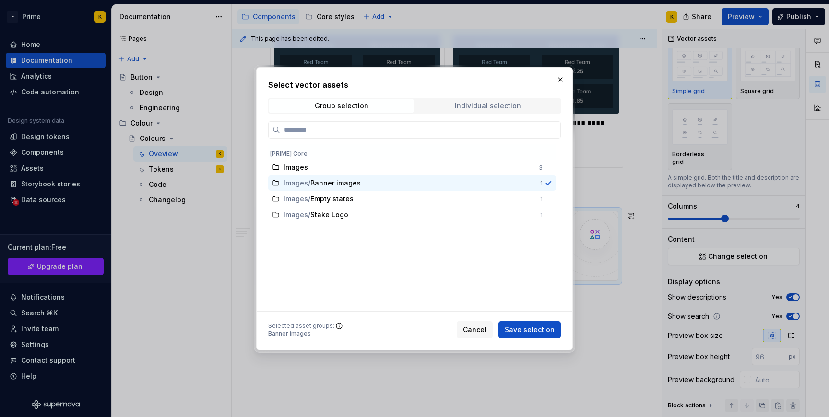
click at [512, 103] on div "Individual selection" at bounding box center [488, 106] width 66 height 8
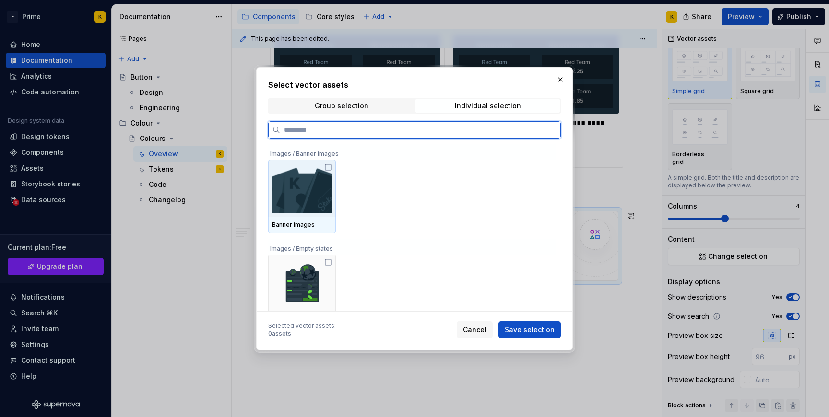
click at [328, 166] on icon at bounding box center [328, 168] width 8 height 8
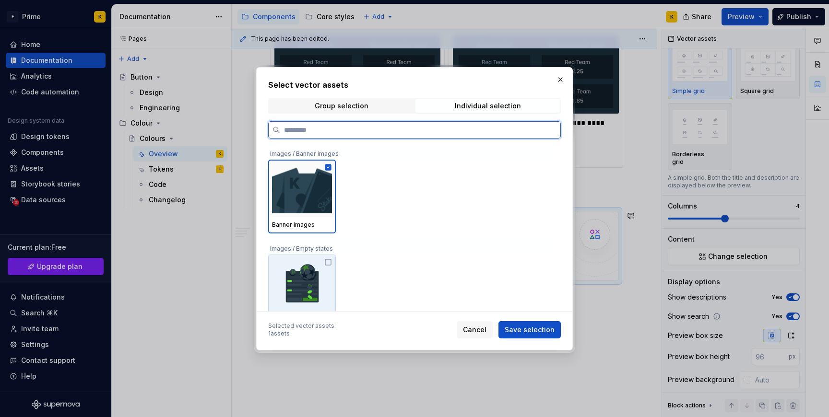
click at [329, 260] on icon at bounding box center [328, 263] width 6 height 6
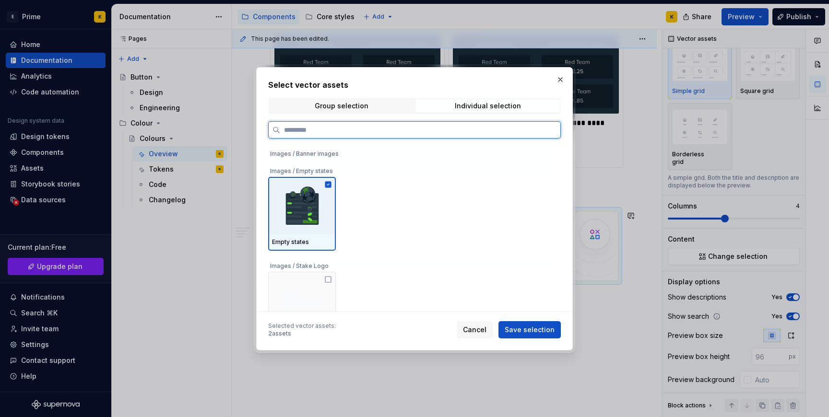
scroll to position [107, 0]
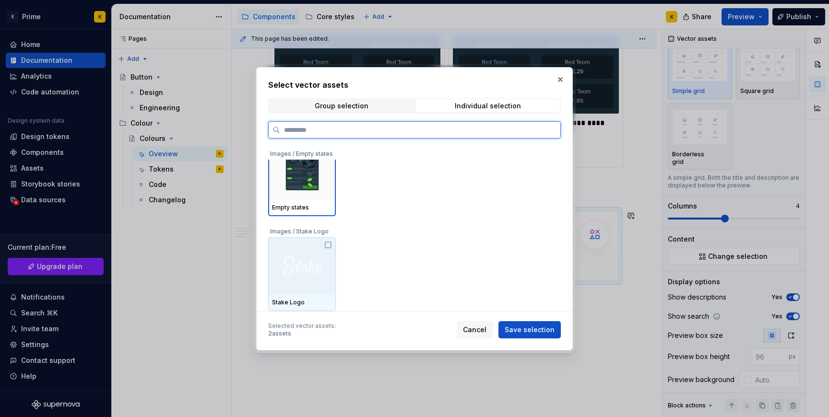
click at [333, 247] on div at bounding box center [302, 267] width 68 height 58
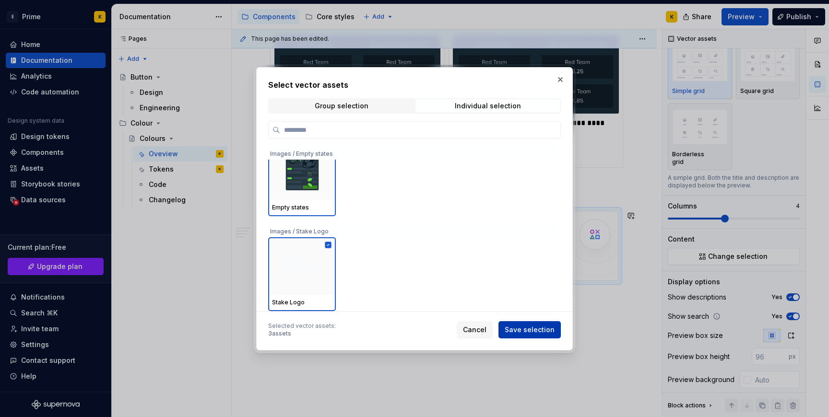
click at [508, 336] on button "Save selection" at bounding box center [530, 330] width 62 height 17
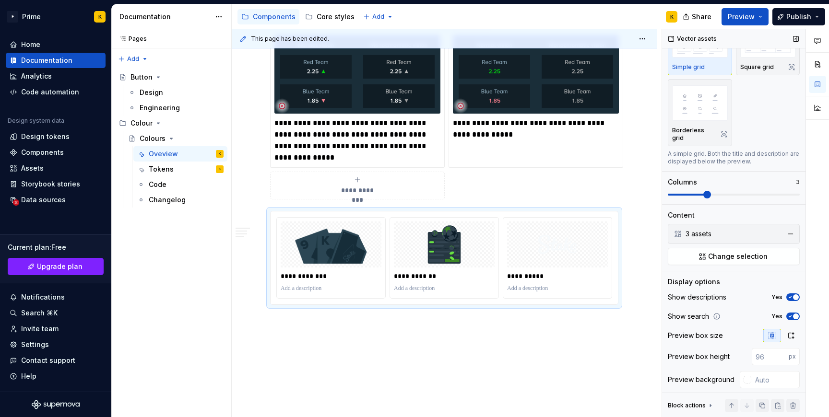
scroll to position [0, 0]
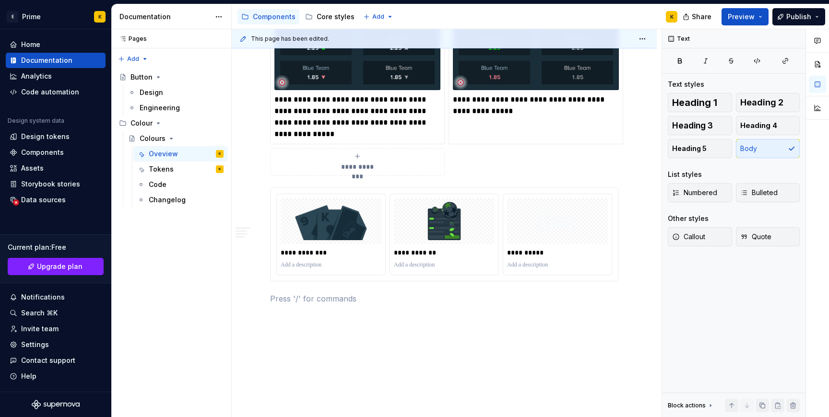
scroll to position [1200, 0]
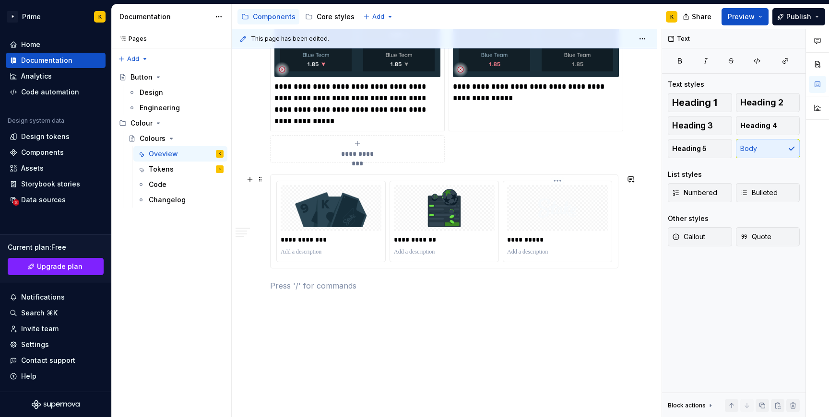
click at [555, 252] on p at bounding box center [557, 253] width 101 height 8
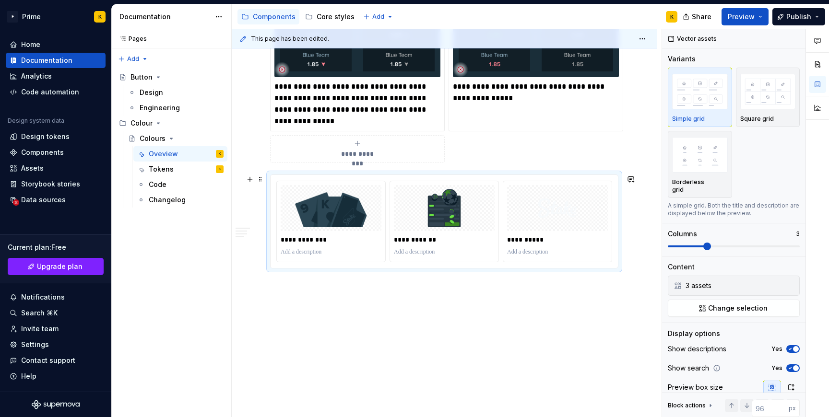
click at [554, 269] on div "**********" at bounding box center [444, 222] width 348 height 94
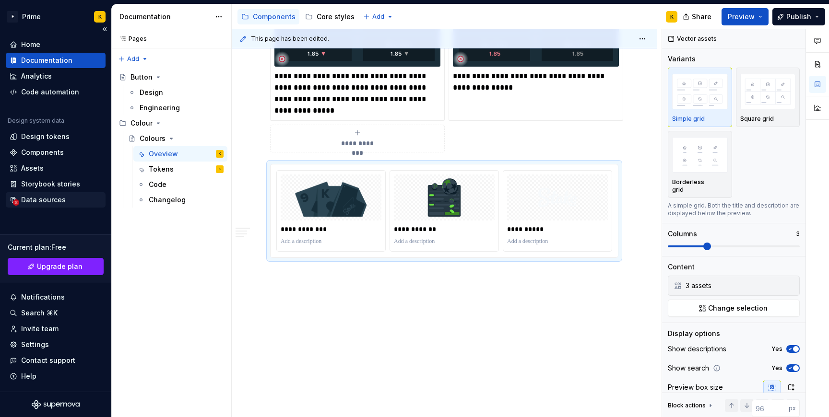
click at [59, 192] on div "Data sources" at bounding box center [56, 199] width 100 height 15
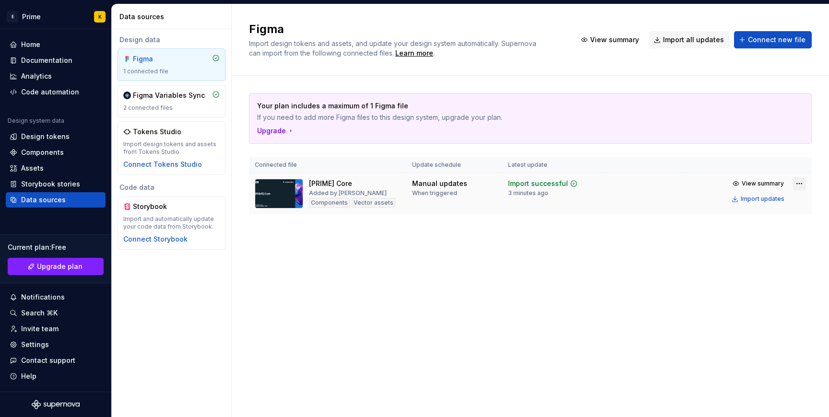
click at [796, 182] on html "E Prime K Home Documentation Analytics Code automation Design system data Desig…" at bounding box center [414, 208] width 829 height 417
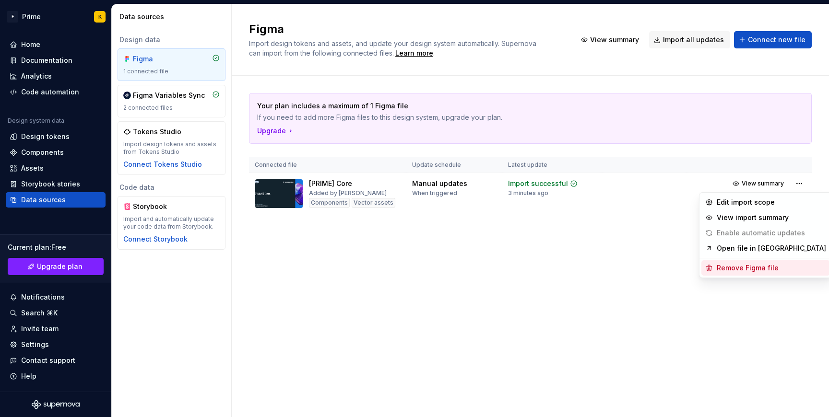
click at [765, 274] on div "Remove Figma file" at bounding box center [766, 268] width 129 height 15
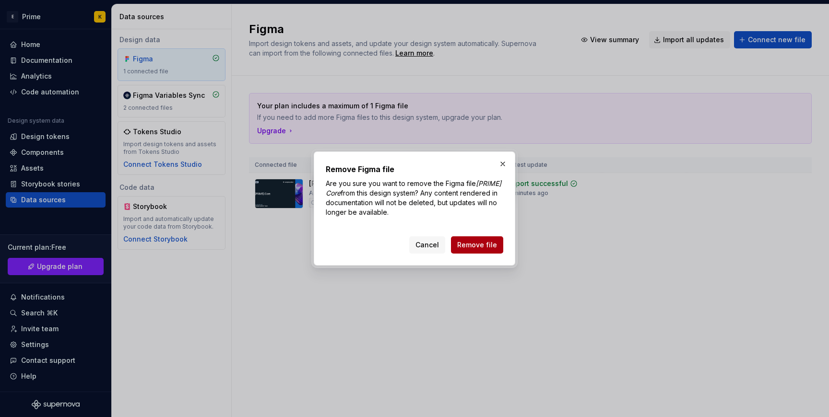
click at [464, 250] on button "Remove file" at bounding box center [477, 245] width 52 height 17
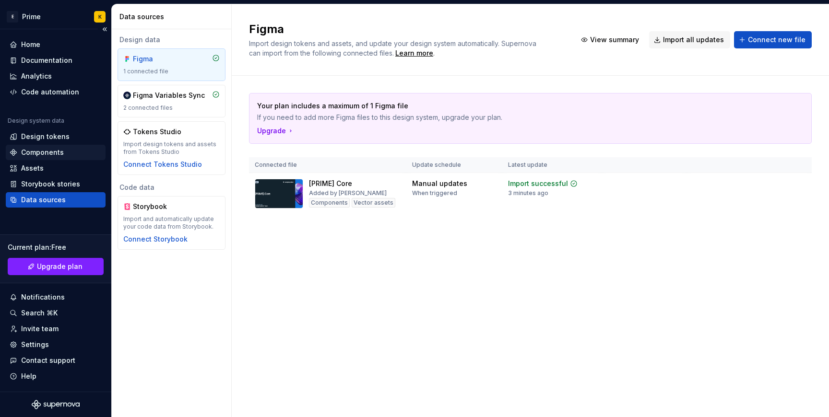
click at [41, 146] on div "Components" at bounding box center [56, 152] width 100 height 15
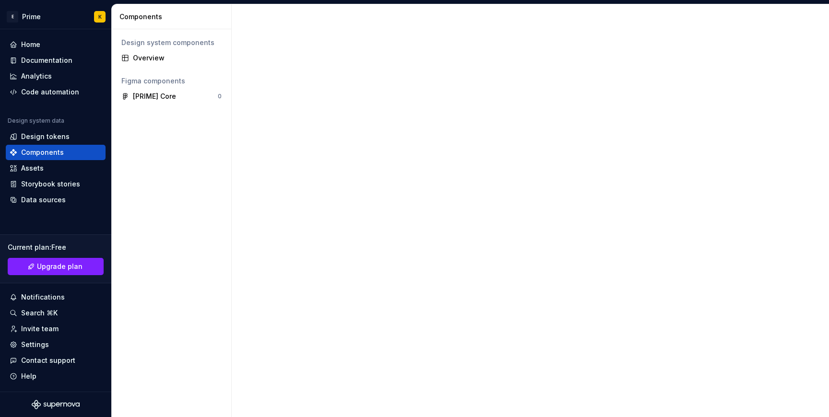
click at [181, 148] on div "Design system components Overview Figma components [PRIME] Core 0" at bounding box center [171, 223] width 119 height 388
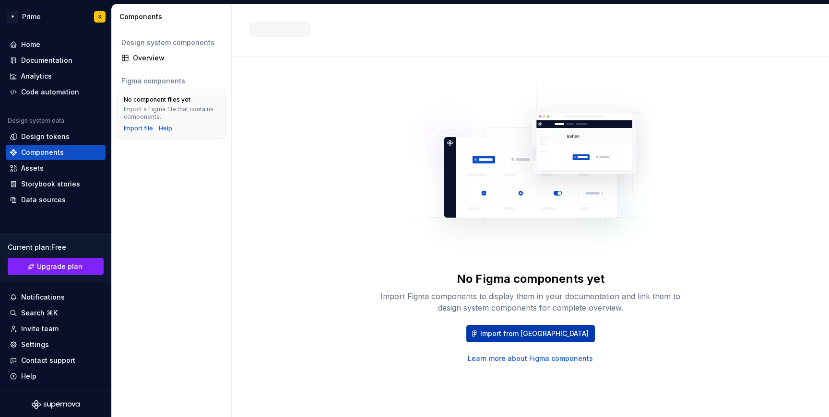
click at [522, 334] on span "Import from [GEOGRAPHIC_DATA]" at bounding box center [534, 334] width 108 height 10
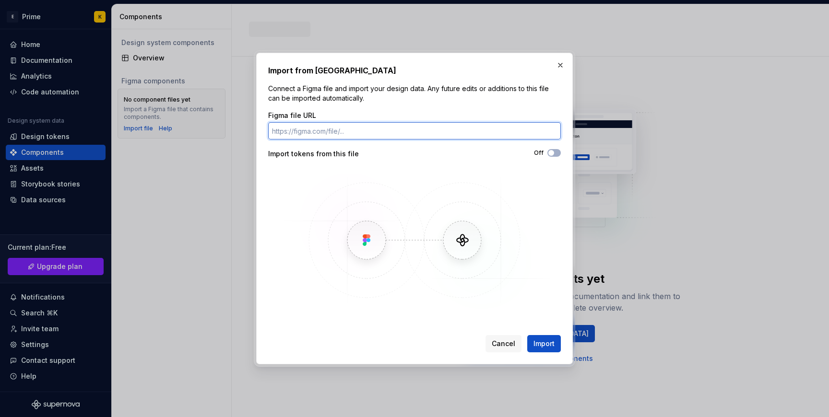
paste input "[URL][DOMAIN_NAME]"
type input "[URL][DOMAIN_NAME]"
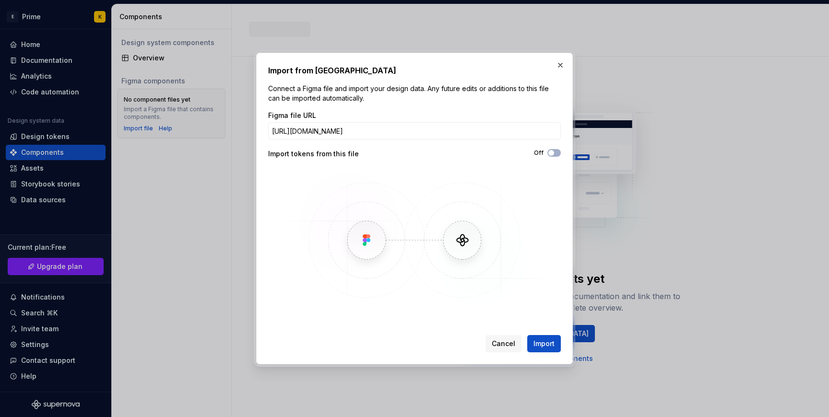
scroll to position [0, 0]
click at [529, 363] on div "Import from Figma Connect a Figma file and import your design data. Any future …" at bounding box center [414, 209] width 317 height 312
click at [529, 360] on div "Import from Figma Connect a Figma file and import your design data. Any future …" at bounding box center [414, 209] width 317 height 312
click at [531, 350] on button "Import" at bounding box center [544, 343] width 34 height 17
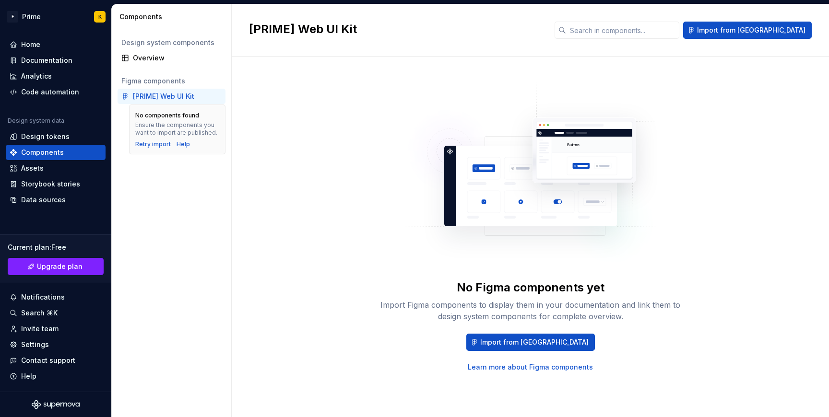
click at [236, 128] on div "No Figma components yet Import Figma components to display them in your documen…" at bounding box center [530, 237] width 597 height 361
click at [160, 146] on div "Retry import" at bounding box center [153, 145] width 36 height 8
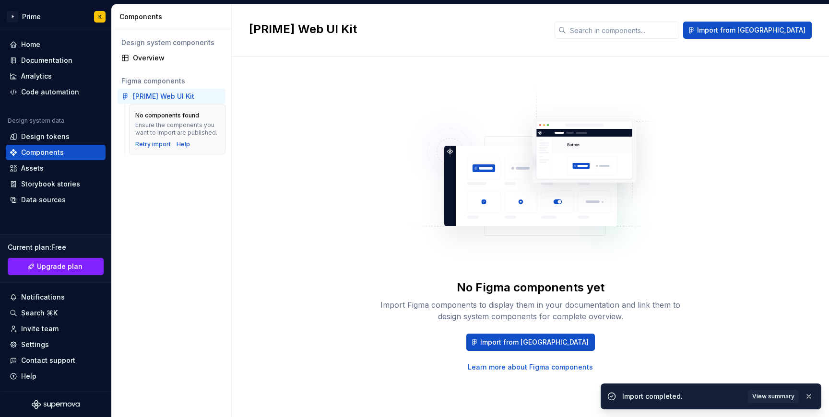
click at [127, 188] on div "Design system components Overview Figma components [PRIME] Web UI Kit No compon…" at bounding box center [171, 223] width 119 height 388
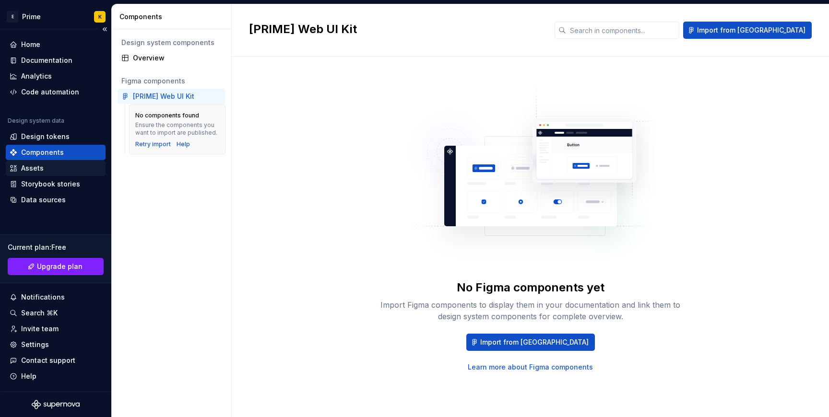
click at [58, 166] on div "Assets" at bounding box center [56, 169] width 92 height 10
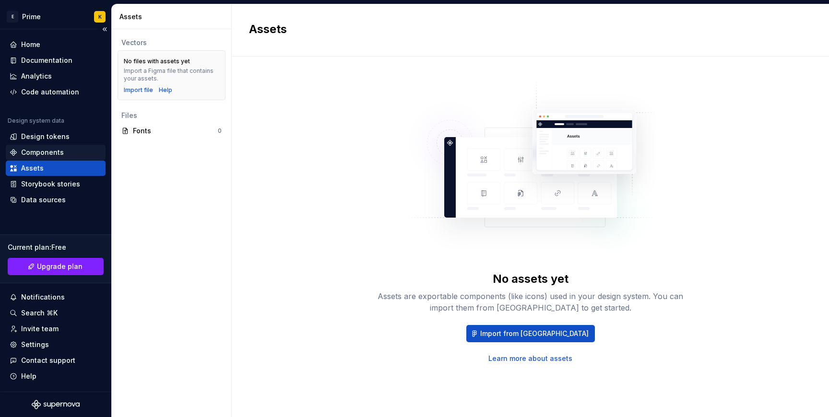
click at [27, 146] on div "Components" at bounding box center [56, 152] width 100 height 15
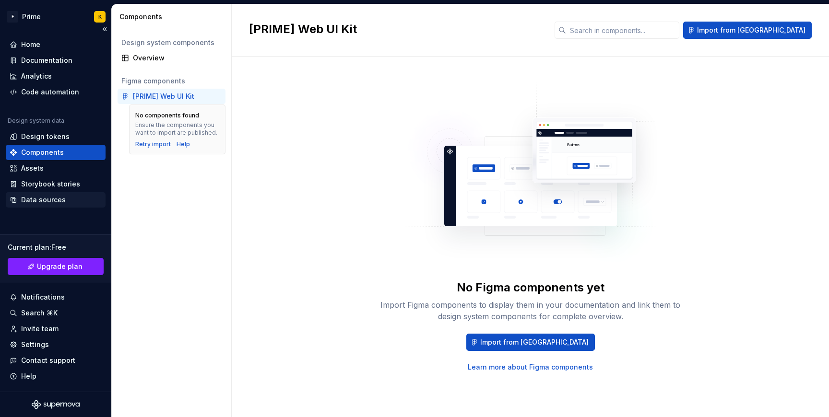
click at [51, 195] on div "Data sources" at bounding box center [43, 200] width 45 height 10
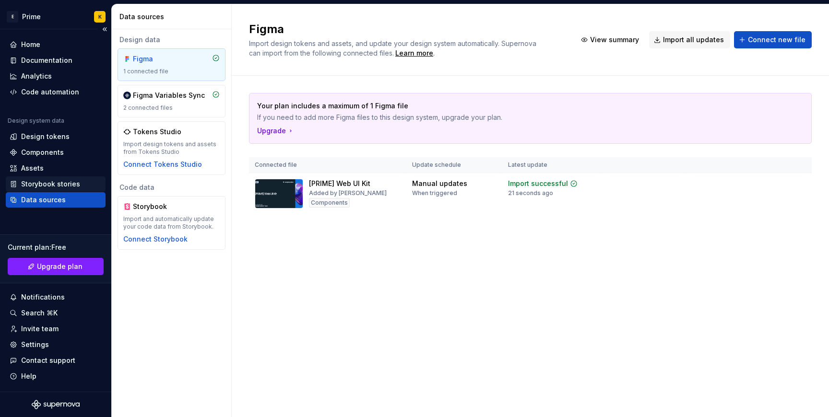
click at [42, 179] on div "Storybook stories" at bounding box center [56, 184] width 100 height 15
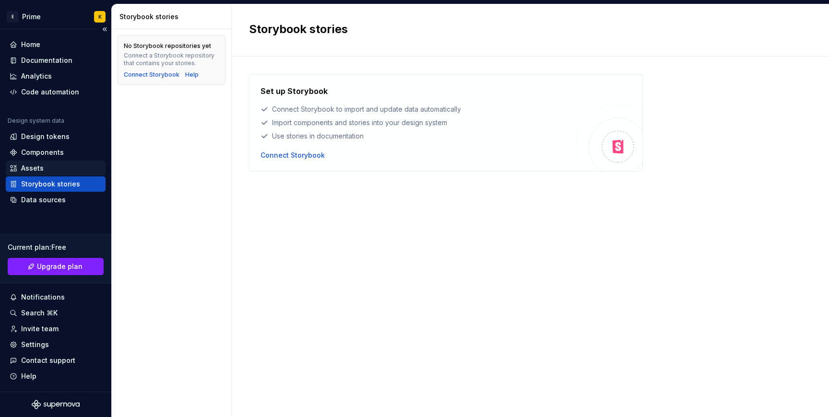
click at [34, 172] on div "Assets" at bounding box center [32, 169] width 23 height 10
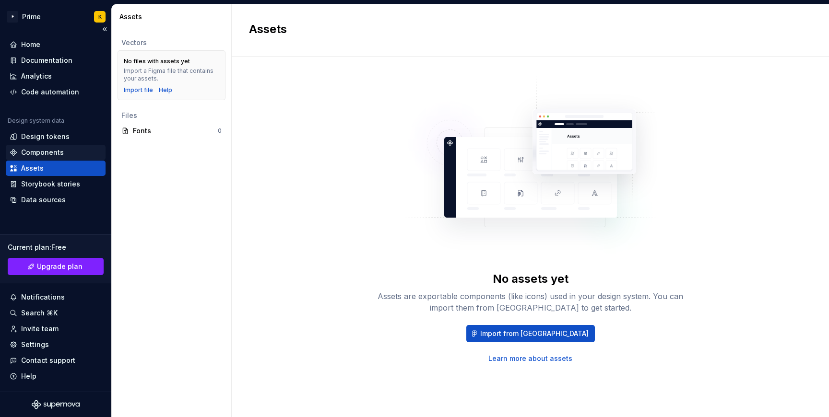
click at [30, 155] on div "Components" at bounding box center [42, 153] width 43 height 10
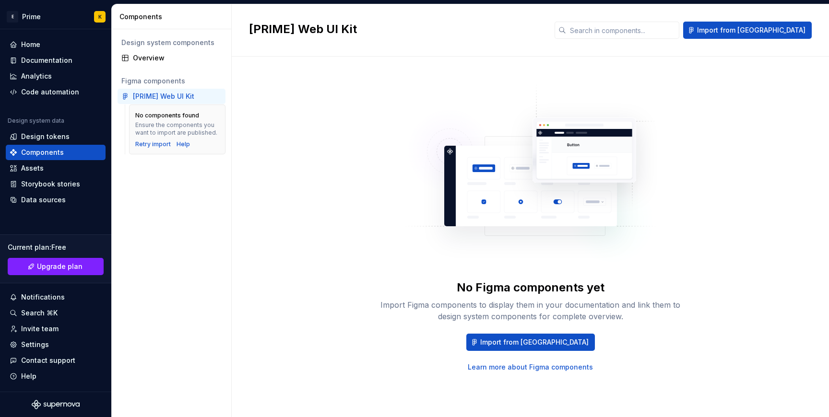
click at [148, 89] on div "[PRIME] Web UI Kit" at bounding box center [172, 96] width 108 height 15
click at [72, 196] on div "Data sources" at bounding box center [56, 200] width 92 height 10
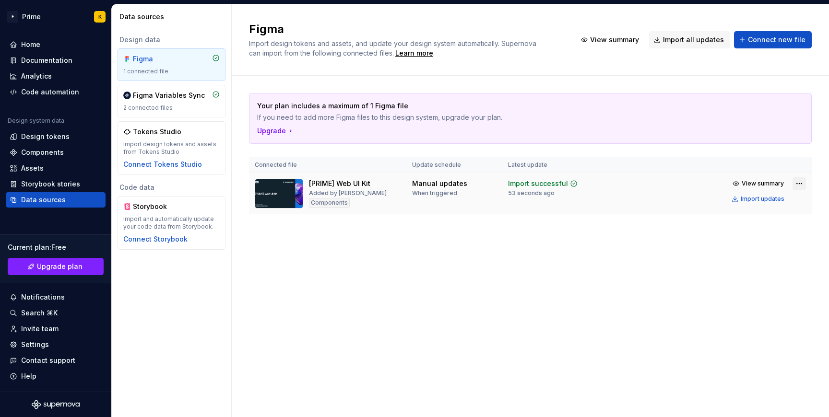
click at [793, 189] on html "E Prime K Home Documentation Analytics Code automation Design system data Desig…" at bounding box center [414, 208] width 829 height 417
click at [796, 186] on html "E Prime K Home Documentation Analytics Code automation Design system data Desig…" at bounding box center [414, 208] width 829 height 417
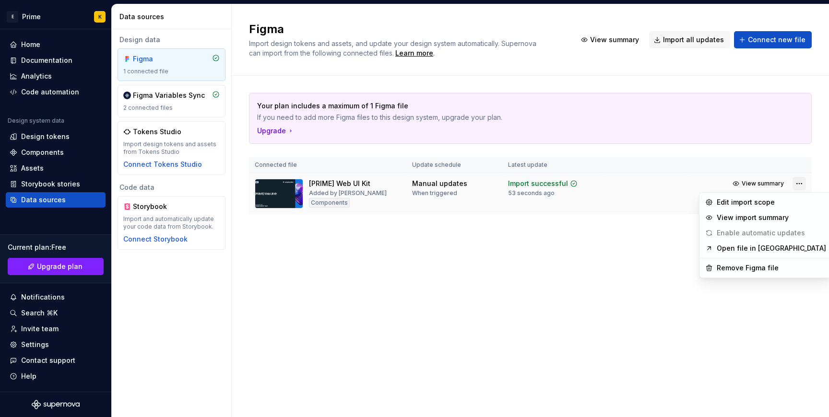
click at [797, 183] on html "E Prime K Home Documentation Analytics Code automation Design system data Desig…" at bounding box center [414, 208] width 829 height 417
click at [772, 266] on div "Remove Figma file" at bounding box center [771, 268] width 109 height 10
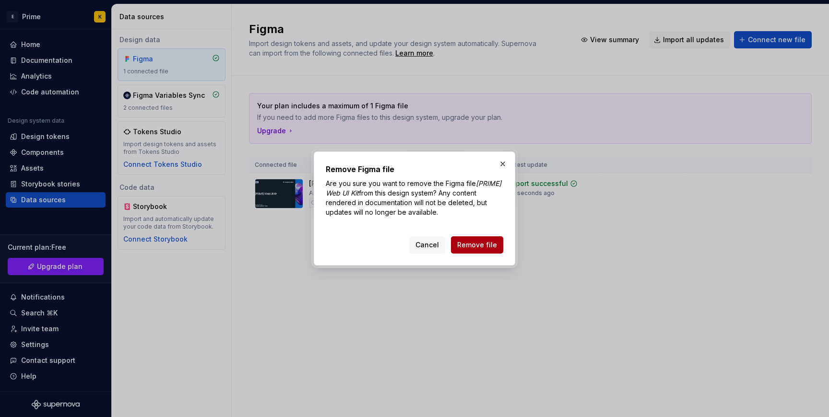
click at [493, 242] on span "Remove file" at bounding box center [477, 245] width 40 height 10
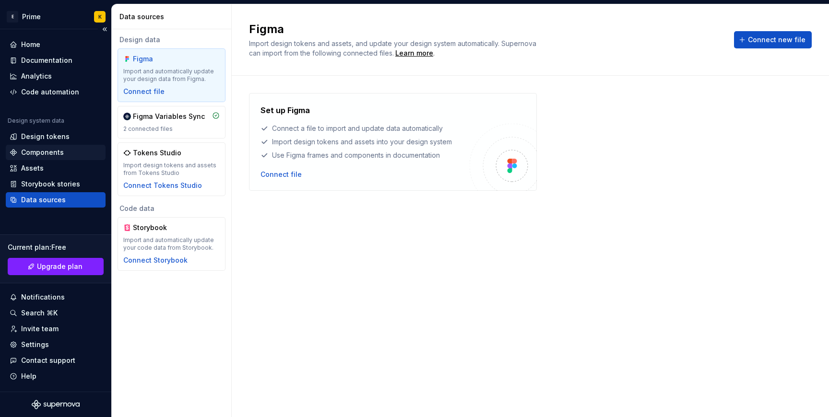
click at [46, 157] on div "Components" at bounding box center [42, 153] width 43 height 10
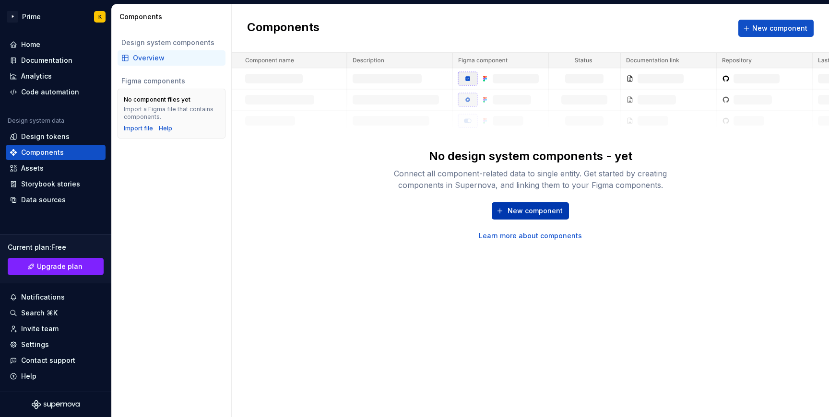
click at [560, 210] on span "New component" at bounding box center [535, 211] width 55 height 10
click at [535, 200] on div "No design system components - yet Connect all component-related data to single …" at bounding box center [530, 195] width 307 height 92
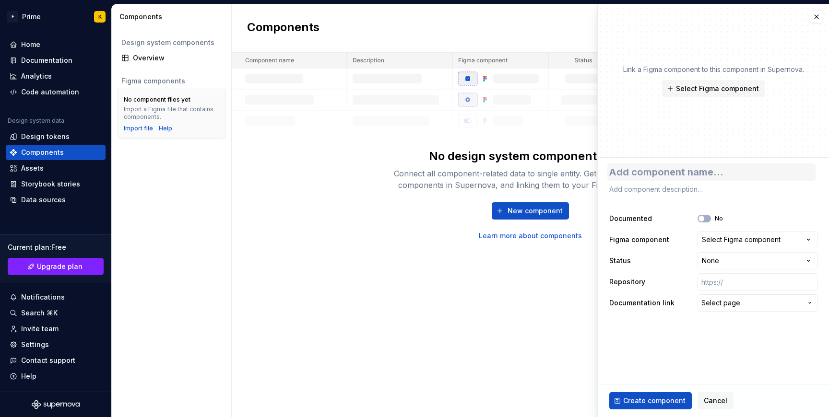
type textarea "*"
type textarea "[URL][DOMAIN_NAME]"
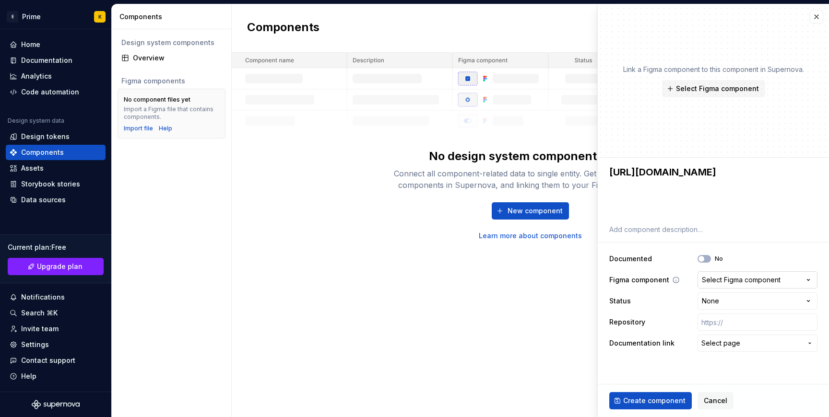
type textarea "*"
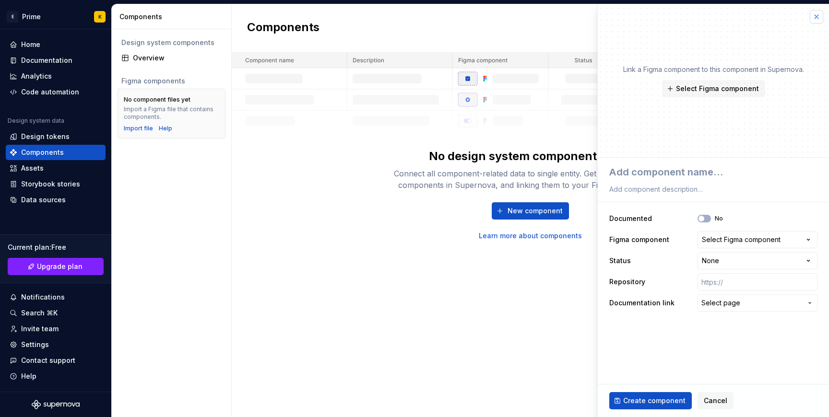
click at [819, 19] on button "button" at bounding box center [816, 16] width 13 height 13
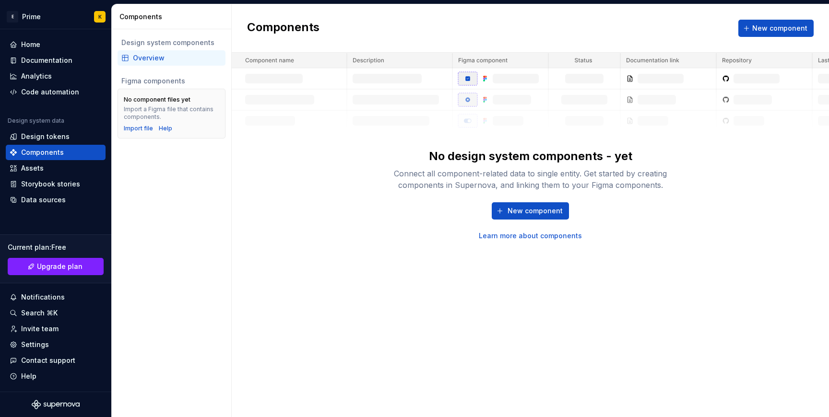
click at [358, 203] on div "No design system components - yet Connect all component-related data to single …" at bounding box center [530, 147] width 597 height 188
click at [43, 205] on div "Data sources" at bounding box center [56, 199] width 100 height 15
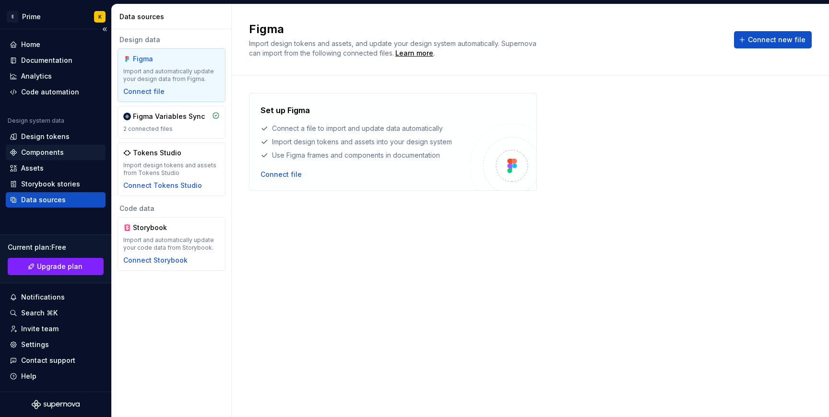
click at [42, 152] on div "Components" at bounding box center [42, 153] width 43 height 10
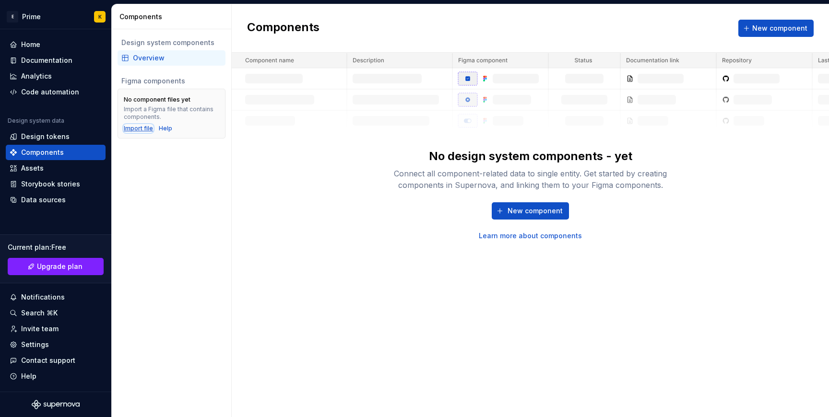
click at [138, 130] on div "Import file" at bounding box center [138, 129] width 29 height 8
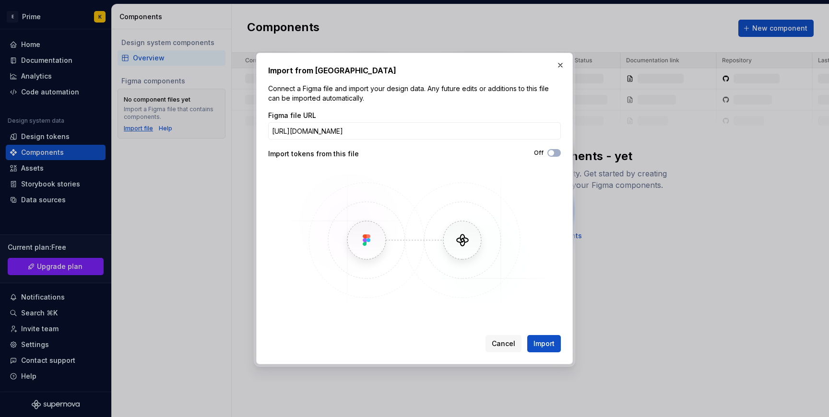
scroll to position [0, 120]
type input "[URL][DOMAIN_NAME]"
click at [548, 341] on span "Import" at bounding box center [544, 344] width 21 height 10
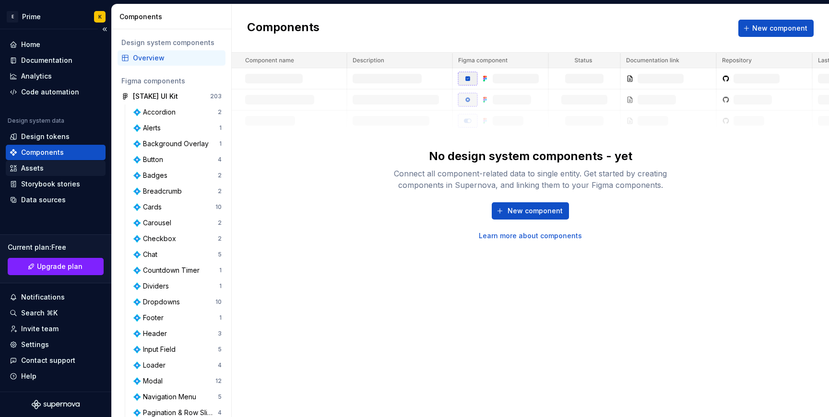
click at [48, 171] on div "Assets" at bounding box center [56, 169] width 92 height 10
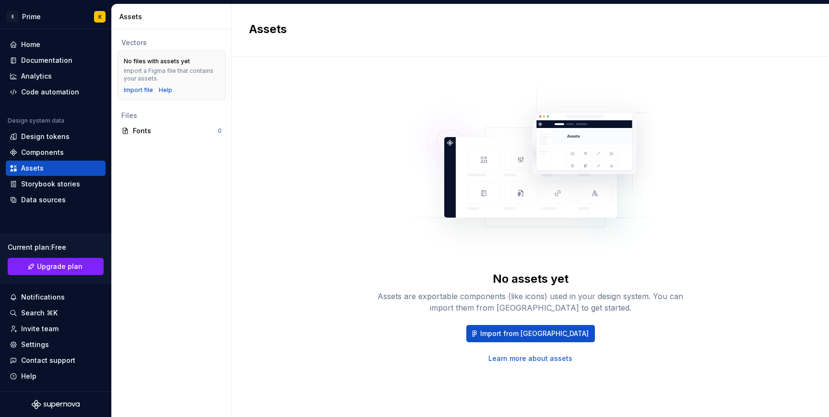
click at [244, 268] on div "No assets yet Assets are exportable components (like icons) used in your design…" at bounding box center [530, 237] width 597 height 361
click at [161, 115] on div "Files" at bounding box center [171, 116] width 100 height 10
click at [59, 188] on div "Storybook stories" at bounding box center [50, 184] width 59 height 10
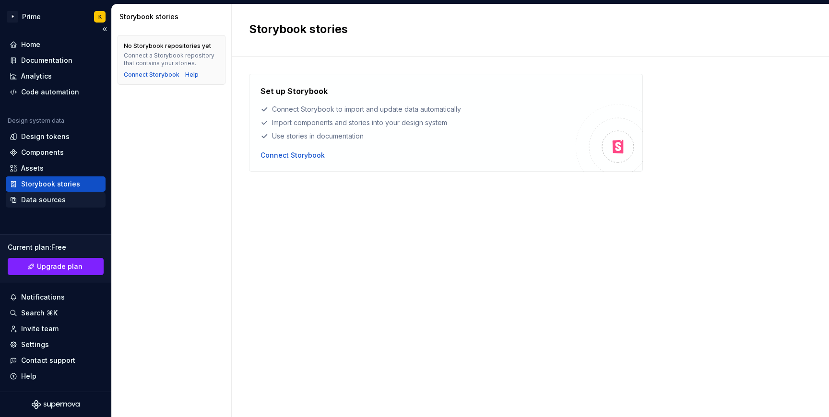
click at [60, 194] on div "Data sources" at bounding box center [56, 199] width 100 height 15
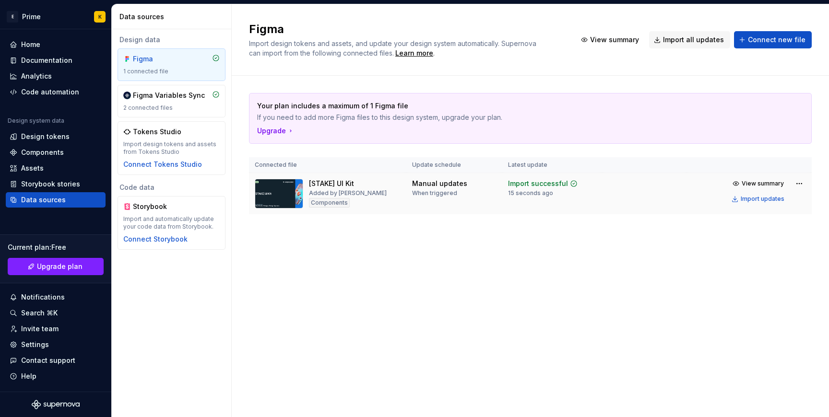
click at [808, 181] on td "View summary Import updates" at bounding box center [749, 191] width 125 height 36
click at [36, 137] on div "Design tokens" at bounding box center [45, 137] width 48 height 10
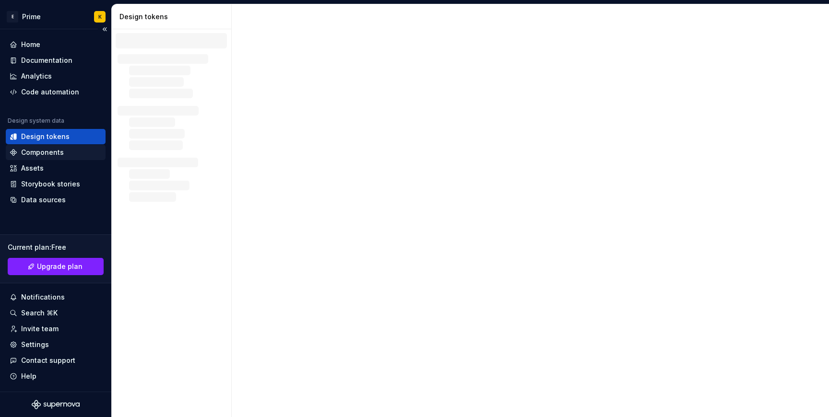
click at [38, 150] on div "Components" at bounding box center [42, 153] width 43 height 10
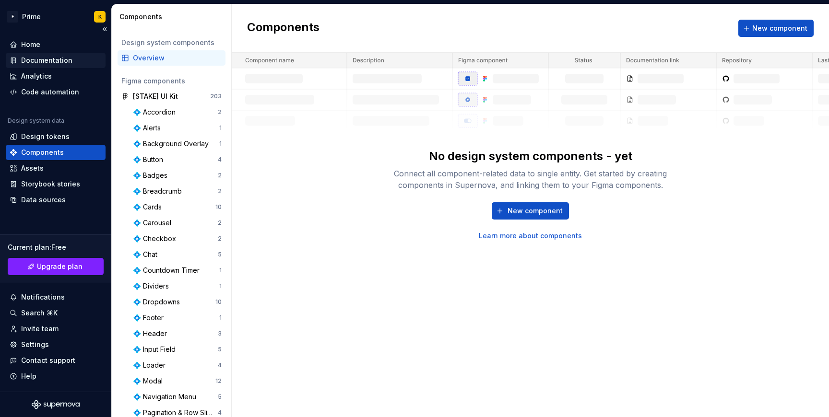
click at [46, 61] on div "Documentation" at bounding box center [46, 61] width 51 height 10
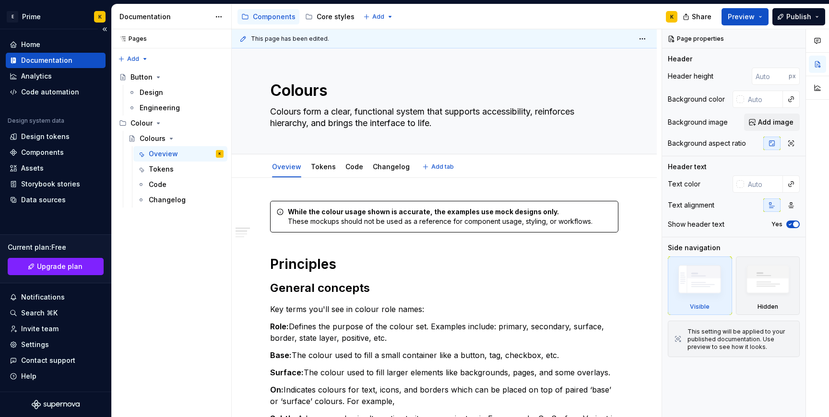
type textarea "*"
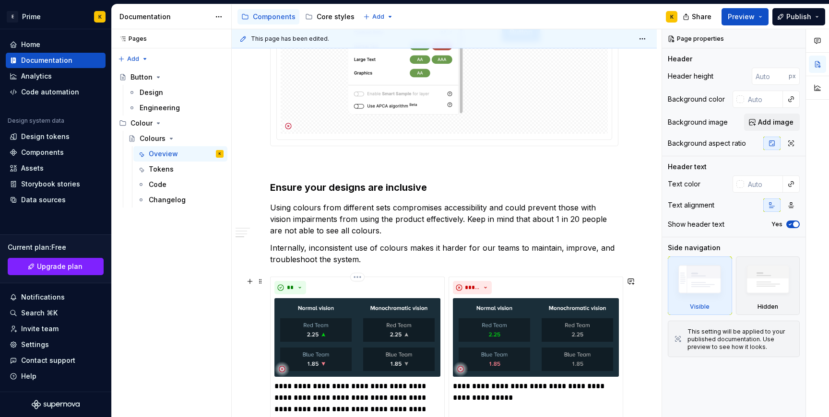
scroll to position [1139, 0]
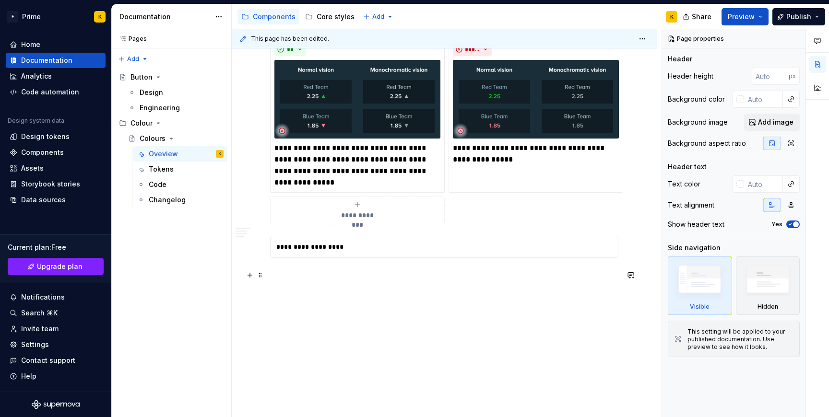
click at [320, 277] on p at bounding box center [444, 276] width 348 height 12
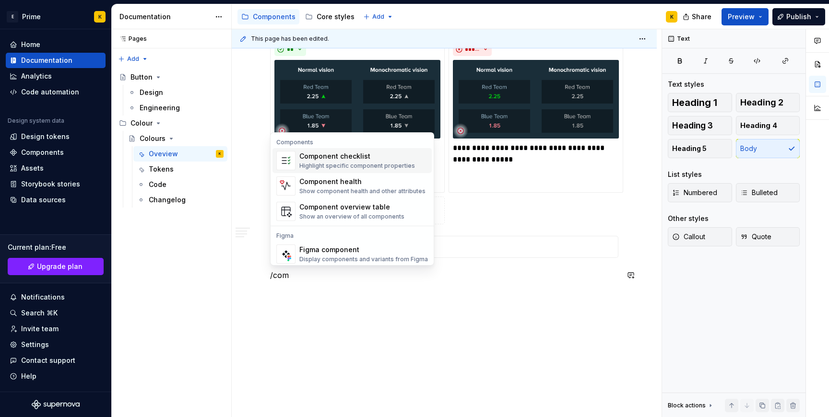
click at [356, 158] on div "Component checklist" at bounding box center [357, 157] width 116 height 10
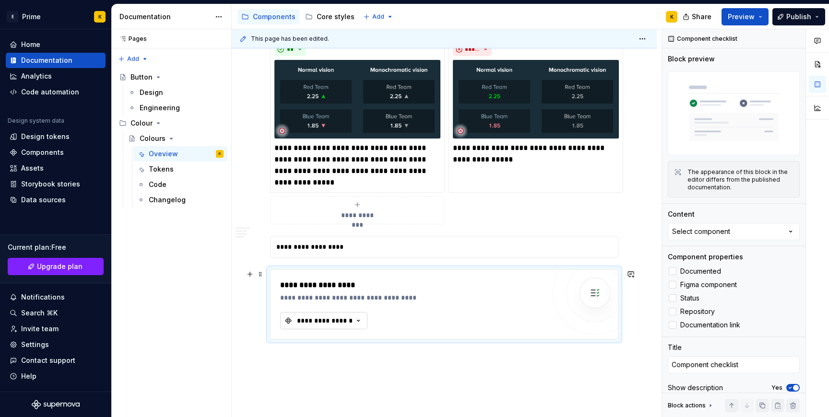
click at [353, 313] on button "**********" at bounding box center [323, 320] width 87 height 17
click at [352, 312] on button "**********" at bounding box center [323, 320] width 87 height 17
click at [352, 299] on div "**********" at bounding box center [415, 298] width 270 height 10
click at [346, 244] on div "**********" at bounding box center [447, 247] width 352 height 21
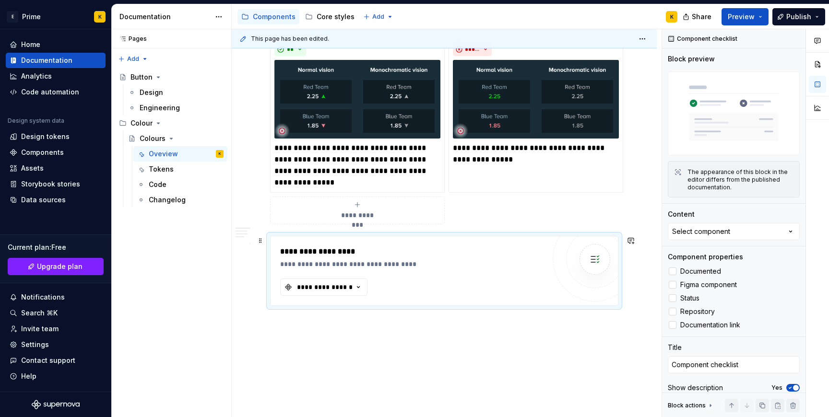
click at [363, 270] on div "**********" at bounding box center [412, 271] width 265 height 50
click at [361, 285] on icon "button" at bounding box center [359, 288] width 10 height 10
type textarea "*"
click at [724, 231] on div "Select component" at bounding box center [701, 232] width 58 height 10
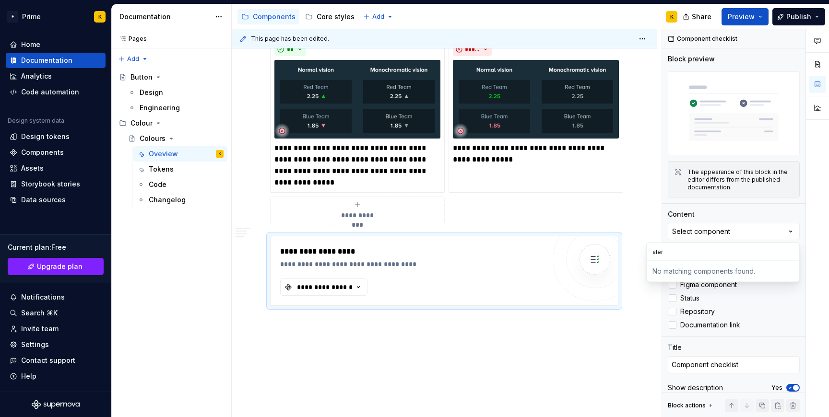
type input "alert"
click at [782, 320] on label "Documentation link" at bounding box center [734, 326] width 132 height 12
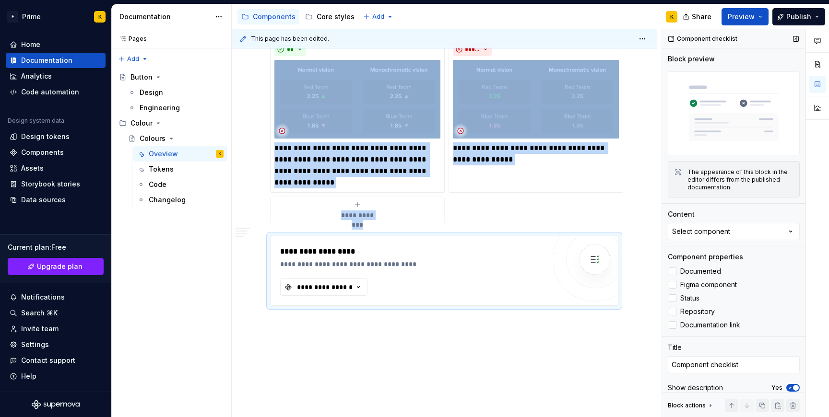
scroll to position [8, 0]
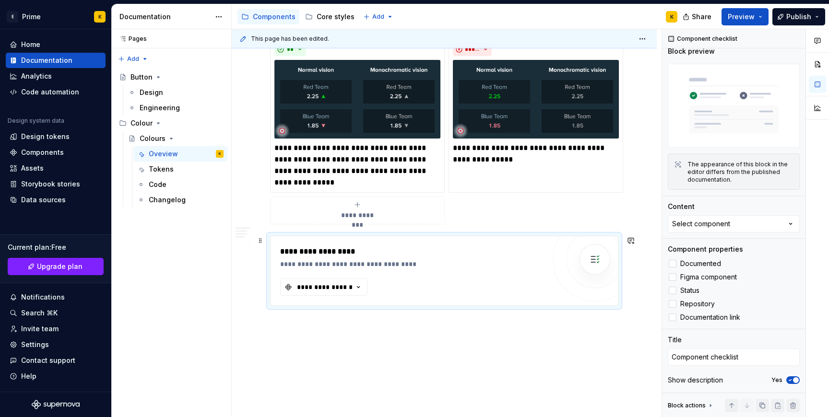
click at [545, 285] on div "**********" at bounding box center [412, 271] width 265 height 50
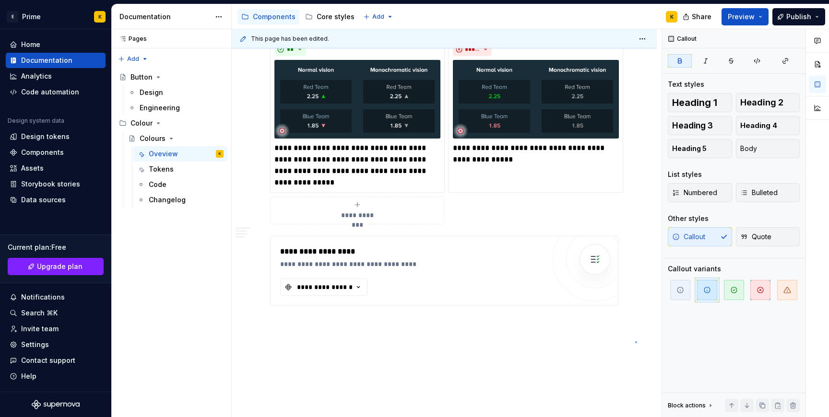
scroll to position [0, 0]
click at [635, 342] on div "This page has been edited. Colours Colours form a clear, functional system that…" at bounding box center [447, 223] width 430 height 389
click at [576, 274] on div at bounding box center [595, 260] width 58 height 58
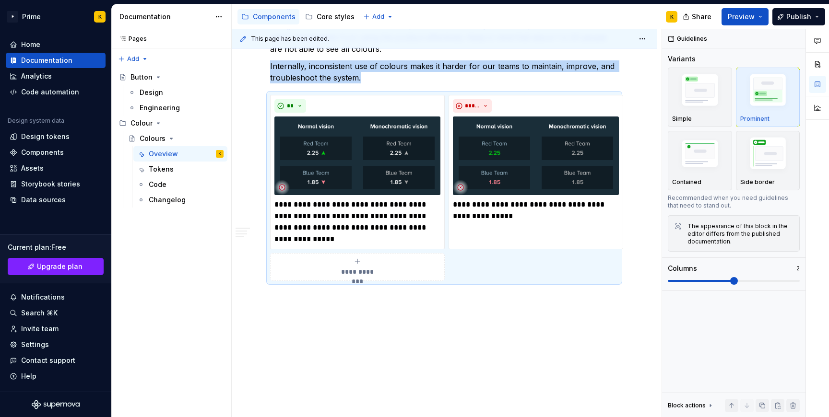
scroll to position [1082, 0]
click at [430, 331] on div "This page has been edited. Colours Colours form a clear, functional system that…" at bounding box center [447, 223] width 430 height 389
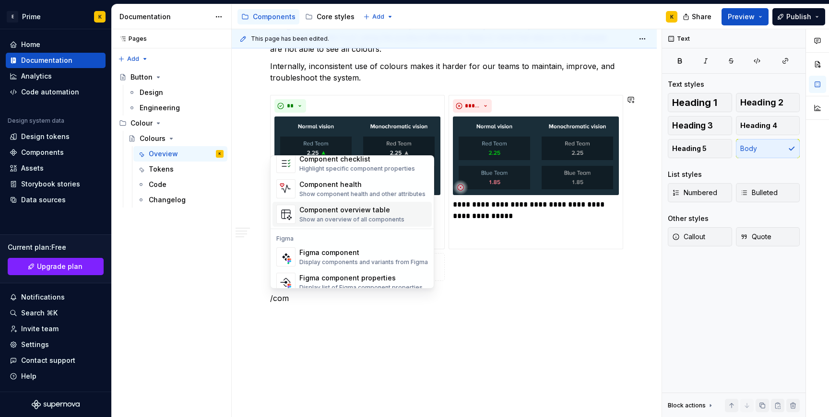
scroll to position [29, 0]
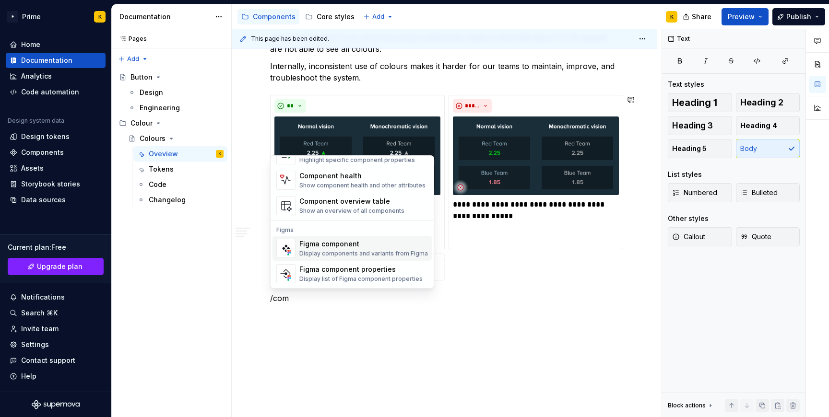
click at [375, 255] on div "Display components and variants from Figma" at bounding box center [363, 254] width 129 height 8
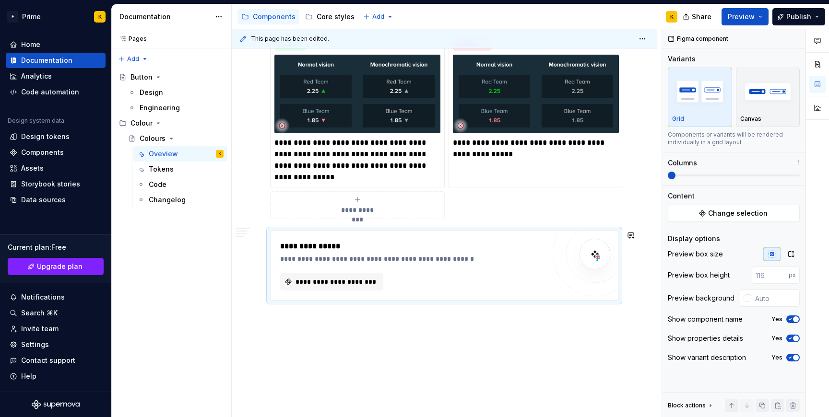
scroll to position [1156, 0]
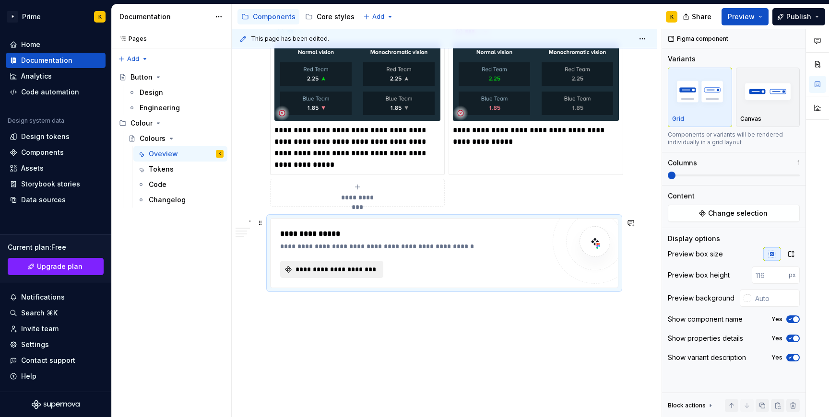
click at [334, 274] on span "**********" at bounding box center [335, 270] width 83 height 10
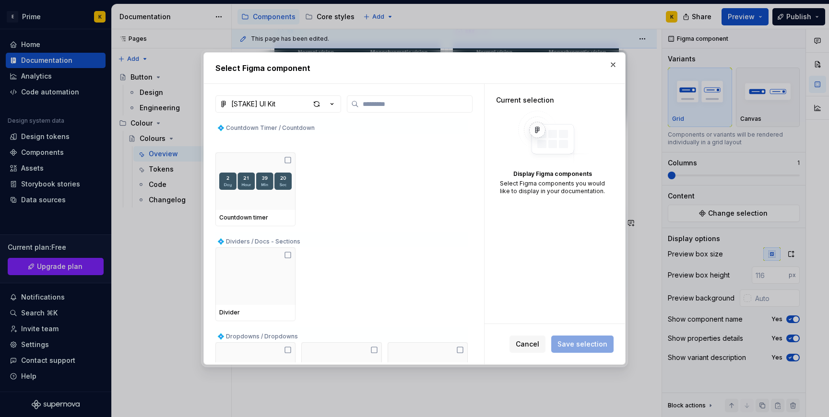
scroll to position [1585, 0]
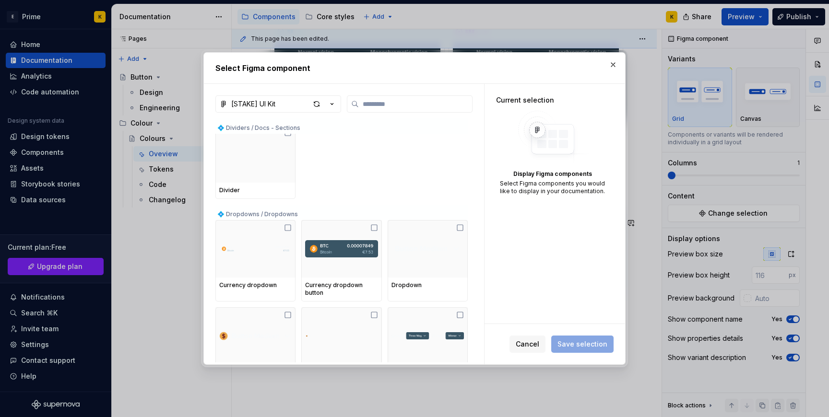
type textarea "*"
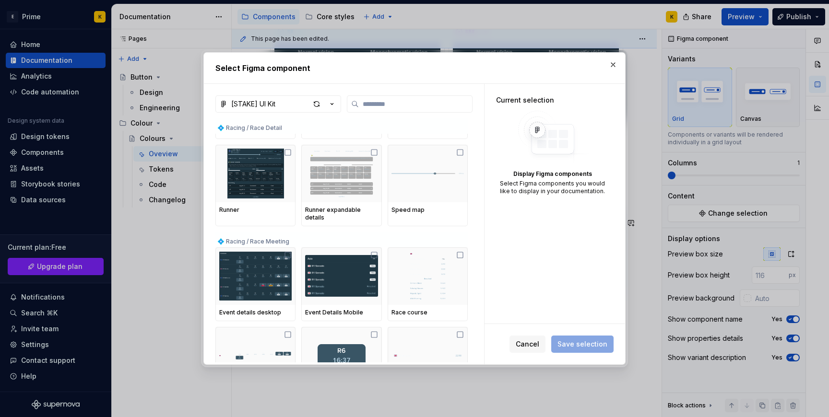
scroll to position [5410, 0]
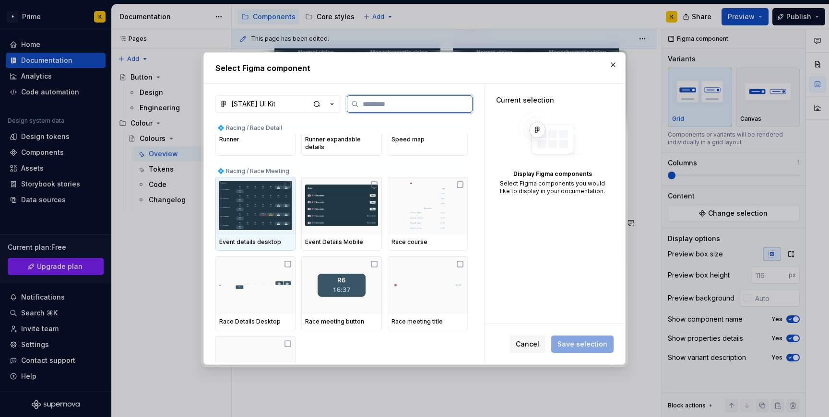
click at [288, 181] on icon at bounding box center [288, 185] width 8 height 8
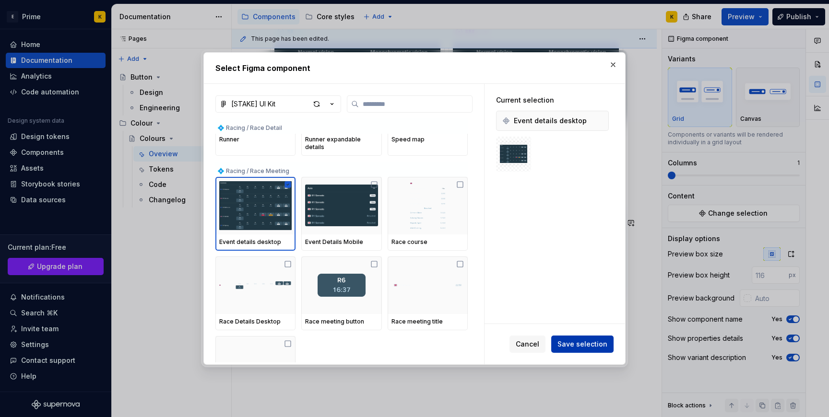
click at [602, 340] on span "Save selection" at bounding box center [583, 345] width 50 height 10
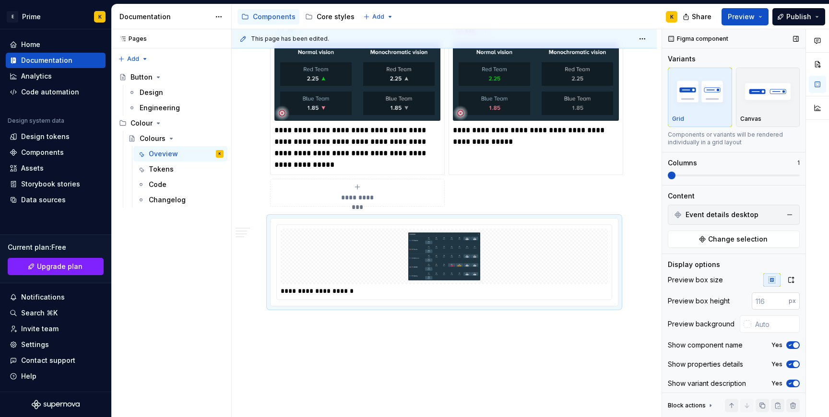
click at [771, 307] on input "number" at bounding box center [770, 301] width 37 height 17
type input "800"
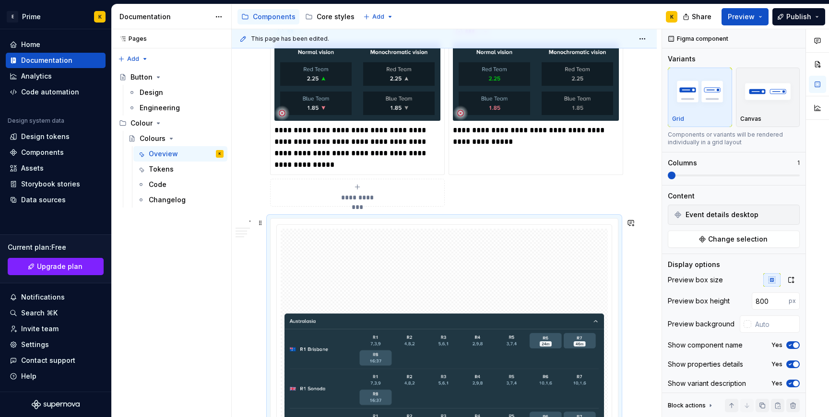
scroll to position [1268, 0]
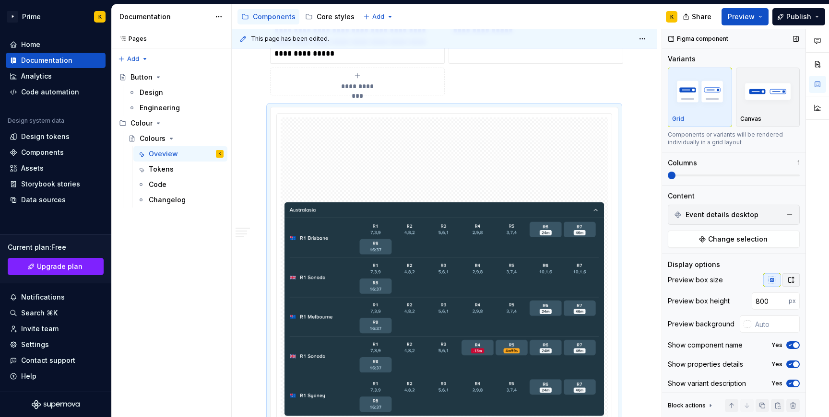
click at [792, 281] on icon "button" at bounding box center [791, 280] width 8 height 8
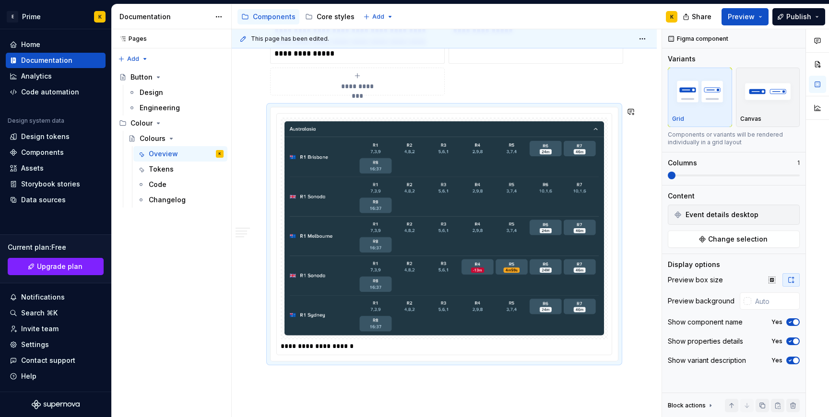
click at [386, 190] on img at bounding box center [445, 228] width 320 height 215
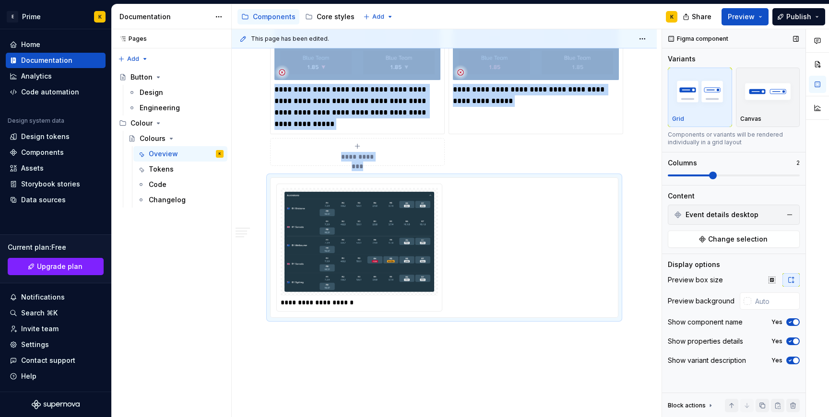
scroll to position [1215, 0]
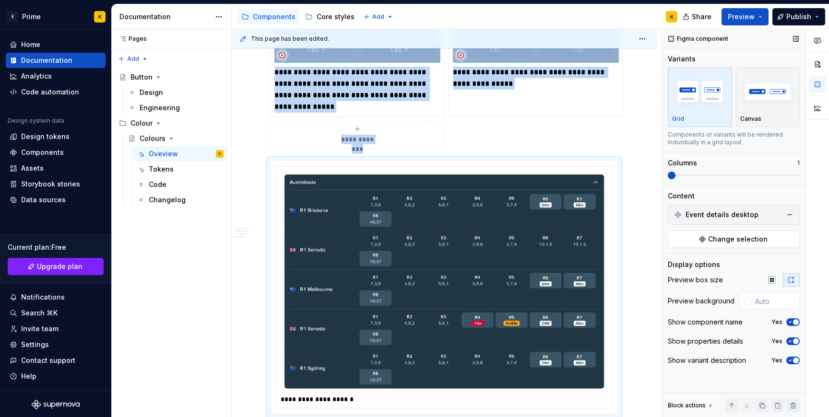
click at [668, 175] on span at bounding box center [672, 176] width 8 height 8
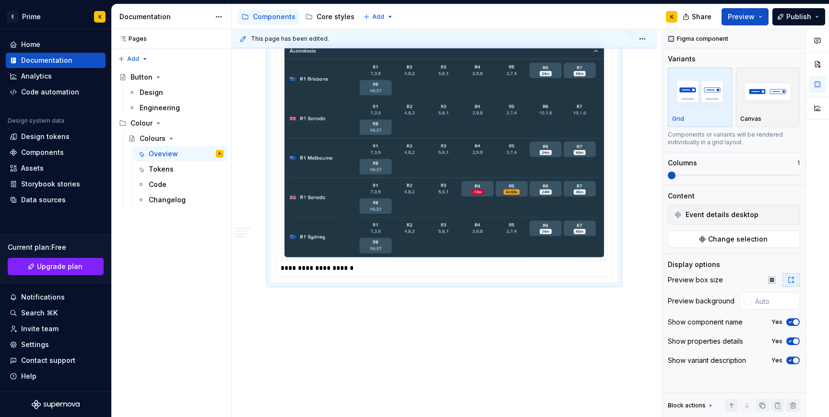
scroll to position [1349, 0]
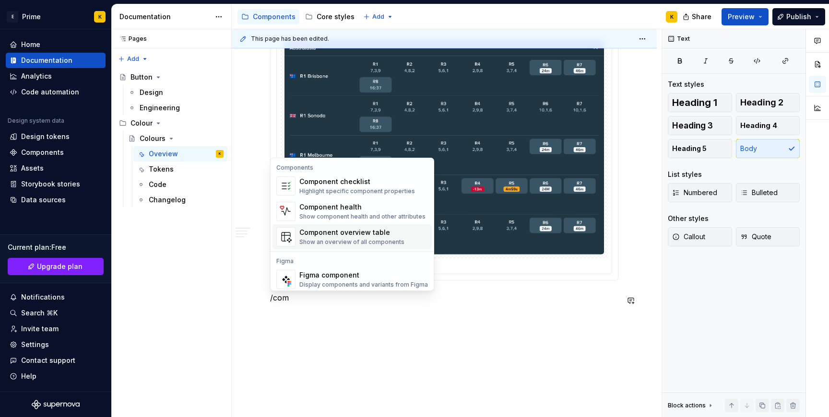
click at [358, 230] on div "Component overview table" at bounding box center [351, 233] width 105 height 10
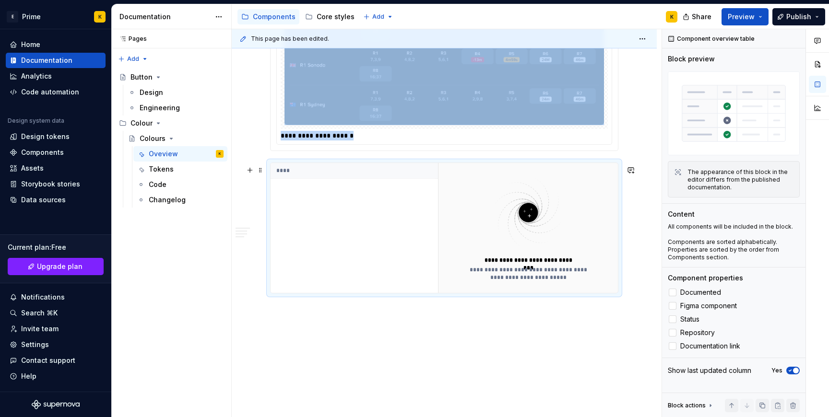
scroll to position [1494, 0]
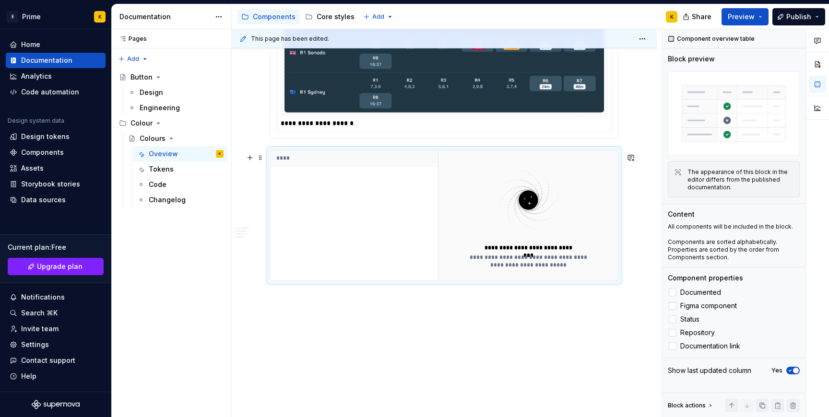
click at [572, 276] on div "**********" at bounding box center [528, 216] width 180 height 130
click at [689, 295] on span "Documented" at bounding box center [700, 293] width 41 height 8
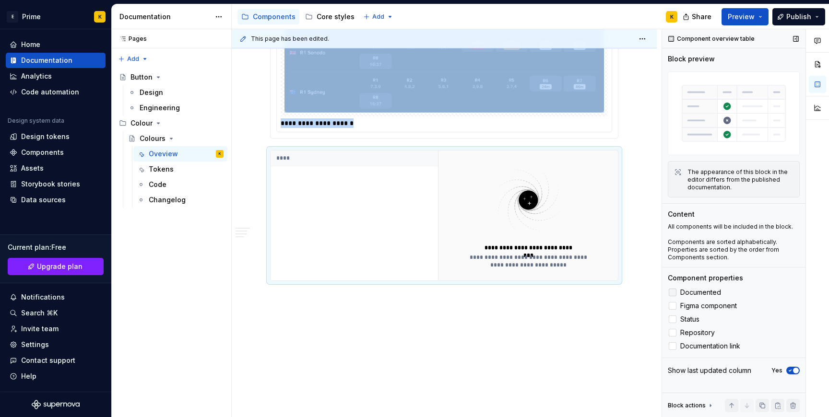
scroll to position [1380, 0]
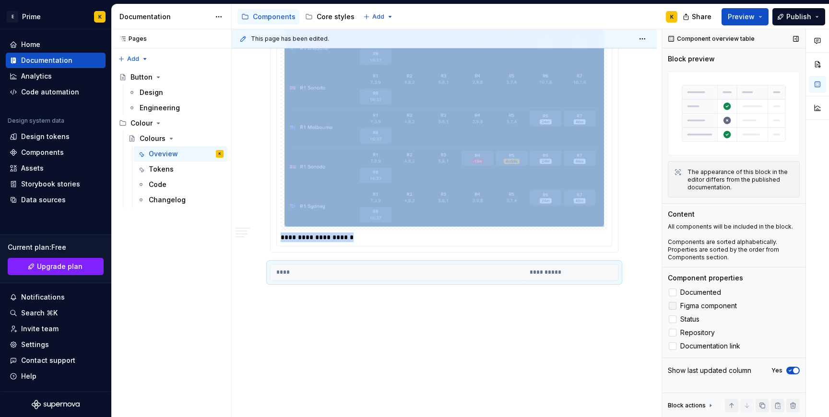
click at [694, 305] on span "Figma component" at bounding box center [708, 306] width 57 height 8
click at [693, 317] on span "Status" at bounding box center [689, 320] width 19 height 8
click at [692, 330] on span "Repository" at bounding box center [697, 333] width 35 height 8
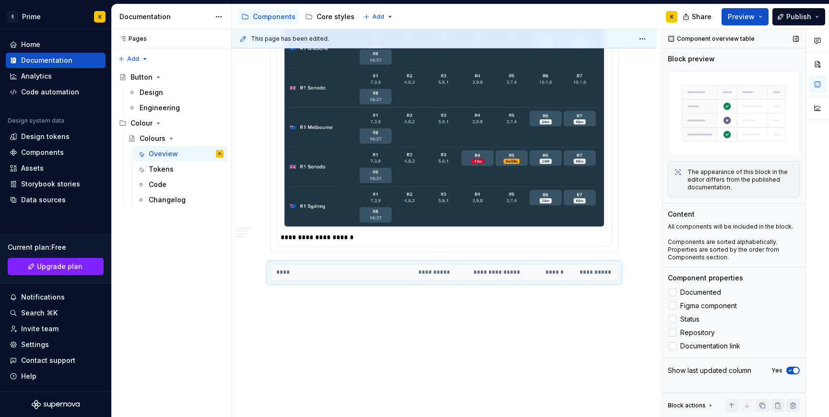
click at [692, 339] on div "Documented Figma component Status Repository Documentation link" at bounding box center [734, 319] width 132 height 65
click at [772, 131] on img at bounding box center [734, 114] width 132 height 84
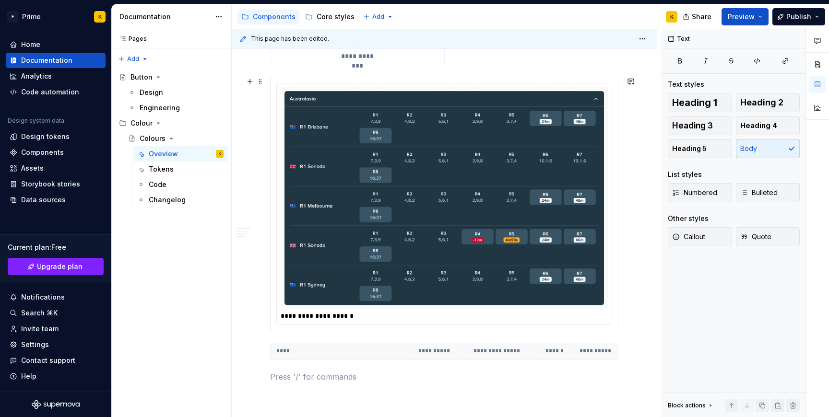
scroll to position [1296, 0]
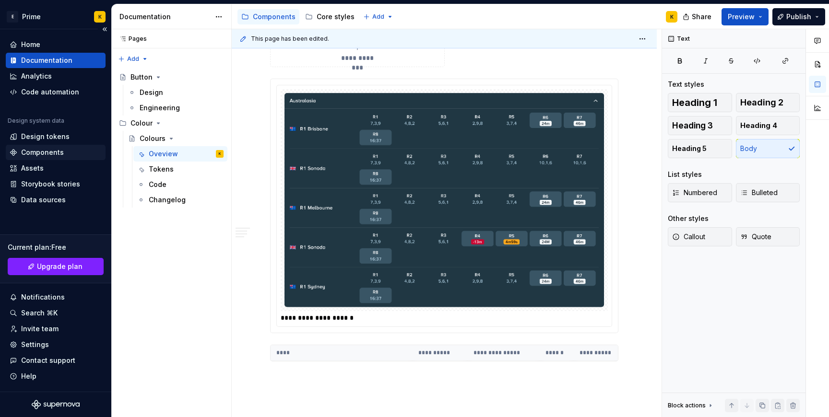
click at [36, 151] on div "Components" at bounding box center [42, 153] width 43 height 10
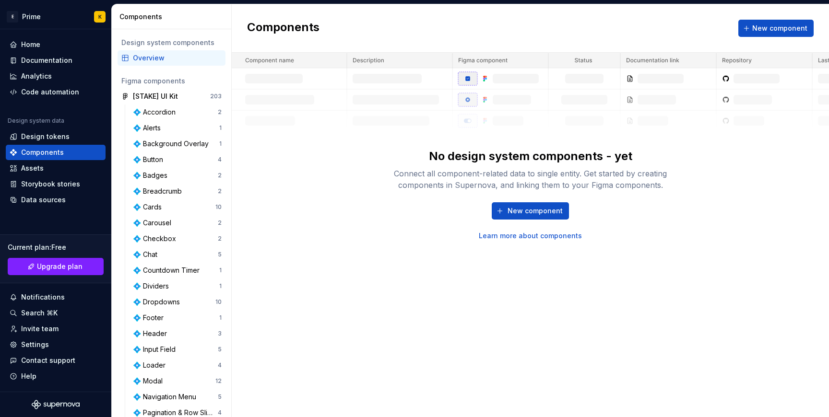
click at [548, 238] on link "Learn more about components" at bounding box center [530, 236] width 103 height 10
click at [41, 62] on div "Documentation" at bounding box center [46, 61] width 51 height 10
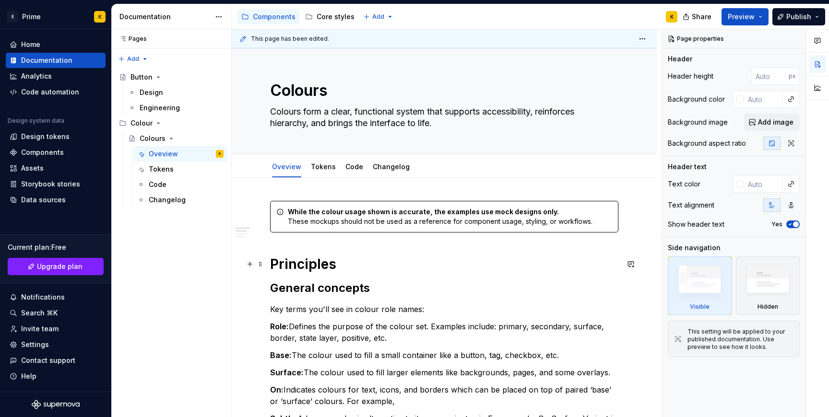
type textarea "*"
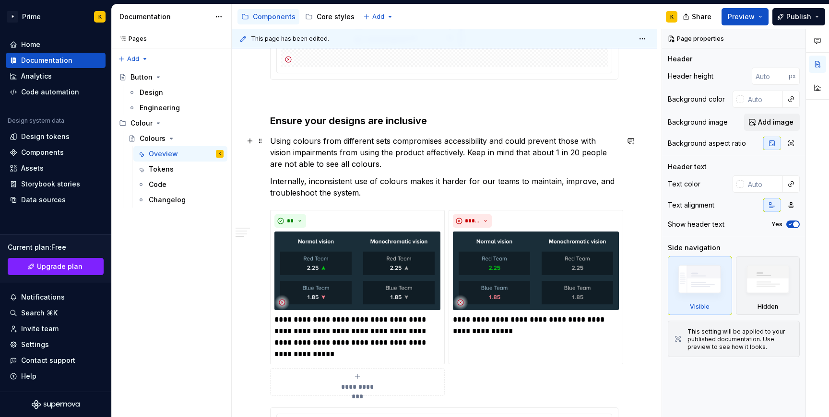
scroll to position [1403, 0]
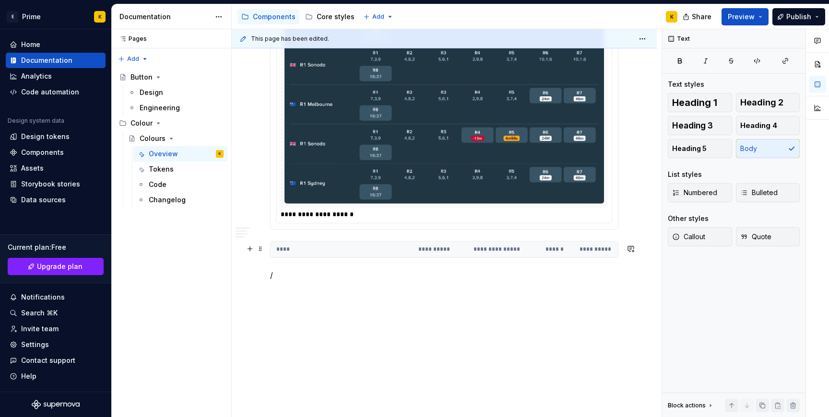
click at [496, 258] on div "**********" at bounding box center [444, 249] width 348 height 17
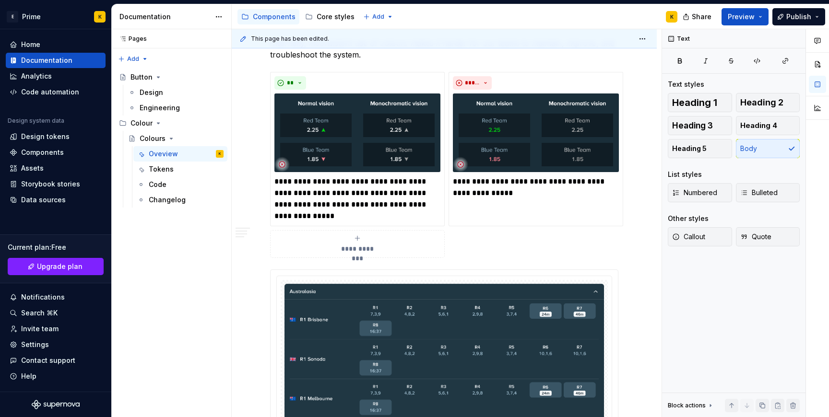
scroll to position [1374, 0]
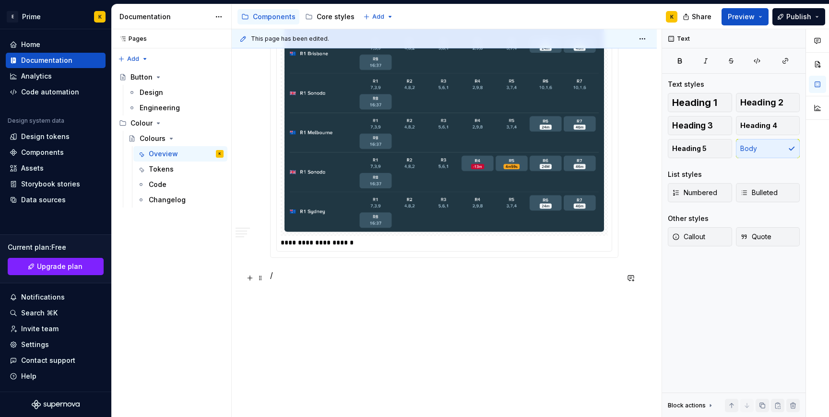
click at [411, 275] on p "/" at bounding box center [444, 276] width 348 height 12
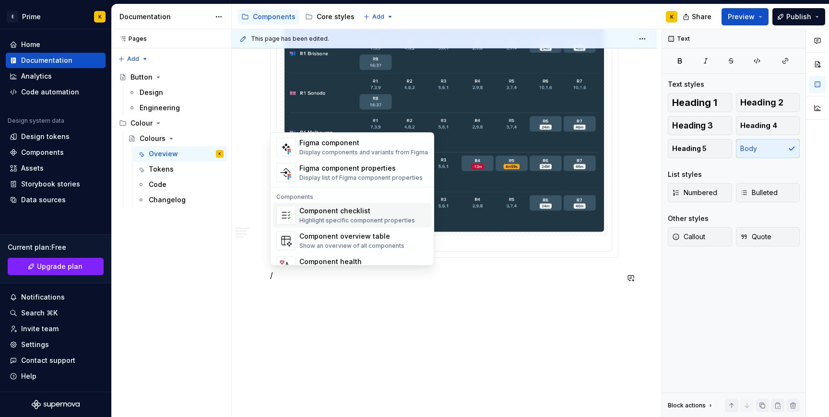
scroll to position [955, 0]
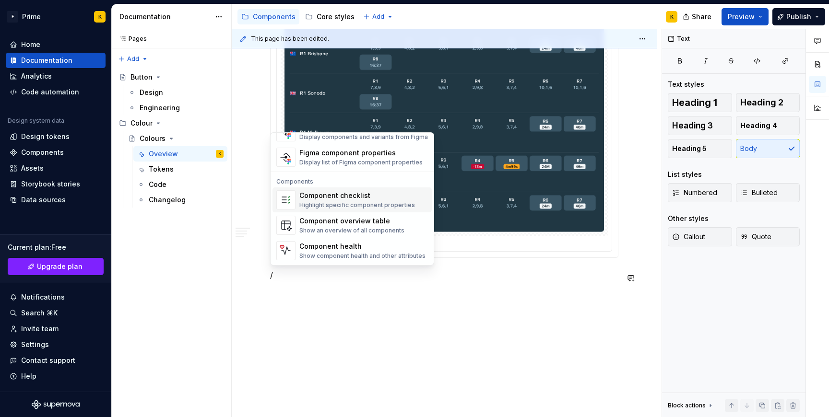
click at [375, 204] on div "Highlight specific component properties" at bounding box center [357, 206] width 116 height 8
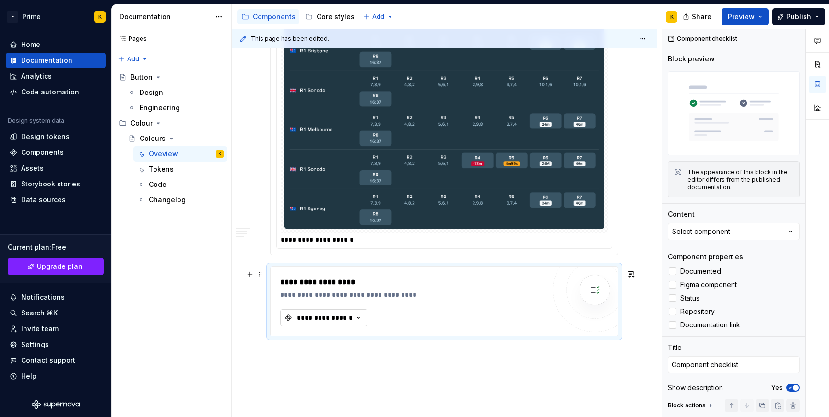
click at [345, 323] on div "**********" at bounding box center [325, 318] width 58 height 10
click at [338, 352] on div "No matching components found." at bounding box center [357, 360] width 149 height 17
click at [338, 337] on input "text" at bounding box center [357, 340] width 153 height 17
click at [336, 300] on div "**********" at bounding box center [415, 295] width 270 height 10
click at [461, 322] on div "**********" at bounding box center [412, 302] width 265 height 50
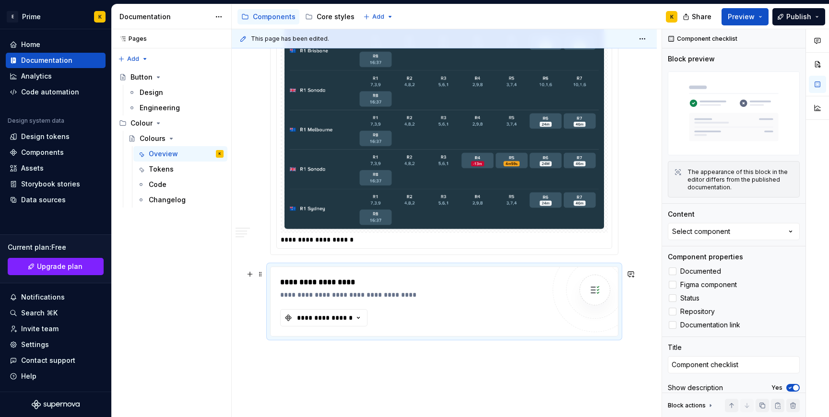
click at [304, 336] on div "**********" at bounding box center [444, 301] width 347 height 69
click at [389, 332] on div "**********" at bounding box center [444, 301] width 347 height 69
click at [323, 320] on div "**********" at bounding box center [325, 318] width 58 height 10
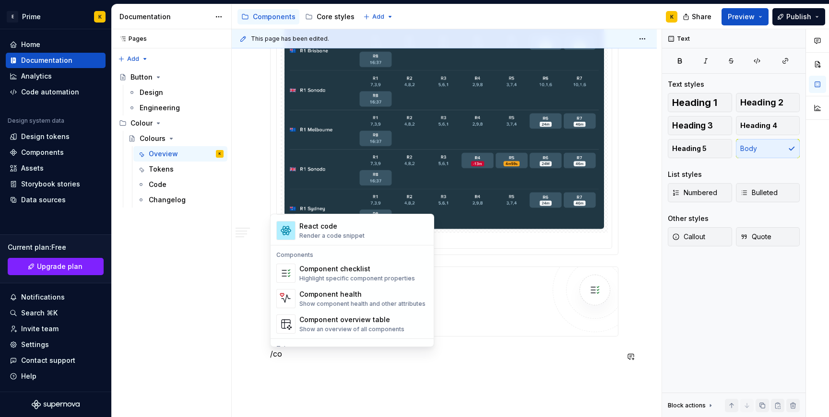
scroll to position [37, 0]
click at [320, 277] on div "Highlight specific component properties" at bounding box center [357, 278] width 116 height 8
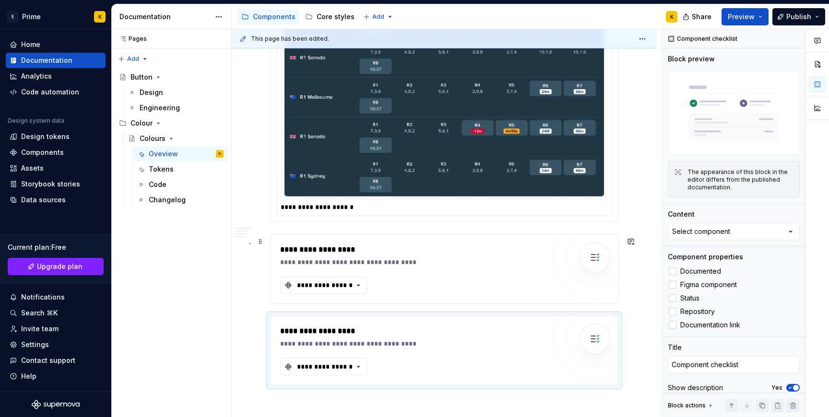
scroll to position [1495, 0]
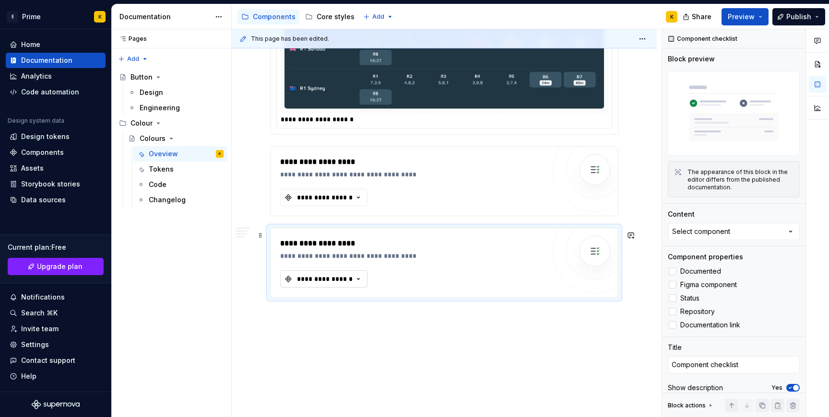
click at [328, 282] on div "**********" at bounding box center [325, 279] width 58 height 10
click at [57, 141] on div "Design tokens" at bounding box center [45, 137] width 48 height 10
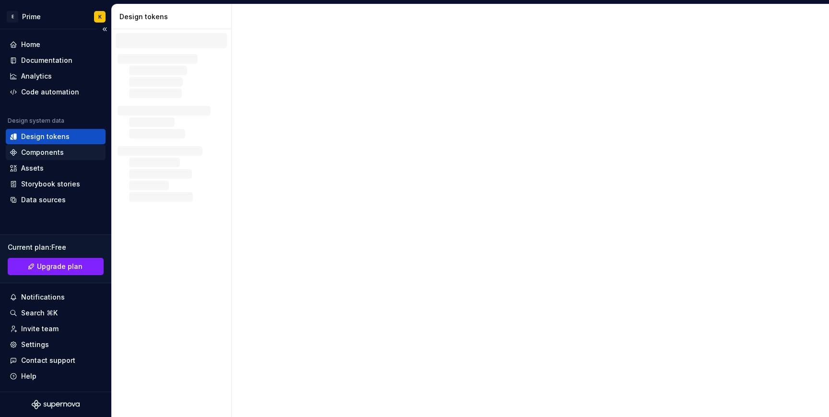
click at [60, 151] on div "Components" at bounding box center [42, 153] width 43 height 10
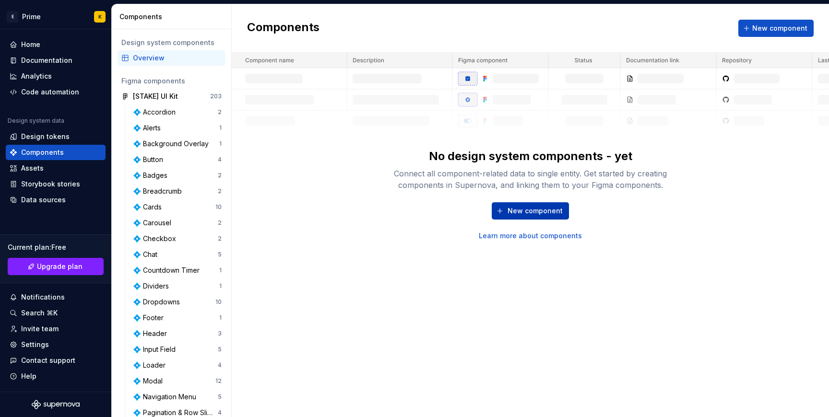
click at [524, 216] on button "New component" at bounding box center [530, 211] width 77 height 17
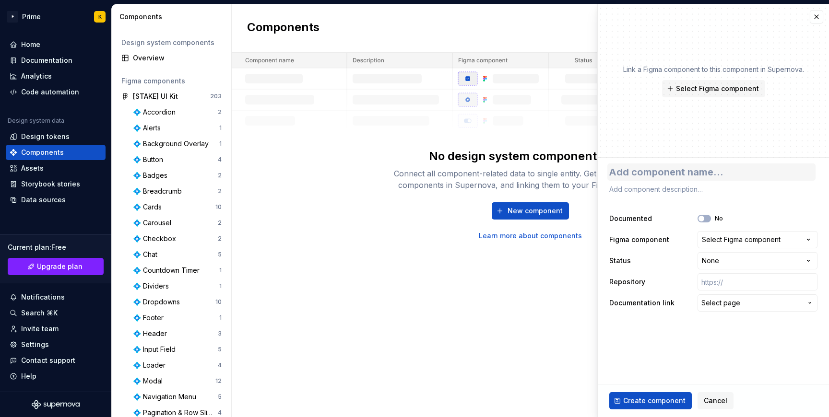
click at [723, 165] on textarea at bounding box center [712, 172] width 208 height 17
click at [685, 179] on textarea at bounding box center [712, 172] width 208 height 17
drag, startPoint x: 698, startPoint y: 83, endPoint x: 701, endPoint y: 159, distance: 76.4
click at [701, 159] on div "**********" at bounding box center [713, 210] width 231 height 413
click at [704, 216] on icon "button" at bounding box center [702, 219] width 8 height 6
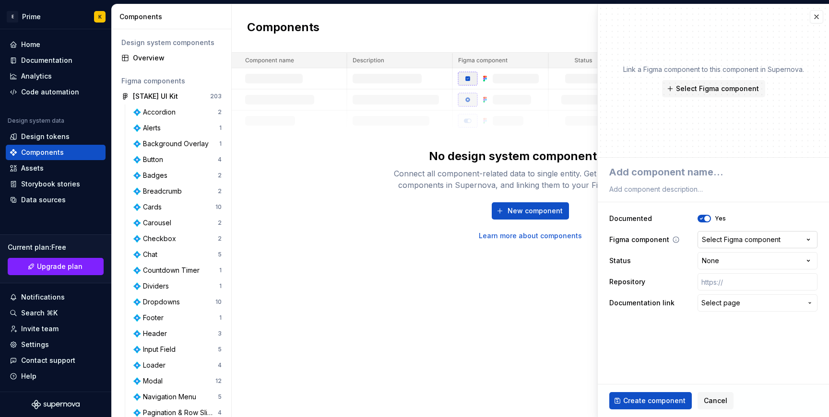
click at [733, 239] on div "Select Figma component" at bounding box center [741, 240] width 79 height 10
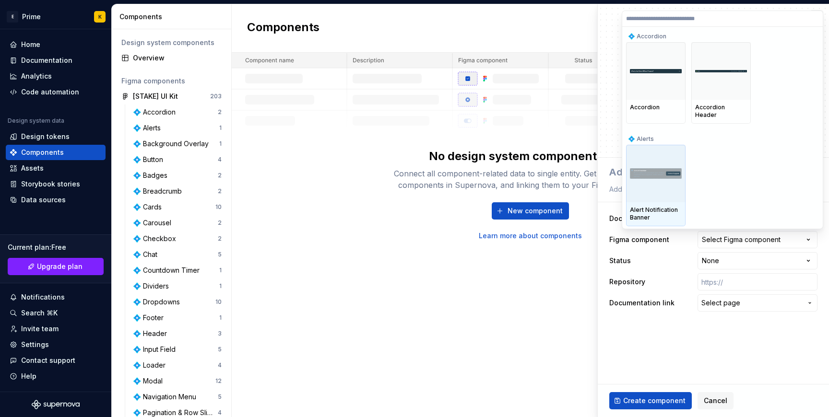
click at [677, 168] on img at bounding box center [656, 173] width 52 height 11
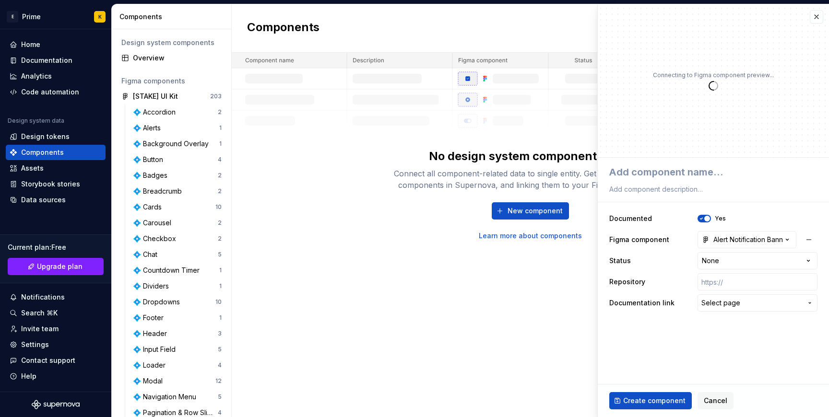
type textarea "*"
click at [715, 239] on div "Alert Notification Banner" at bounding box center [742, 240] width 81 height 10
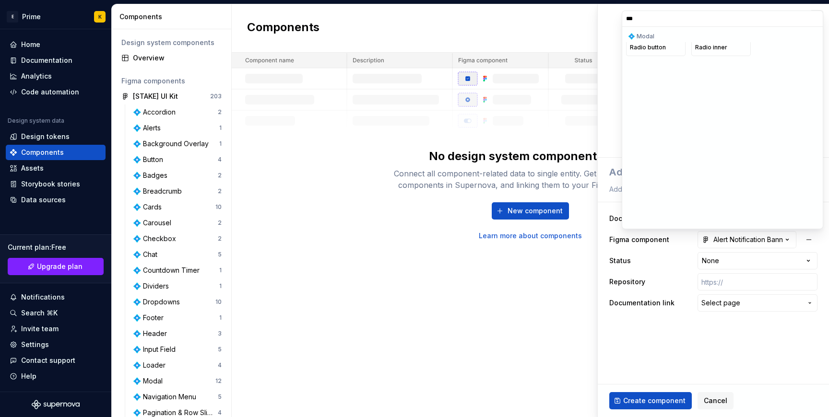
scroll to position [23, 0]
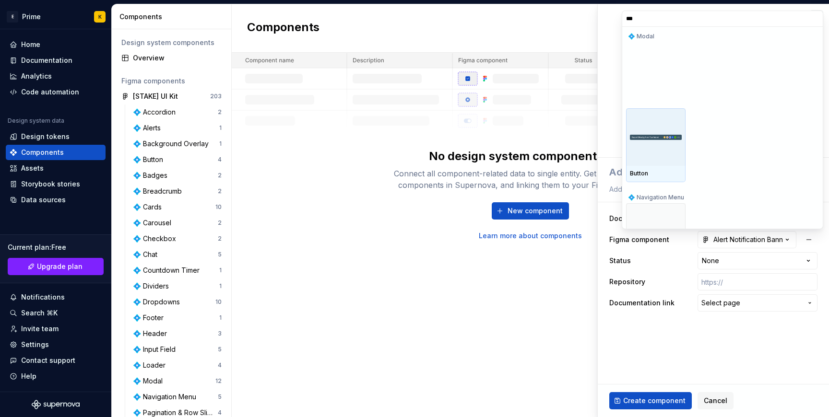
type input "****"
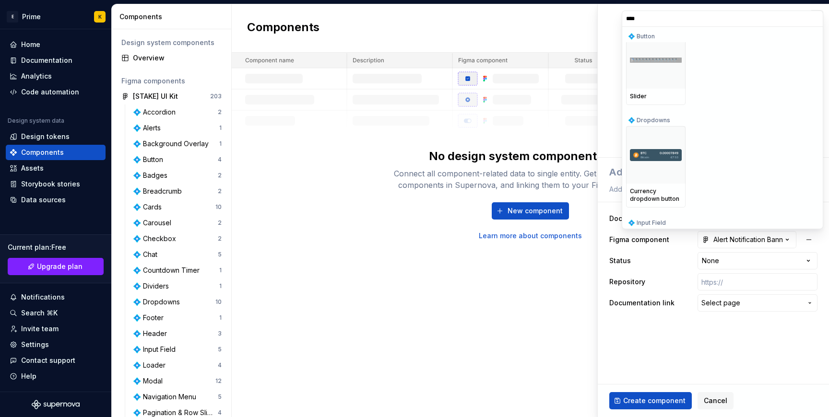
scroll to position [0, 0]
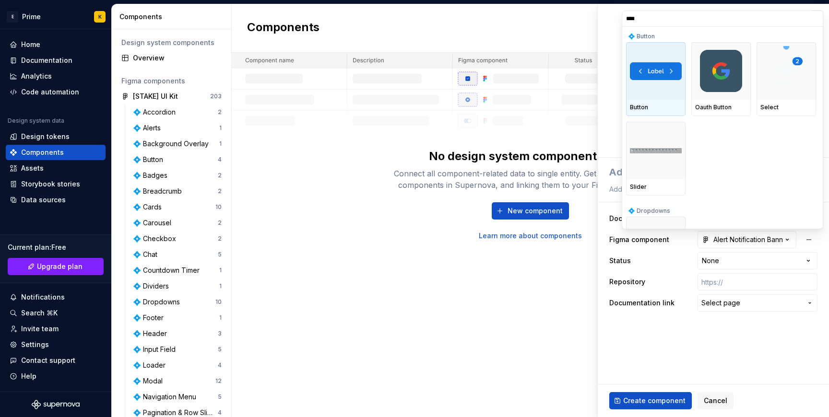
click at [663, 81] on div at bounding box center [656, 71] width 60 height 58
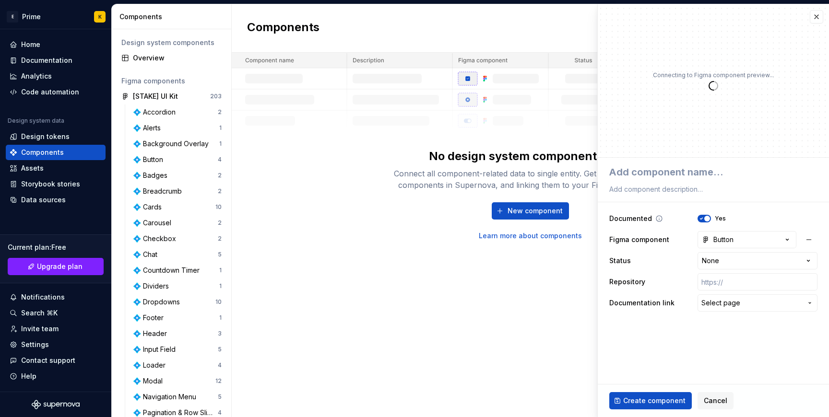
type textarea "*"
click at [751, 262] on html "E Prime K Home Documentation Analytics Code automation Design system data Desig…" at bounding box center [414, 208] width 829 height 417
select select "**********"
click at [743, 285] on input "text" at bounding box center [758, 282] width 120 height 17
click at [743, 308] on span "Select page" at bounding box center [752, 303] width 101 height 10
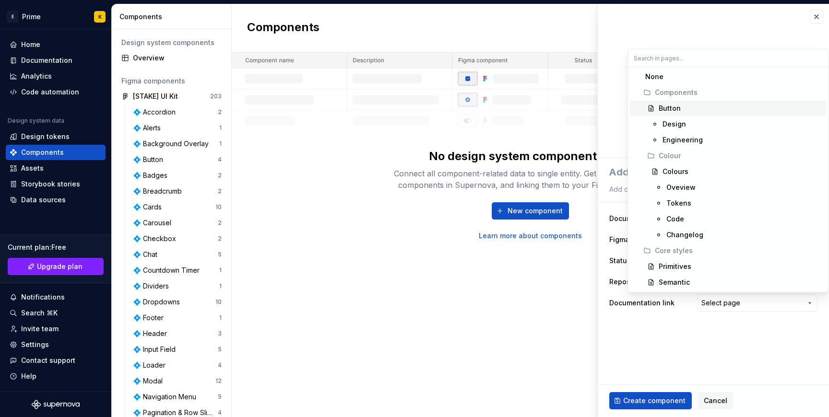
click at [669, 112] on div "Button" at bounding box center [670, 109] width 22 height 10
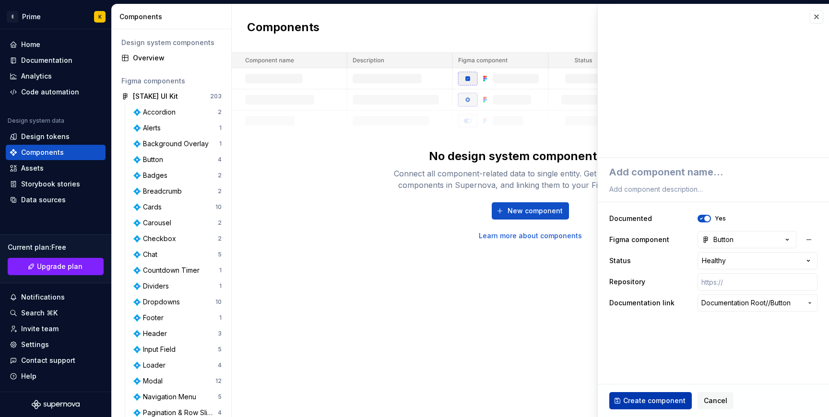
click at [662, 400] on span "Create component" at bounding box center [654, 401] width 62 height 10
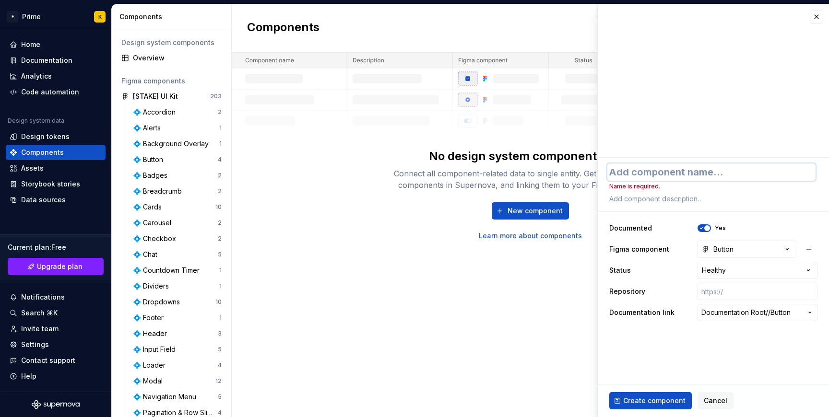
click at [652, 166] on textarea at bounding box center [712, 172] width 208 height 17
type textarea "*"
type textarea "B"
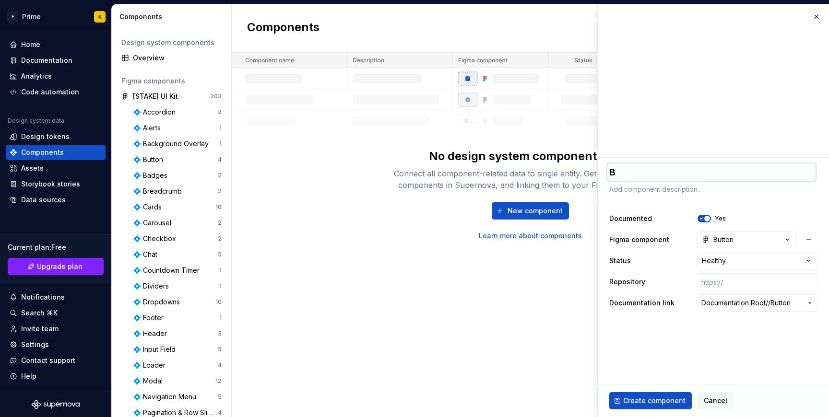
type textarea "*"
type textarea "Bu"
type textarea "*"
type textarea "But"
type textarea "*"
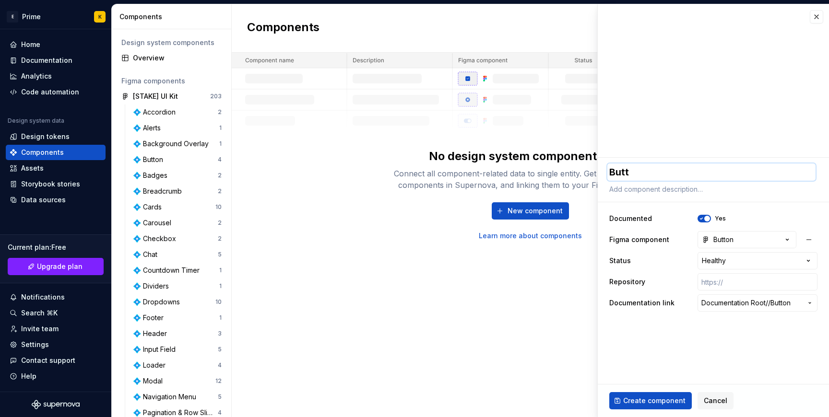
type textarea "Butto"
type textarea "*"
type textarea "Button"
type textarea "*"
type textarea "Buttons"
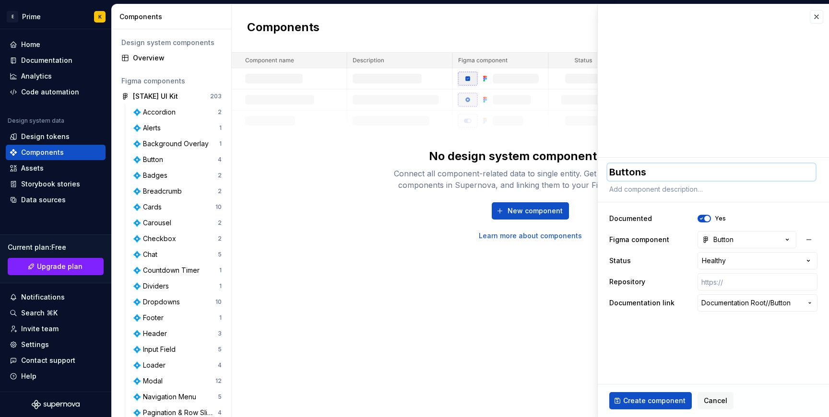
type textarea "*"
type textarea "Button"
click at [672, 401] on span "Create component" at bounding box center [654, 401] width 62 height 10
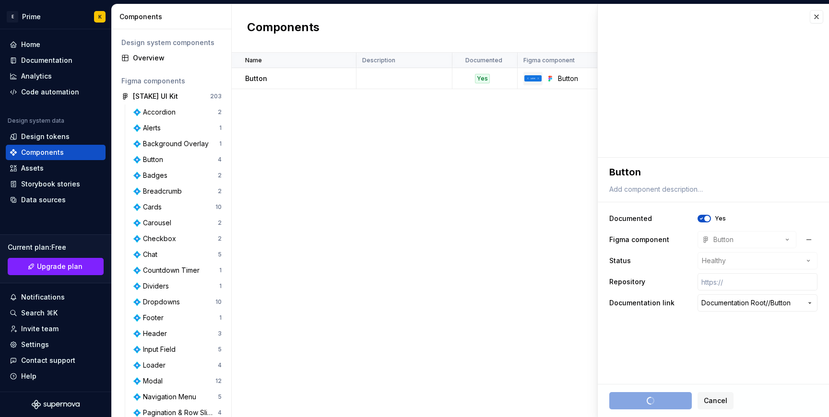
type textarea "*"
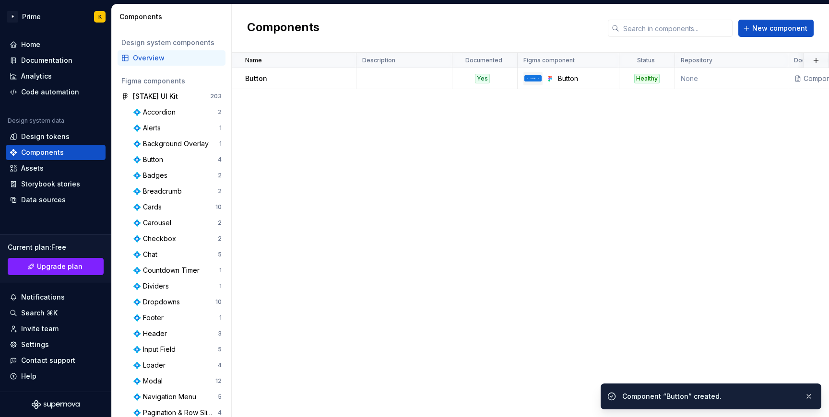
click at [594, 267] on div "Name Description Documented Figma component Status Repository Documentation lin…" at bounding box center [530, 235] width 597 height 365
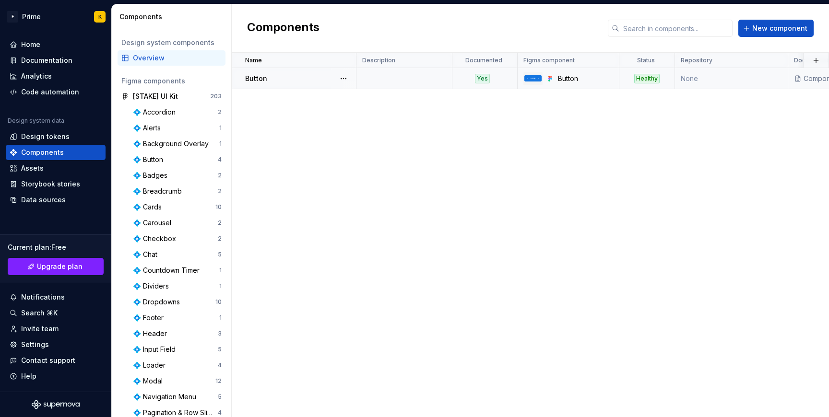
click at [265, 86] on td "Button" at bounding box center [294, 78] width 125 height 21
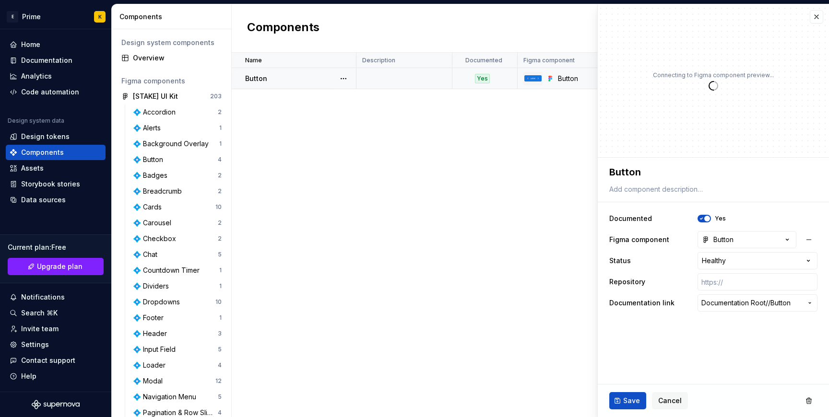
click at [542, 80] on div at bounding box center [533, 78] width 19 height 13
click at [707, 218] on span "button" at bounding box center [707, 219] width 6 height 6
click at [707, 218] on button "No" at bounding box center [704, 219] width 13 height 8
click at [797, 255] on html "E Prime K Home Documentation Analytics Code automation Design system data Desig…" at bounding box center [414, 208] width 829 height 417
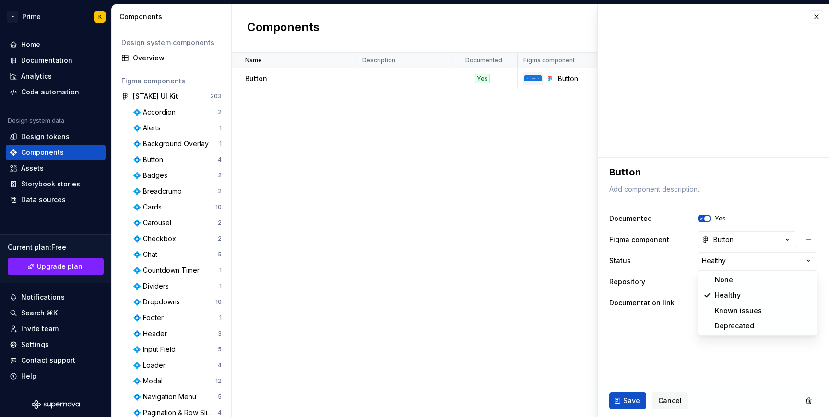
click at [549, 223] on html "E Prime K Home Documentation Analytics Code automation Design system data Desig…" at bounding box center [414, 208] width 829 height 417
click at [550, 222] on div "Name Description Documented Figma component Status Repository Documentation lin…" at bounding box center [530, 235] width 597 height 365
click at [51, 155] on div "Components" at bounding box center [42, 153] width 43 height 10
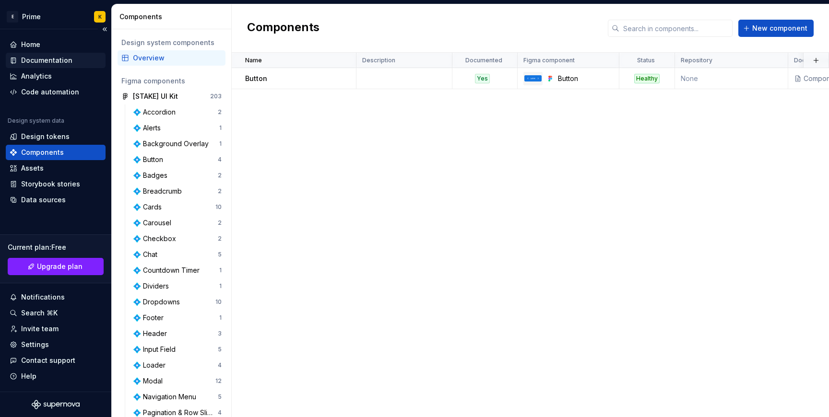
click at [56, 56] on div "Documentation" at bounding box center [46, 61] width 51 height 10
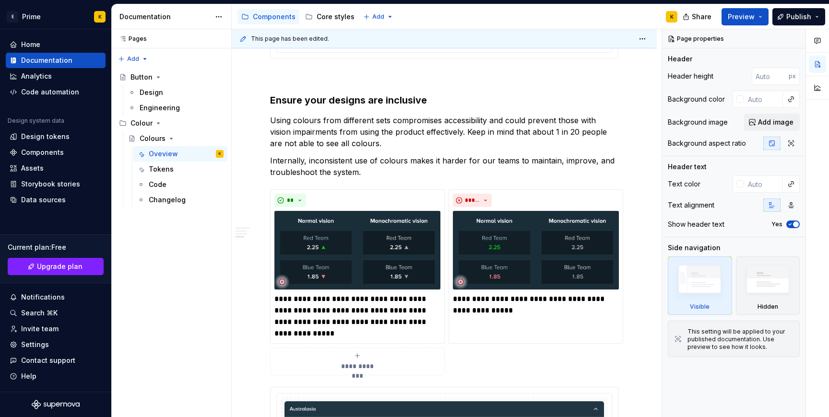
scroll to position [1514, 0]
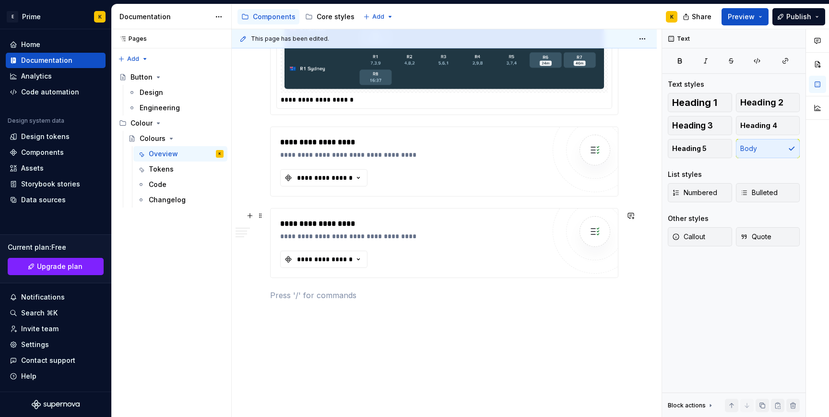
click at [305, 213] on div "**********" at bounding box center [444, 243] width 347 height 69
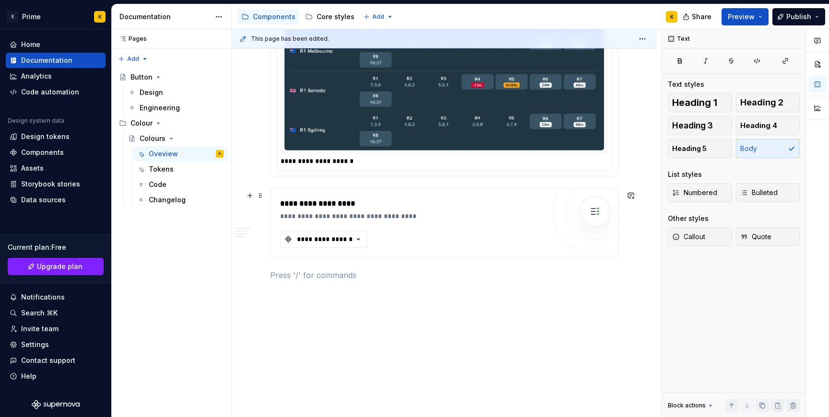
type textarea "*"
click at [288, 192] on div "**********" at bounding box center [444, 223] width 347 height 69
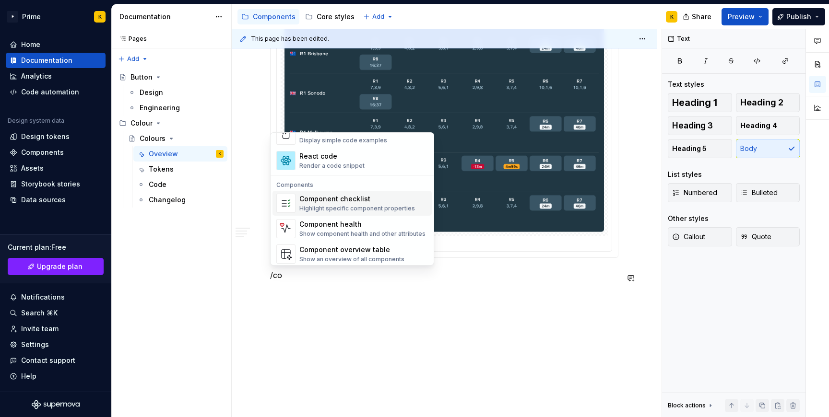
scroll to position [20, 0]
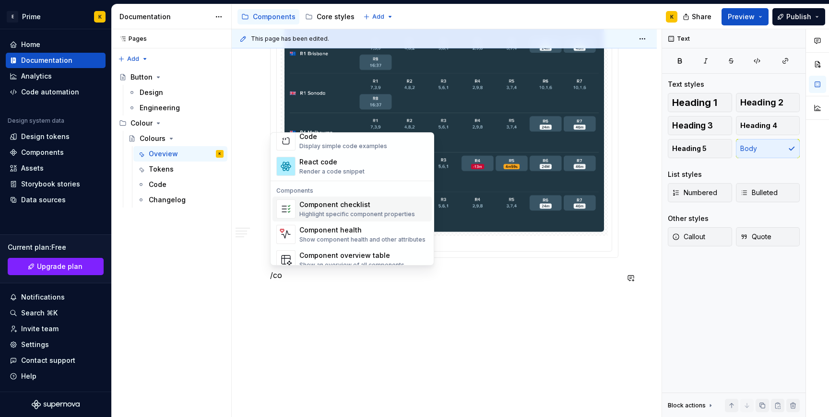
click at [388, 215] on div "Highlight specific component properties" at bounding box center [357, 215] width 116 height 8
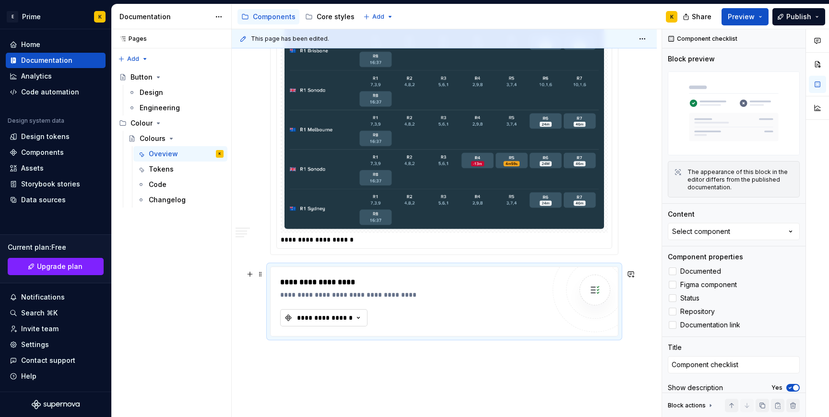
click at [357, 323] on icon "button" at bounding box center [359, 318] width 10 height 10
click at [345, 361] on div "Button" at bounding box center [368, 360] width 120 height 10
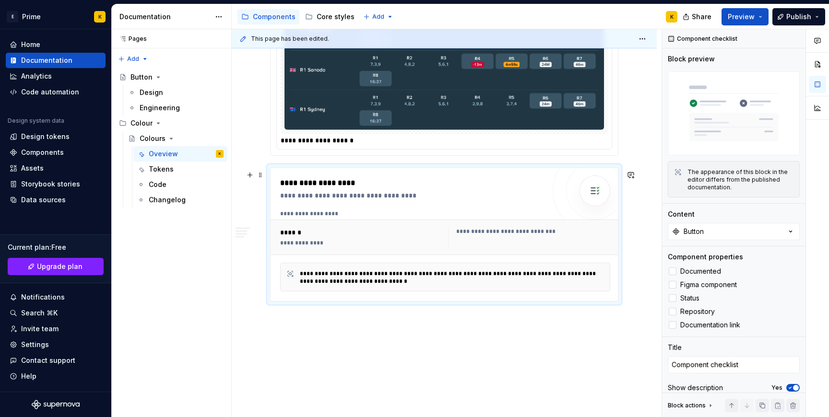
scroll to position [1497, 0]
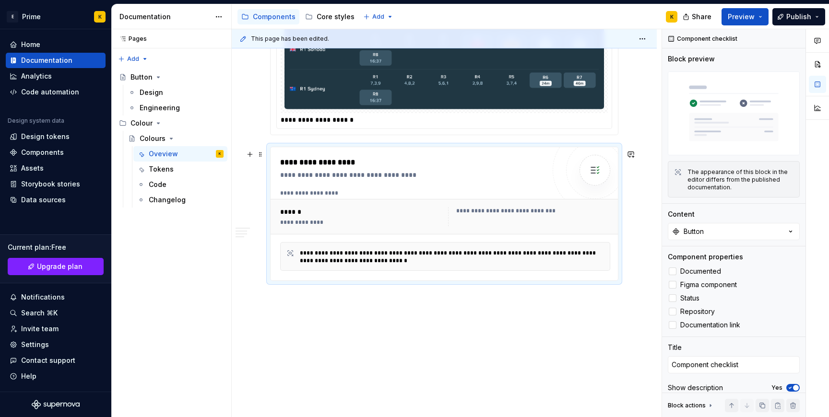
click at [343, 218] on div "**********" at bounding box center [361, 216] width 162 height 19
click at [478, 208] on div "**********" at bounding box center [534, 211] width 156 height 8
click at [480, 251] on div "**********" at bounding box center [454, 257] width 309 height 15
click at [680, 274] on span "Documented" at bounding box center [700, 272] width 41 height 8
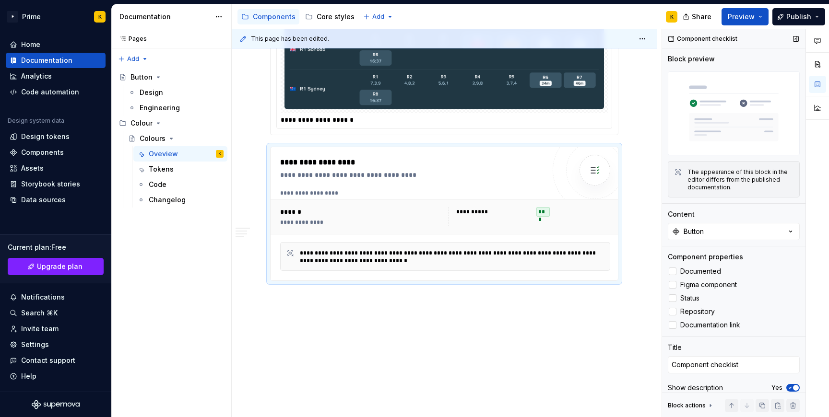
click at [680, 278] on div "Documented Figma component Status Repository Documentation link" at bounding box center [734, 298] width 132 height 65
click at [681, 284] on span "Figma component" at bounding box center [708, 285] width 57 height 8
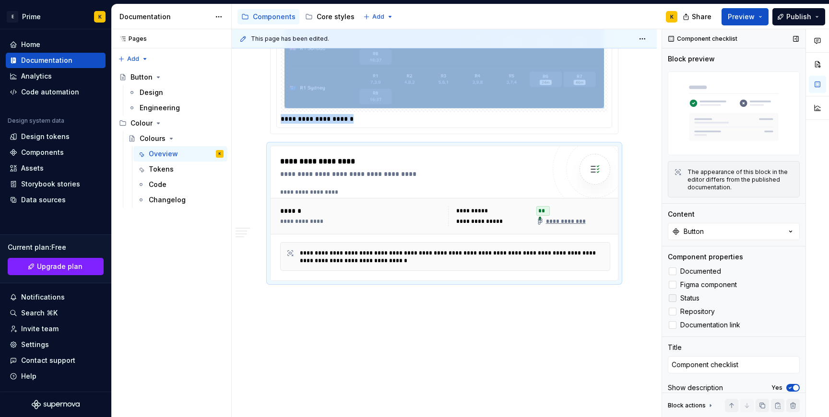
click at [681, 297] on span "Status" at bounding box center [689, 299] width 19 height 8
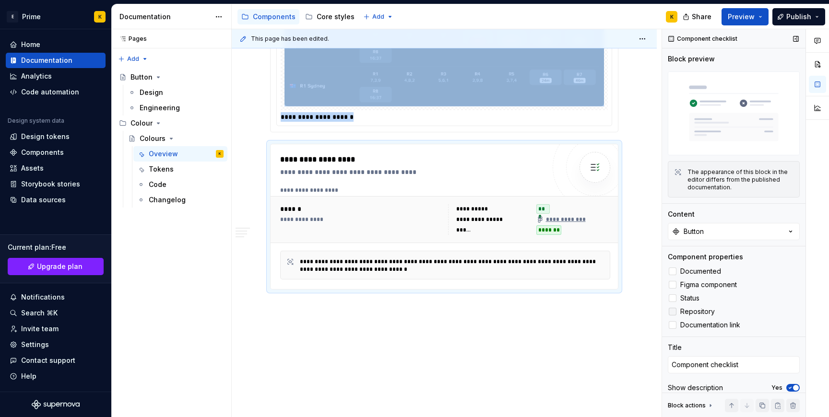
click at [679, 308] on label "Repository" at bounding box center [734, 312] width 132 height 12
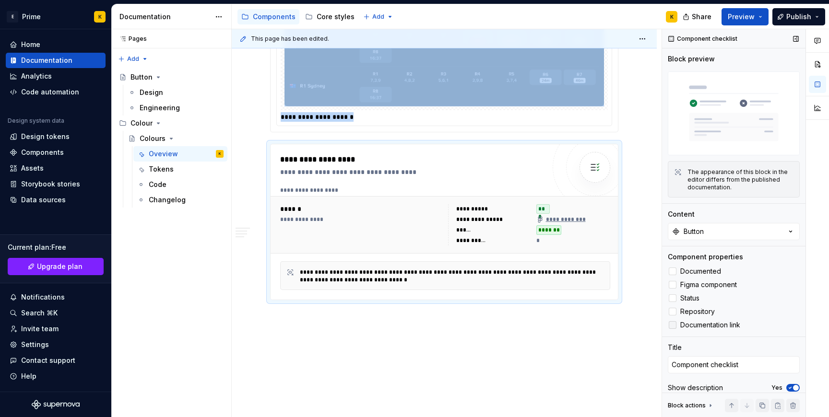
click at [681, 326] on span "Documentation link" at bounding box center [710, 326] width 60 height 8
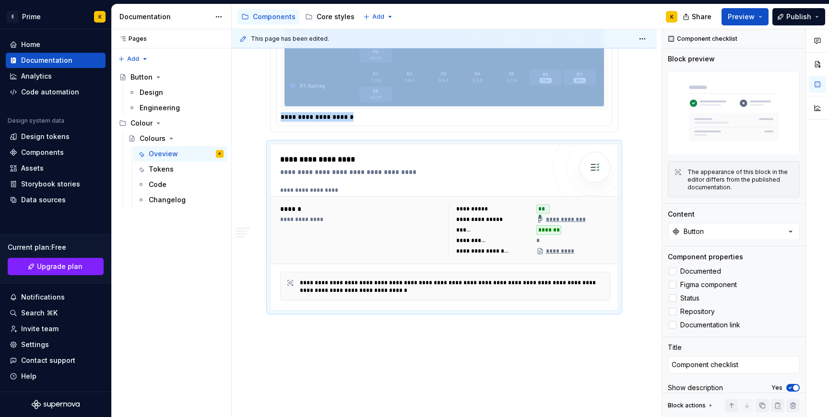
click at [611, 334] on div "This page has been edited. Colours Colours form a clear, functional system that…" at bounding box center [447, 223] width 430 height 389
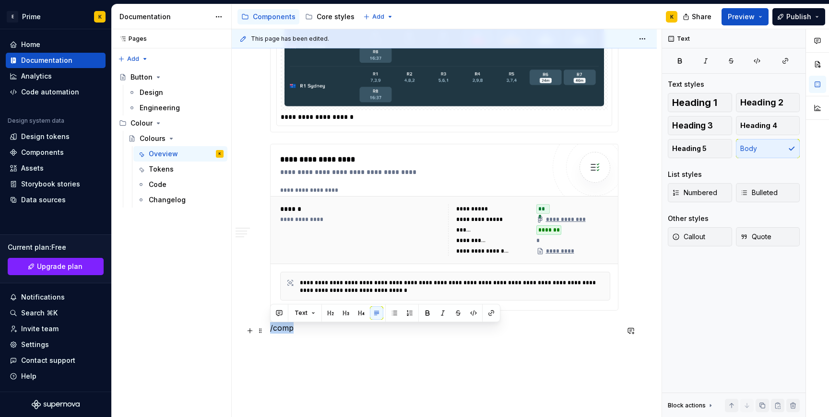
drag, startPoint x: 349, startPoint y: 332, endPoint x: 267, endPoint y: 334, distance: 82.1
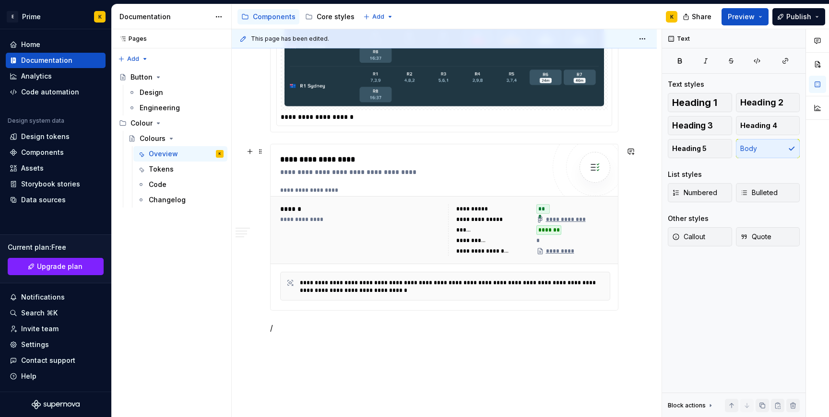
scroll to position [1553, 0]
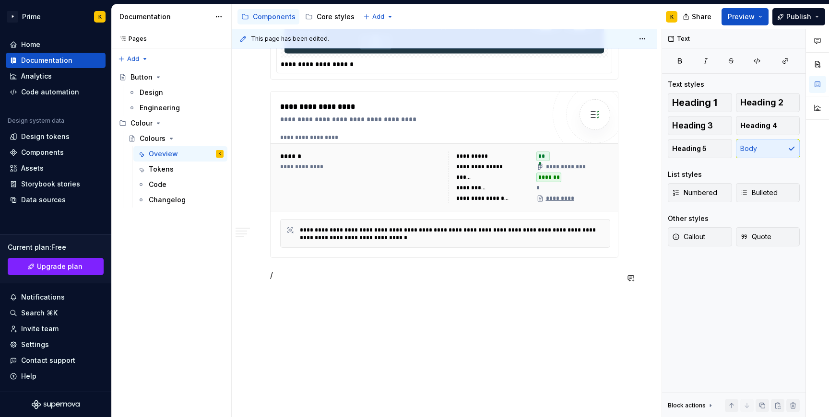
click at [286, 273] on p "/" at bounding box center [444, 276] width 348 height 12
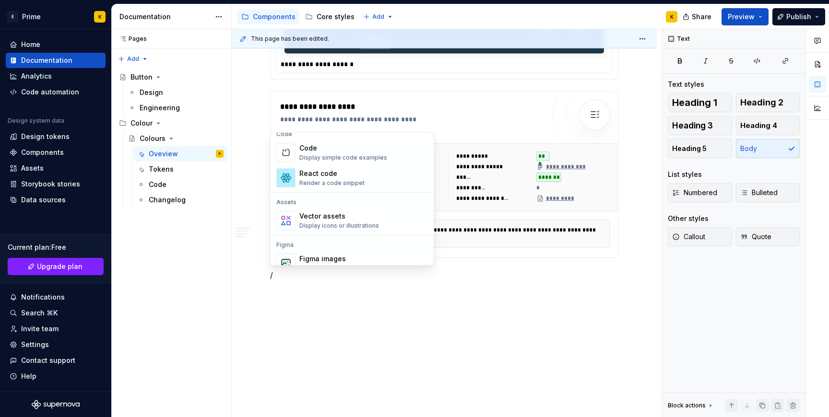
scroll to position [955, 0]
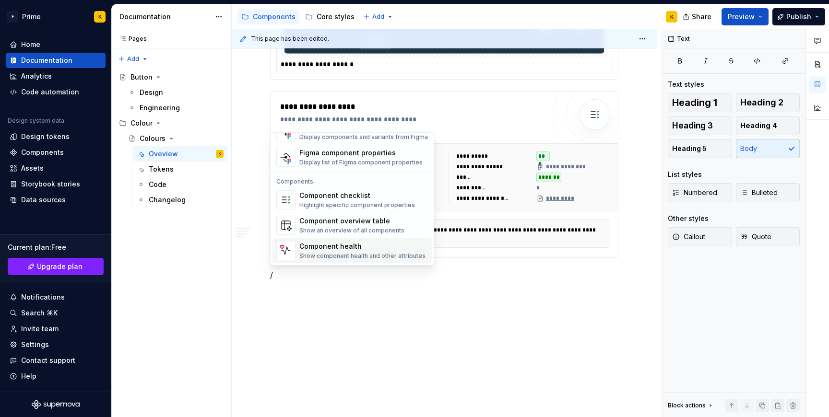
click at [335, 241] on span "Component health Show component health and other attributes" at bounding box center [352, 250] width 159 height 25
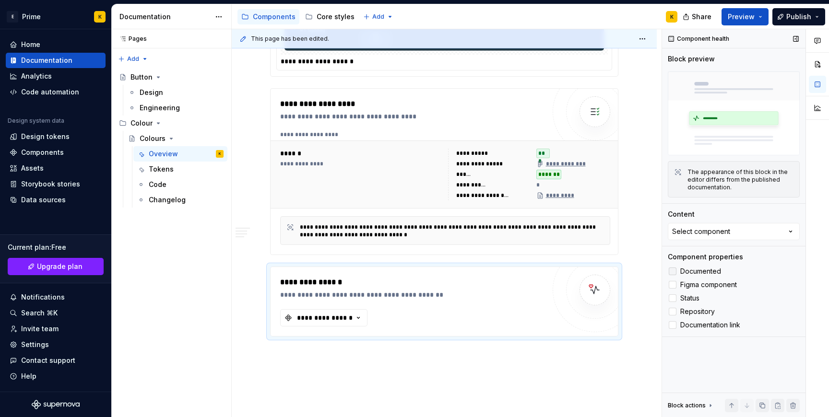
click at [673, 271] on div at bounding box center [673, 272] width 8 height 8
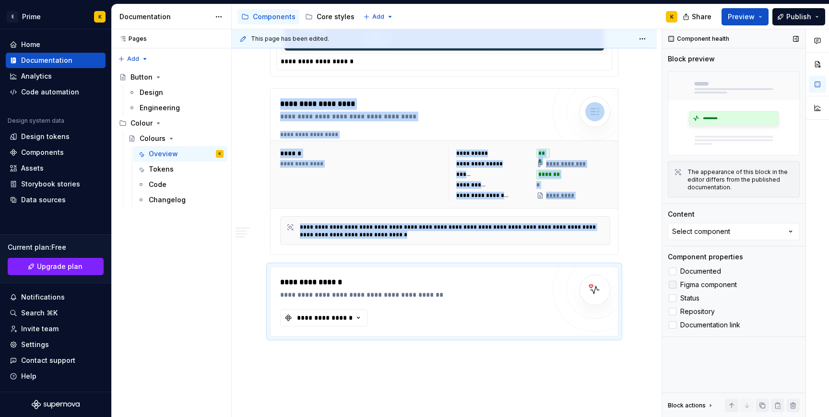
click at [673, 286] on div at bounding box center [673, 285] width 8 height 8
click at [673, 297] on div at bounding box center [673, 299] width 8 height 8
click at [673, 312] on div at bounding box center [673, 312] width 8 height 8
click at [673, 326] on div at bounding box center [673, 326] width 8 height 8
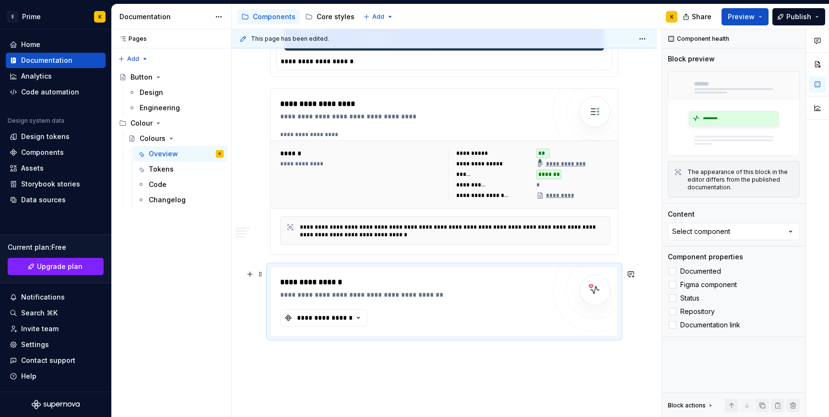
click at [532, 316] on div "**********" at bounding box center [412, 302] width 265 height 50
click at [352, 321] on div "**********" at bounding box center [325, 318] width 58 height 10
click at [354, 352] on span "Button" at bounding box center [357, 359] width 149 height 15
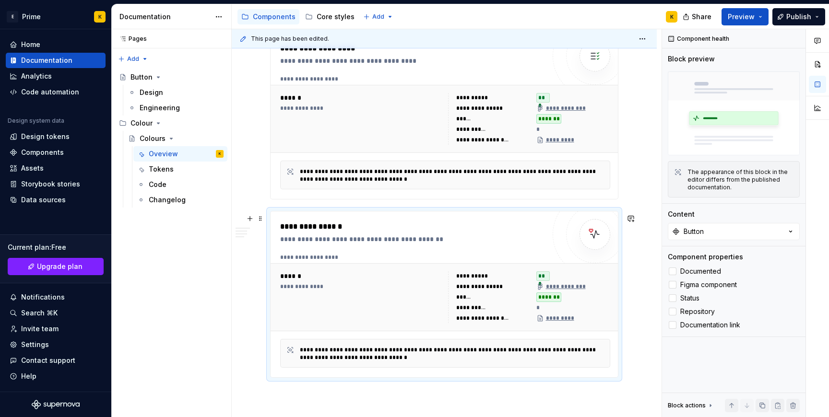
scroll to position [1708, 0]
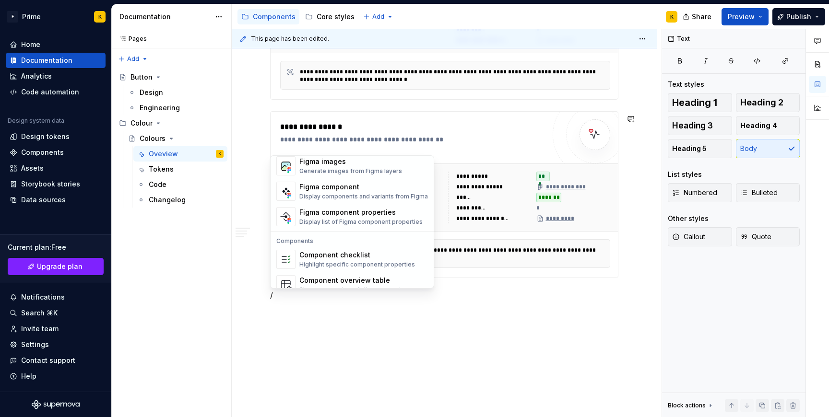
scroll to position [955, 0]
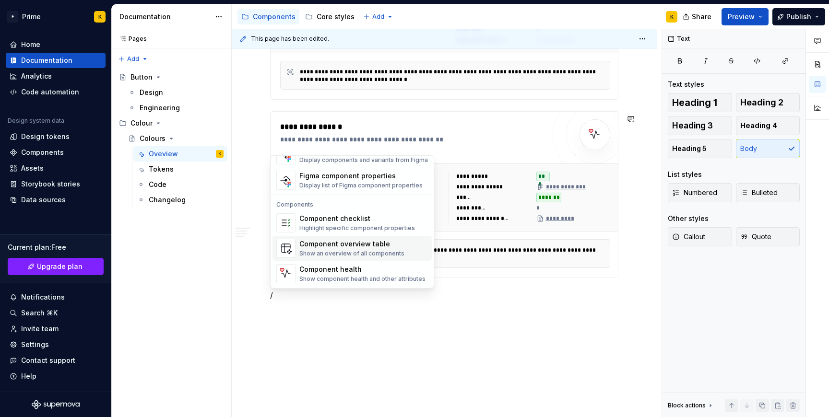
click at [339, 244] on div "Component overview table" at bounding box center [351, 244] width 105 height 10
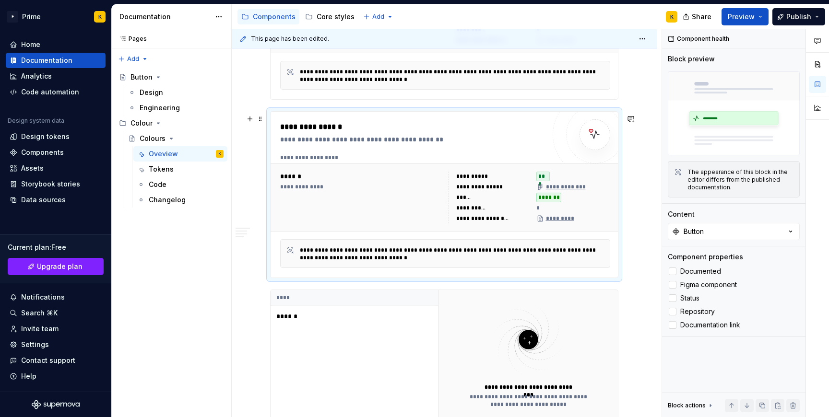
click at [599, 212] on div "*" at bounding box center [573, 208] width 75 height 10
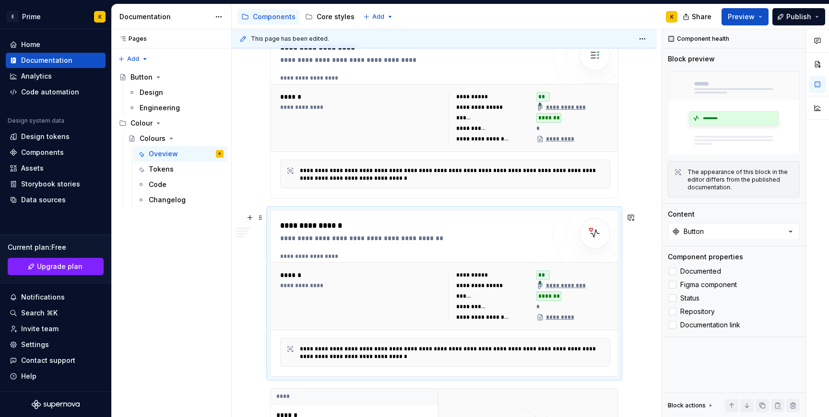
scroll to position [1607, 0]
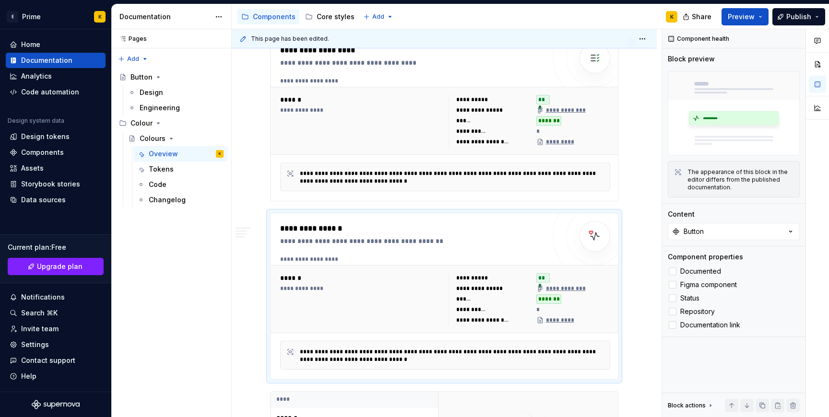
click at [583, 147] on div "*********" at bounding box center [573, 142] width 74 height 10
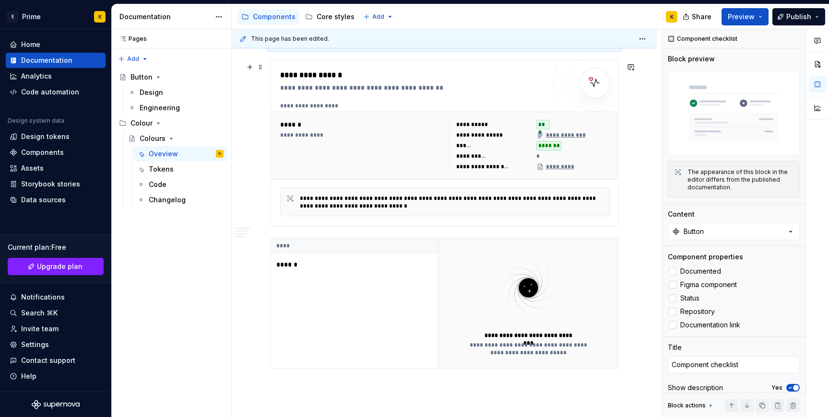
scroll to position [1849, 0]
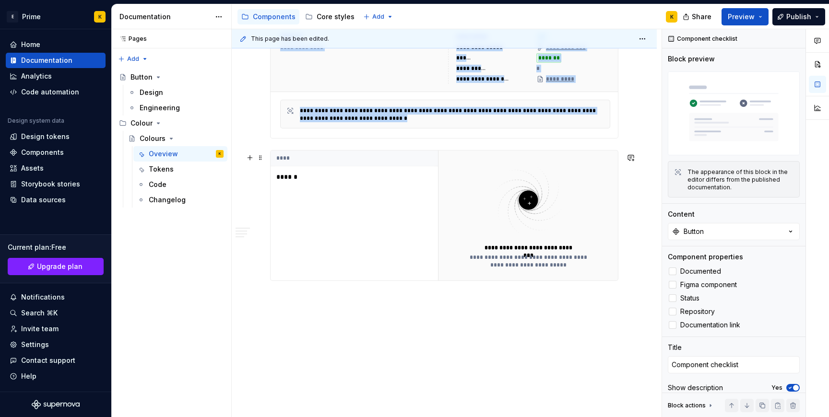
click at [591, 191] on img at bounding box center [528, 200] width 125 height 76
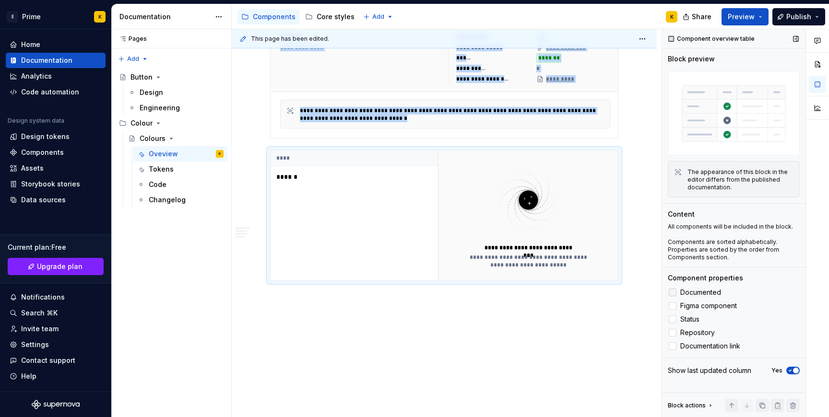
click at [674, 293] on div at bounding box center [673, 293] width 8 height 8
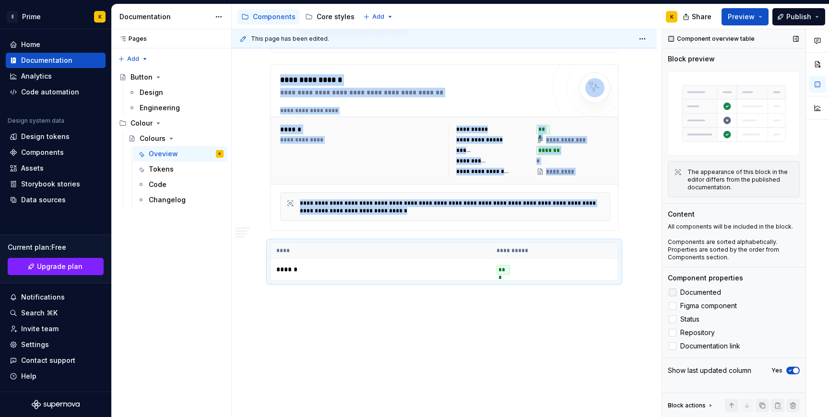
scroll to position [1758, 0]
click at [674, 309] on div at bounding box center [673, 306] width 8 height 8
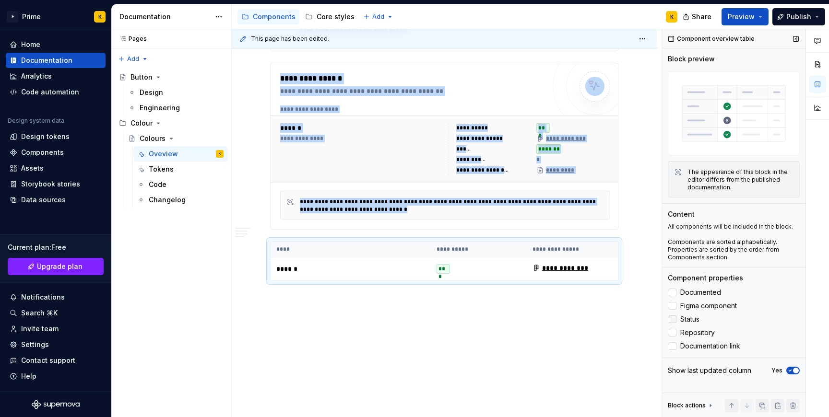
click at [674, 321] on div at bounding box center [673, 320] width 8 height 8
click at [671, 337] on div at bounding box center [673, 333] width 8 height 8
click at [671, 347] on div at bounding box center [673, 347] width 8 height 8
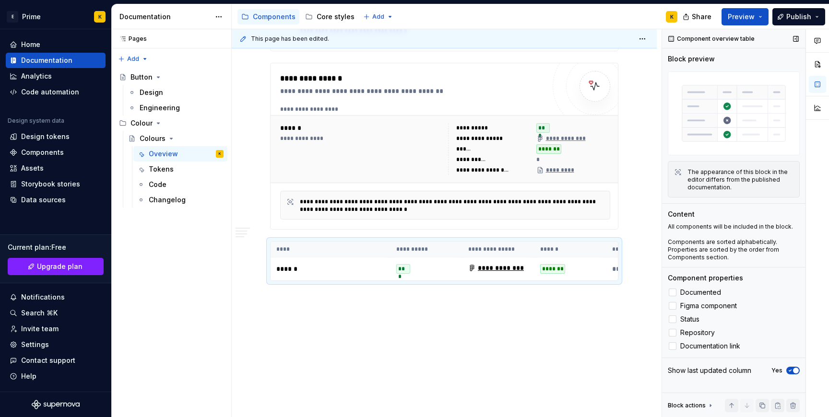
click at [794, 375] on div "Show last updated column Yes" at bounding box center [734, 370] width 132 height 13
click at [793, 371] on span "button" at bounding box center [796, 371] width 6 height 6
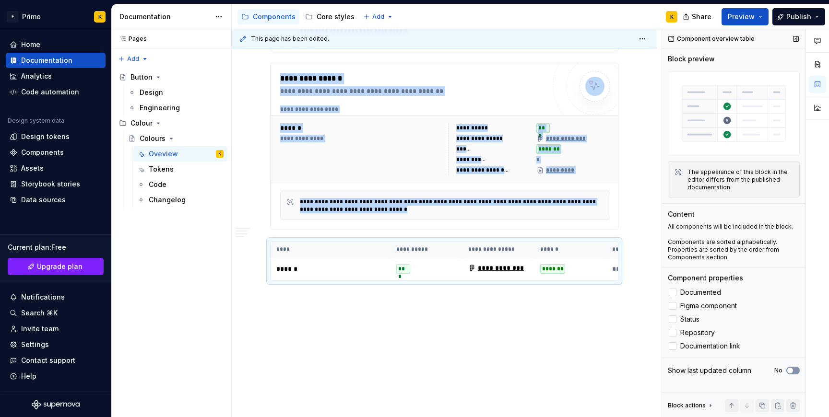
click at [793, 369] on icon "button" at bounding box center [791, 371] width 8 height 6
click at [573, 351] on div "This page has been edited. Colours Colours form a clear, functional system that…" at bounding box center [447, 223] width 430 height 389
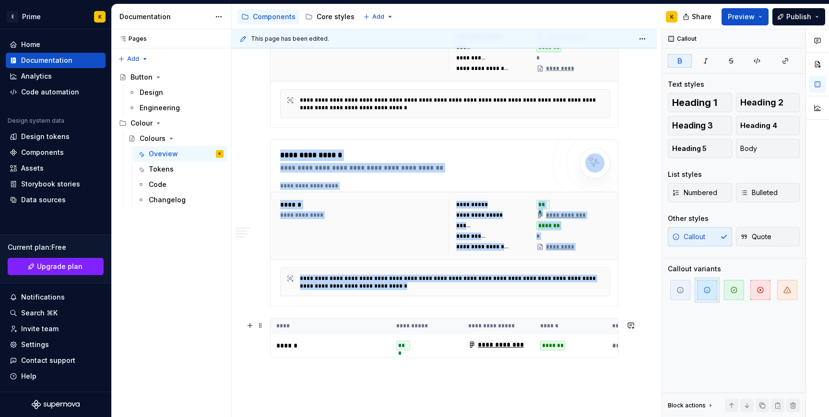
scroll to position [1710, 0]
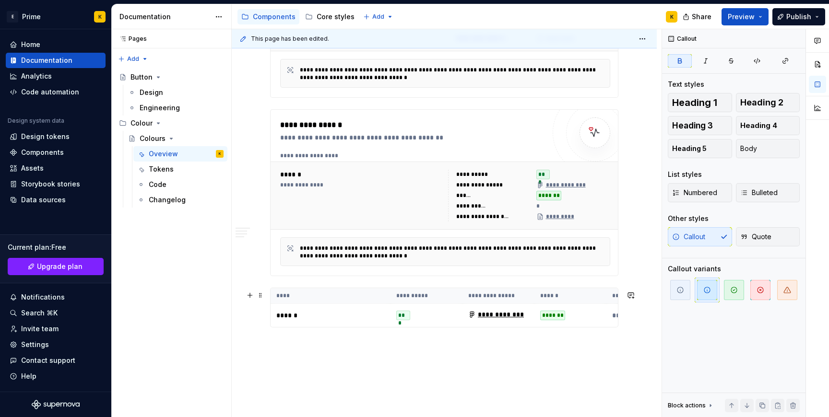
click at [607, 328] on div "**********" at bounding box center [444, 308] width 348 height 40
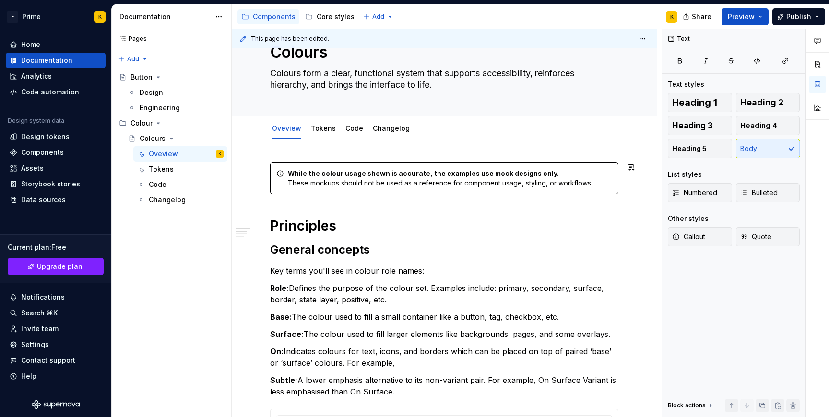
scroll to position [0, 0]
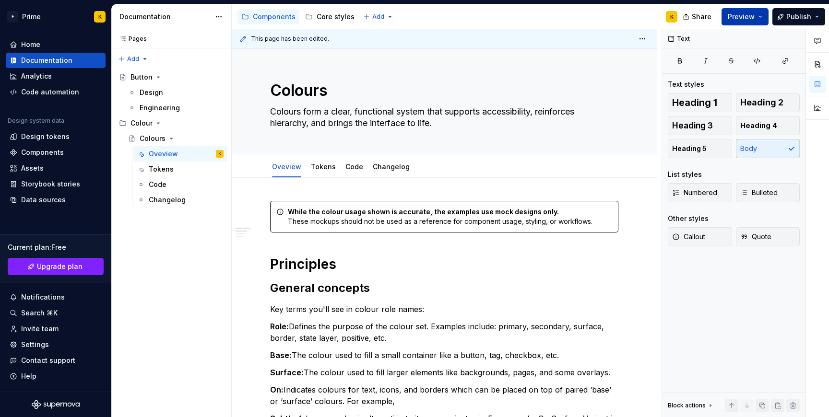
click at [753, 24] on button "Preview" at bounding box center [745, 16] width 47 height 17
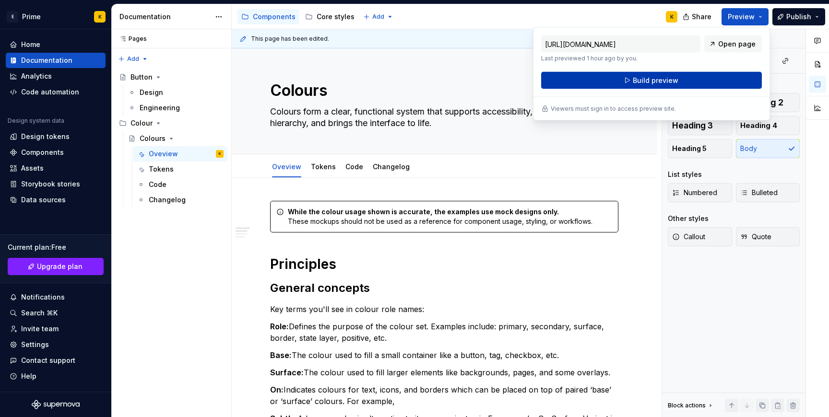
click at [712, 75] on button "Build preview" at bounding box center [651, 80] width 221 height 17
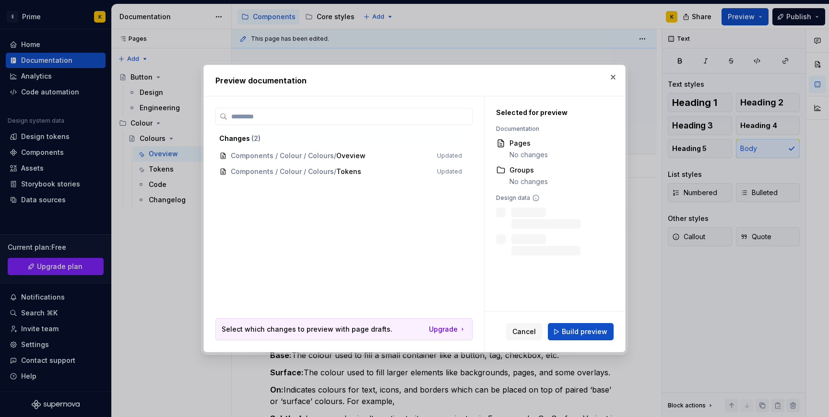
click at [589, 342] on div "Cancel Build preview" at bounding box center [555, 332] width 141 height 40
click at [589, 340] on button "Build preview" at bounding box center [581, 331] width 66 height 17
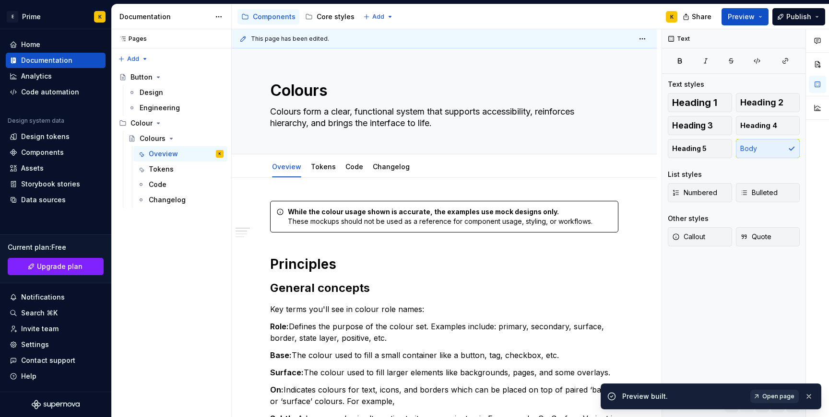
click at [773, 401] on link "Open page" at bounding box center [775, 396] width 48 height 13
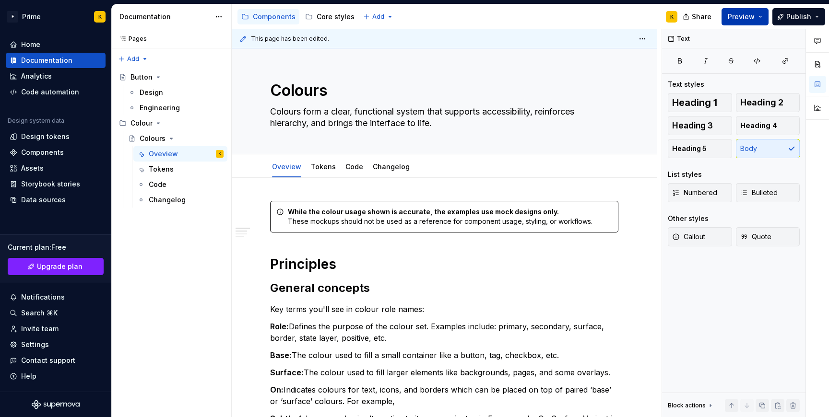
click at [763, 19] on button "Preview" at bounding box center [745, 16] width 47 height 17
drag, startPoint x: 786, startPoint y: 21, endPoint x: 734, endPoint y: 23, distance: 51.8
click at [734, 24] on div "Share Preview Publish" at bounding box center [757, 16] width 144 height 24
click at [734, 23] on button "Preview" at bounding box center [745, 16] width 47 height 17
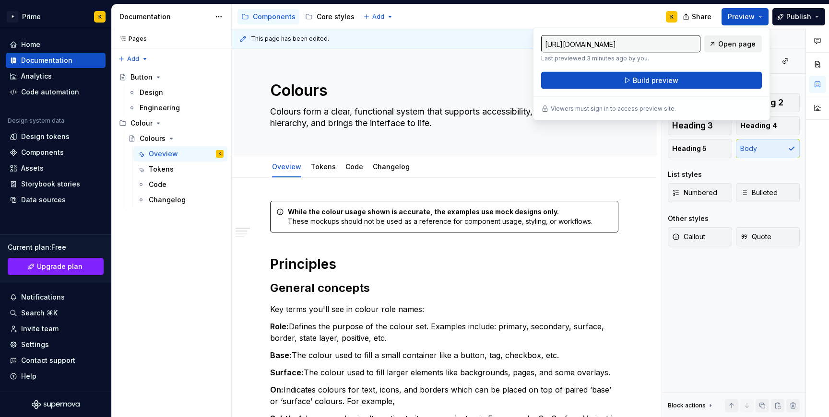
click at [743, 36] on link "Open page" at bounding box center [733, 44] width 58 height 17
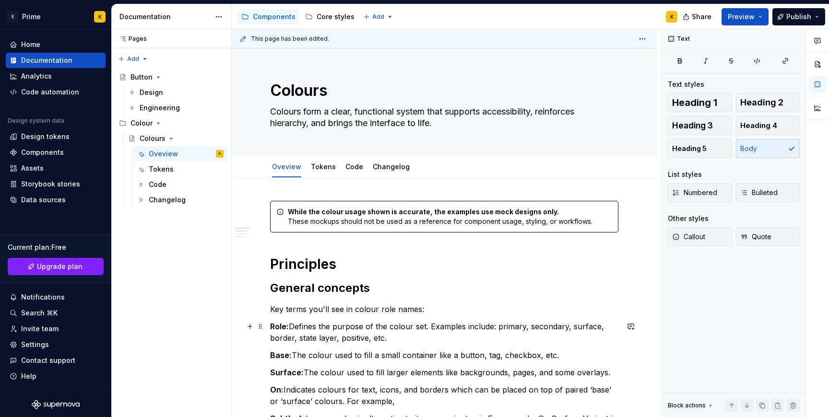
click at [303, 327] on p "Role: Defines the purpose of the colour set. Examples include: primary, seconda…" at bounding box center [444, 332] width 348 height 23
type textarea "*"
